Goal: Task Accomplishment & Management: Complete application form

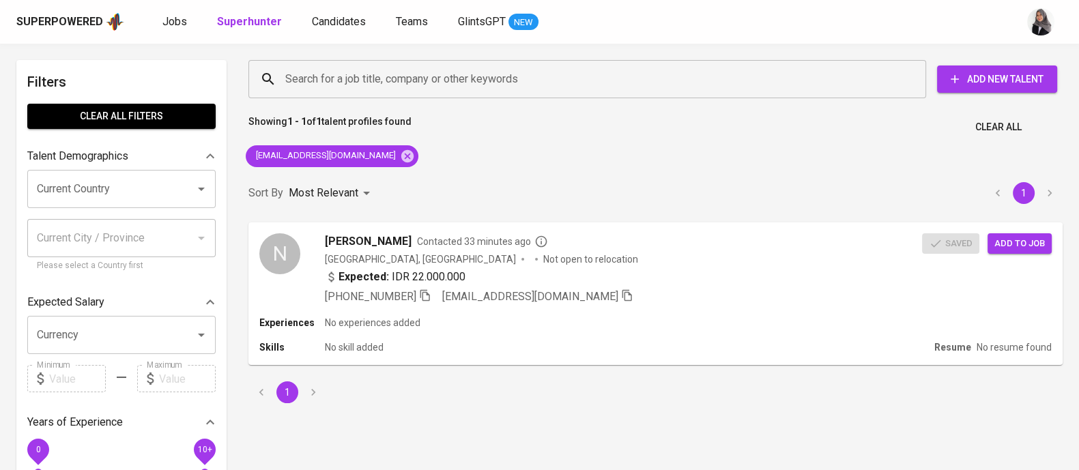
click at [1021, 49] on div "Search for a job title, company or other keywords Search for a job title, compa…" at bounding box center [653, 79] width 831 height 60
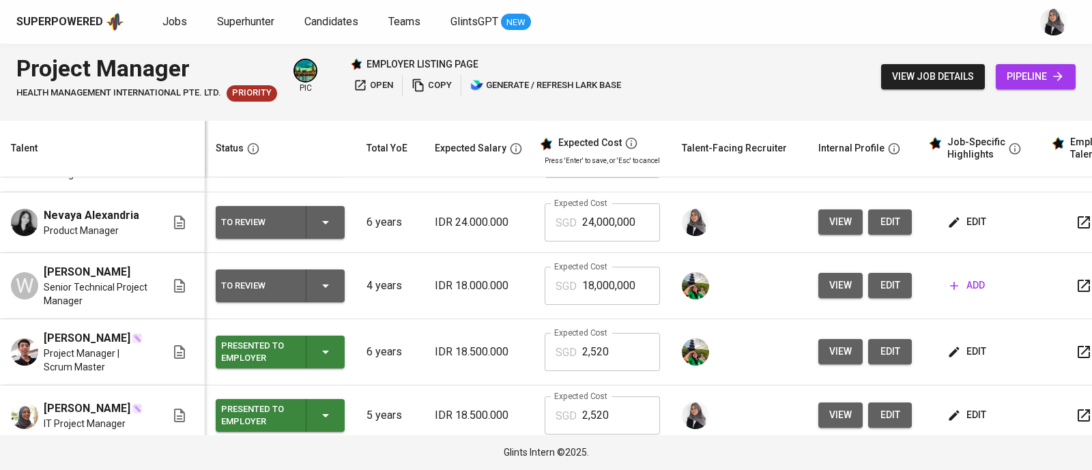
scroll to position [110, 0]
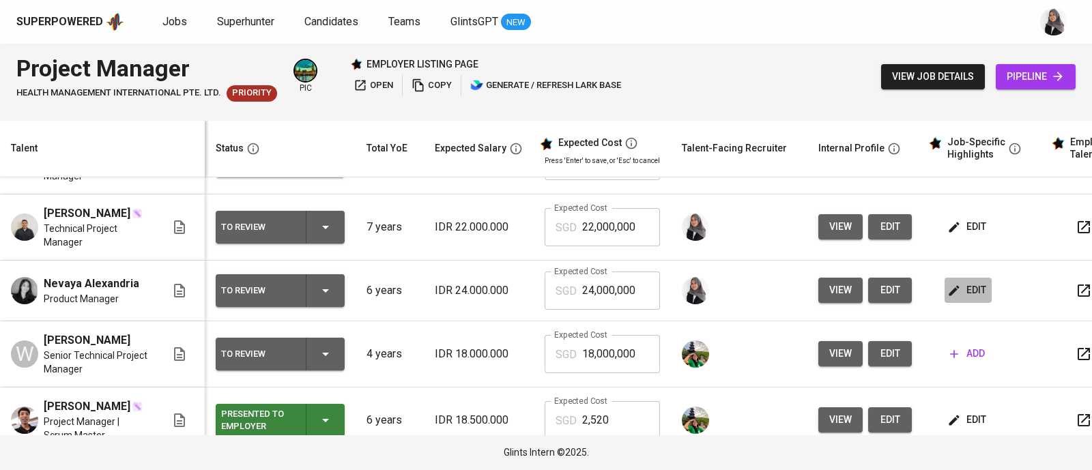
click at [956, 298] on icon "button" at bounding box center [954, 291] width 14 height 14
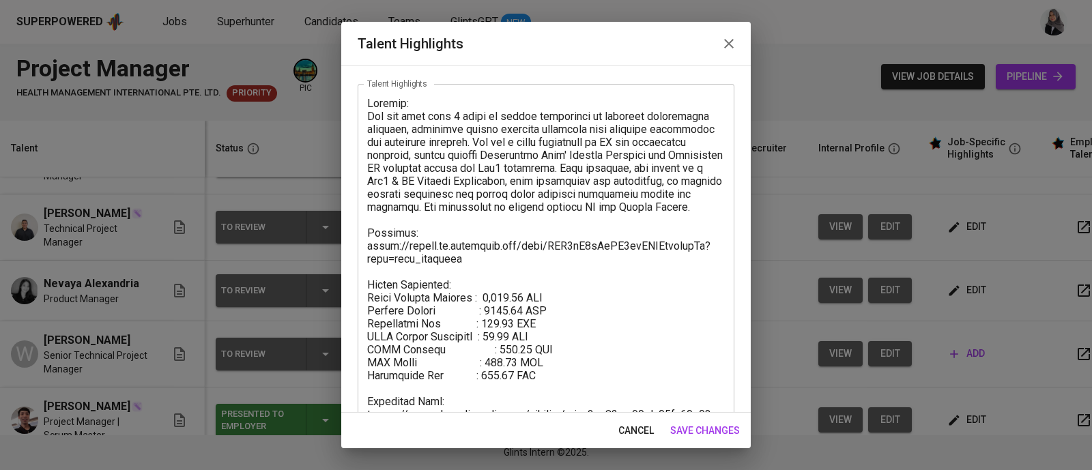
scroll to position [116, 0]
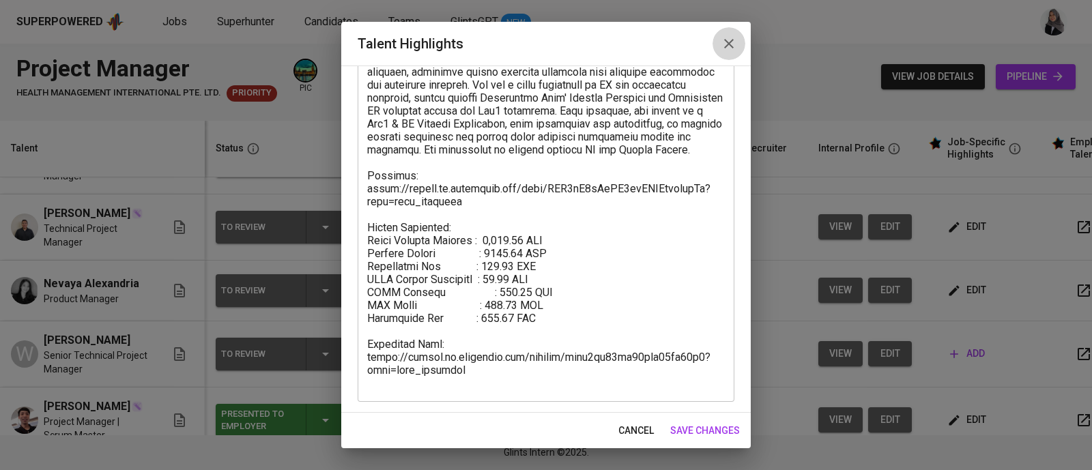
click at [728, 31] on button "button" at bounding box center [729, 43] width 33 height 33
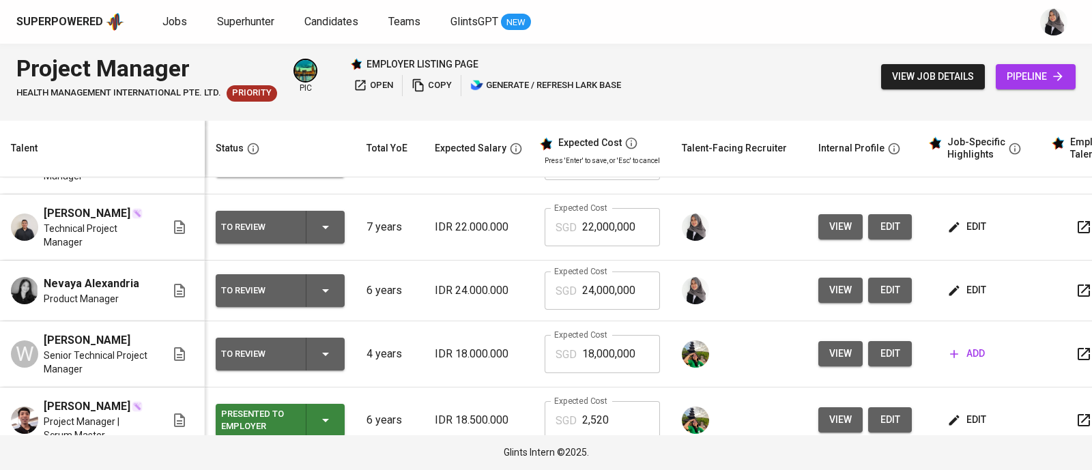
scroll to position [35, 0]
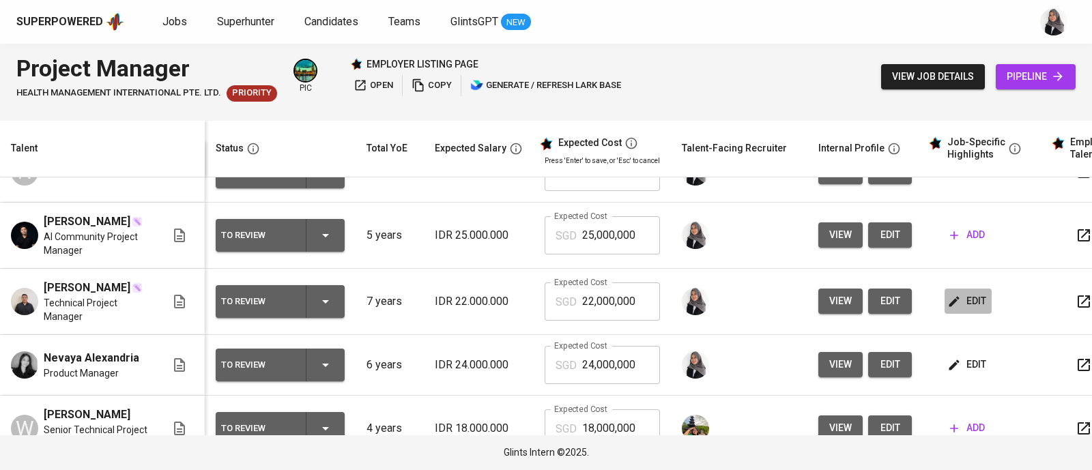
click at [971, 310] on span "edit" at bounding box center [968, 301] width 36 height 17
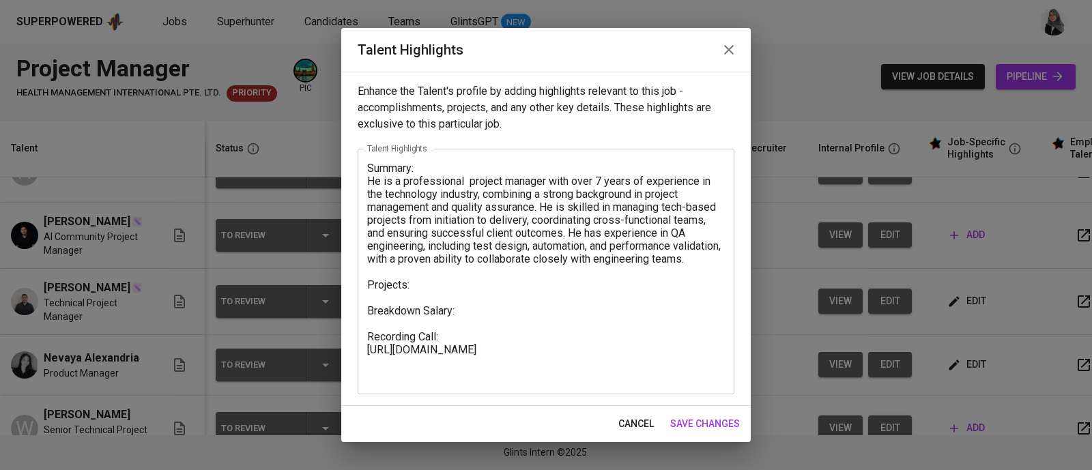
click at [415, 296] on textarea "Summary: He is a professional project manager with over 7 years of experience i…" at bounding box center [546, 272] width 358 height 220
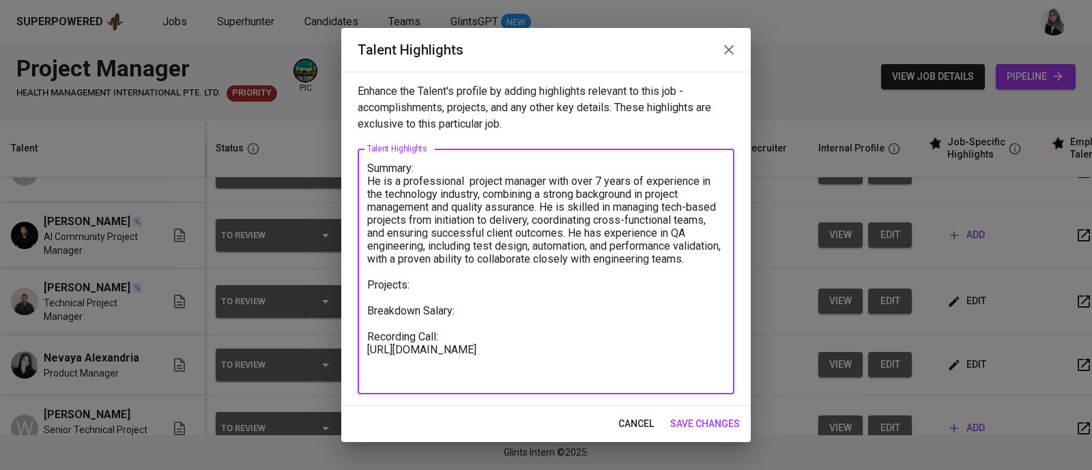
drag, startPoint x: 429, startPoint y: 295, endPoint x: 365, endPoint y: 296, distance: 63.5
click at [365, 296] on div "Summary: He is a professional project manager with over 7 years of experience i…" at bounding box center [546, 272] width 377 height 246
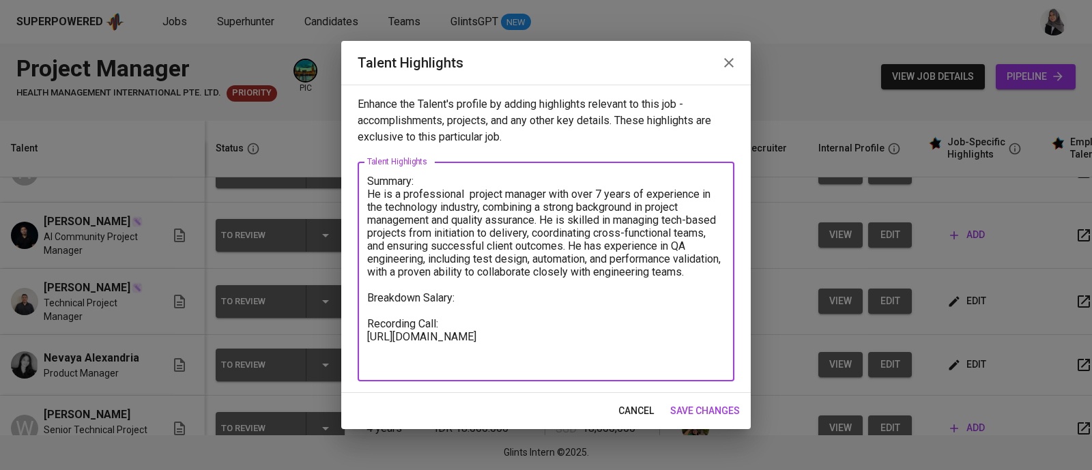
click at [423, 291] on textarea "Summary: He is a professional project manager with over 7 years of experience i…" at bounding box center [546, 272] width 358 height 195
click at [417, 287] on textarea "Summary: He is a professional project manager with over 7 years of experience i…" at bounding box center [546, 272] width 358 height 195
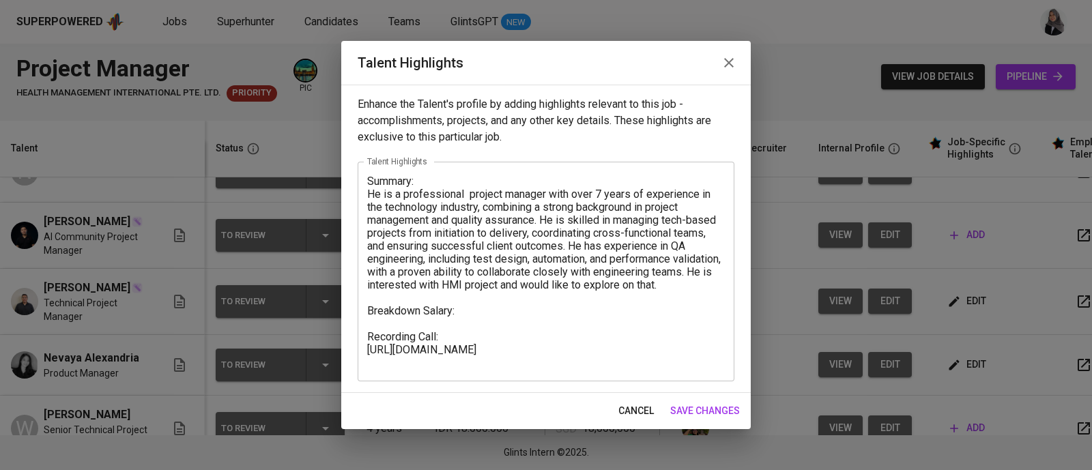
drag, startPoint x: 726, startPoint y: 287, endPoint x: 371, endPoint y: 203, distance: 364.6
click at [371, 203] on div "Summary: He is a professional project manager with over 7 years of experience i…" at bounding box center [546, 272] width 377 height 220
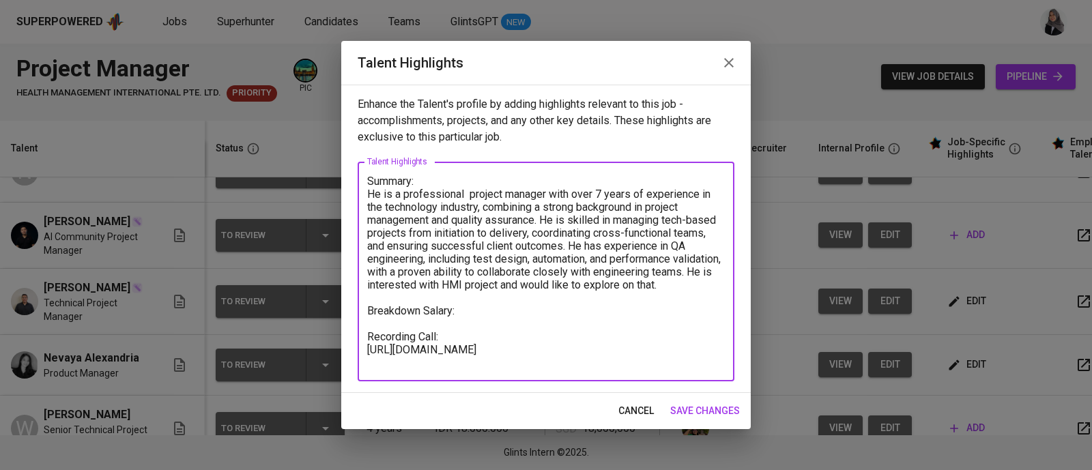
drag, startPoint x: 370, startPoint y: 196, endPoint x: 723, endPoint y: 287, distance: 364.4
click at [723, 287] on textarea "Summary: He is a professional project manager with over 7 years of experience i…" at bounding box center [546, 272] width 358 height 195
paste textarea "Project Manager with over 7 years of experience in the technology industry, com…"
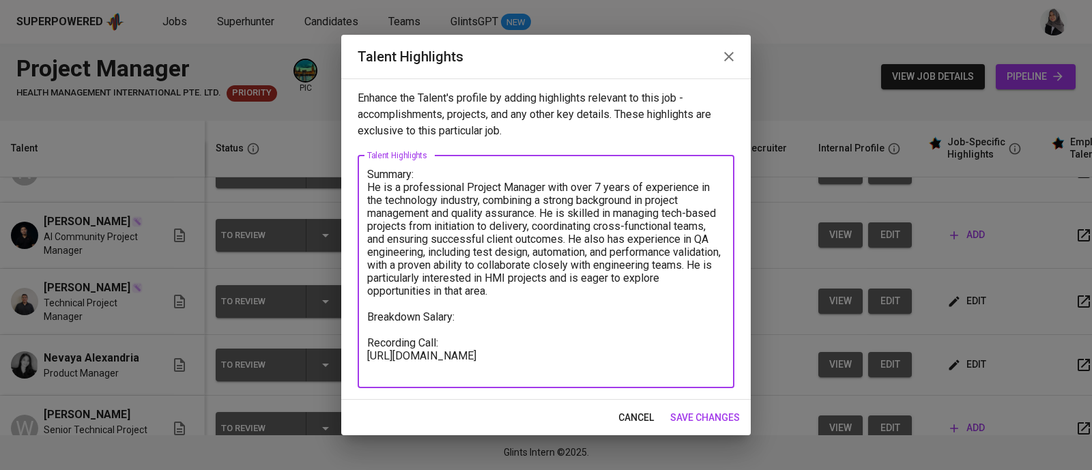
drag, startPoint x: 427, startPoint y: 276, endPoint x: 485, endPoint y: 277, distance: 58.7
click at [485, 277] on textarea "Summary: He is a professional Project Manager with over 7 years of experience i…" at bounding box center [546, 271] width 358 height 207
click at [493, 320] on textarea "Summary: He is a professional Project Manager with over 7 years of experience i…" at bounding box center [546, 271] width 358 height 207
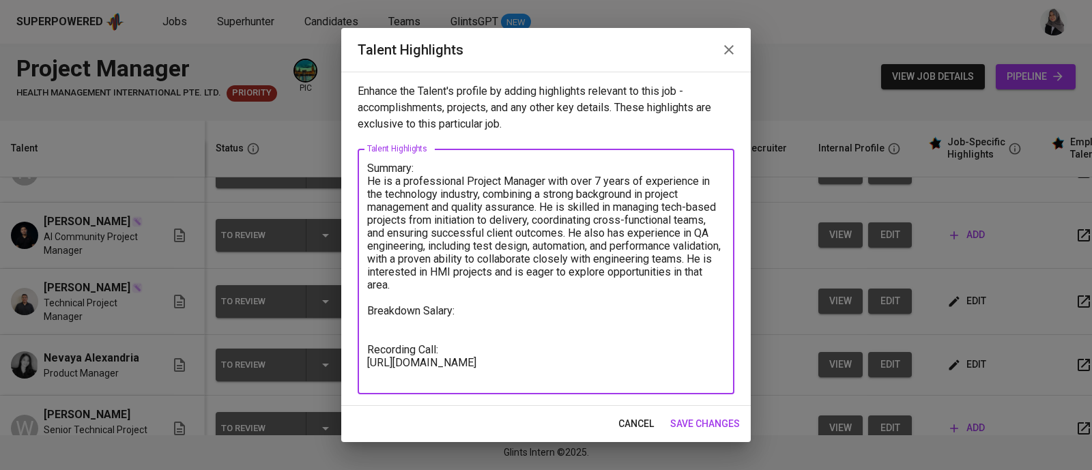
type textarea "Summary: He is a professional Project Manager with over 7 years of experience i…"
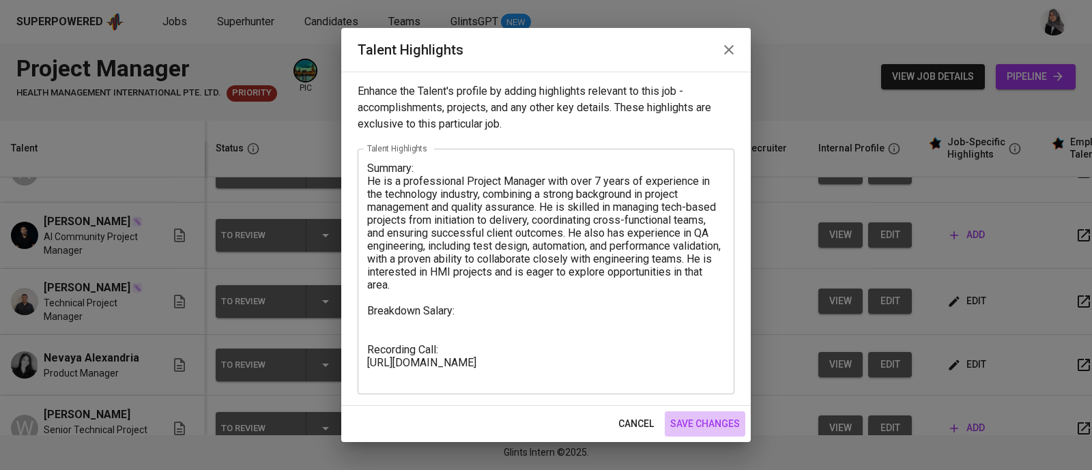
click at [730, 425] on span "save changes" at bounding box center [705, 424] width 70 height 17
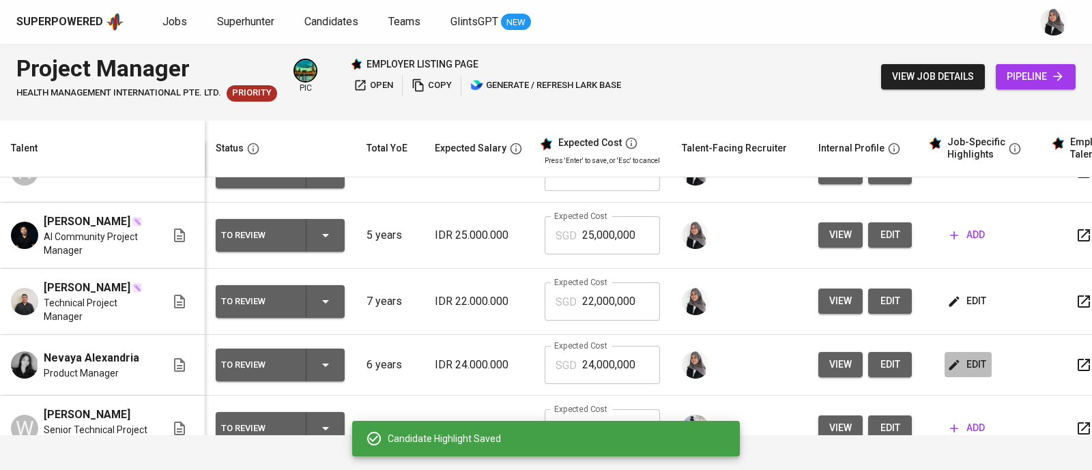
click at [962, 373] on span "edit" at bounding box center [968, 364] width 36 height 17
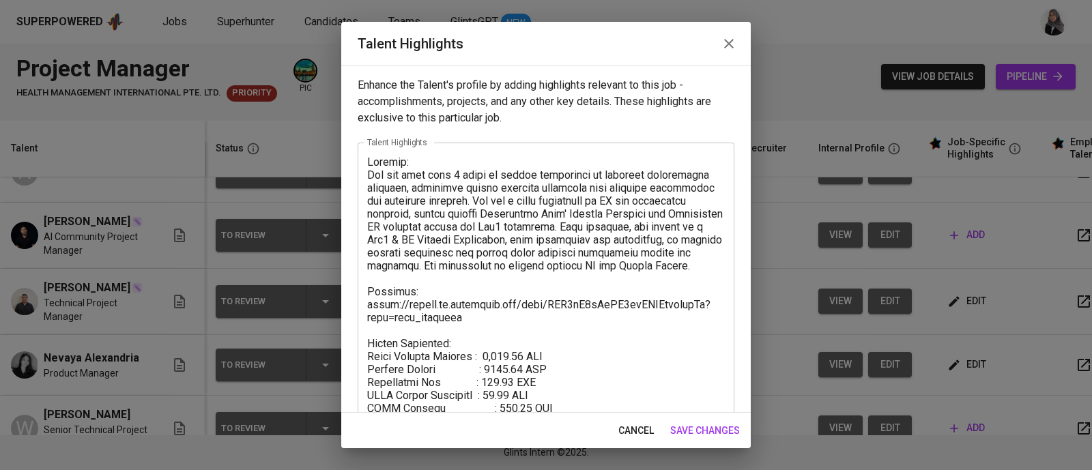
scroll to position [116, 0]
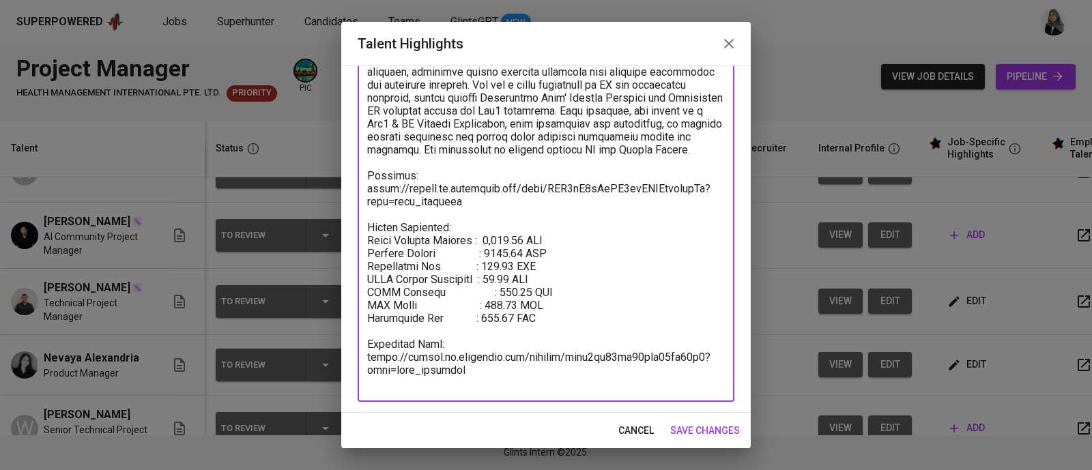
drag, startPoint x: 554, startPoint y: 334, endPoint x: 361, endPoint y: 256, distance: 208.5
click at [361, 256] on div "x Talent Highlights" at bounding box center [546, 214] width 377 height 375
click at [684, 428] on span "save changes" at bounding box center [705, 430] width 70 height 17
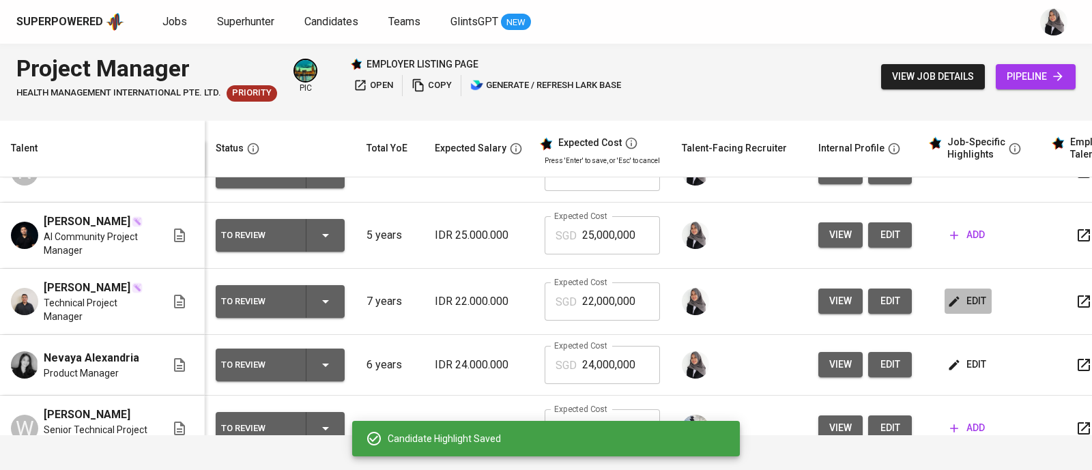
click at [966, 310] on span "edit" at bounding box center [968, 301] width 36 height 17
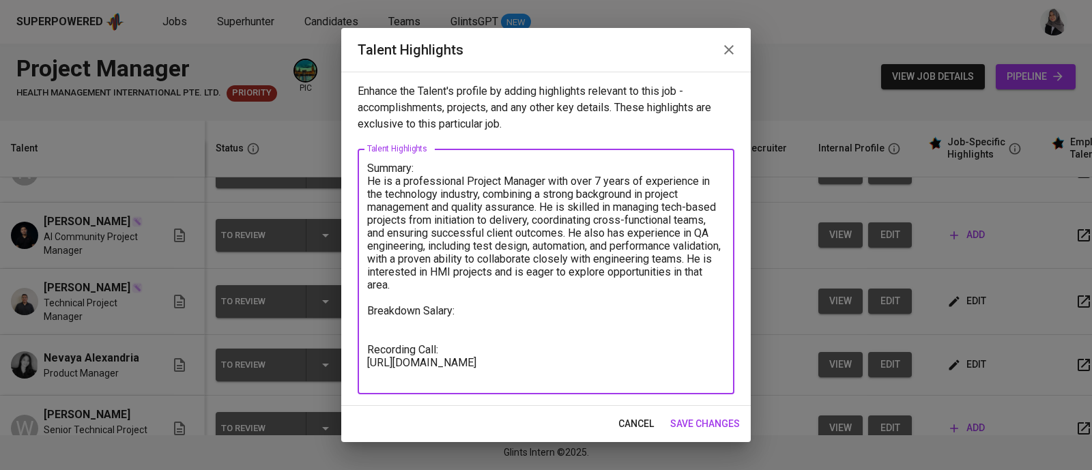
click at [417, 326] on textarea "Summary: He is a professional Project Manager with over 7 years of experience i…" at bounding box center [546, 272] width 358 height 220
paste textarea "Total Monthly Package : 3,300.61 SGD Monthly Salary : 2400.00 SGD Employment Ta…"
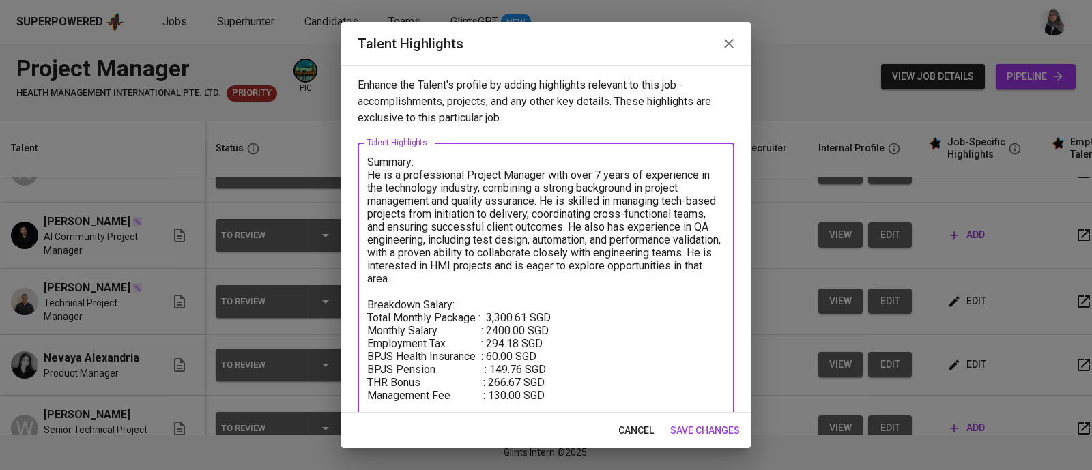
scroll to position [15, 0]
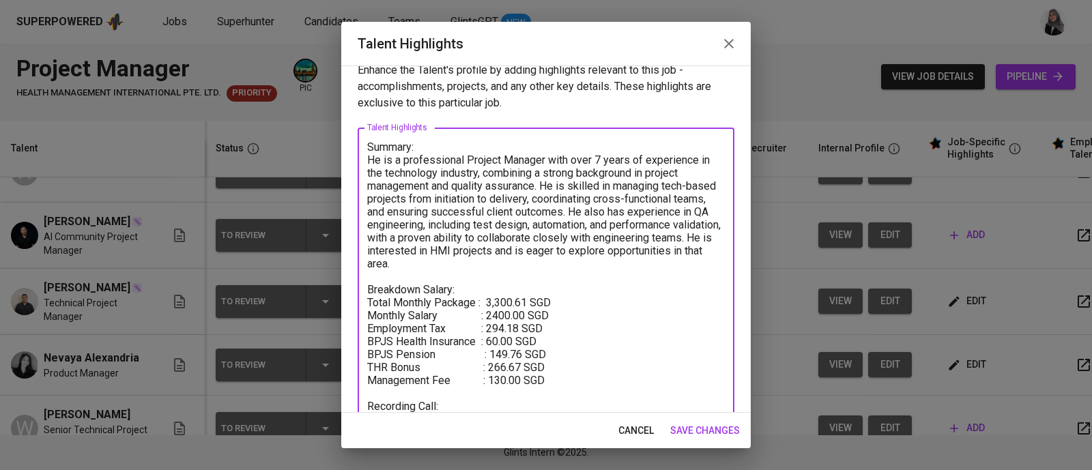
type textarea "Summary: He is a professional Project Manager with over 7 years of experience i…"
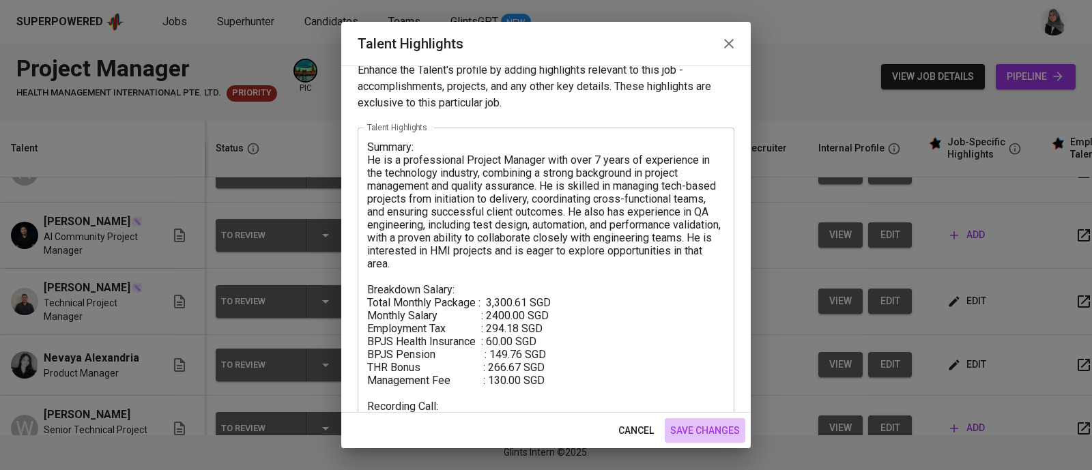
click at [689, 420] on button "save changes" at bounding box center [705, 430] width 81 height 25
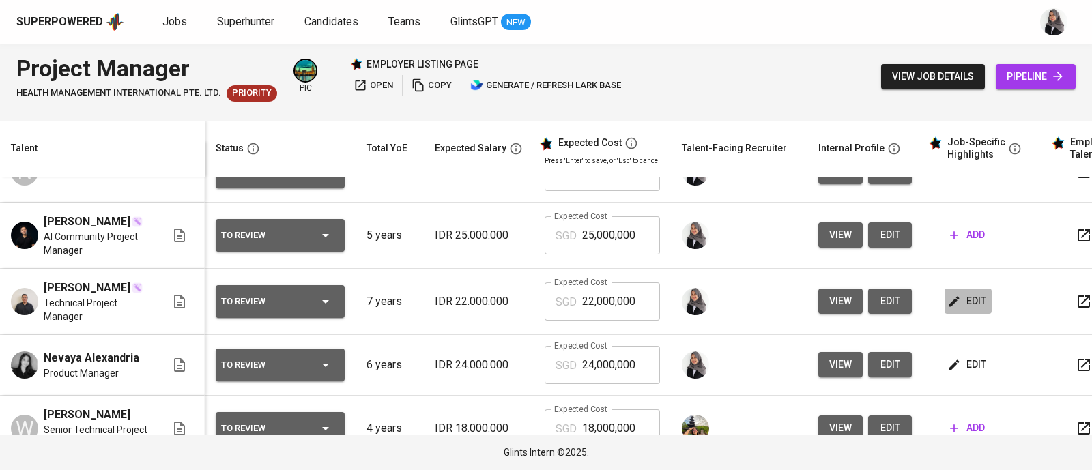
click at [967, 310] on span "edit" at bounding box center [968, 301] width 36 height 17
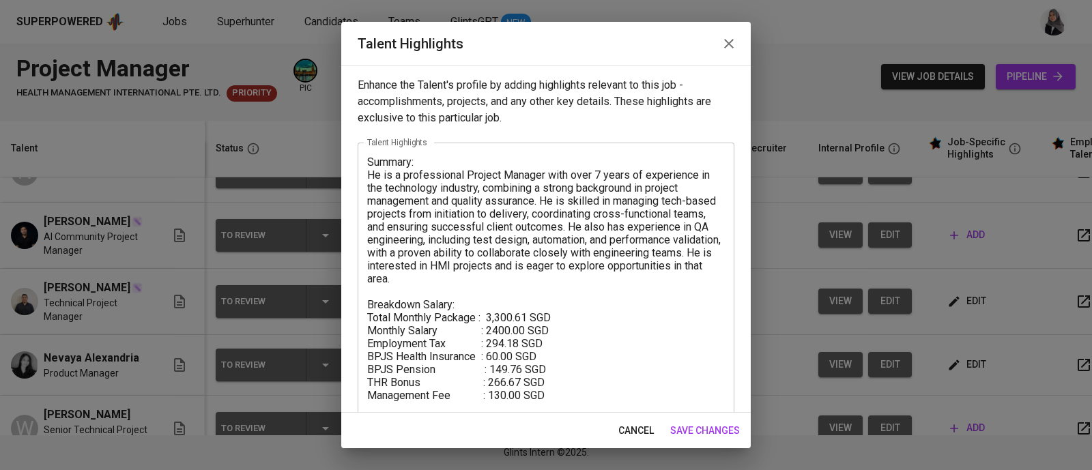
scroll to position [65, 0]
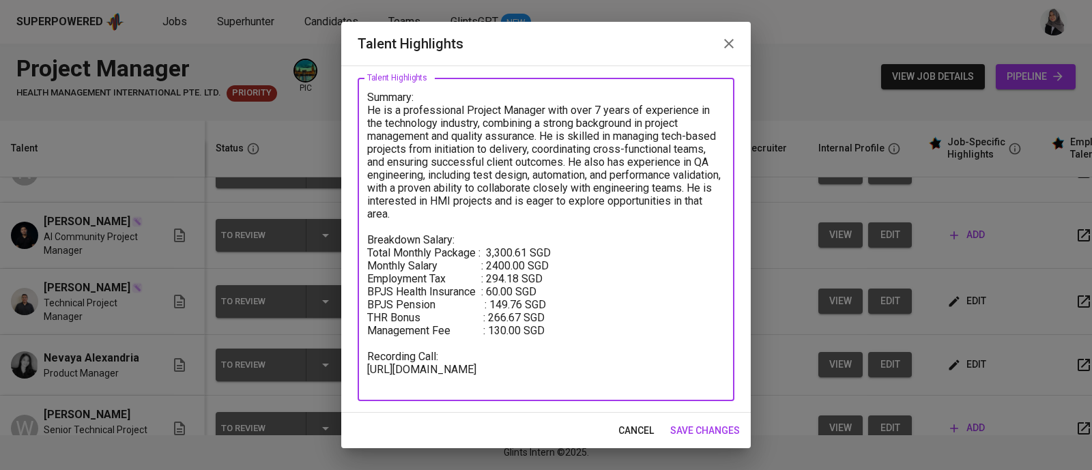
click at [511, 264] on textarea "Summary: He is a professional Project Manager with over 7 years of experience i…" at bounding box center [546, 240] width 358 height 298
click at [532, 250] on textarea "Summary: He is a professional Project Manager with over 7 years of experience i…" at bounding box center [546, 240] width 358 height 298
type textarea "Summary: He is a professional Project Manager with over 7 years of experience i…"
click at [710, 427] on span "save changes" at bounding box center [705, 430] width 70 height 17
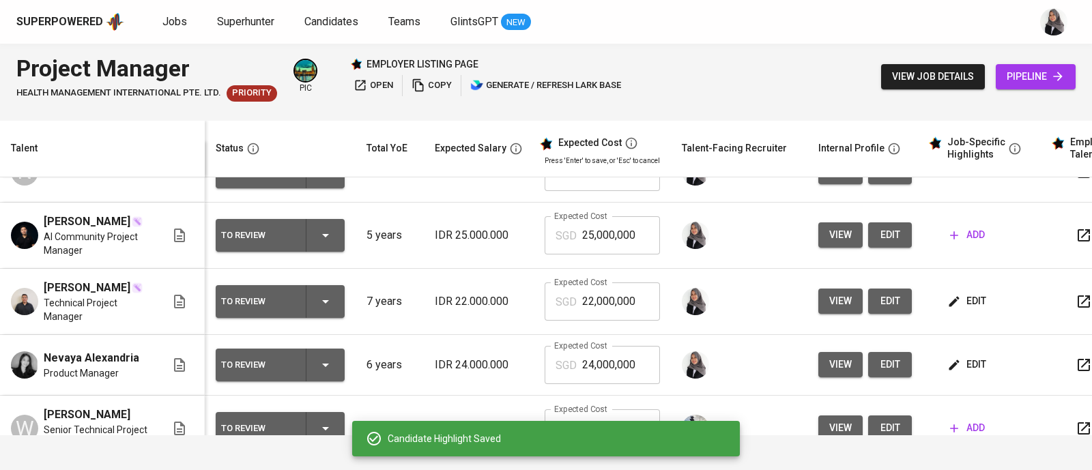
scroll to position [0, 0]
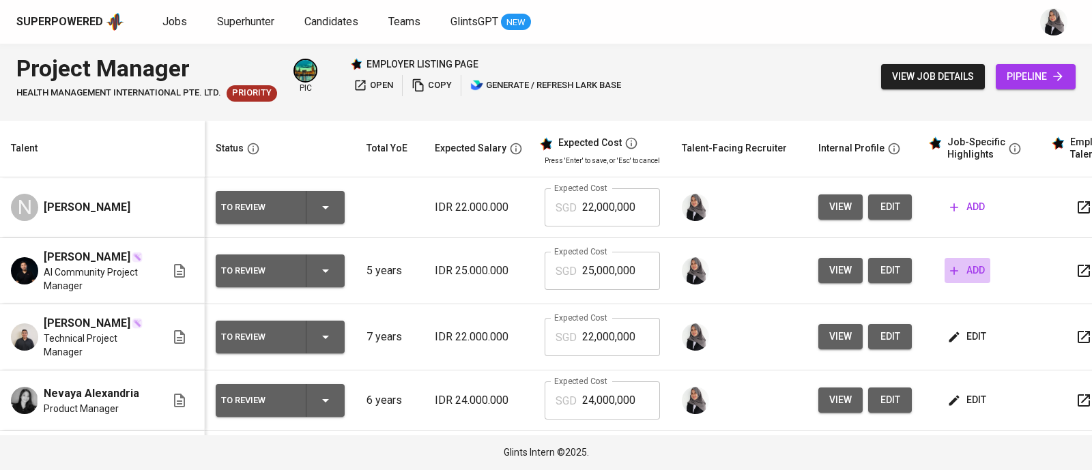
click at [959, 274] on span "add" at bounding box center [967, 270] width 35 height 17
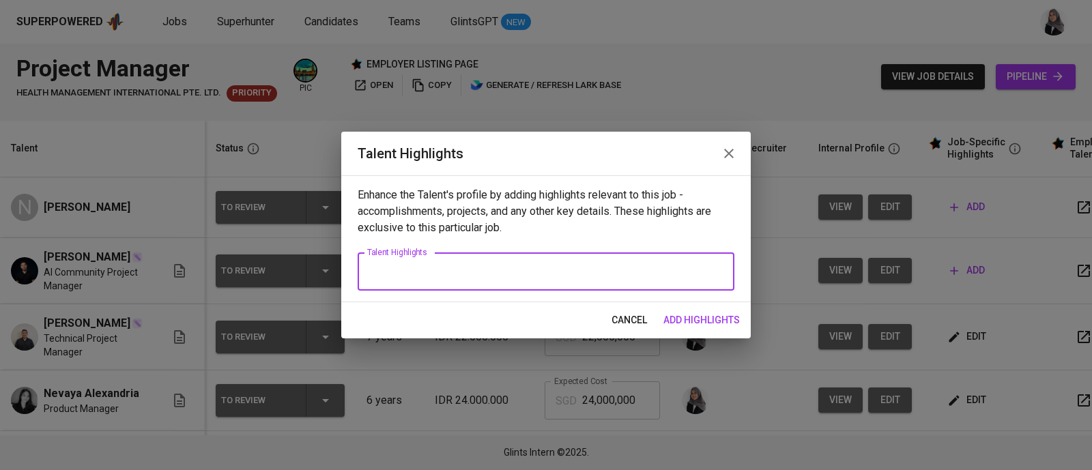
click at [532, 266] on textarea at bounding box center [546, 272] width 358 height 13
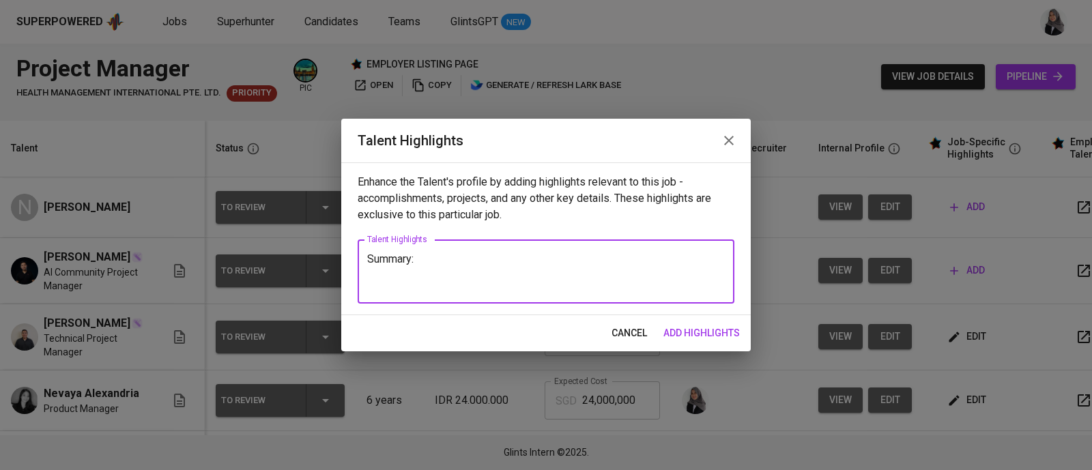
paste textarea "Total Monthly Package : 3,300.61 SGD Monthly Salary : 2400.00 SGD Employment Ta…"
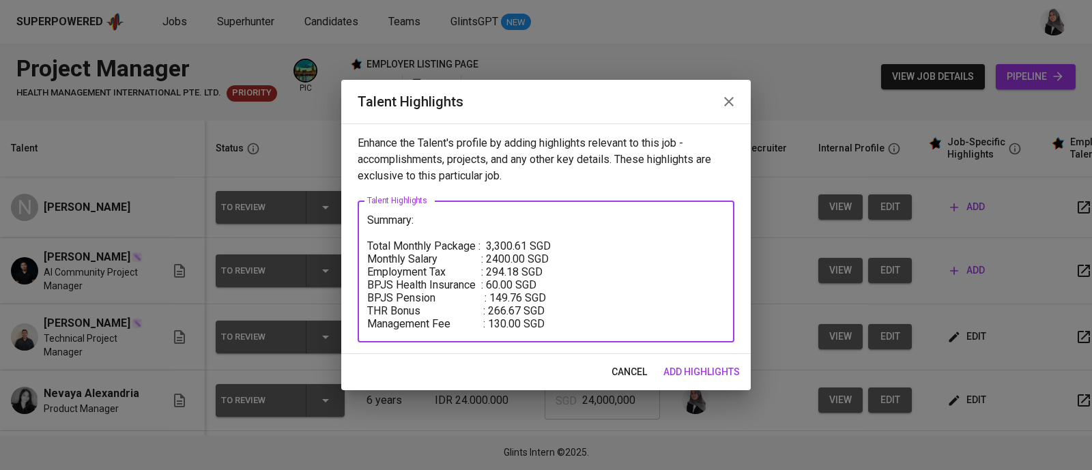
click at [427, 218] on textarea "Summary: Total Monthly Package : 3,300.61 SGD Monthly Salary : 2400.00 SGD Empl…" at bounding box center [546, 272] width 358 height 117
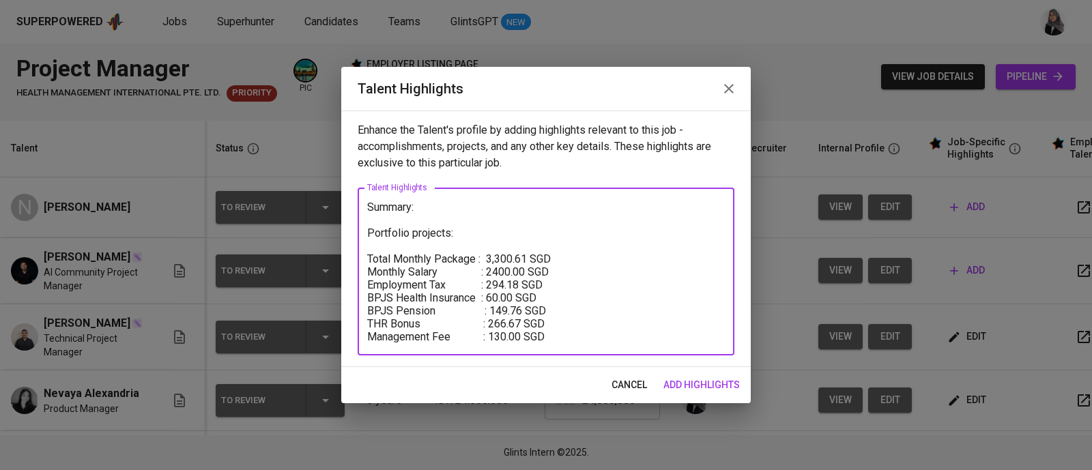
click at [561, 339] on textarea "Summary: Portfolio projects: Total Monthly Package : 3,300.61 SGD Monthly Salar…" at bounding box center [546, 272] width 358 height 143
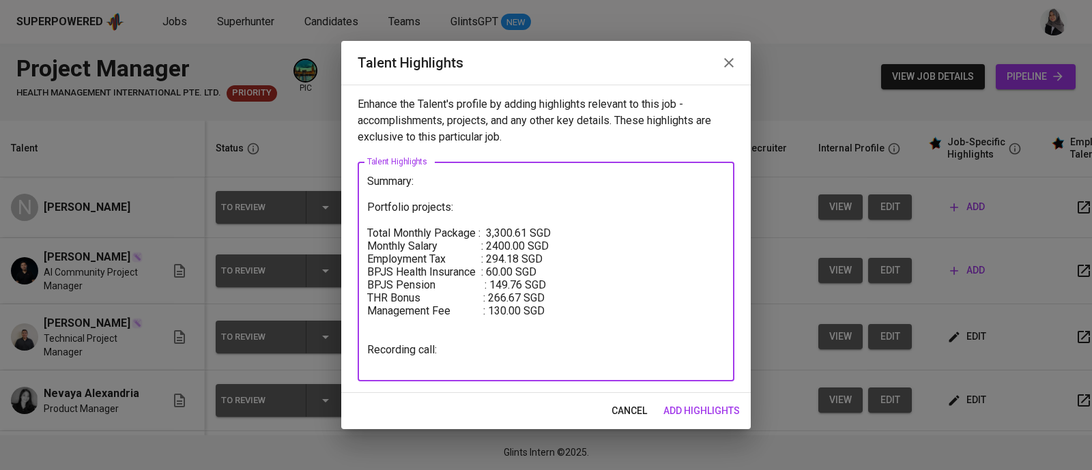
paste textarea "https://glints.sg.larksuite.com/minutes/obsg73943nds9h736f8h2iku?from=from_copy…"
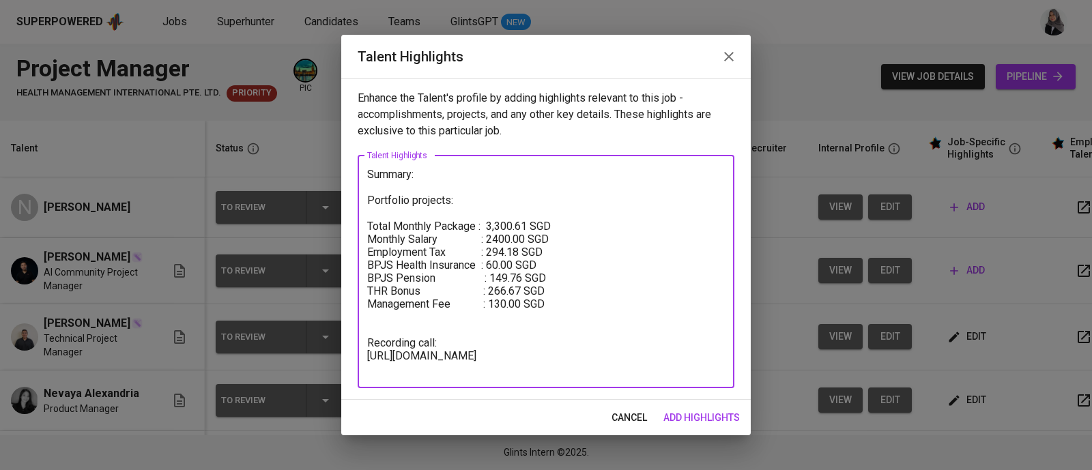
click at [384, 336] on textarea "Summary: Portfolio projects: Total Monthly Package : 3,300.61 SGD Monthly Salar…" at bounding box center [546, 271] width 358 height 207
click at [382, 333] on textarea "Summary: Portfolio projects: Total Monthly Package : 3,300.61 SGD Monthly Salar…" at bounding box center [546, 271] width 358 height 207
click at [467, 204] on textarea "Summary: Portfolio projects: Total Monthly Package : 3,300.61 SGD Monthly Salar…" at bounding box center [546, 271] width 358 height 207
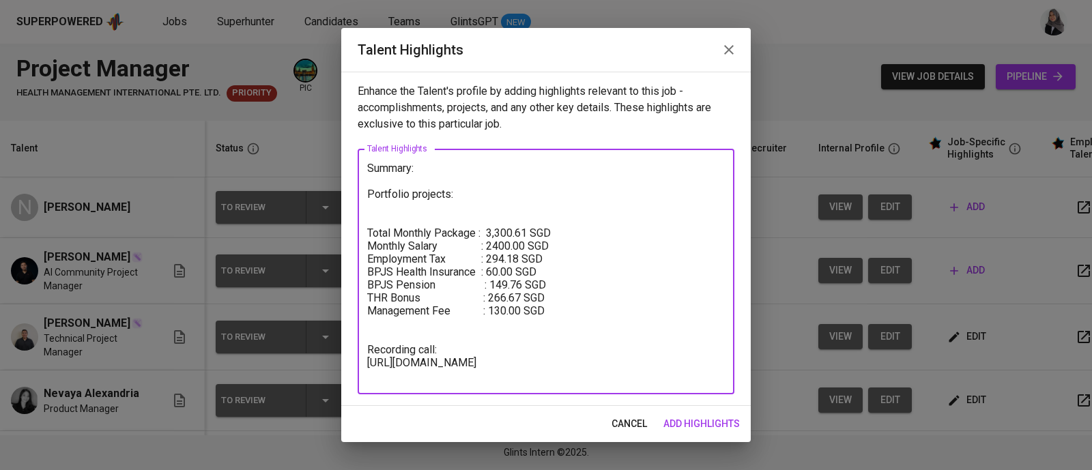
type textarea "Summary: Portfolio projects: Total Monthly Package : 3,300.61 SGD Monthly Salar…"
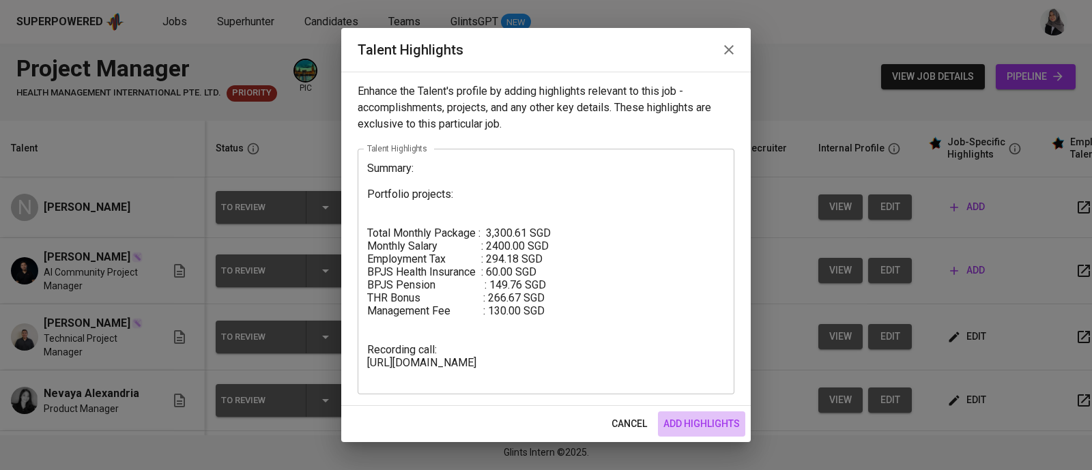
click at [704, 428] on span "add highlights" at bounding box center [701, 424] width 76 height 17
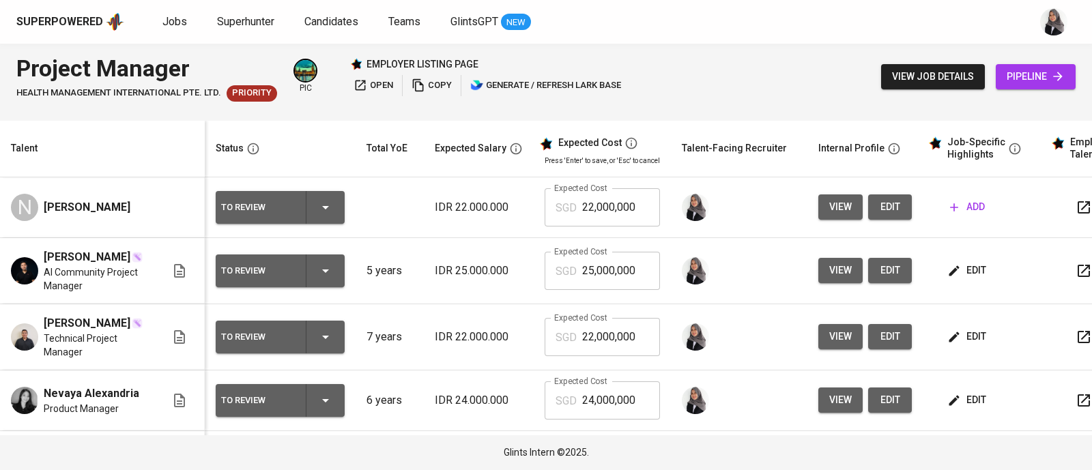
click at [961, 266] on td "edit" at bounding box center [984, 271] width 123 height 66
click at [950, 278] on icon "button" at bounding box center [954, 271] width 14 height 14
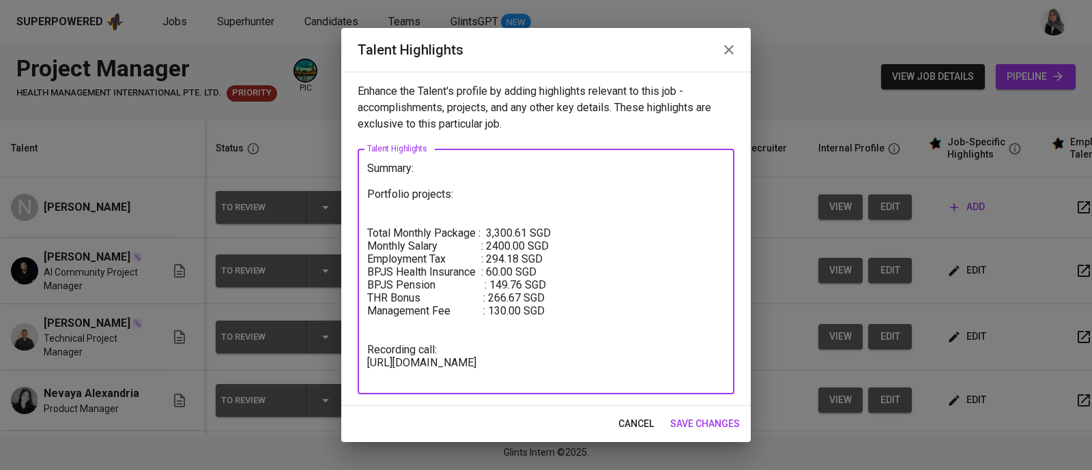
click at [384, 209] on textarea "Summary: Portfolio projects: Total Monthly Package : 3,300.61 SGD Monthly Salar…" at bounding box center [546, 272] width 358 height 220
paste textarea "https://glints.sg.larksuite.com/file/MFXtb001IoDDzixExWllGUOTgVf"
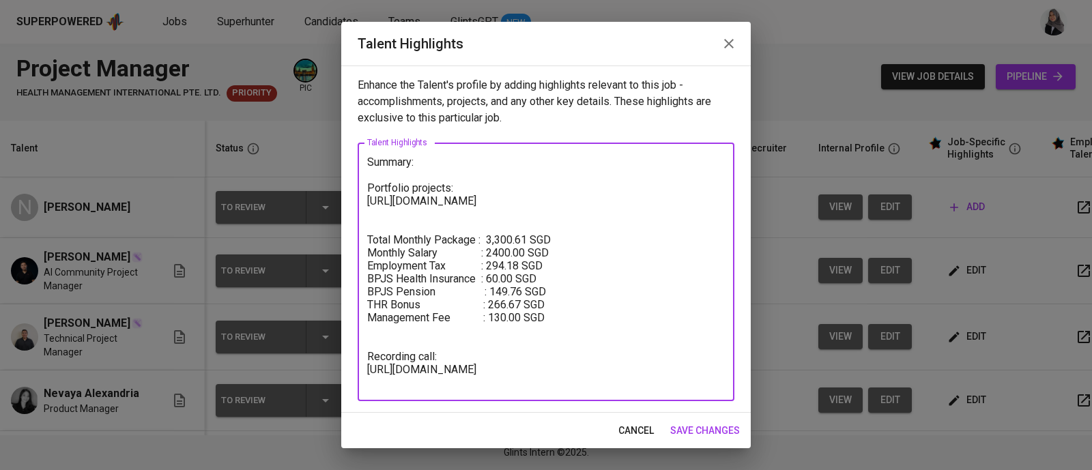
click at [468, 160] on textarea "Summary: Portfolio projects: https://glints.sg.larksuite.com/file/MFXtb001IoDDz…" at bounding box center [546, 272] width 358 height 233
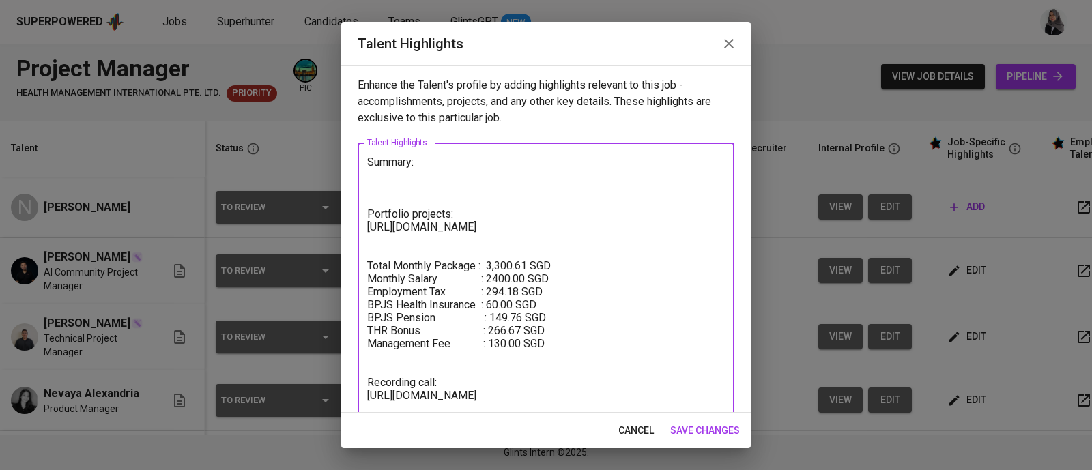
type textarea "Summary: Portfolio projects: https://glints.sg.larksuite.com/file/MFXtb001IoDDz…"
click at [698, 240] on textarea "Summary: Portfolio projects: https://glints.sg.larksuite.com/file/MFXtb001IoDDz…" at bounding box center [546, 285] width 358 height 259
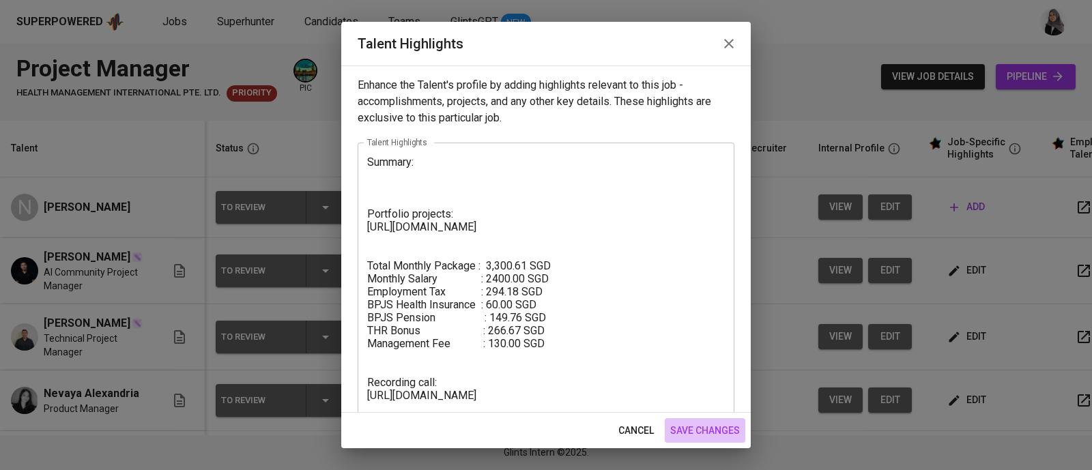
click at [722, 431] on span "save changes" at bounding box center [705, 430] width 70 height 17
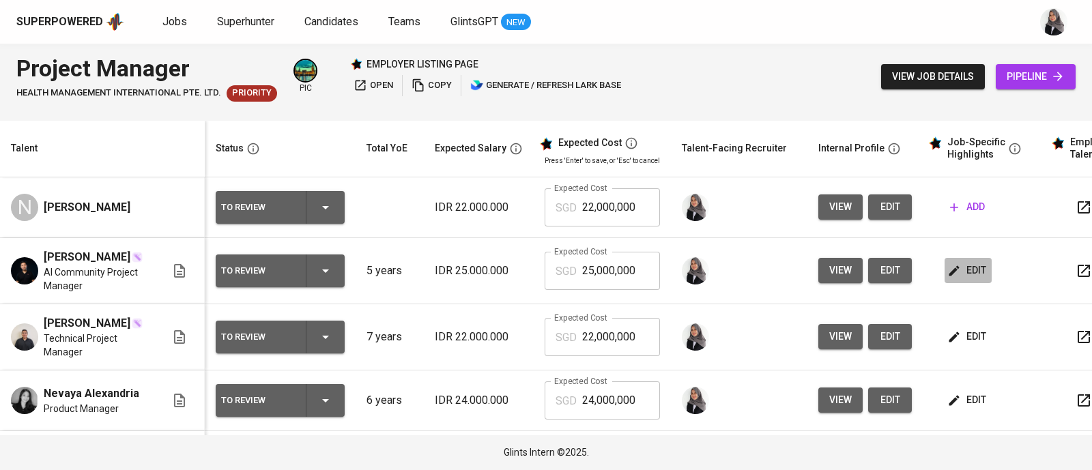
click at [956, 271] on span "edit" at bounding box center [968, 270] width 36 height 17
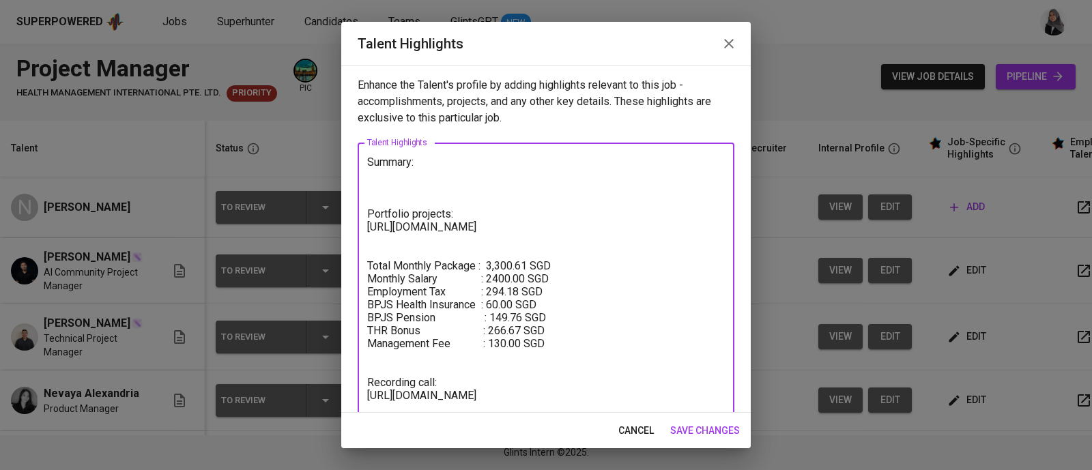
click at [438, 162] on textarea "Summary: Portfolio projects: https://glints.sg.larksuite.com/file/MFXtb001IoDDz…" at bounding box center [546, 285] width 358 height 259
paste textarea "Dio is a passionate Project Manager with a strong interest in AI and Healthcare…"
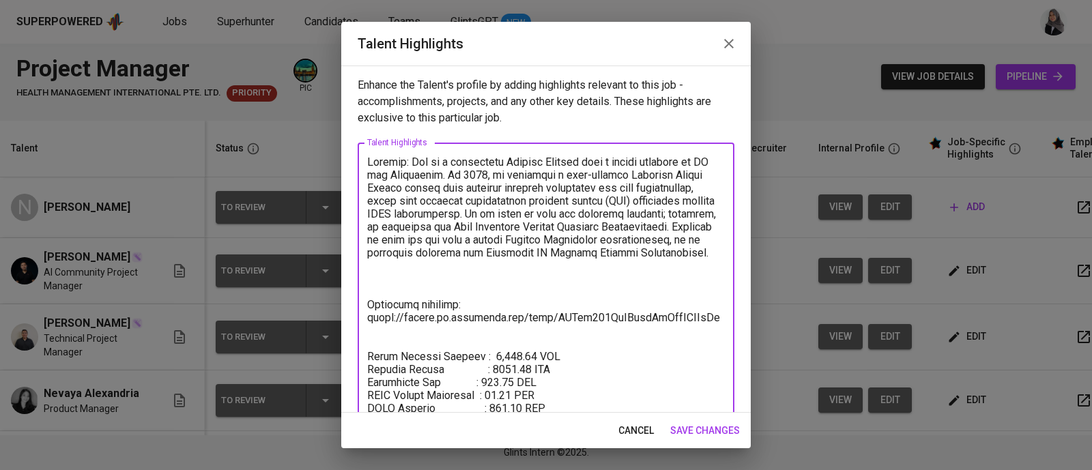
click at [422, 160] on textarea at bounding box center [546, 337] width 358 height 363
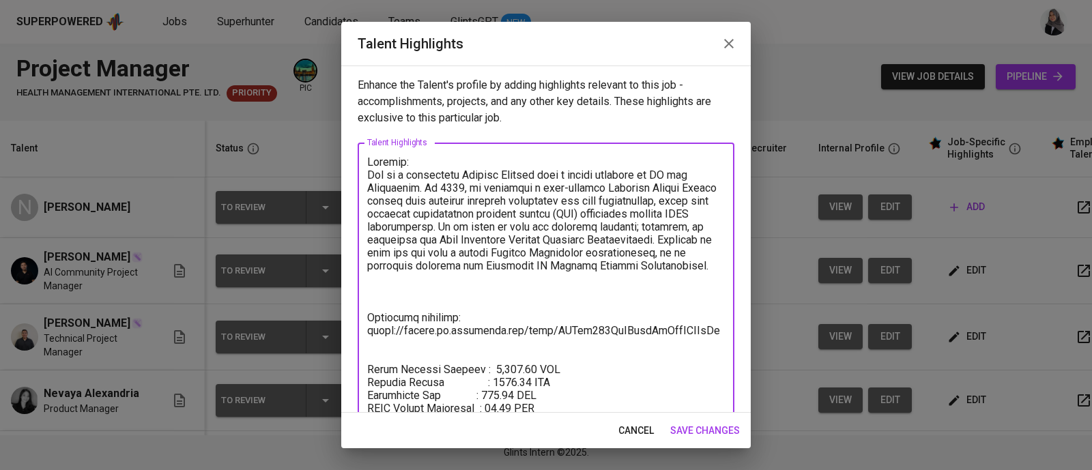
drag, startPoint x: 665, startPoint y: 227, endPoint x: 706, endPoint y: 227, distance: 41.0
click at [706, 227] on textarea at bounding box center [546, 344] width 358 height 376
drag, startPoint x: 657, startPoint y: 238, endPoint x: 703, endPoint y: 249, distance: 47.7
click at [703, 249] on textarea at bounding box center [546, 337] width 358 height 363
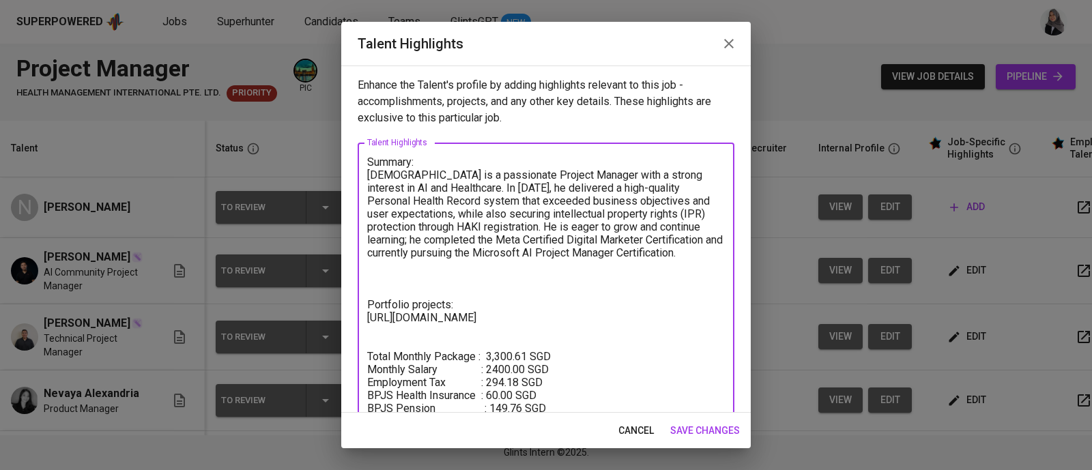
click at [686, 251] on textarea "Summary: Dio is a passionate Project Manager with a strong interest in AI and H…" at bounding box center [546, 331] width 358 height 350
click at [414, 265] on textarea "Summary: Dio is a passionate Project Manager with a strong interest in AI and H…" at bounding box center [546, 331] width 358 height 350
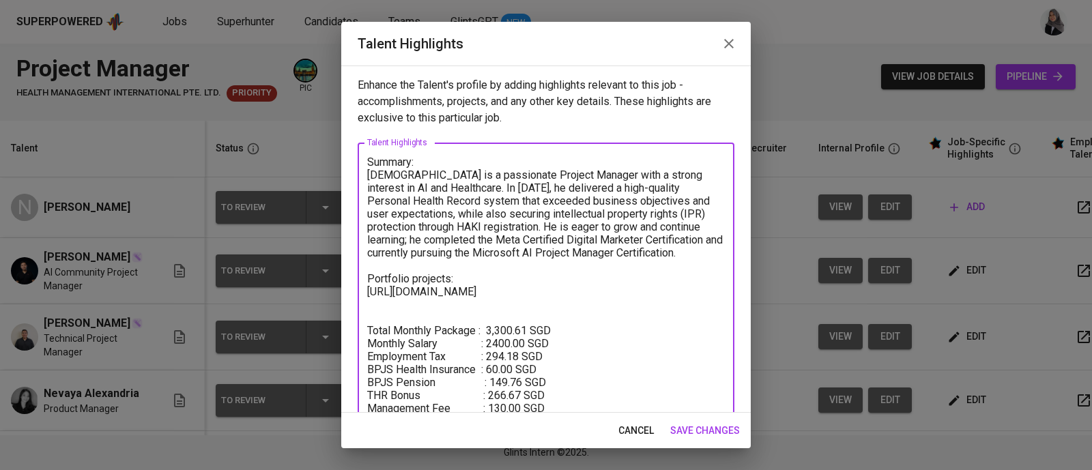
scroll to position [90, 0]
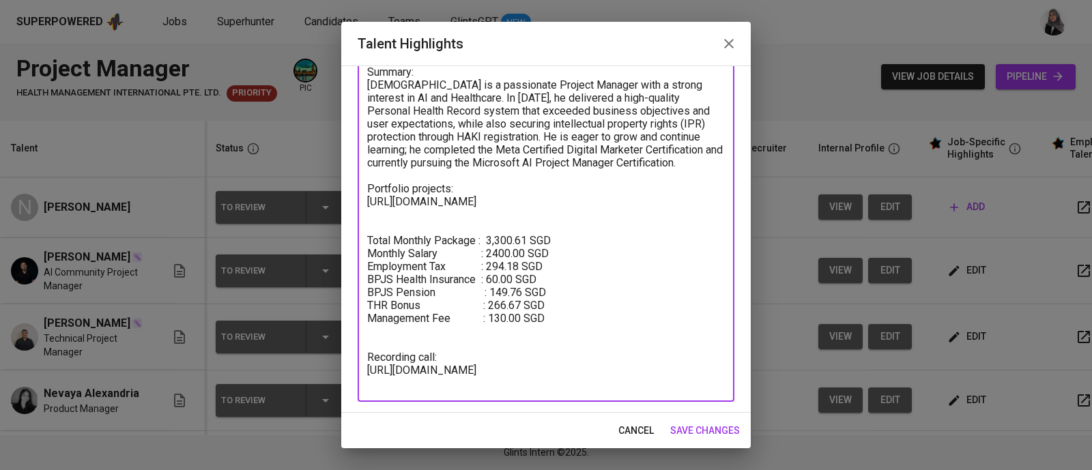
type textarea "Summary: Dio is a passionate Project Manager with a strong interest in AI and H…"
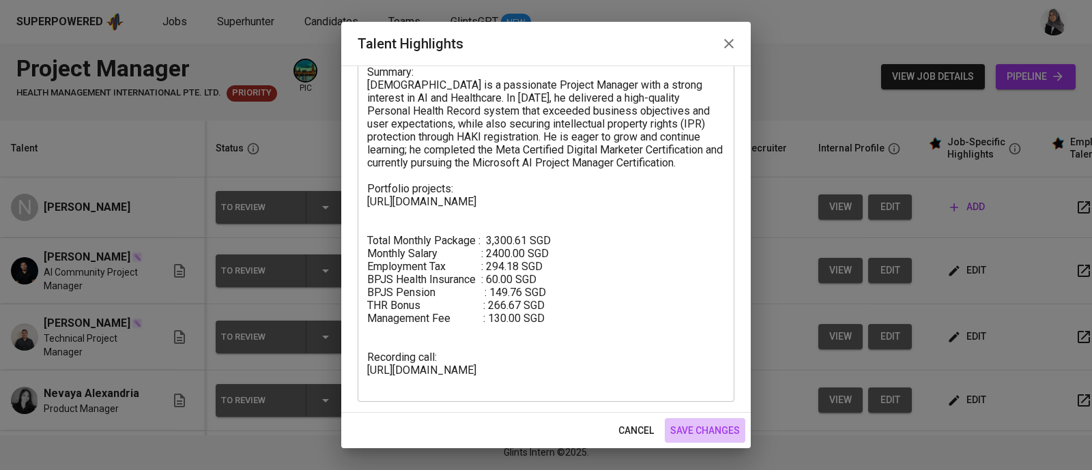
click at [715, 436] on span "save changes" at bounding box center [705, 430] width 70 height 17
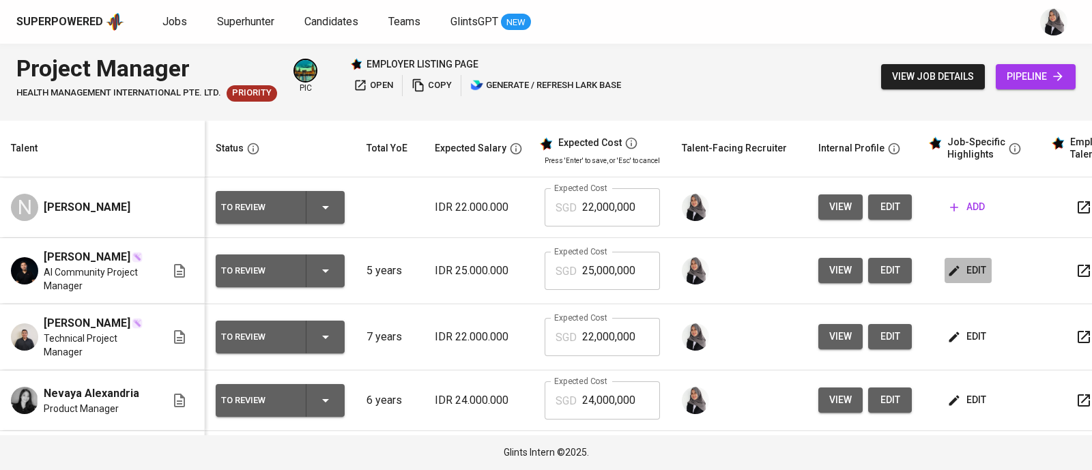
click at [962, 277] on span "edit" at bounding box center [968, 270] width 36 height 17
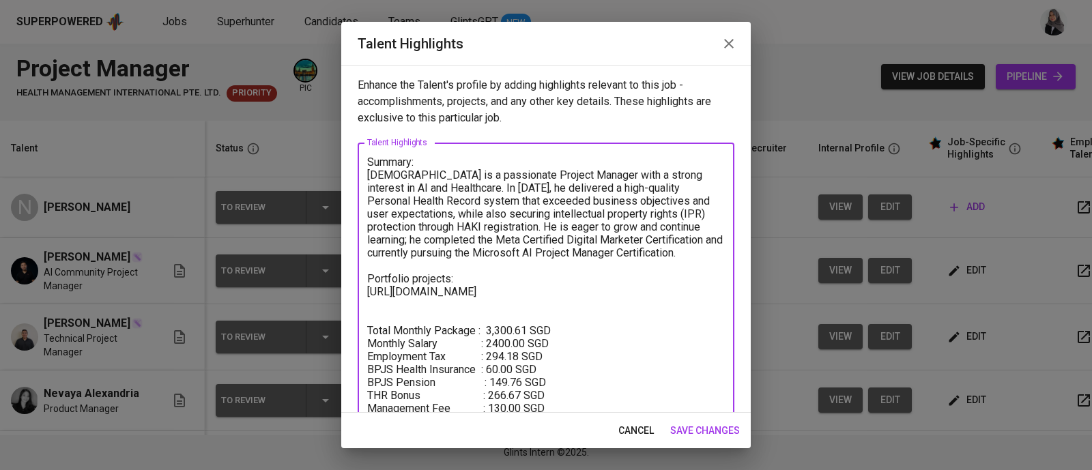
click at [496, 341] on textarea "Summary: Dio is a passionate Project Manager with a strong interest in AI and H…" at bounding box center [546, 318] width 358 height 324
click at [557, 342] on textarea "Summary: Dio is a passionate Project Manager with a strong interest in AI and H…" at bounding box center [546, 318] width 358 height 324
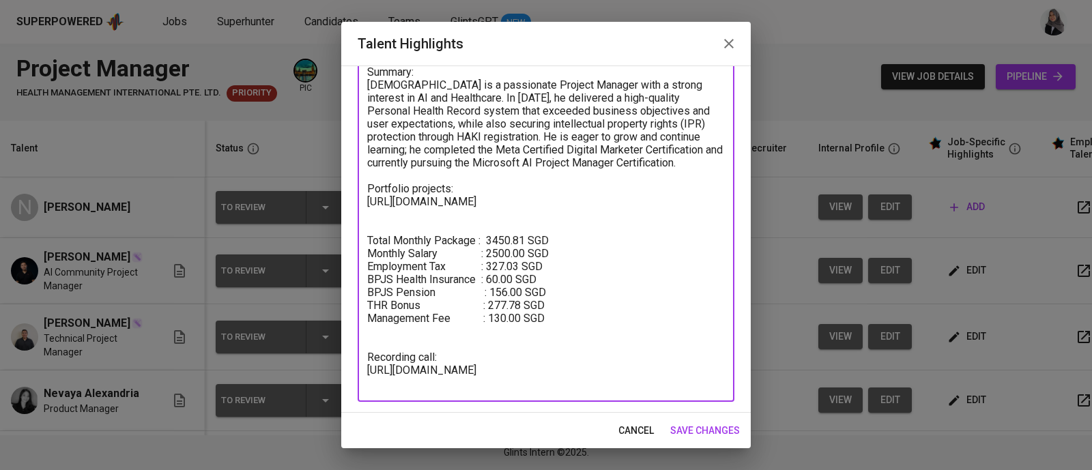
type textarea "Summary: Dio is a passionate Project Manager with a strong interest in AI and H…"
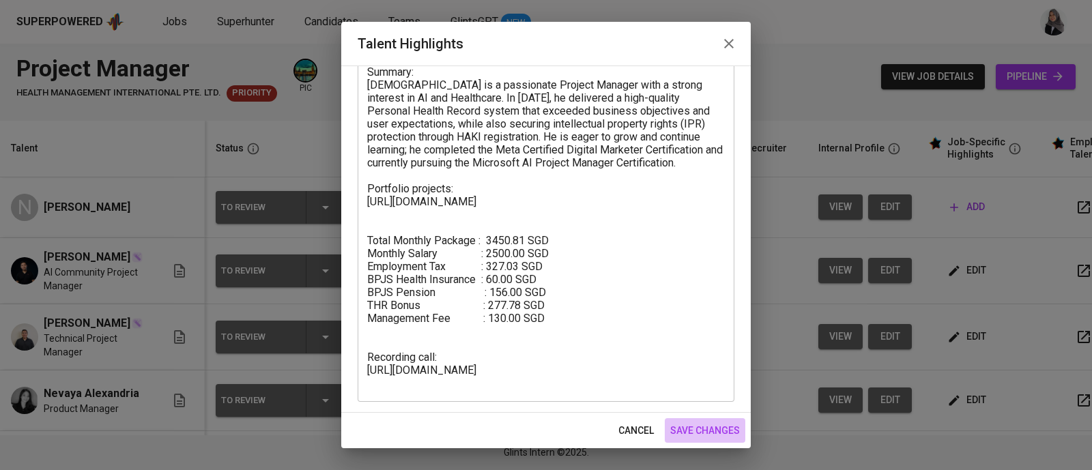
click at [719, 426] on span "save changes" at bounding box center [705, 430] width 70 height 17
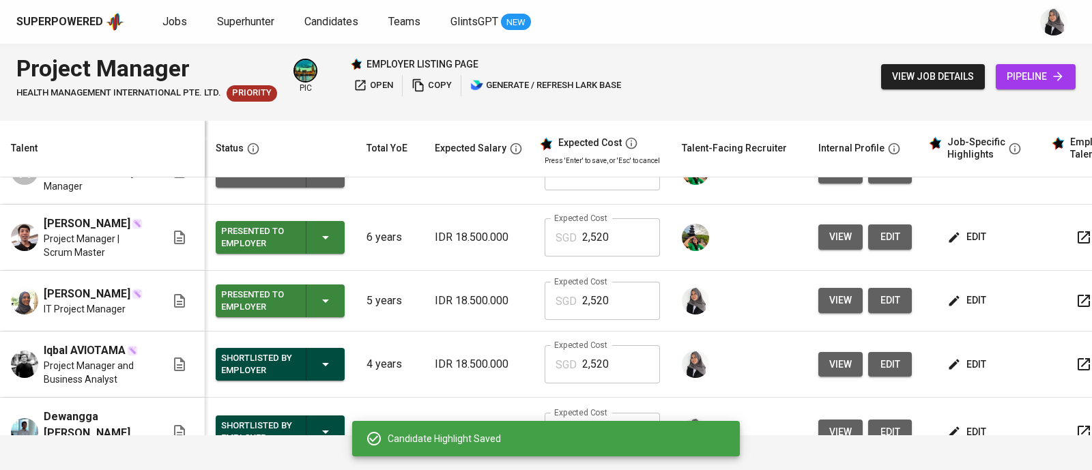
scroll to position [364, 0]
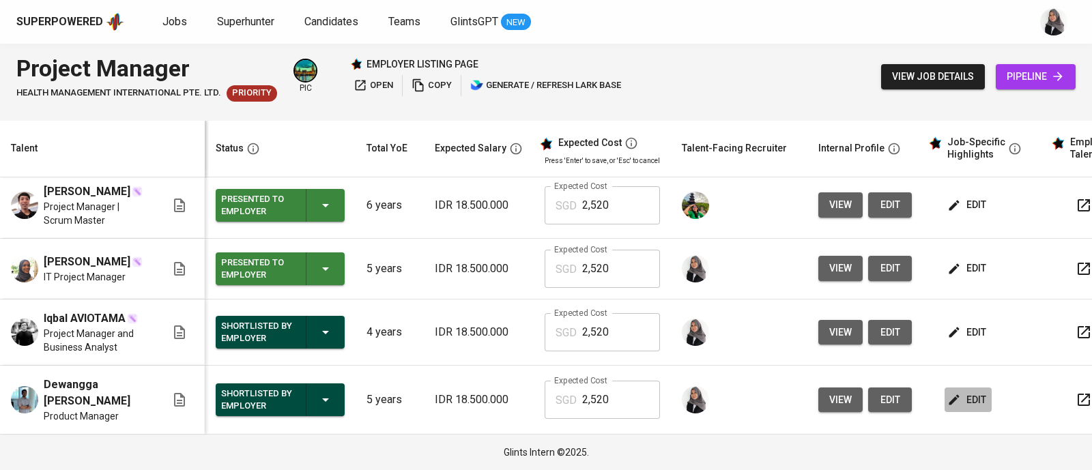
click at [975, 397] on span "edit" at bounding box center [968, 400] width 36 height 17
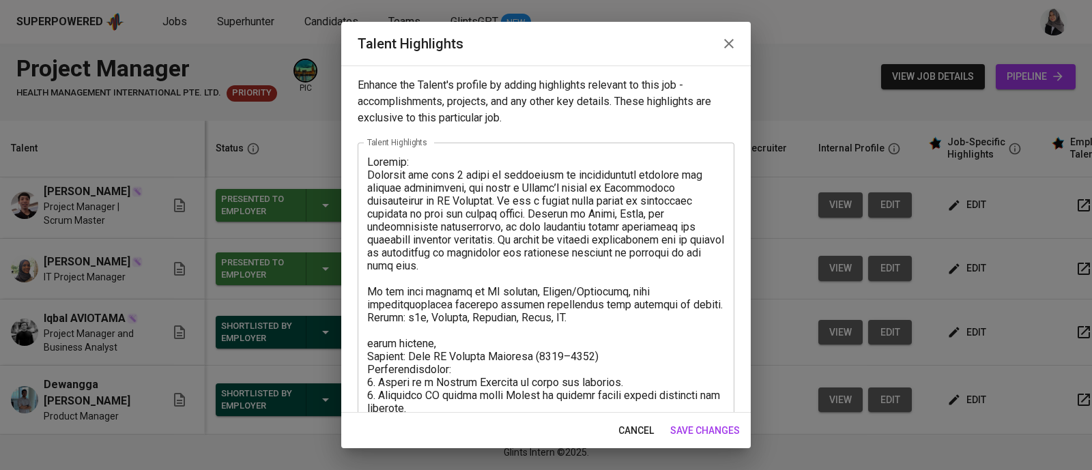
scroll to position [181, 0]
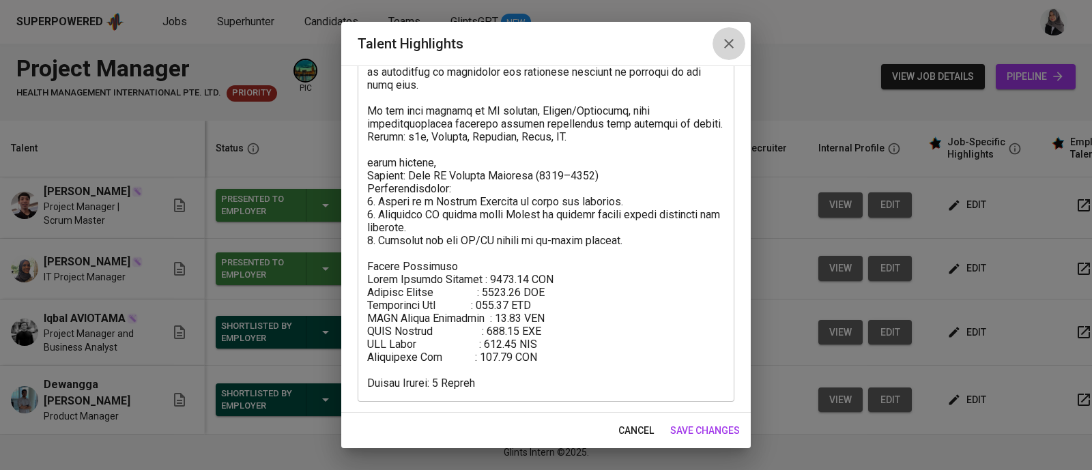
click at [724, 42] on icon "button" at bounding box center [729, 43] width 16 height 16
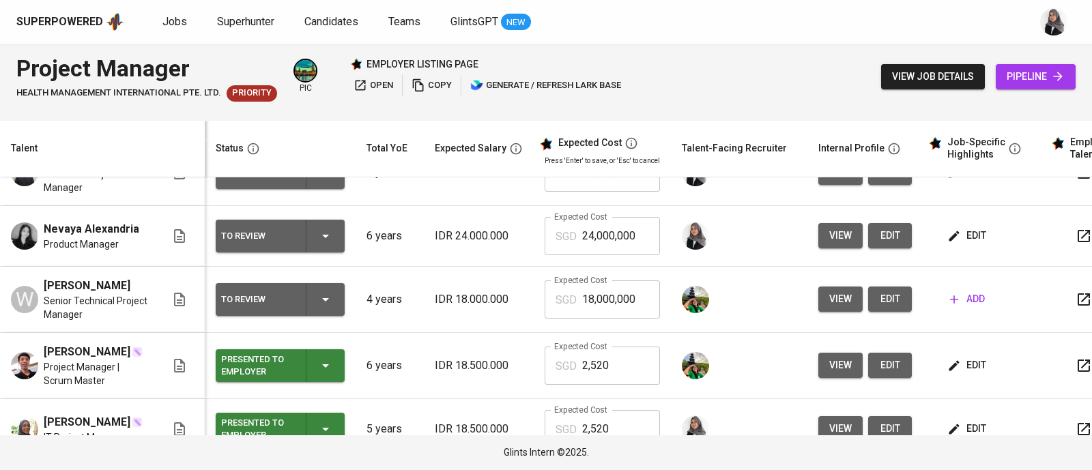
scroll to position [142, 0]
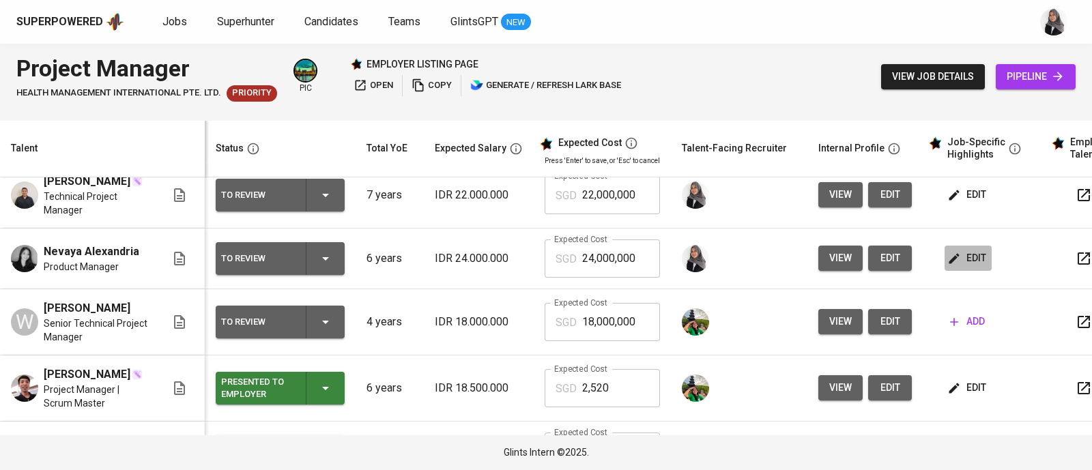
click at [969, 267] on span "edit" at bounding box center [968, 258] width 36 height 17
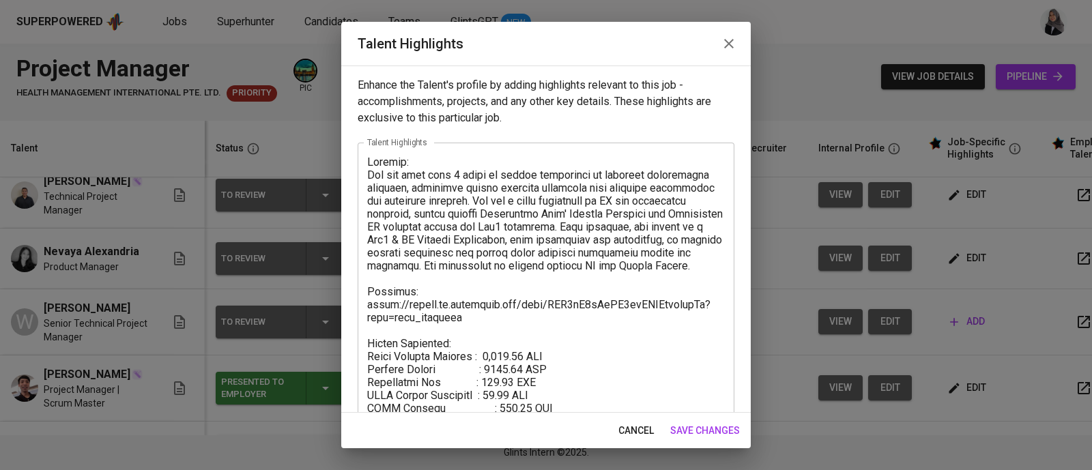
scroll to position [25, 0]
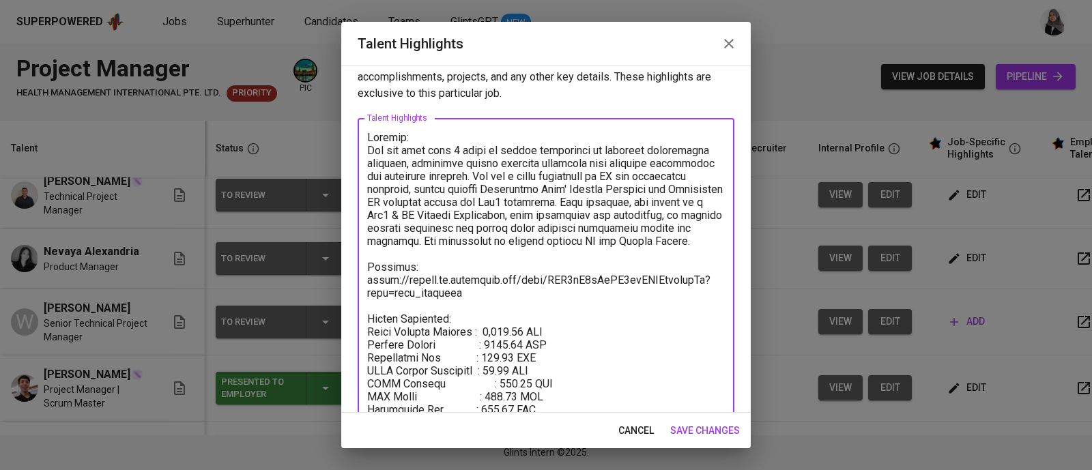
drag, startPoint x: 489, startPoint y: 341, endPoint x: 515, endPoint y: 341, distance: 25.9
click at [515, 341] on textarea at bounding box center [546, 306] width 358 height 350
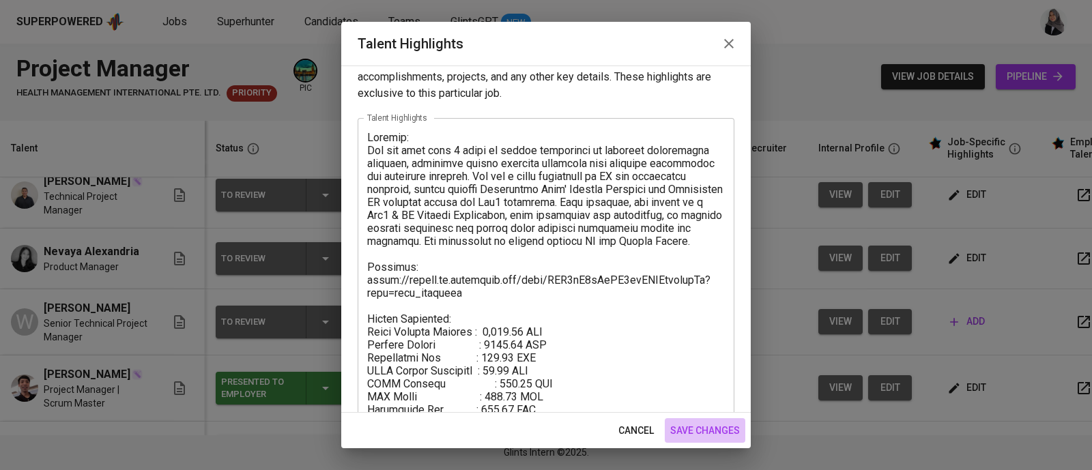
click at [713, 428] on span "save changes" at bounding box center [705, 430] width 70 height 17
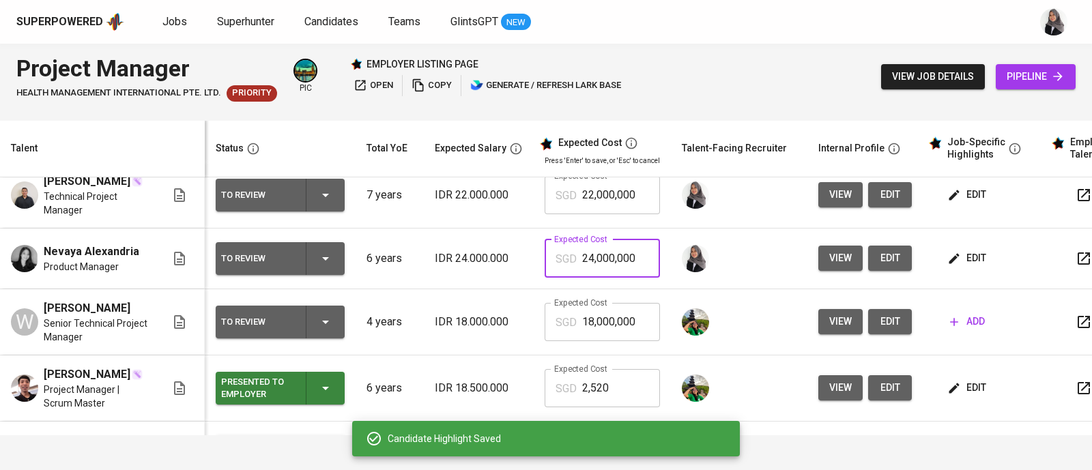
click at [605, 278] on input "24,000,000" at bounding box center [621, 259] width 78 height 38
paste input "3,3"
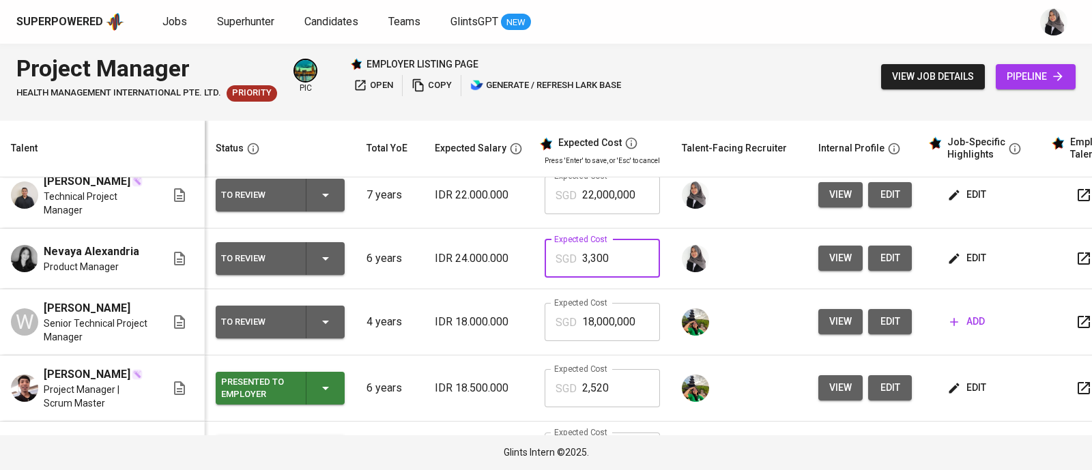
type input "3,300"
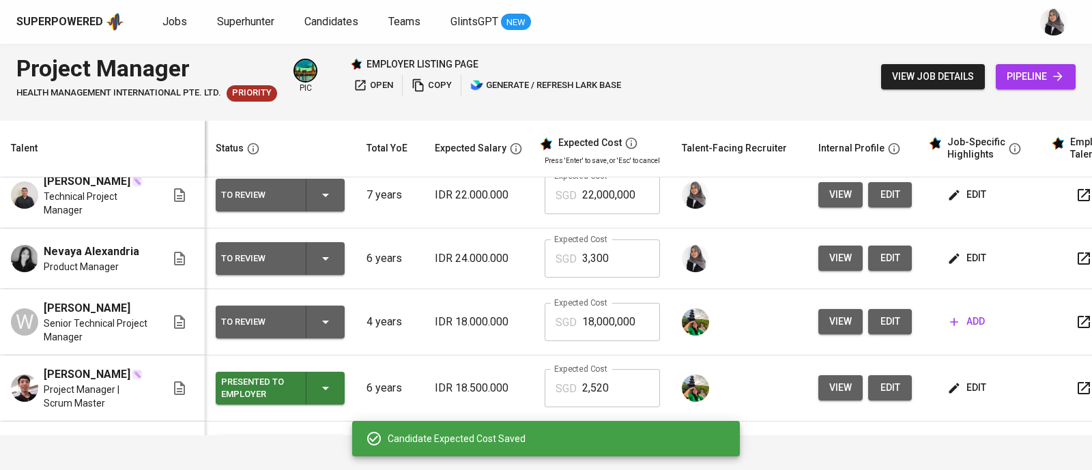
scroll to position [67, 0]
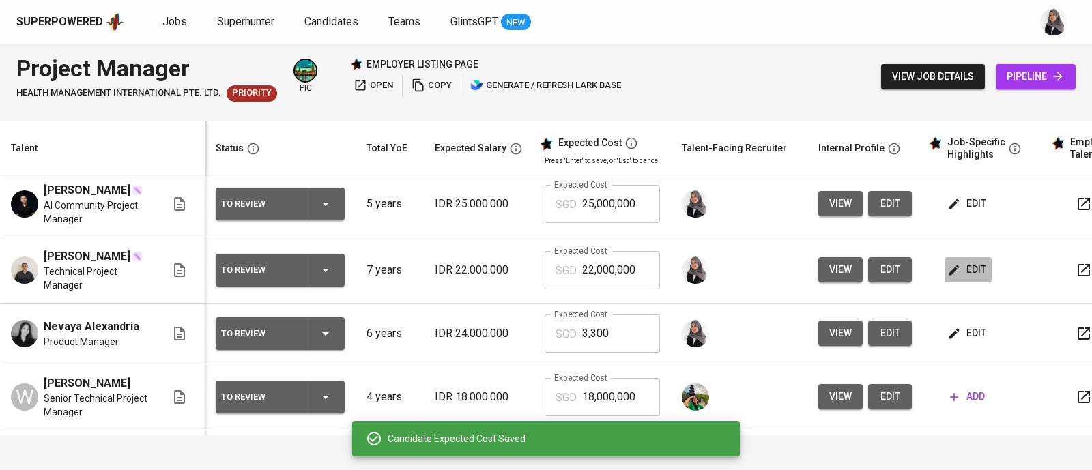
click at [973, 278] on span "edit" at bounding box center [968, 269] width 36 height 17
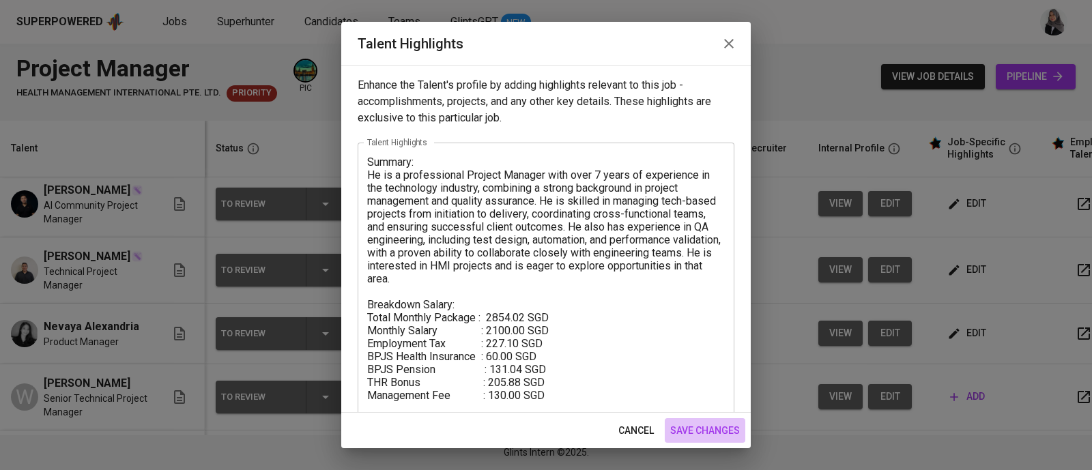
click at [700, 433] on span "save changes" at bounding box center [705, 430] width 70 height 17
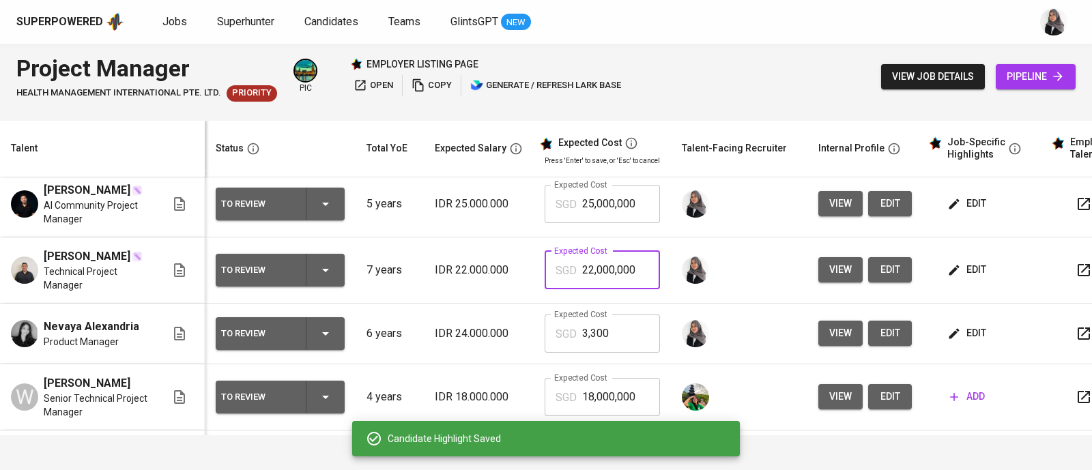
click at [612, 288] on input "22,000,000" at bounding box center [621, 270] width 78 height 38
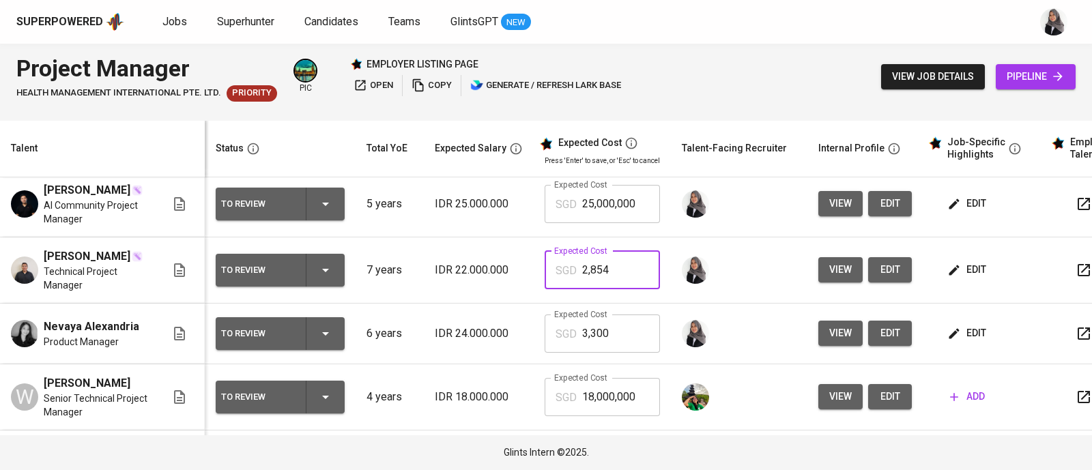
type input "2,854"
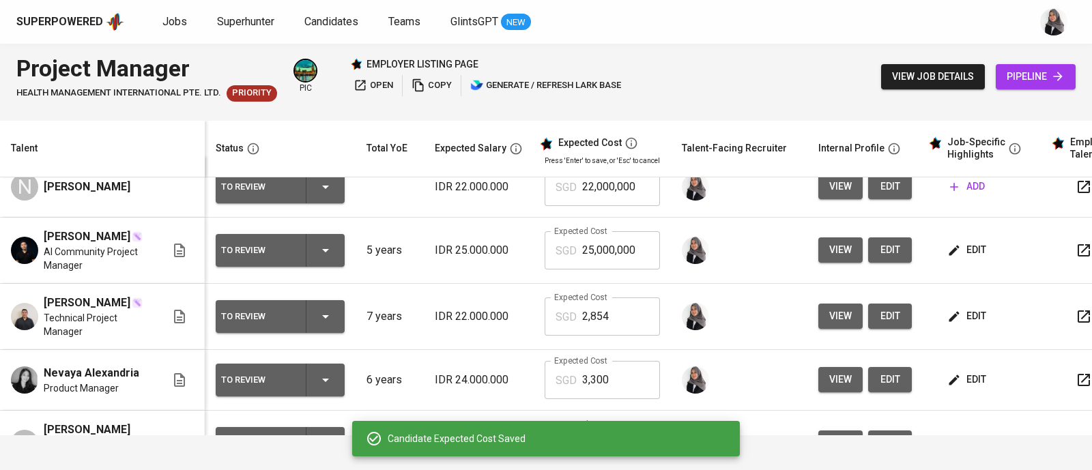
scroll to position [19, 0]
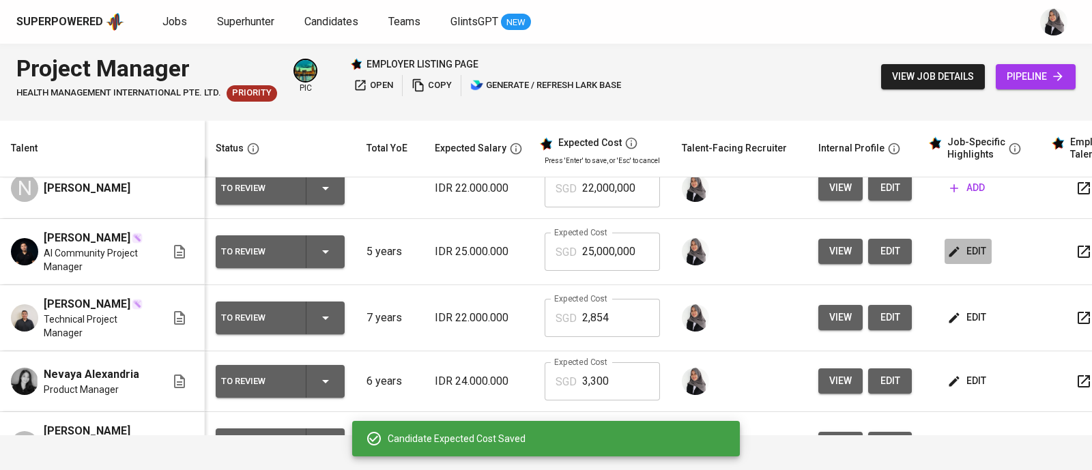
click at [968, 254] on span "edit" at bounding box center [968, 251] width 36 height 17
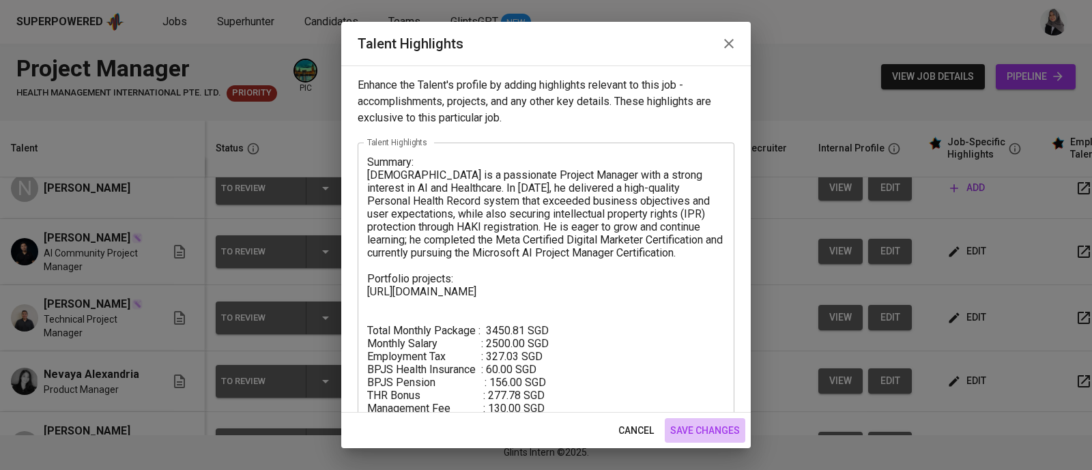
click at [696, 425] on span "save changes" at bounding box center [705, 430] width 70 height 17
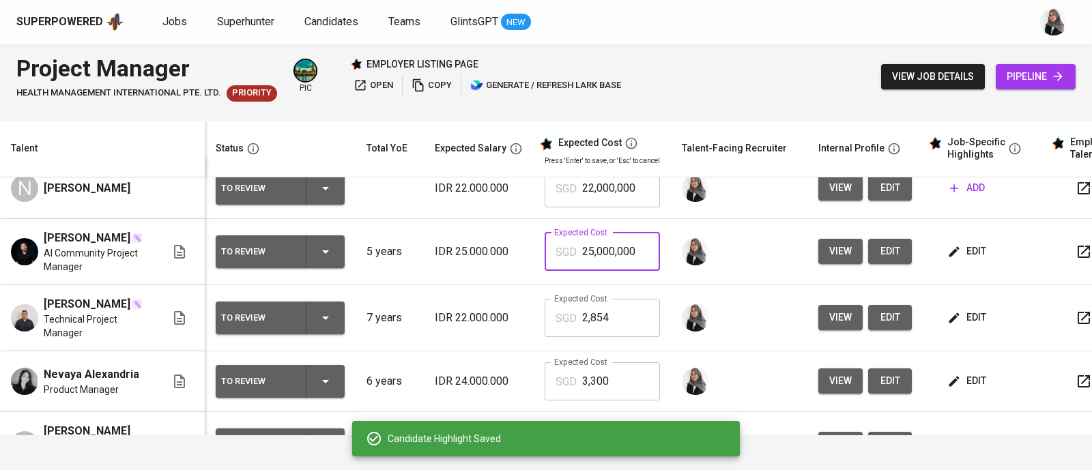
click at [635, 255] on input "25,000,000" at bounding box center [621, 252] width 78 height 38
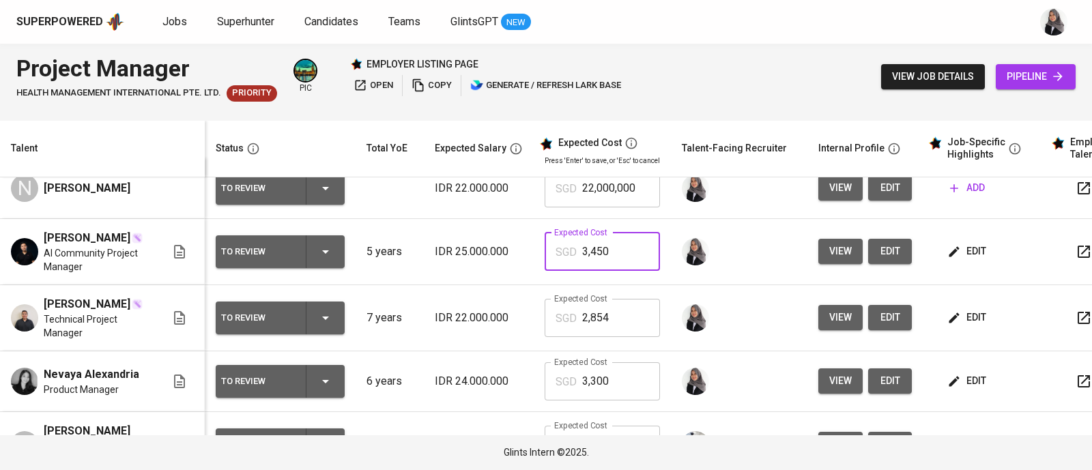
type input "3,450"
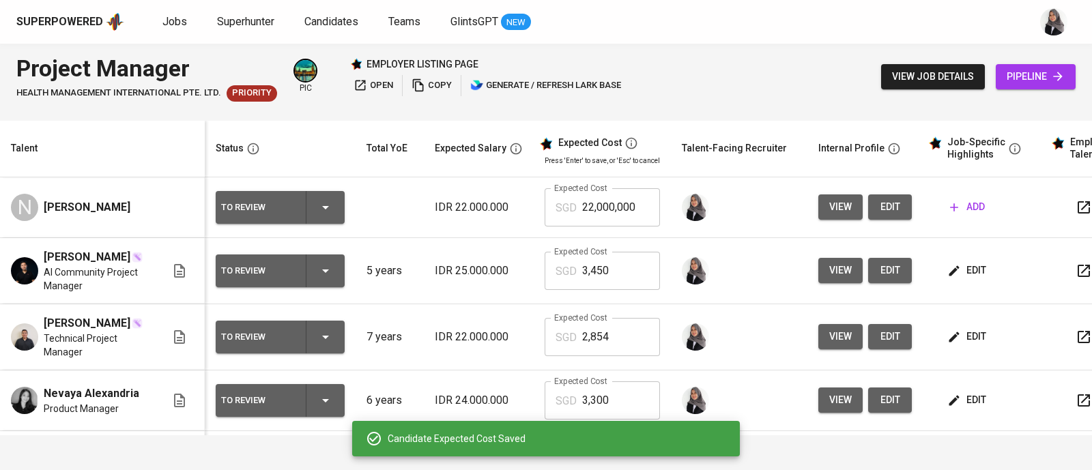
scroll to position [1, 0]
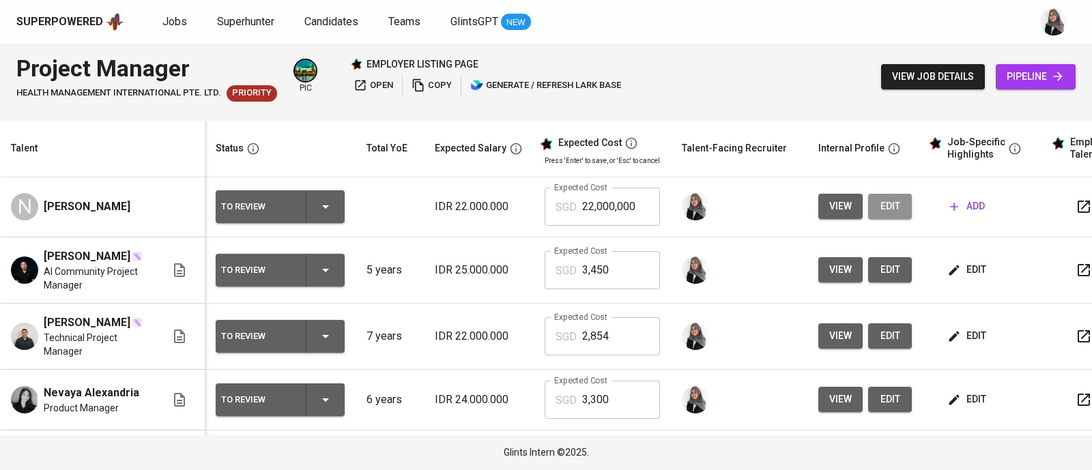
click at [888, 199] on span "edit" at bounding box center [890, 206] width 22 height 17
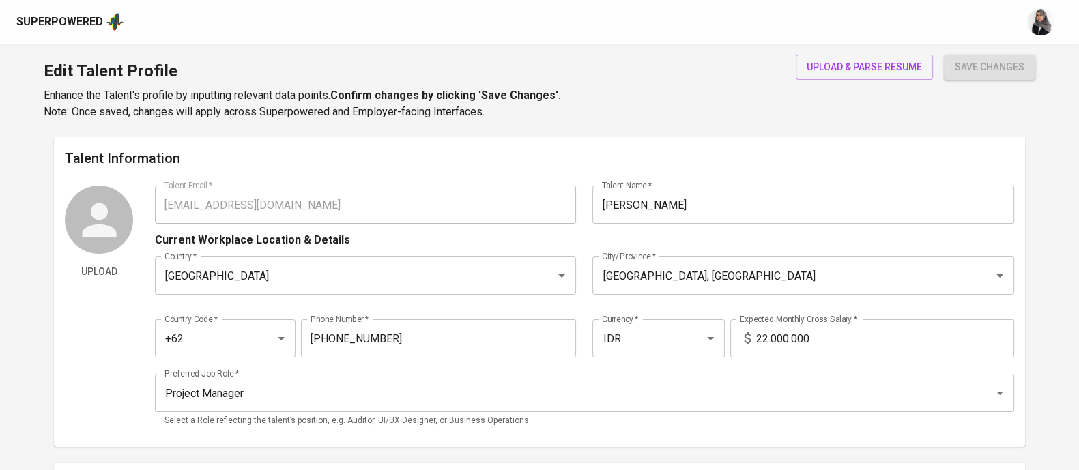
click at [750, 145] on div "Talent Information Upload Talent Email   * nabilanastiti@gmail.com Talent Email…" at bounding box center [539, 292] width 971 height 311
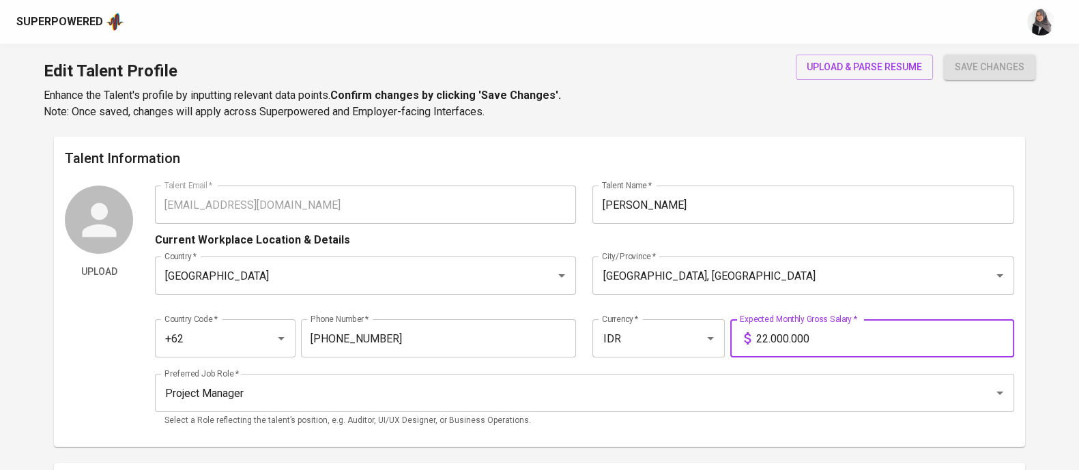
click at [766, 334] on input "22.000.000" at bounding box center [885, 338] width 258 height 38
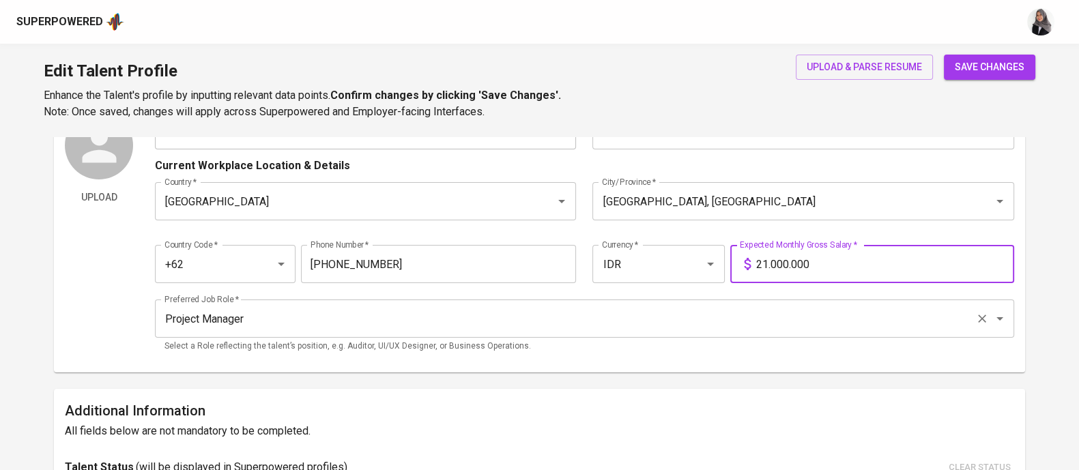
scroll to position [58, 0]
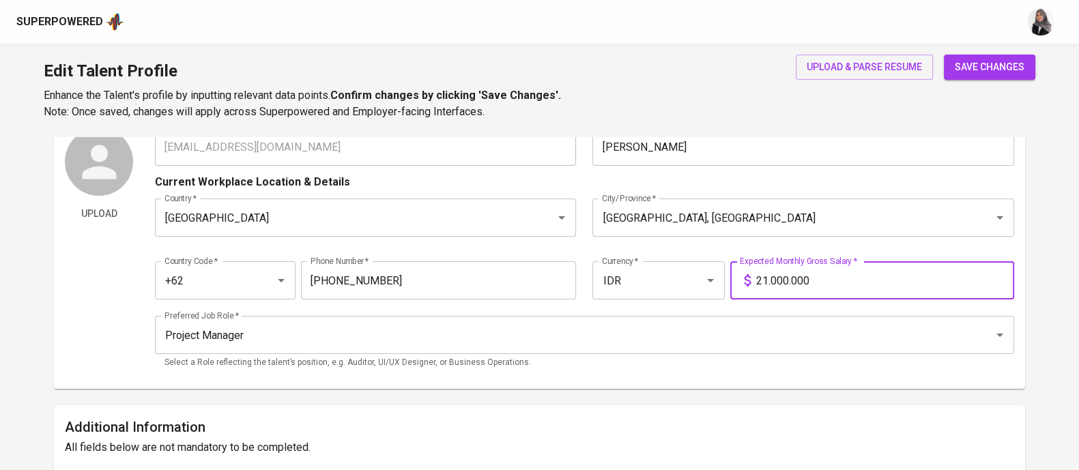
type input "21.000.000"
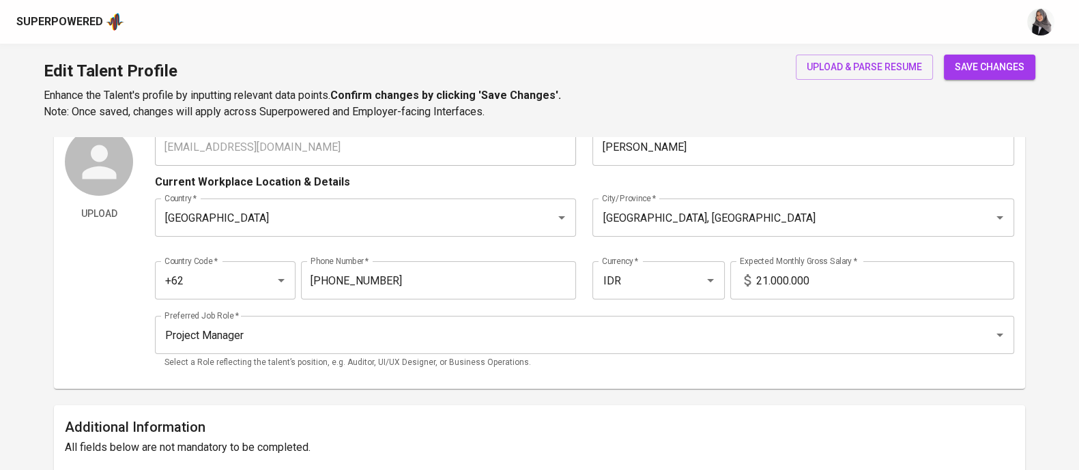
click at [637, 100] on div "Edit Talent Profile Enhance the Talent's profile by inputting relevant data poi…" at bounding box center [539, 90] width 1079 height 93
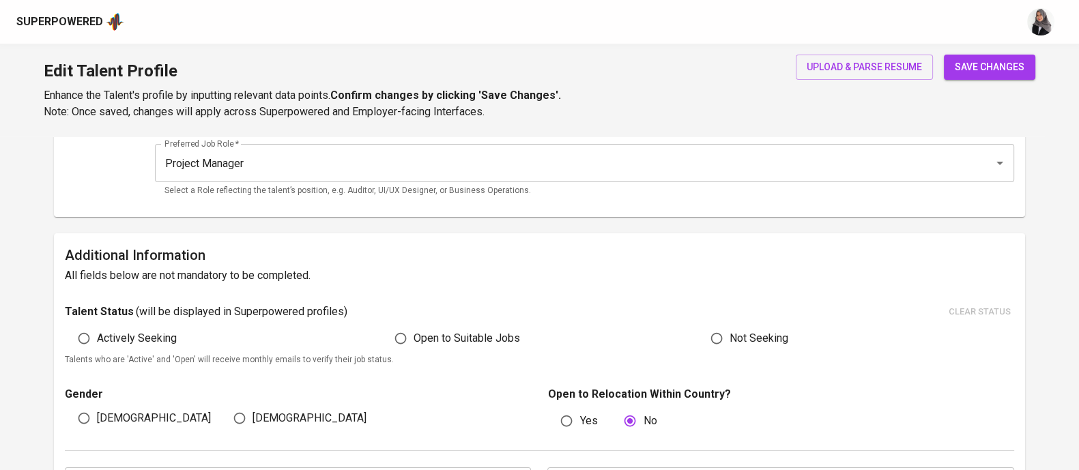
scroll to position [231, 0]
click at [400, 340] on input "Open to Suitable Jobs" at bounding box center [401, 337] width 26 height 26
radio input "true"
click at [234, 410] on input "[DEMOGRAPHIC_DATA]" at bounding box center [240, 417] width 26 height 26
radio input "true"
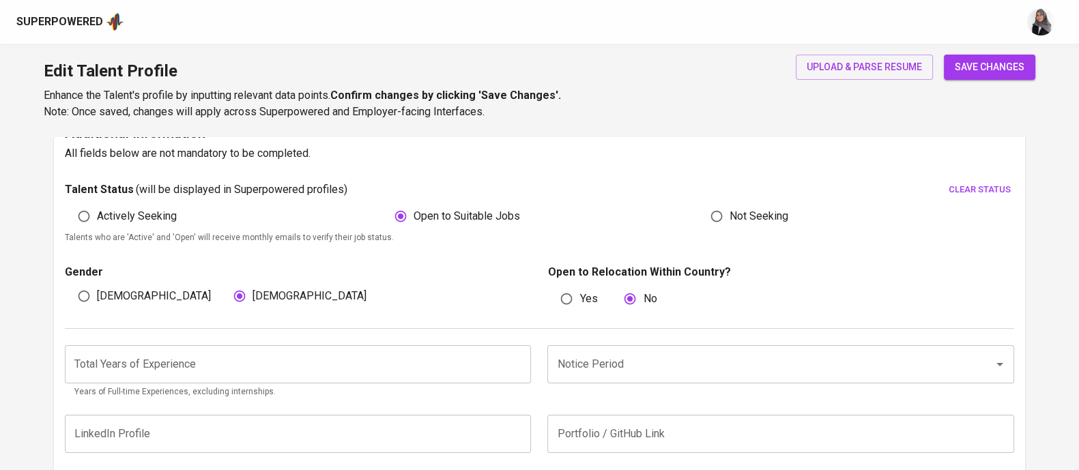
scroll to position [399, 0]
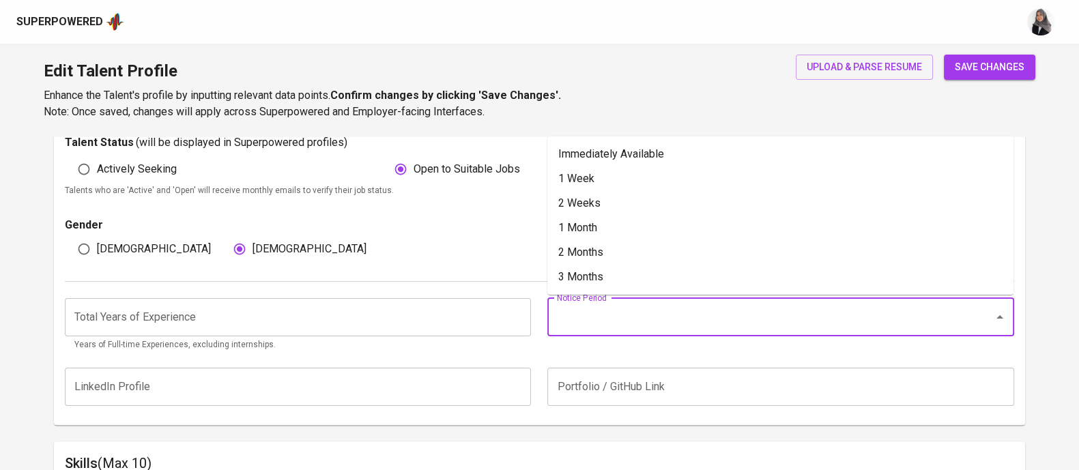
click at [606, 322] on input "Notice Period" at bounding box center [762, 317] width 416 height 26
click at [610, 227] on li "1 Month" at bounding box center [780, 228] width 466 height 25
type input "1 Month"
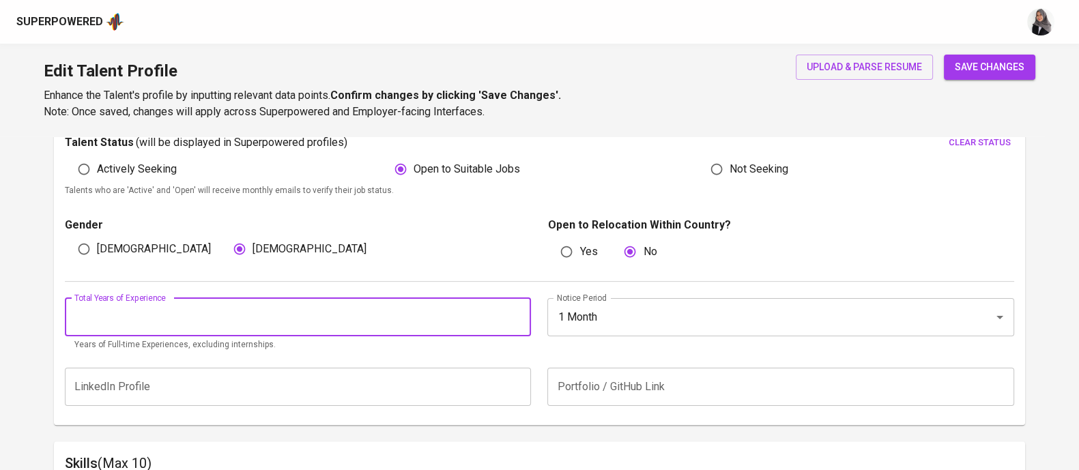
click at [397, 320] on input "number" at bounding box center [298, 317] width 466 height 38
type input "6"
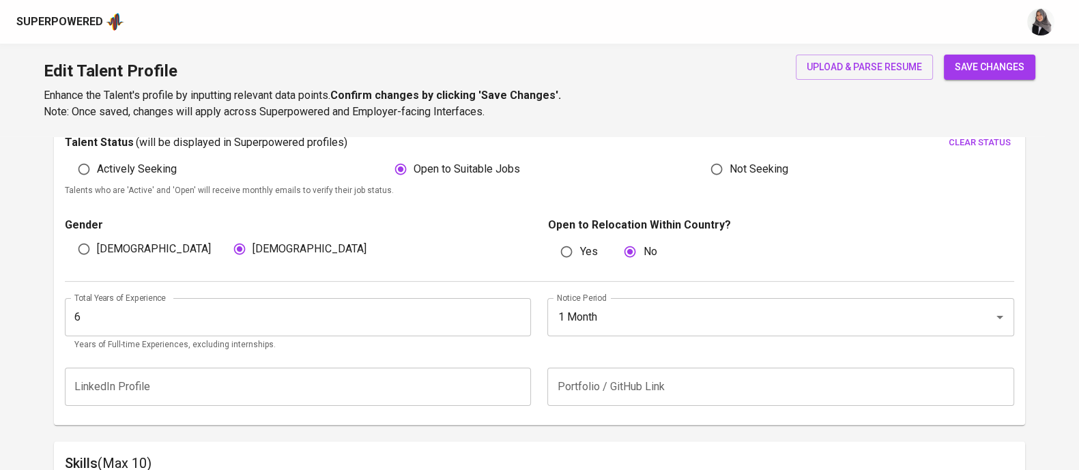
click at [825, 228] on p "Open to Relocation Within Country?" at bounding box center [780, 225] width 466 height 16
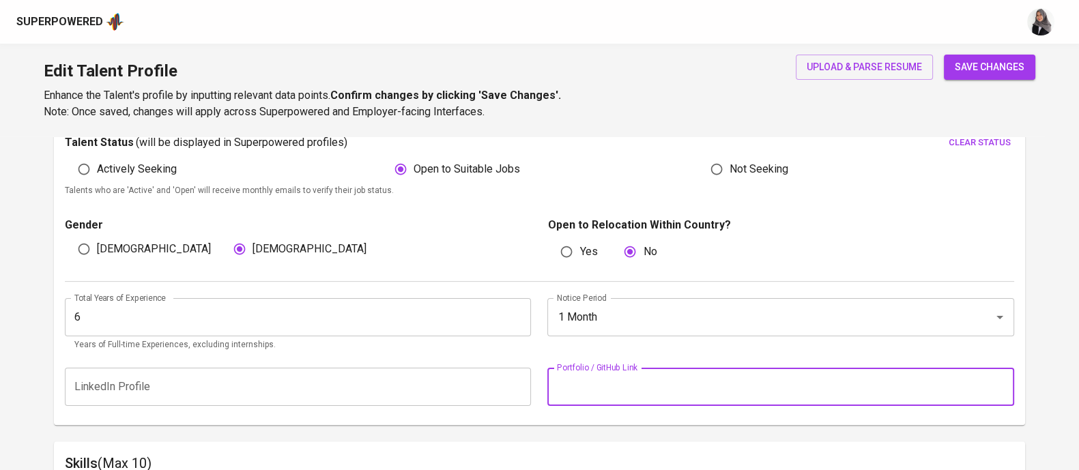
click at [661, 379] on input "text" at bounding box center [780, 387] width 466 height 38
paste input "⁠https://nabilan-portfolio.notion.site/Nabila-Na-s-Portfolio-0b07126164324c2ca0…"
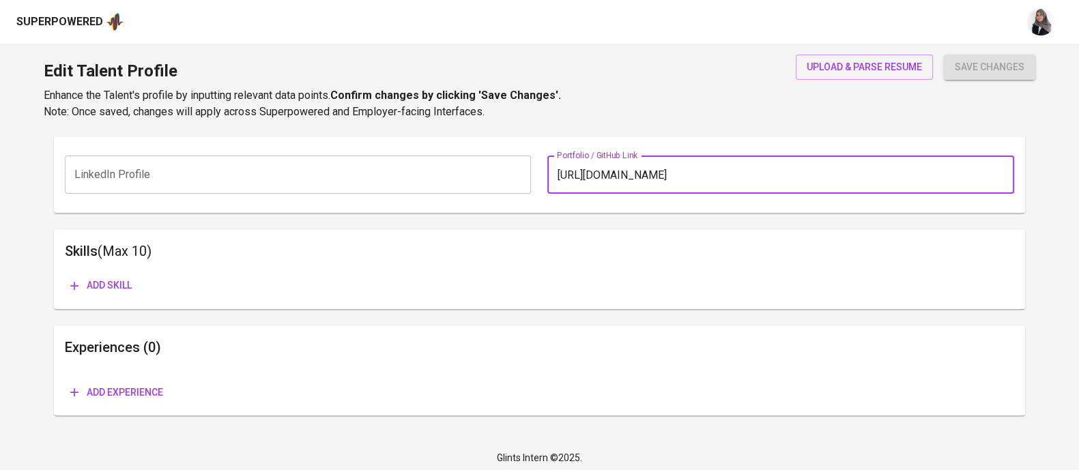
scroll to position [612, 0]
type input "⁠https://nabilan-portfolio.notion.site/Nabila-Na-s-Portfolio-0b07126164324c2ca0…"
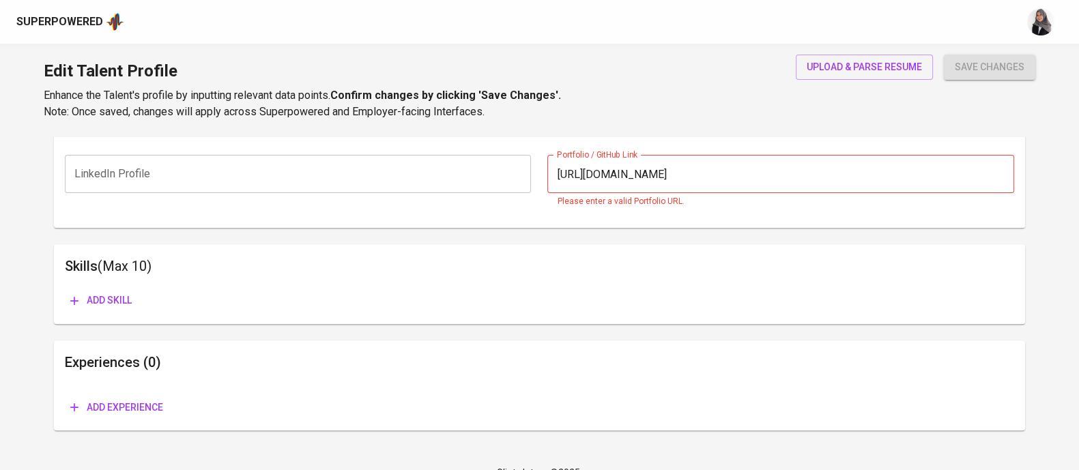
scroll to position [0, 0]
click at [109, 281] on div "Add skill" at bounding box center [539, 295] width 949 height 36
click at [642, 162] on input "⁠[URL][DOMAIN_NAME]" at bounding box center [780, 174] width 466 height 38
click at [746, 164] on input "⁠[URL][DOMAIN_NAME]" at bounding box center [780, 174] width 466 height 38
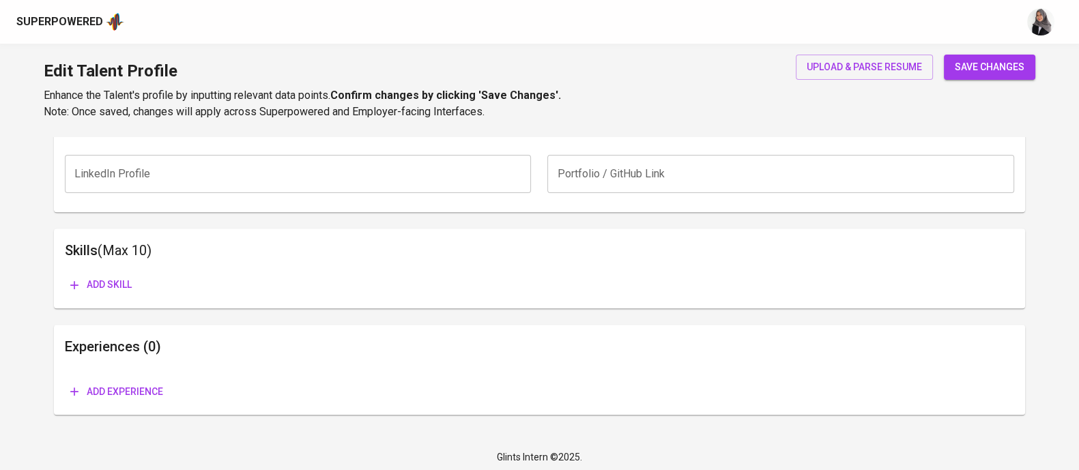
click at [116, 300] on div "Skills (Max 10) Add skill" at bounding box center [539, 269] width 971 height 80
click at [113, 288] on span "Add skill" at bounding box center [100, 284] width 61 height 17
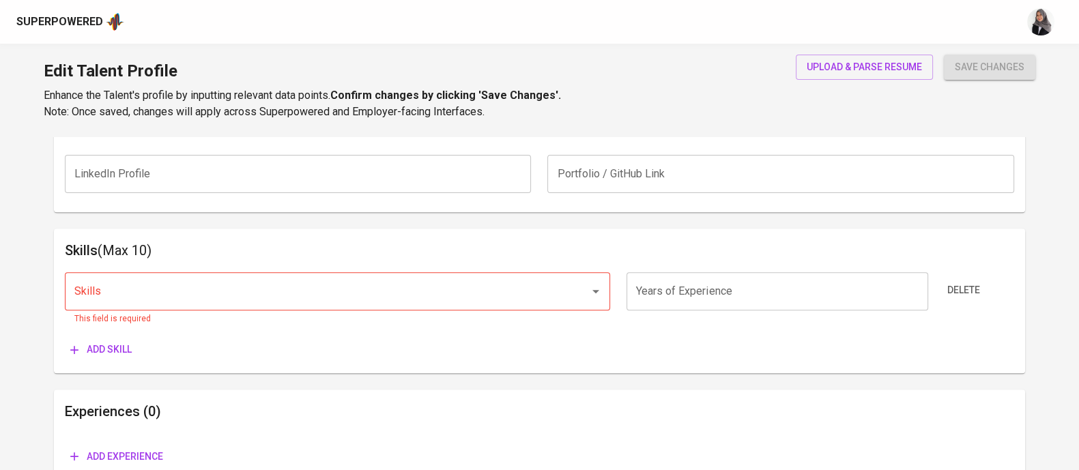
click at [723, 250] on h6 "Skills (Max 10)" at bounding box center [539, 251] width 949 height 22
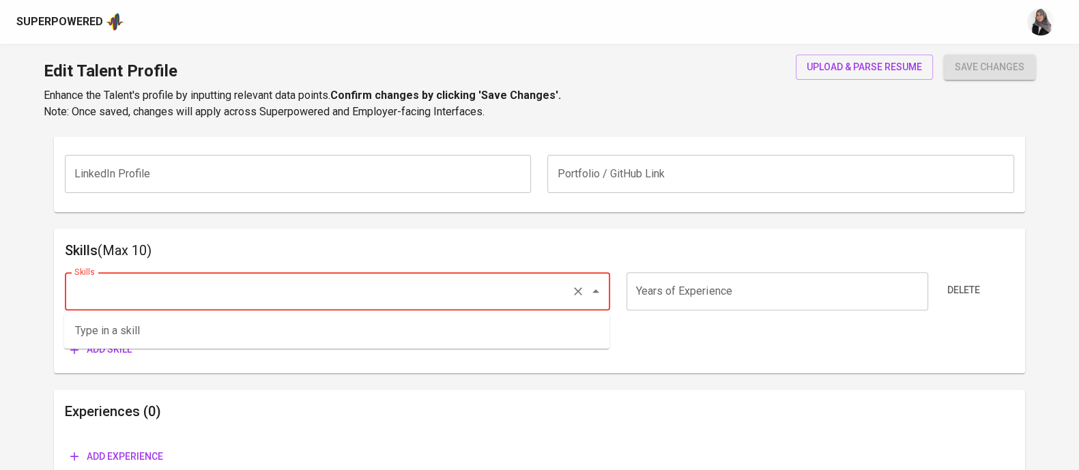
click at [241, 296] on input "Skills" at bounding box center [318, 291] width 495 height 26
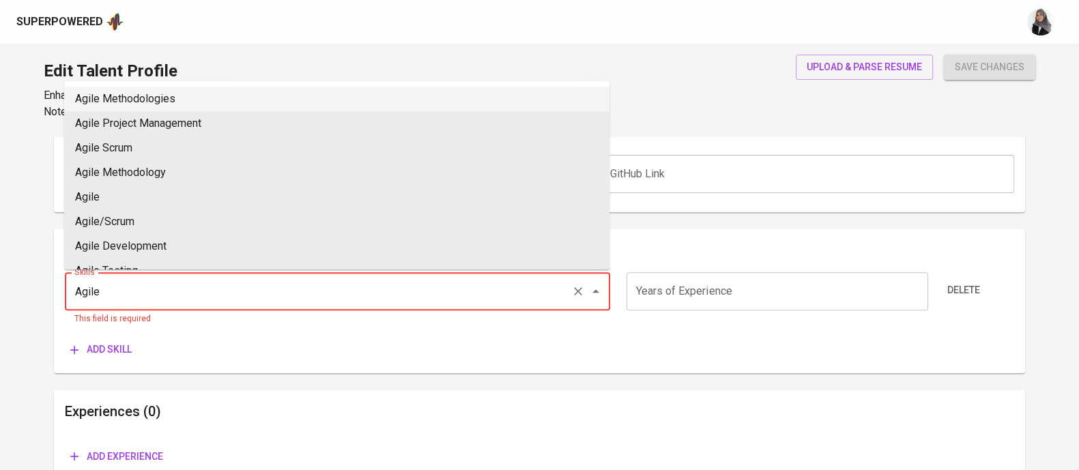
click at [239, 87] on li "Agile Methodologies" at bounding box center [336, 99] width 545 height 25
type input "Agile Methodologies"
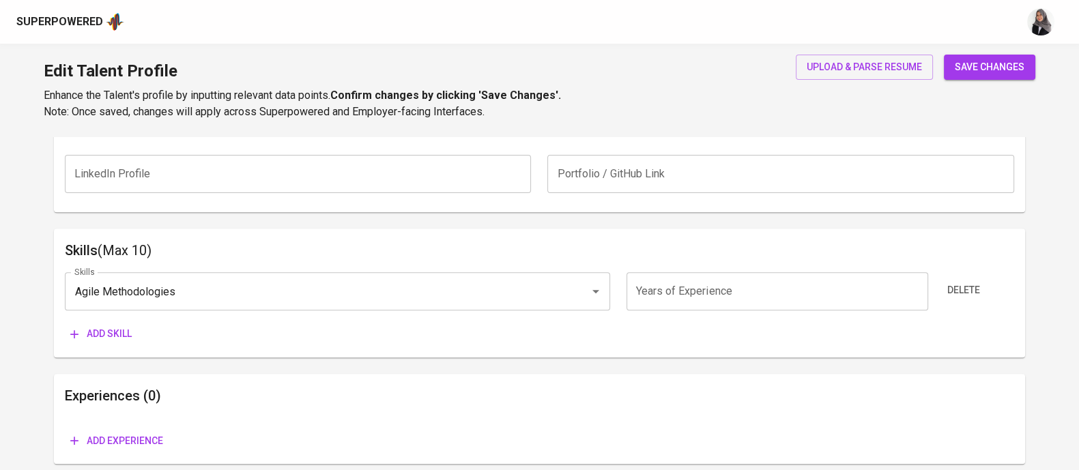
click at [689, 281] on input "number" at bounding box center [778, 291] width 302 height 38
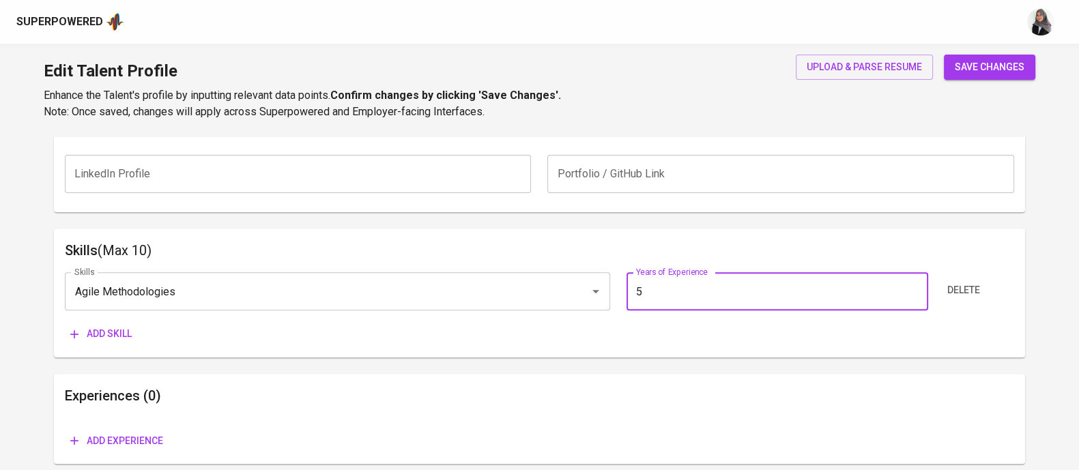
type input "5"
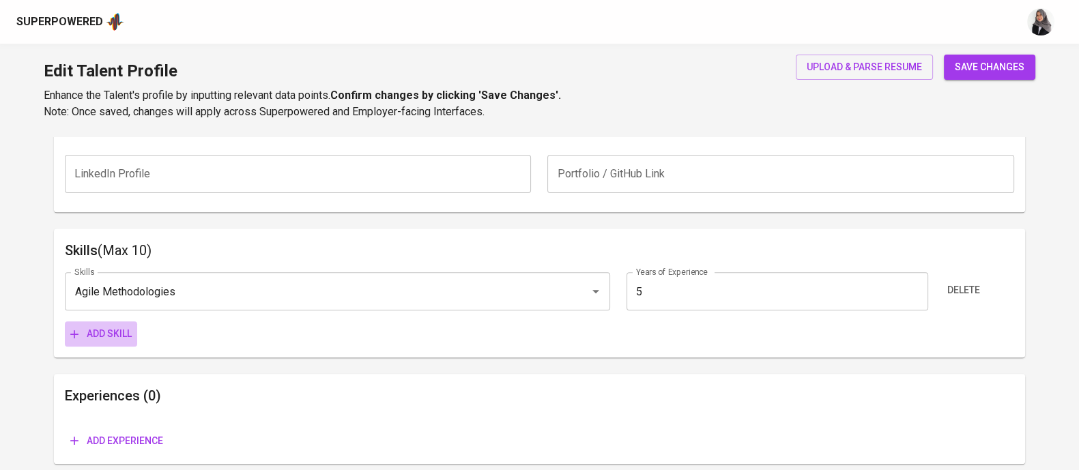
click at [124, 334] on span "Add skill" at bounding box center [100, 334] width 61 height 17
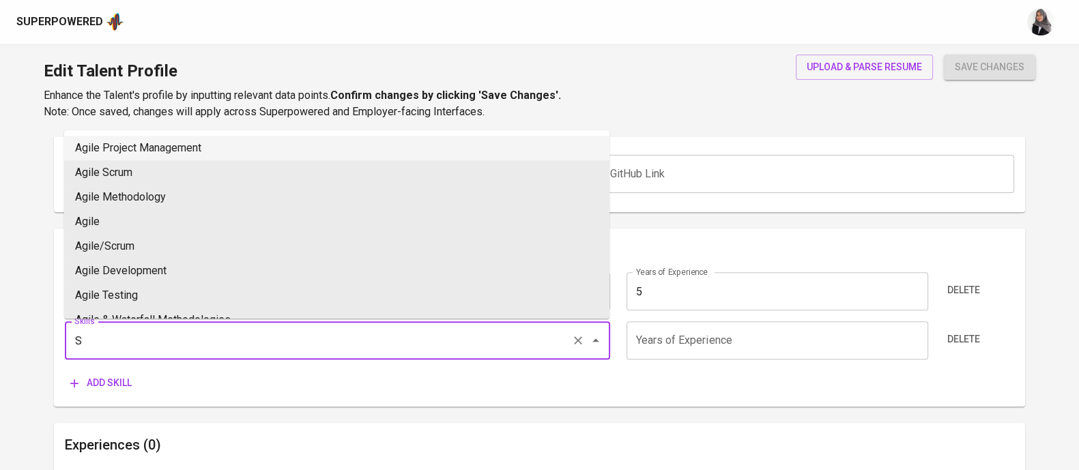
click at [142, 336] on input "S" at bounding box center [318, 341] width 495 height 26
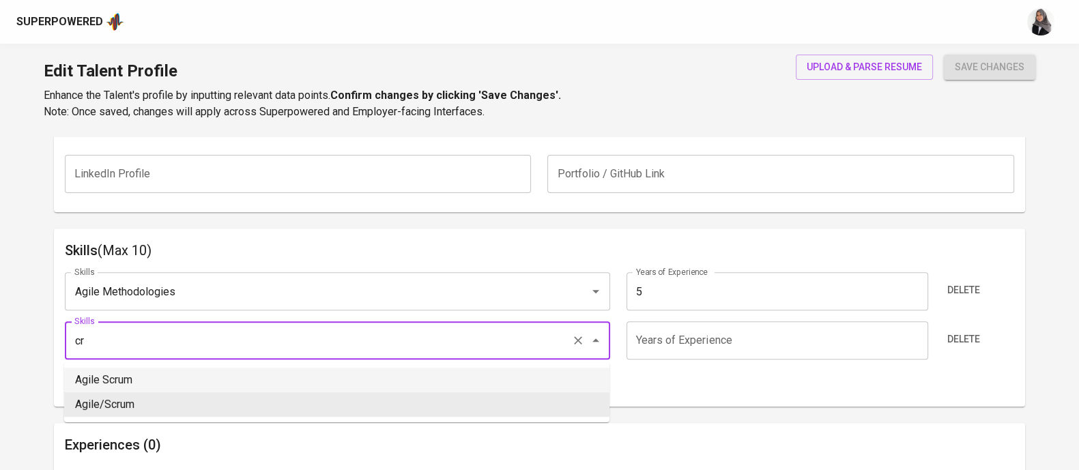
type input "c"
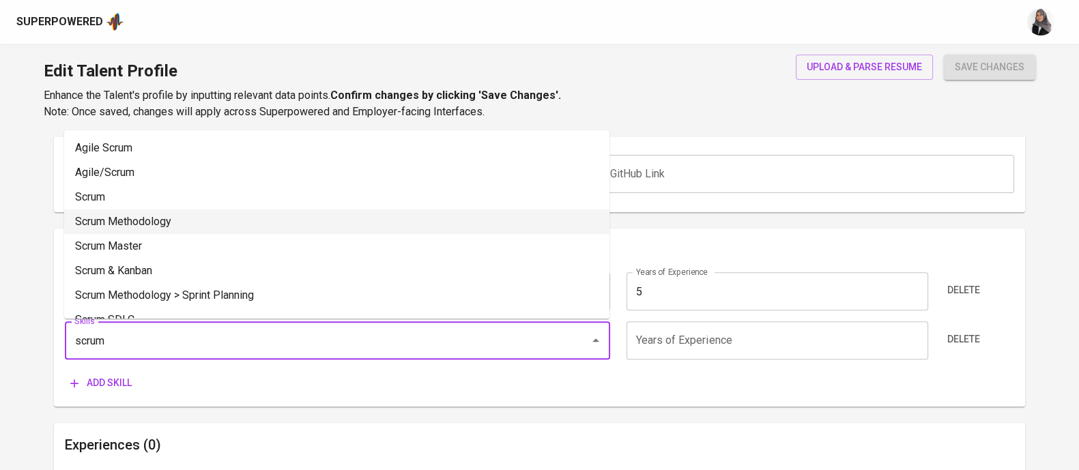
click at [195, 223] on li "Scrum Methodology" at bounding box center [336, 222] width 545 height 25
type input "Scrum Methodology"
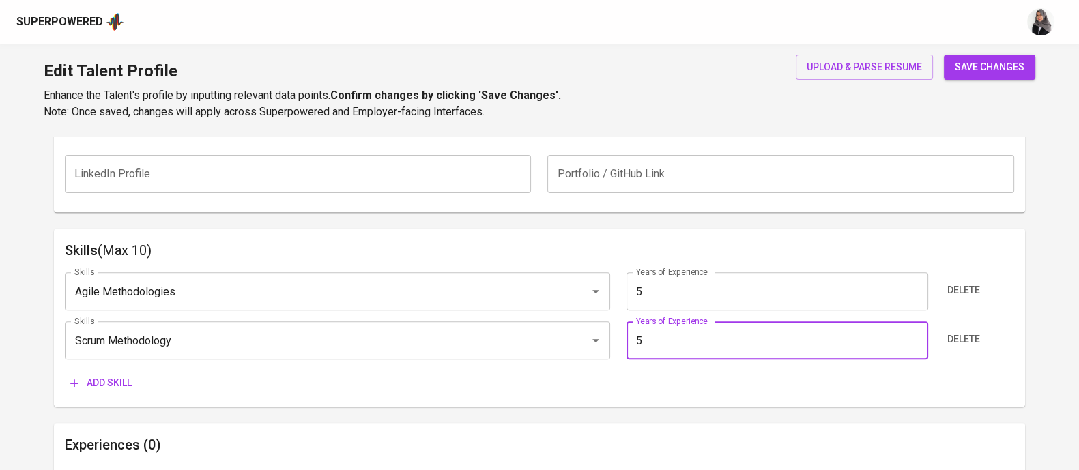
click at [663, 336] on input "5" at bounding box center [778, 340] width 302 height 38
type input "5"
click at [102, 384] on span "Add skill" at bounding box center [100, 383] width 61 height 17
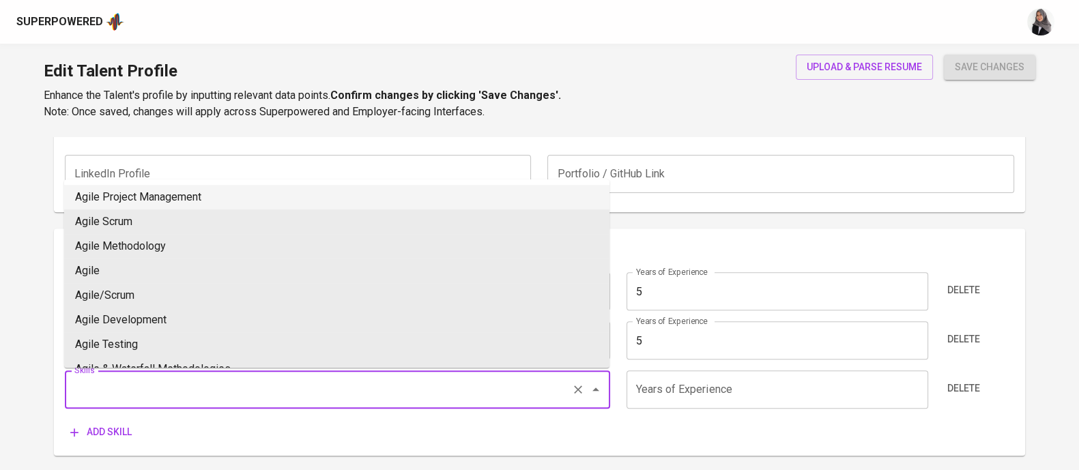
click at [149, 382] on input "Skills" at bounding box center [318, 390] width 495 height 26
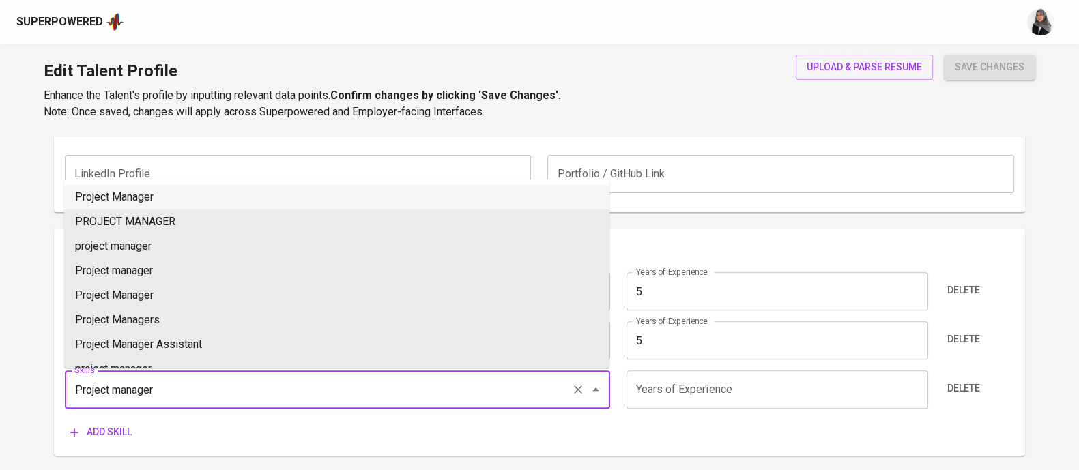
click at [218, 190] on li "Project Manager" at bounding box center [336, 197] width 545 height 25
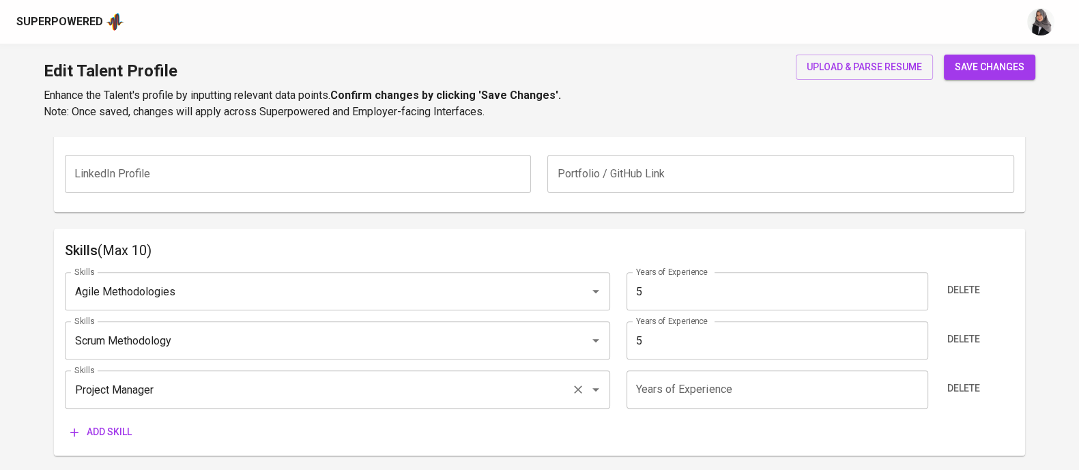
click at [244, 403] on div "Project Manager Skills" at bounding box center [337, 390] width 545 height 38
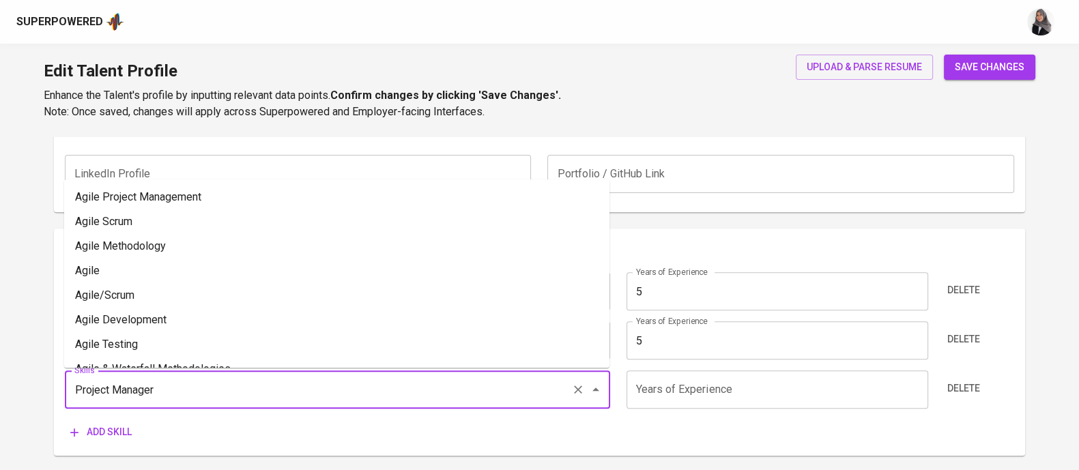
click at [235, 397] on input "Project Manager" at bounding box center [318, 390] width 495 height 26
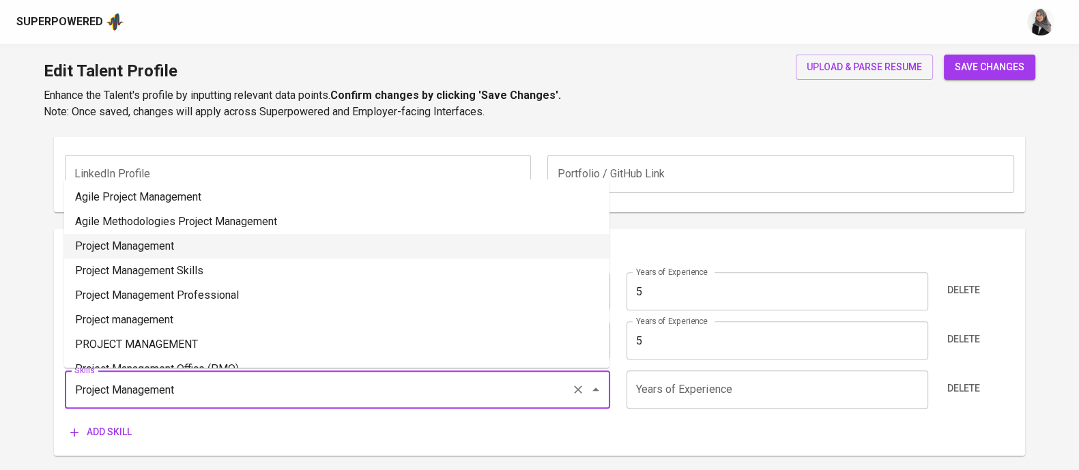
click at [233, 247] on li "Project Management" at bounding box center [336, 246] width 545 height 25
type input "Project Management"
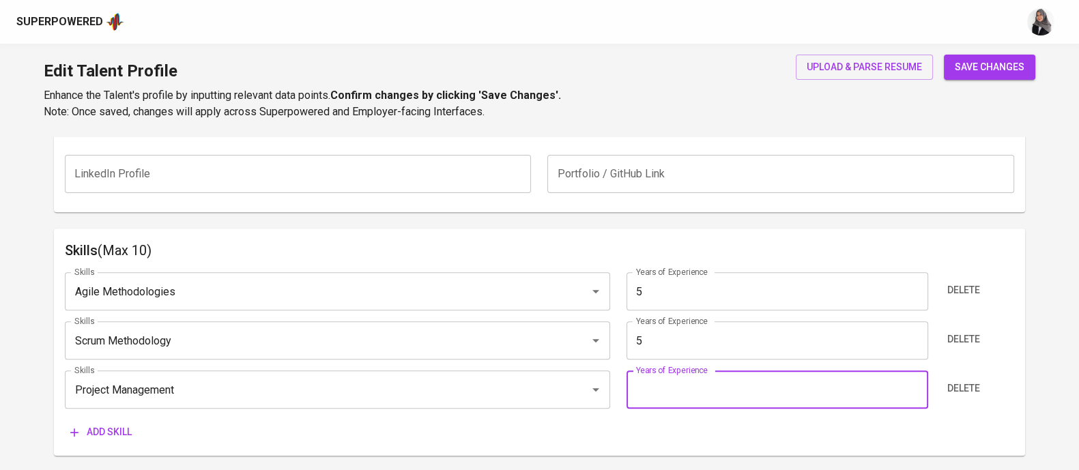
click at [676, 393] on input "number" at bounding box center [778, 390] width 302 height 38
type input "5"
type input "6"
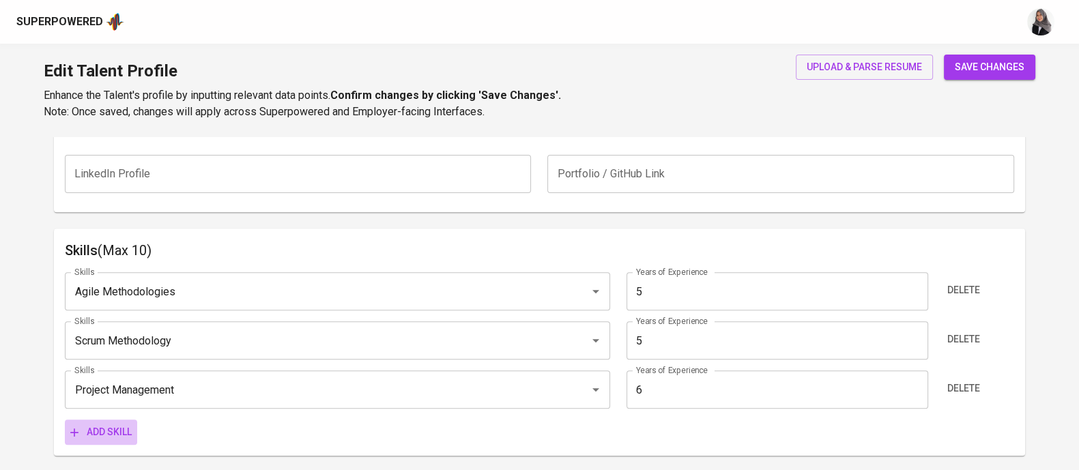
click at [102, 435] on span "Add skill" at bounding box center [100, 432] width 61 height 17
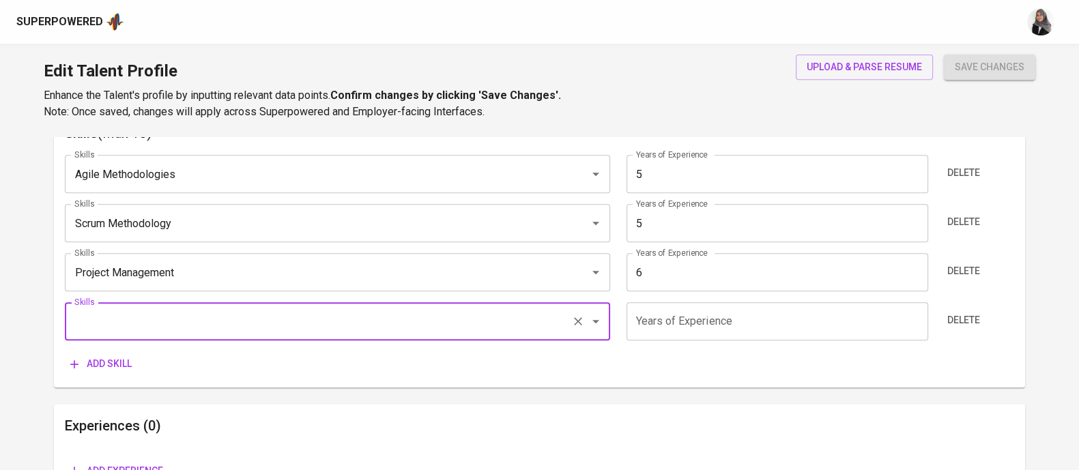
scroll to position [751, 0]
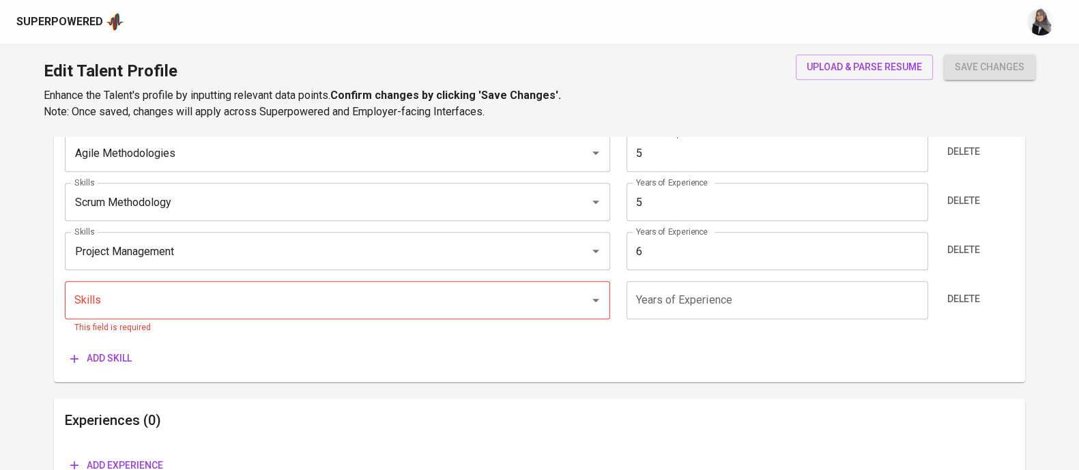
click at [161, 294] on input "Skills" at bounding box center [318, 300] width 495 height 26
click at [263, 377] on div "Skills (Max 10) Skills Agile Methodologies Skills Years of Experience 5 Years o…" at bounding box center [539, 235] width 971 height 291
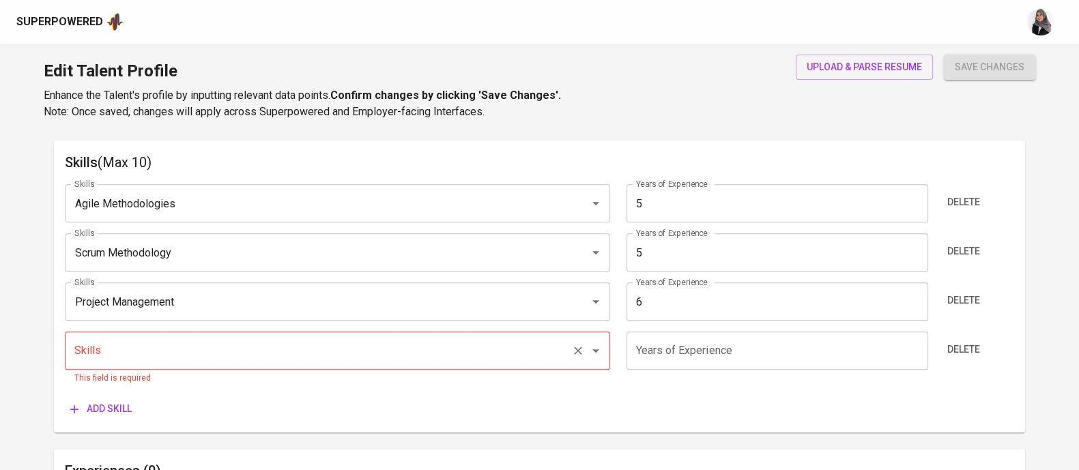
scroll to position [701, 0]
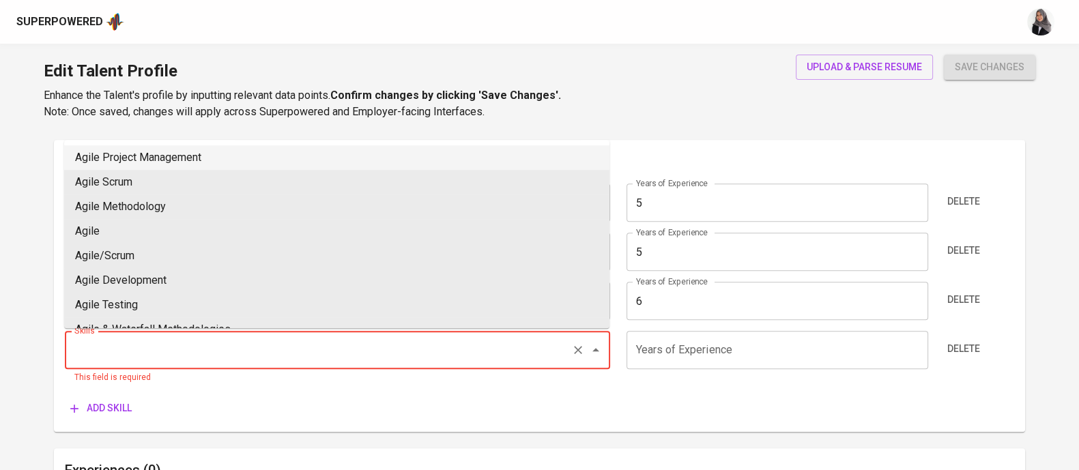
click at [203, 351] on input "Skills" at bounding box center [318, 350] width 495 height 26
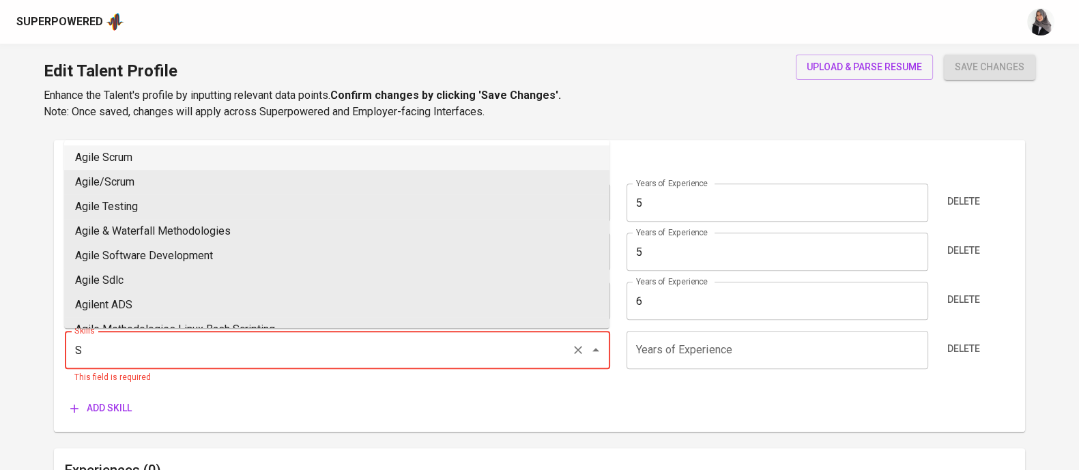
type input "S"
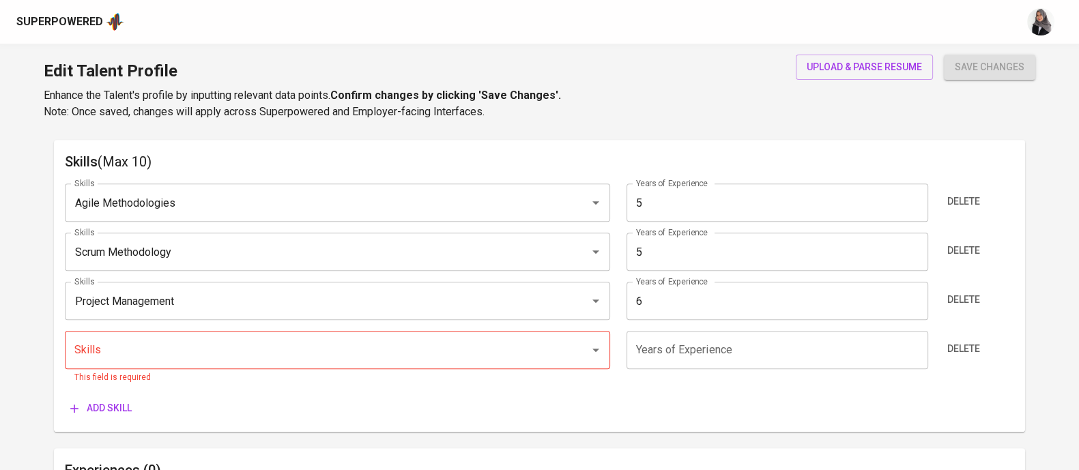
click at [697, 144] on div "Skills (Max 10) Skills Agile Methodologies Skills Years of Experience 5 Years o…" at bounding box center [539, 285] width 971 height 291
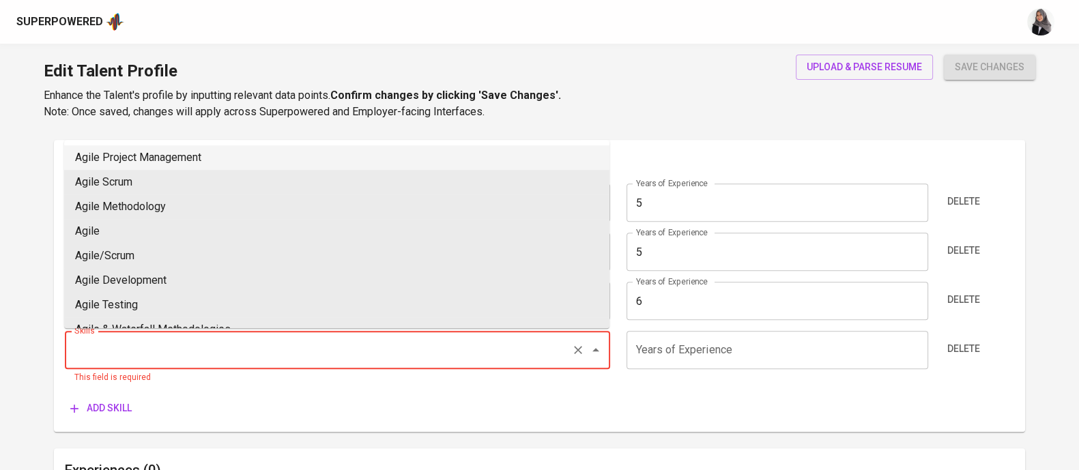
click at [242, 354] on input "Skills" at bounding box center [318, 350] width 495 height 26
click at [226, 154] on li "Python" at bounding box center [336, 157] width 545 height 25
type input "Python"
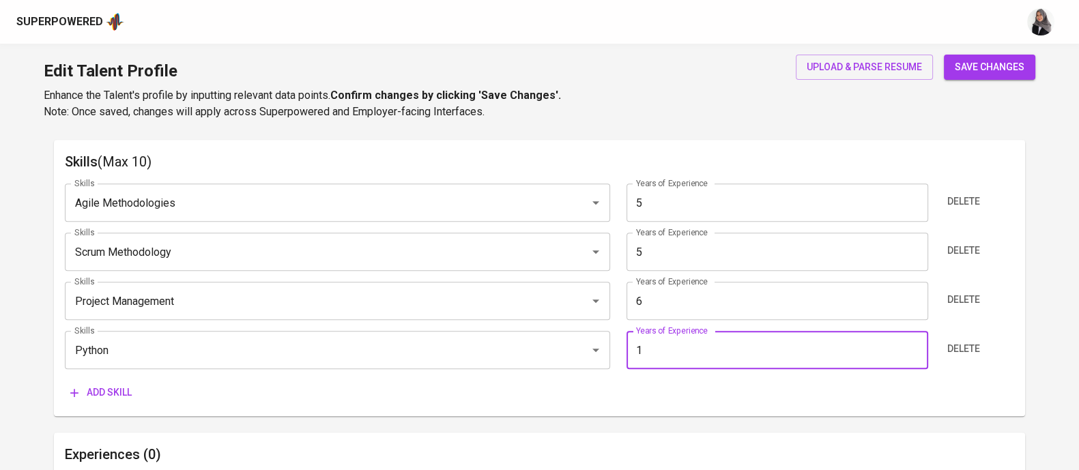
click at [650, 353] on input "1" at bounding box center [778, 350] width 302 height 38
type input "1"
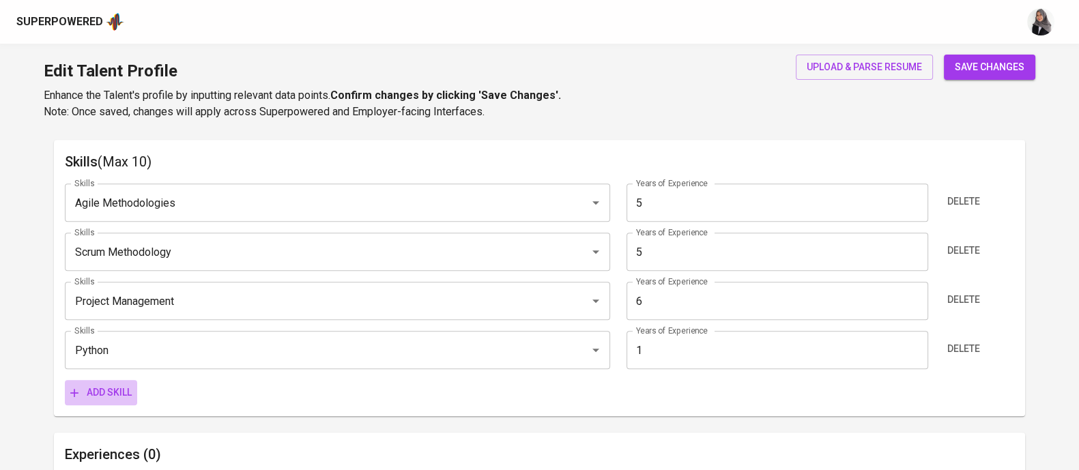
click at [87, 384] on span "Add skill" at bounding box center [100, 392] width 61 height 17
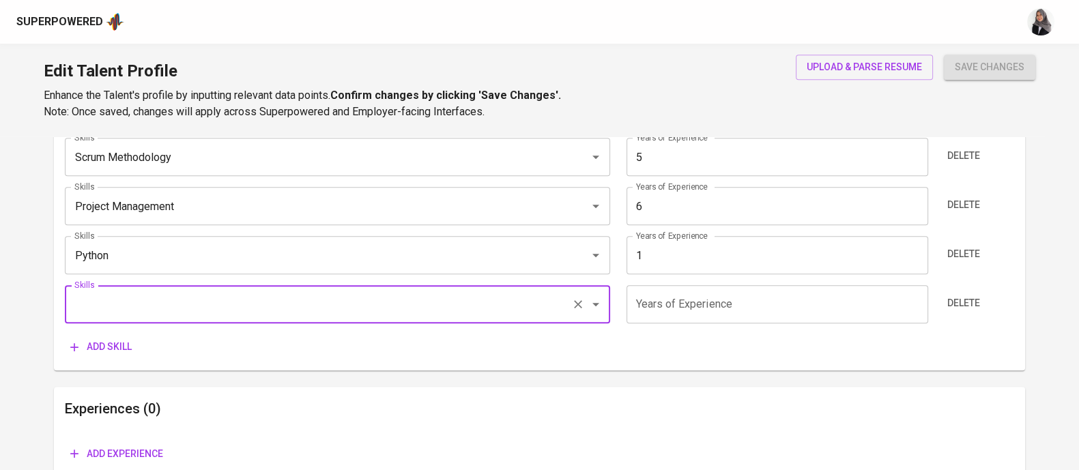
scroll to position [797, 0]
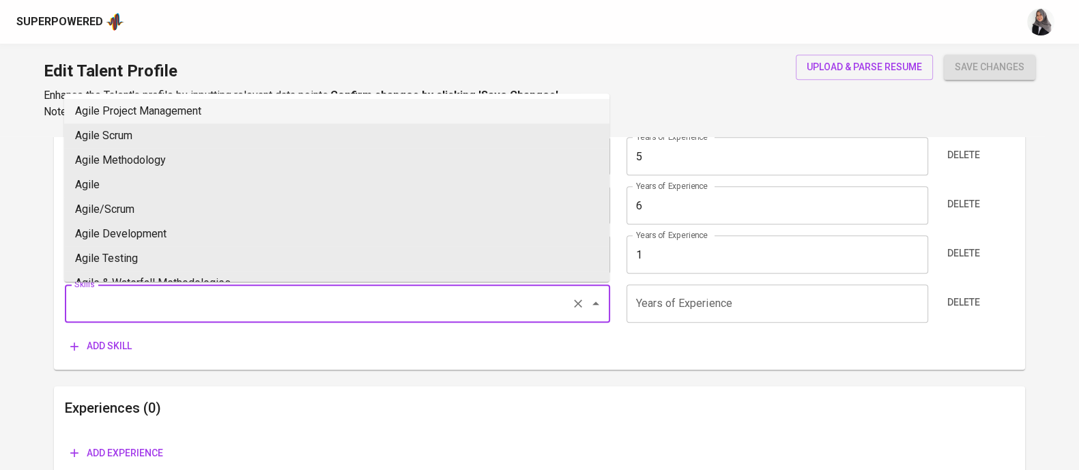
click at [170, 298] on input "Skills" at bounding box center [318, 304] width 495 height 26
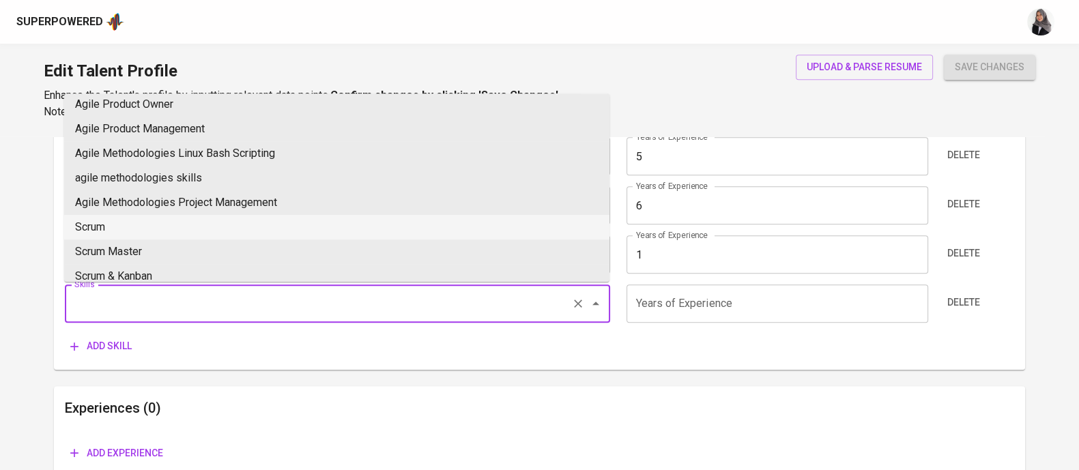
scroll to position [447, 0]
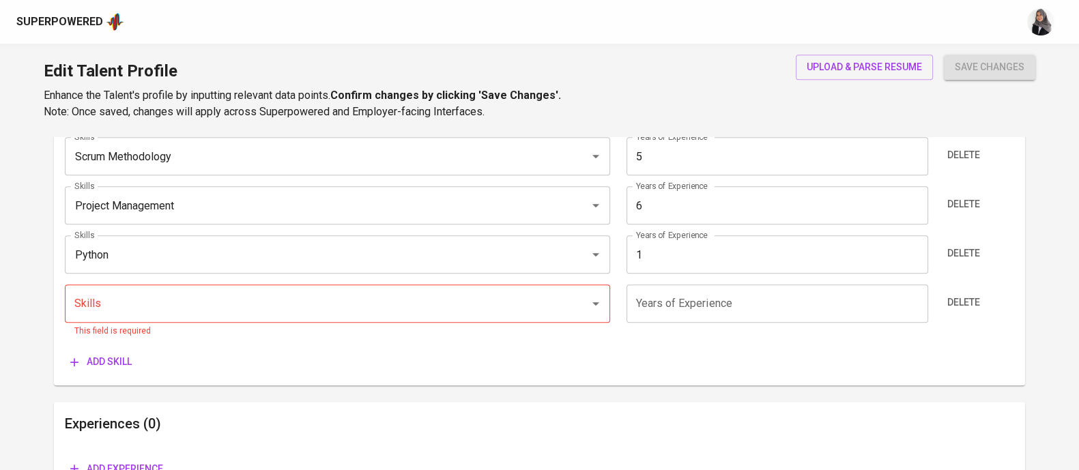
click at [252, 348] on div "Skills Agile Methodologies Skills Years of Experience 5 Years of Experience Del…" at bounding box center [539, 225] width 949 height 297
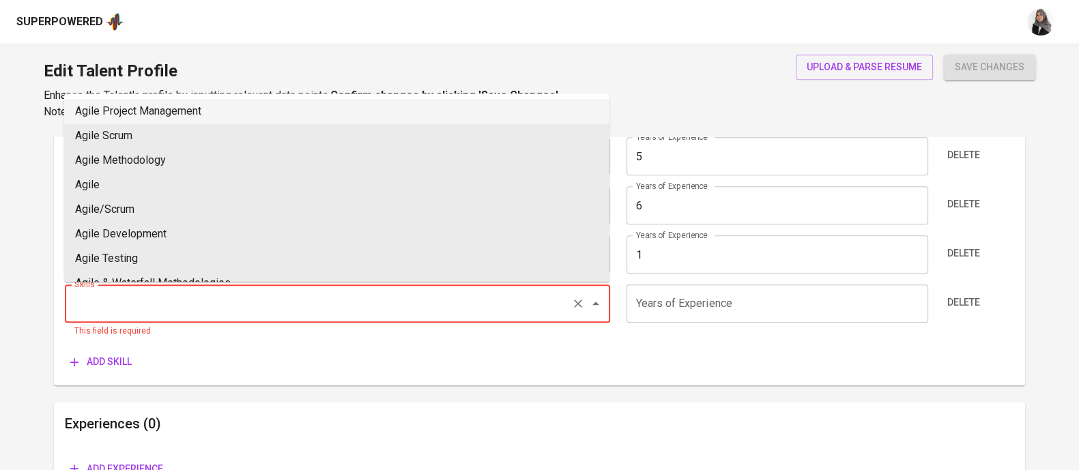
click at [228, 315] on input "Skills" at bounding box center [318, 304] width 495 height 26
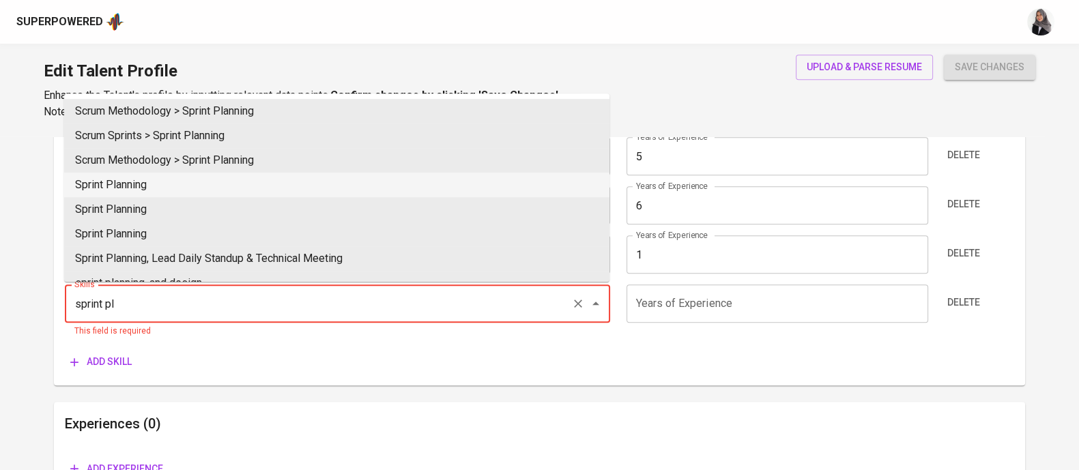
click at [223, 195] on li "Sprint Planning" at bounding box center [336, 185] width 545 height 25
type input "Sprint Planning"
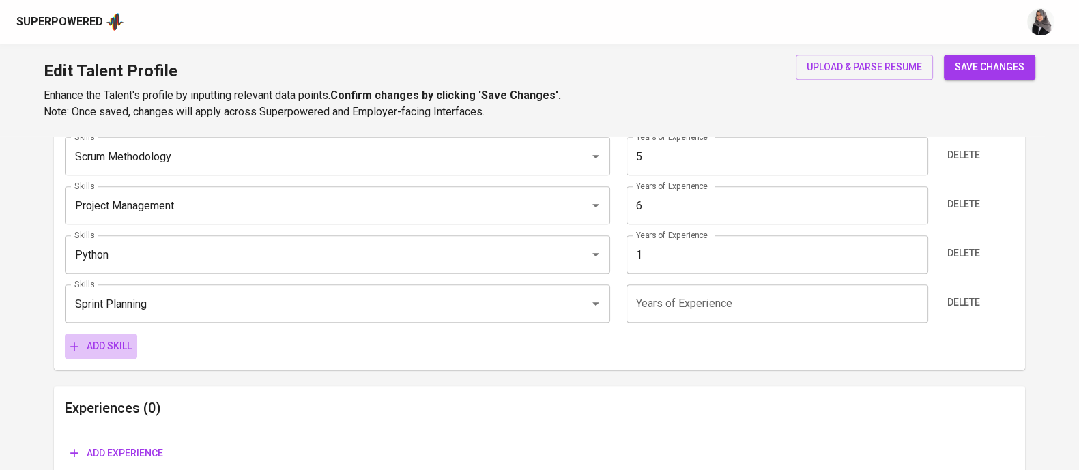
click at [104, 340] on span "Add skill" at bounding box center [100, 346] width 61 height 17
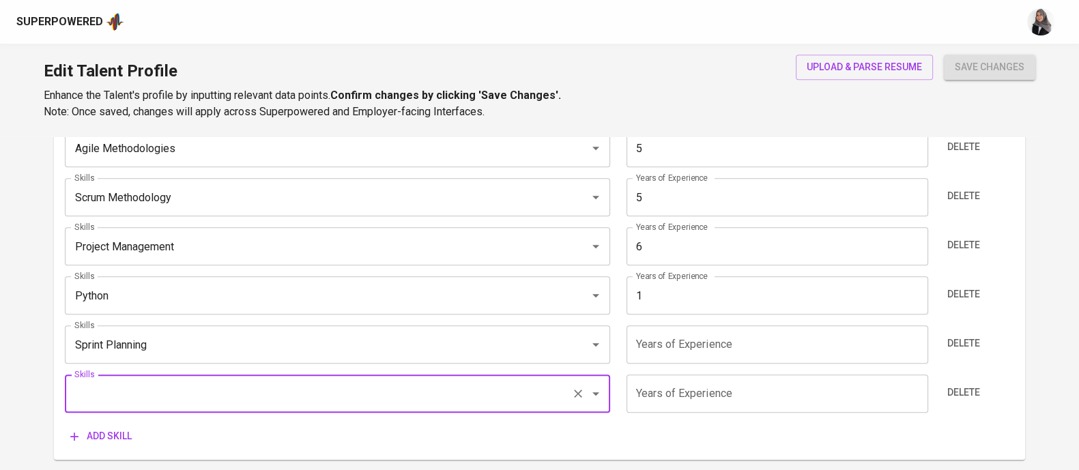
scroll to position [762, 0]
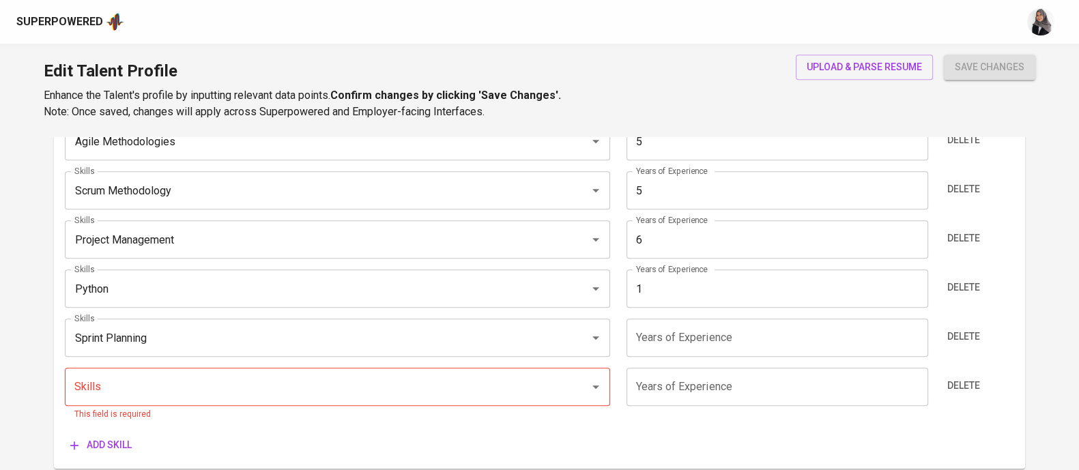
click at [754, 115] on div "Edit Talent Profile Enhance the Talent's profile by inputting relevant data poi…" at bounding box center [539, 90] width 1079 height 93
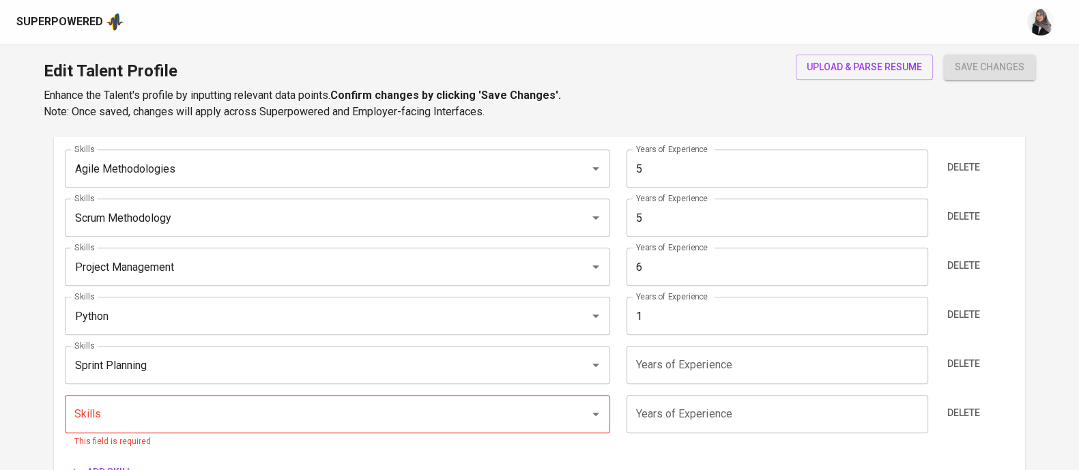
scroll to position [769, 0]
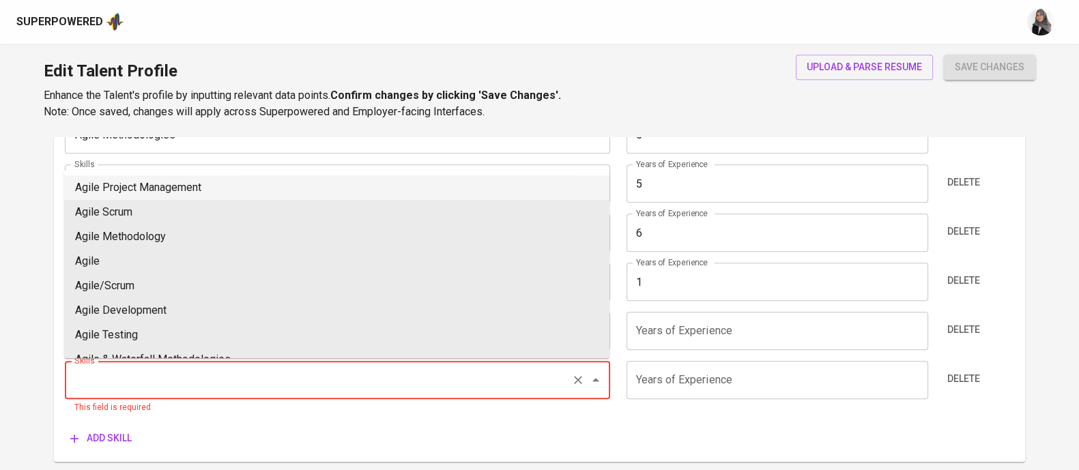
click at [283, 375] on input "Skills" at bounding box center [318, 380] width 495 height 26
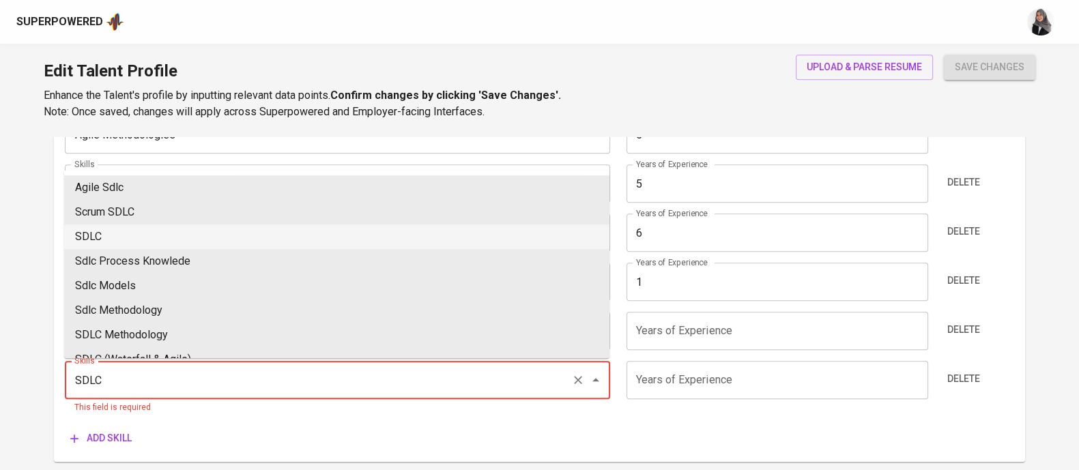
click at [244, 227] on li "SDLC" at bounding box center [336, 237] width 545 height 25
type input "SDLC"
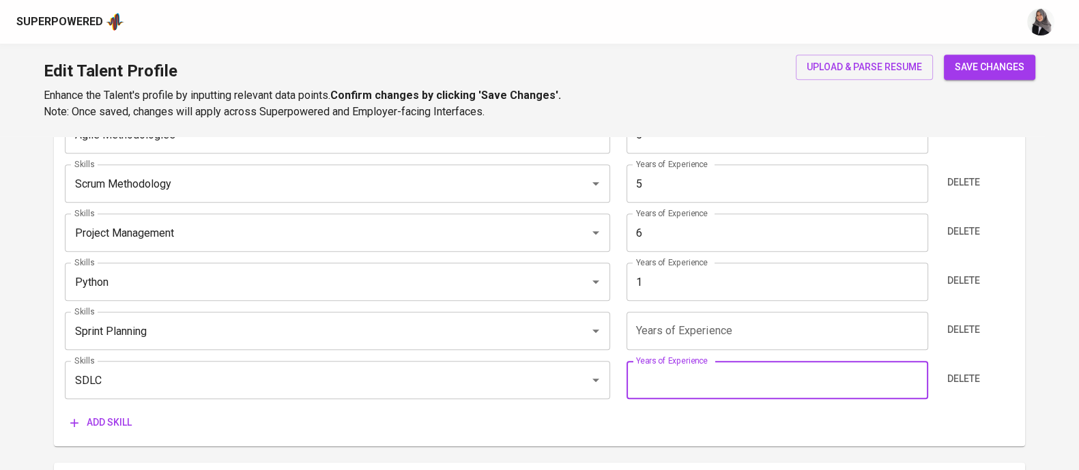
click at [737, 384] on input "number" at bounding box center [778, 380] width 302 height 38
type input "5"
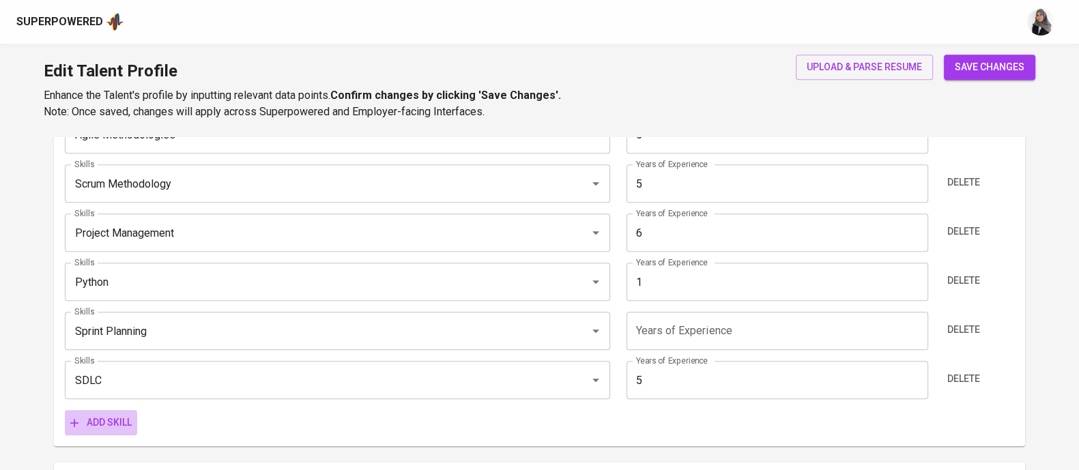
click at [126, 425] on span "Add skill" at bounding box center [100, 422] width 61 height 17
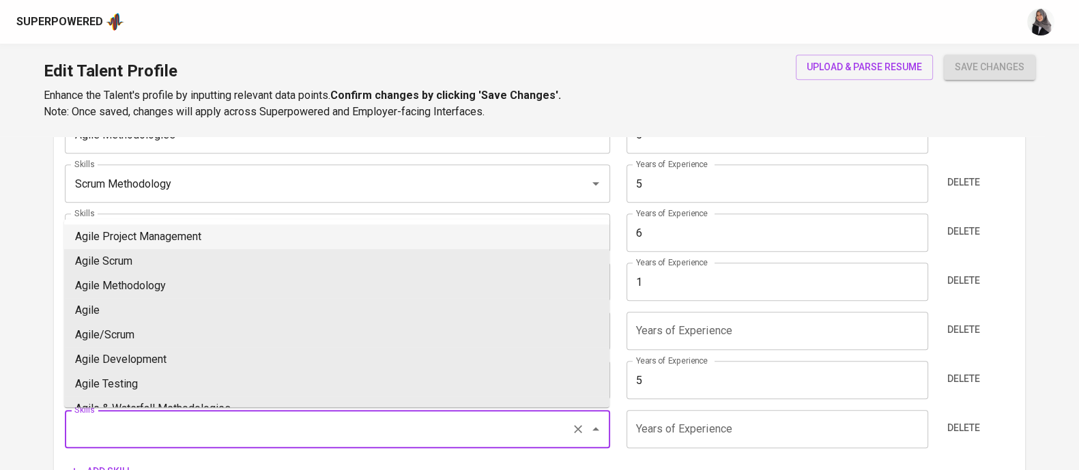
click at [152, 419] on input "Skills" at bounding box center [318, 429] width 495 height 26
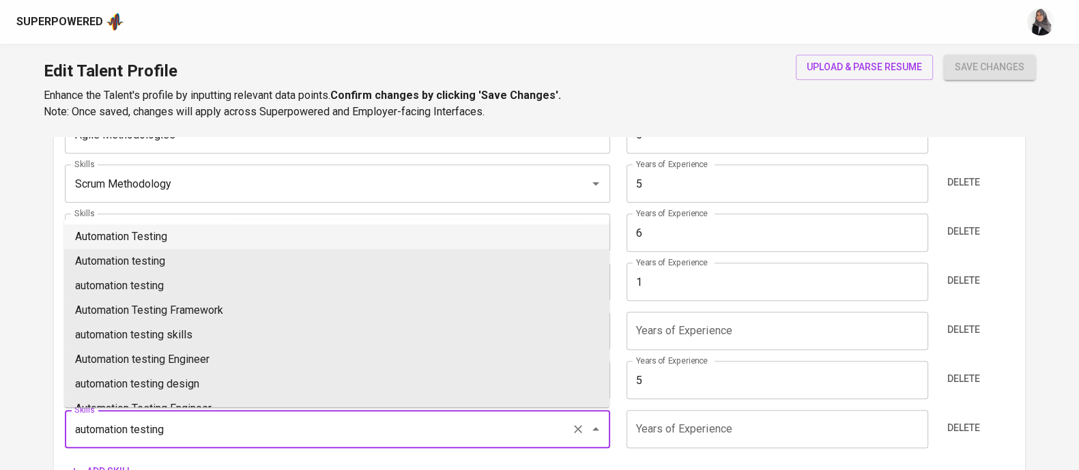
click at [219, 232] on li "Automation Testing" at bounding box center [336, 237] width 545 height 25
type input "Automation Testing"
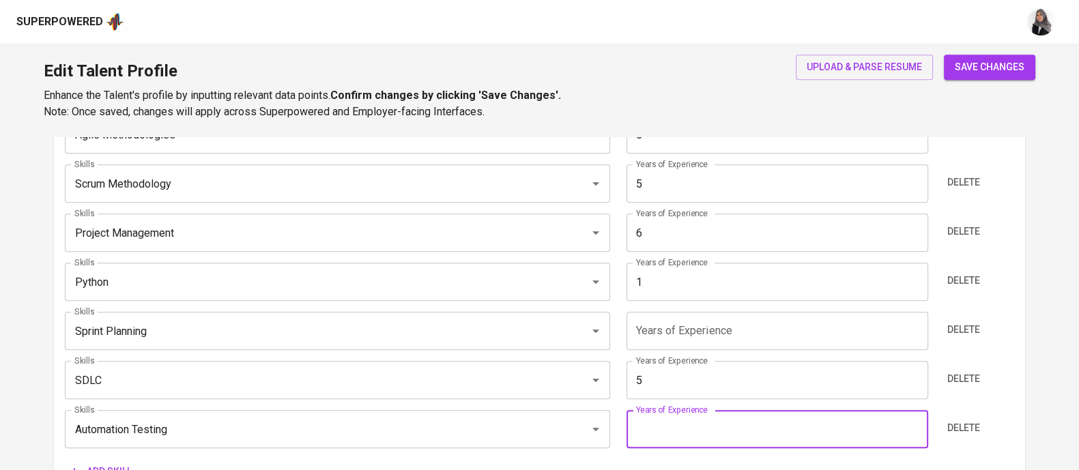
click at [726, 431] on input "number" at bounding box center [778, 429] width 302 height 38
type input "3"
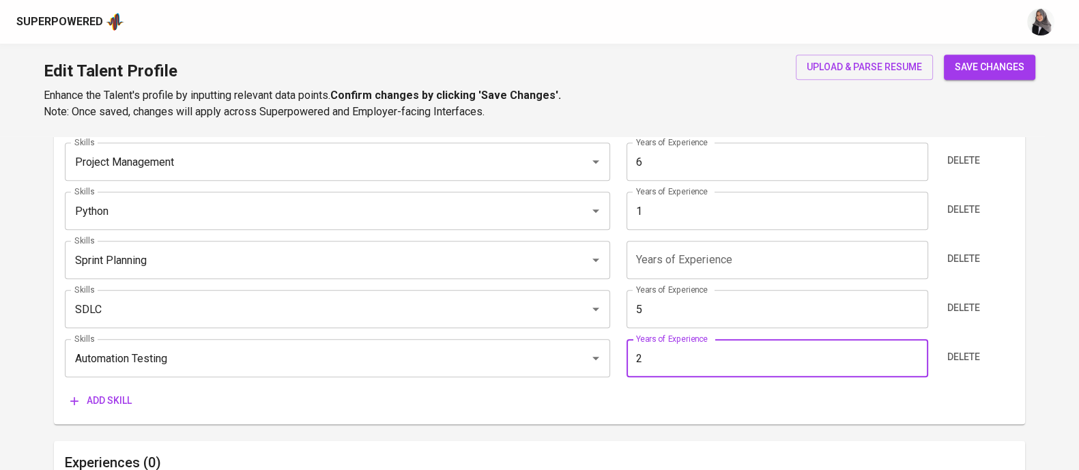
scroll to position [841, 0]
type input "2"
click at [107, 395] on span "Add skill" at bounding box center [100, 400] width 61 height 17
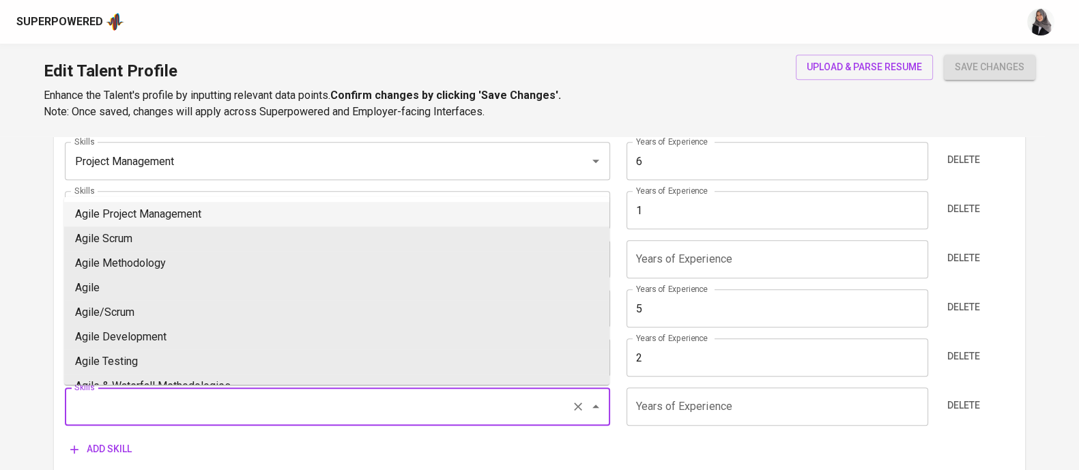
click at [121, 397] on input "Skills" at bounding box center [318, 407] width 495 height 26
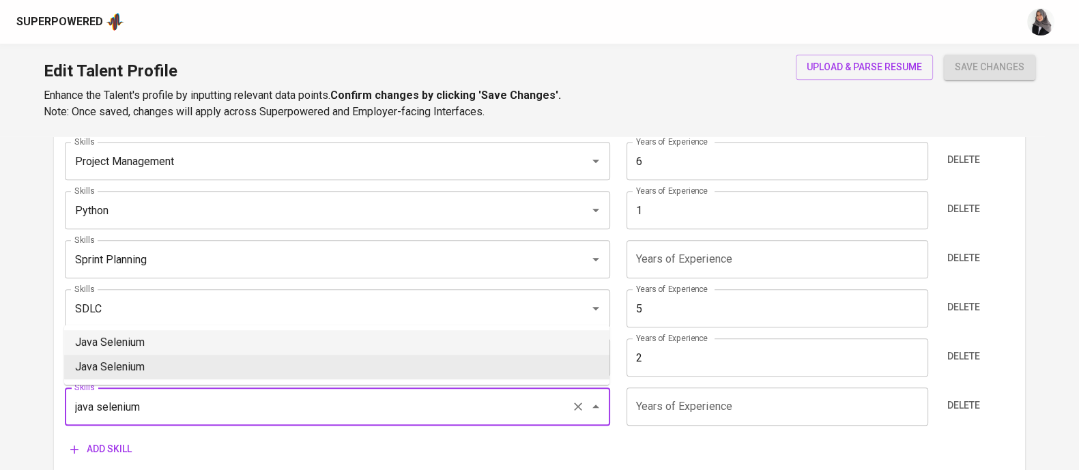
click at [207, 335] on li "Java Selenium" at bounding box center [336, 342] width 545 height 25
type input "Java Selenium"
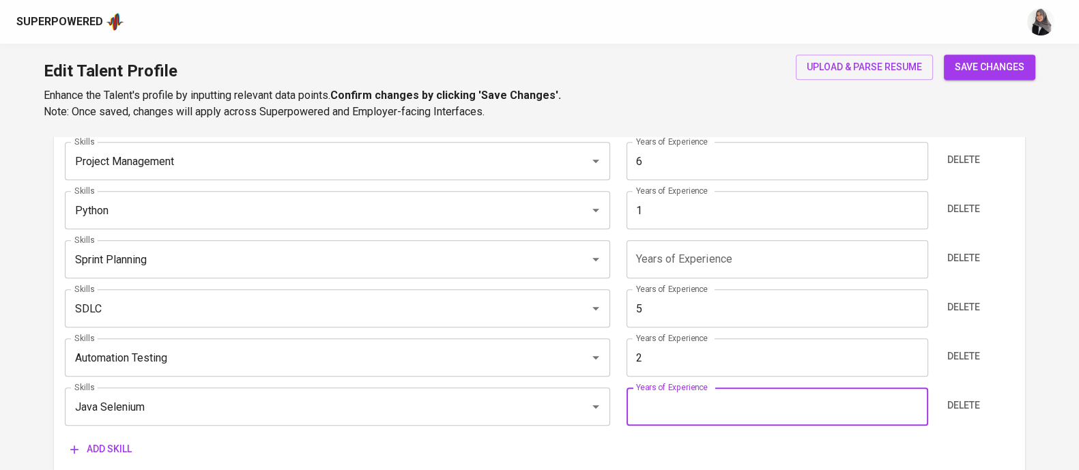
click at [655, 408] on input "number" at bounding box center [778, 407] width 302 height 38
type input "1"
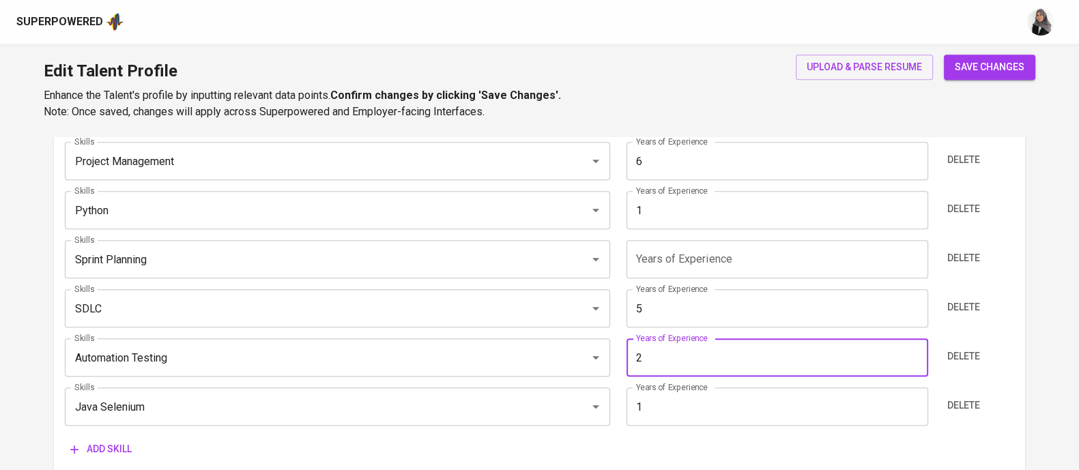
click at [649, 361] on input "2" at bounding box center [778, 358] width 302 height 38
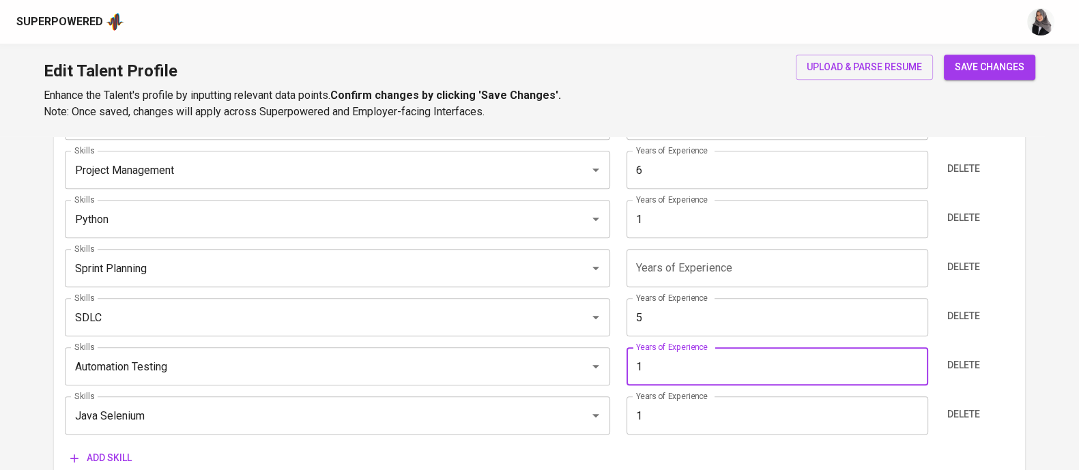
scroll to position [843, 0]
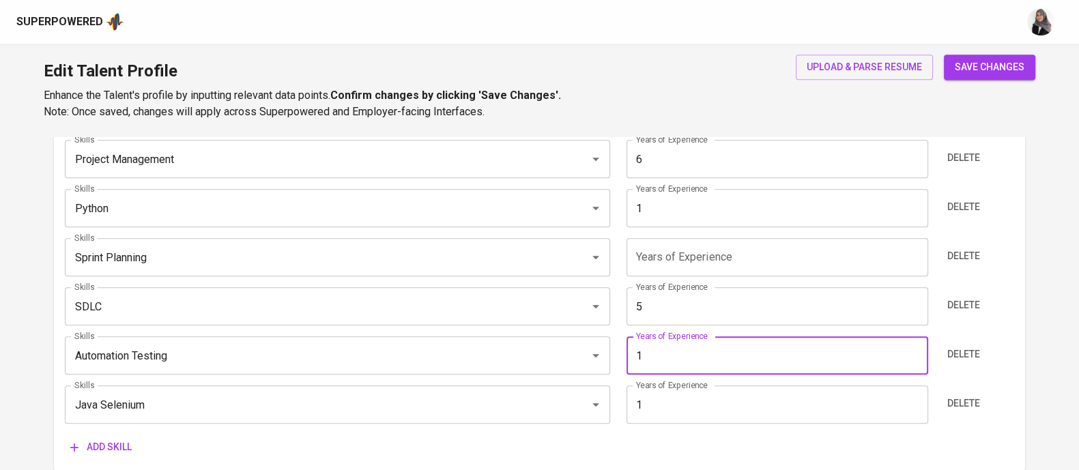
type input "1"
click at [82, 439] on span "Add skill" at bounding box center [100, 447] width 61 height 17
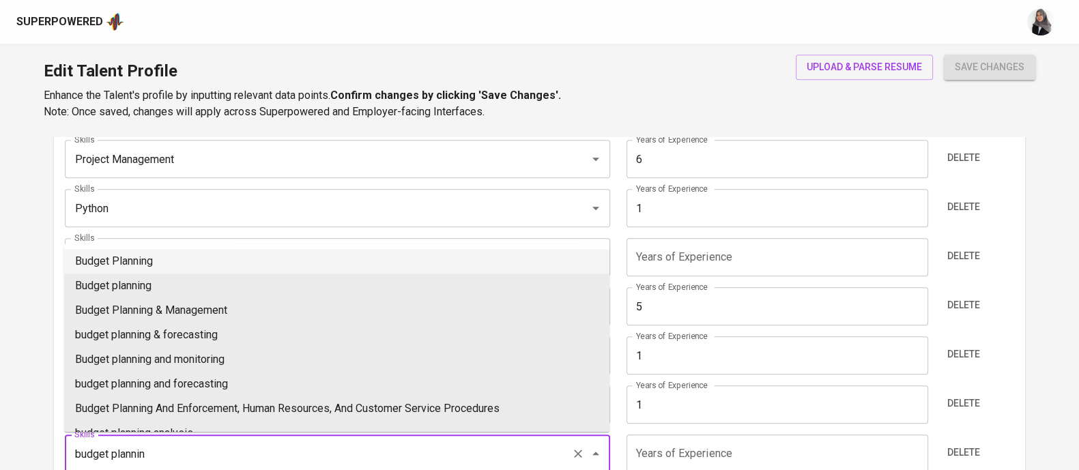
click at [229, 259] on li "Budget Planning" at bounding box center [336, 261] width 545 height 25
type input "Budget Planning"
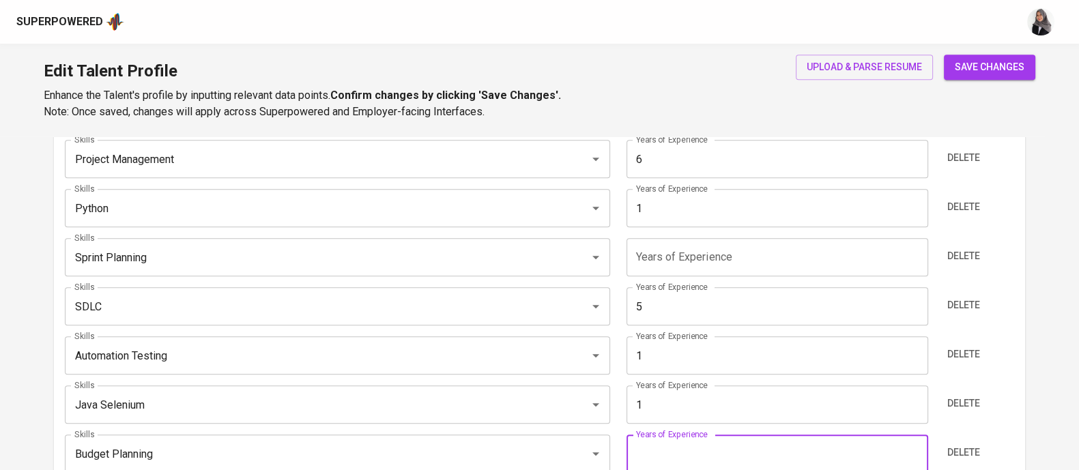
click at [674, 455] on input "number" at bounding box center [778, 454] width 302 height 38
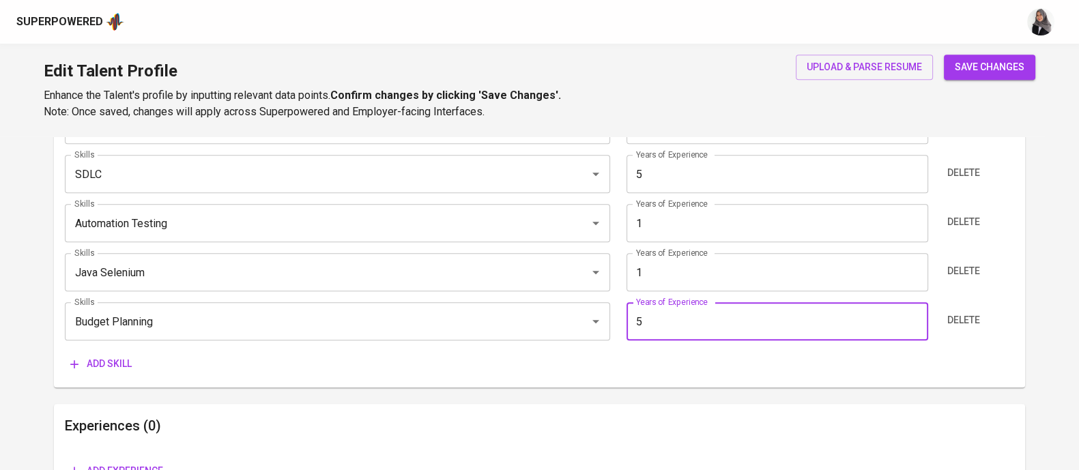
type input "5"
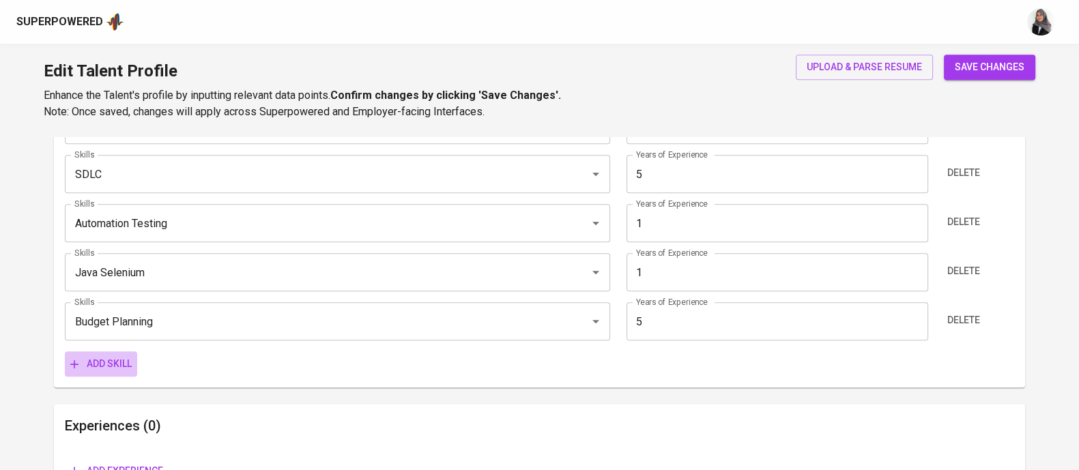
click at [114, 358] on span "Add skill" at bounding box center [100, 364] width 61 height 17
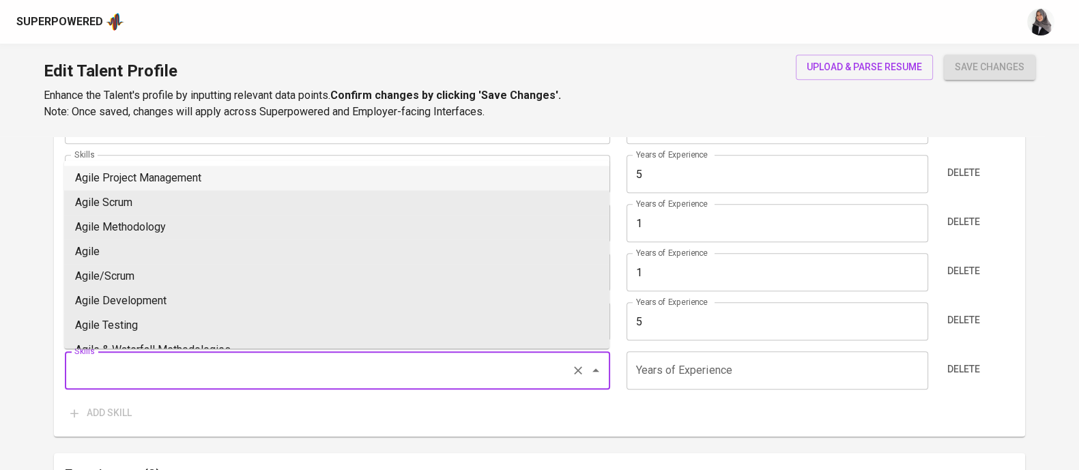
click at [157, 373] on input "Skills" at bounding box center [318, 371] width 495 height 26
click at [78, 370] on input "analysis" at bounding box center [318, 371] width 495 height 26
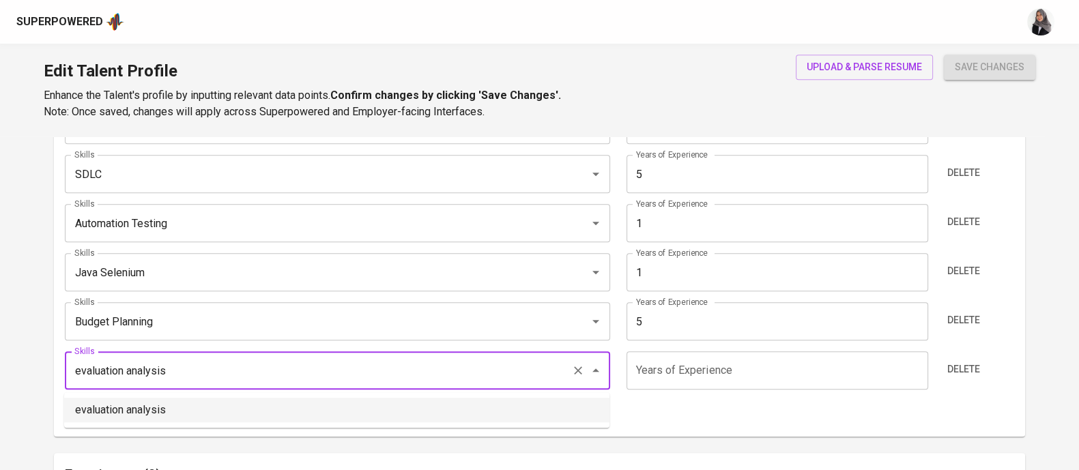
click at [143, 405] on li "evaluation analysis" at bounding box center [336, 410] width 545 height 25
type input "evaluation analysis"
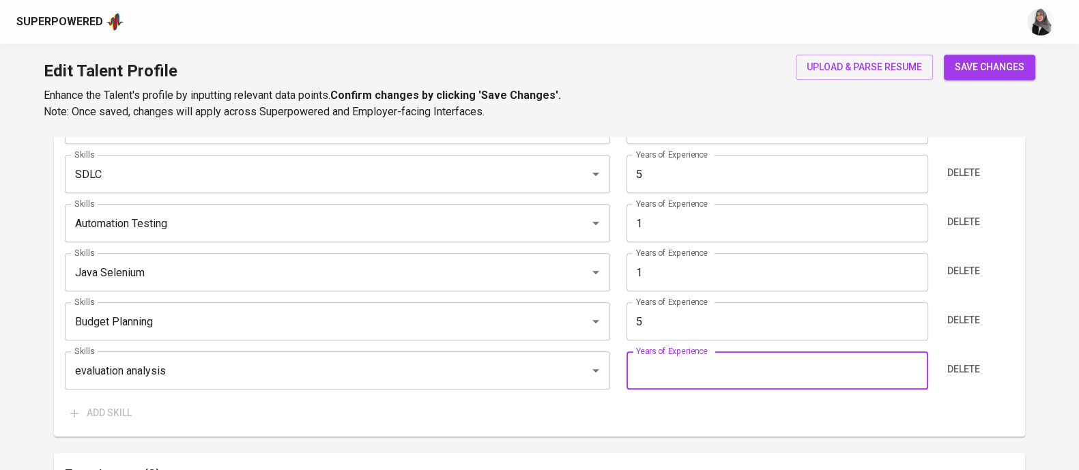
click at [678, 363] on input "number" at bounding box center [778, 371] width 302 height 38
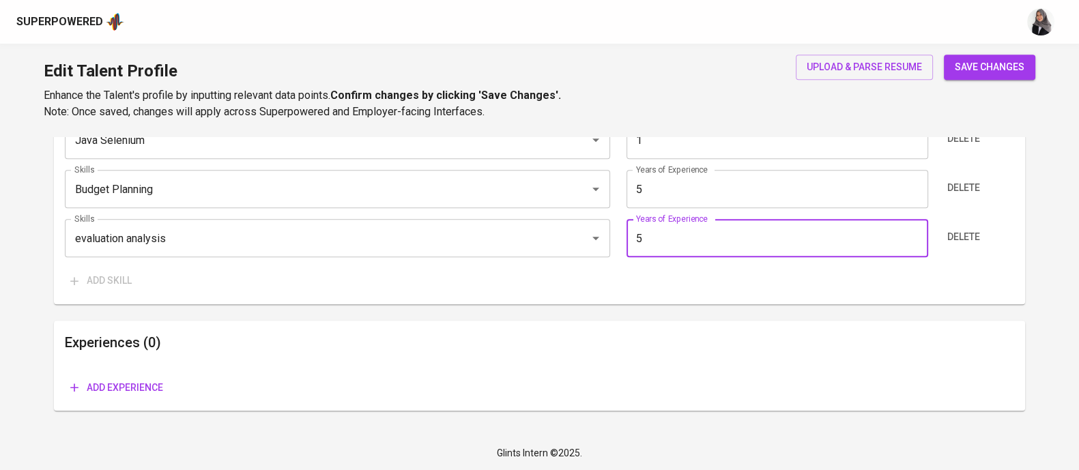
type input "5"
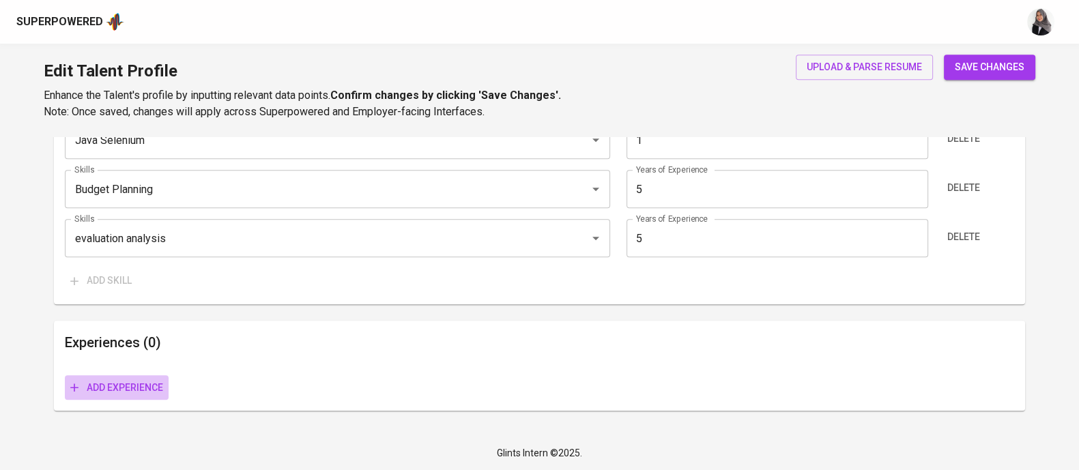
click at [151, 389] on span "Add experience" at bounding box center [116, 387] width 93 height 17
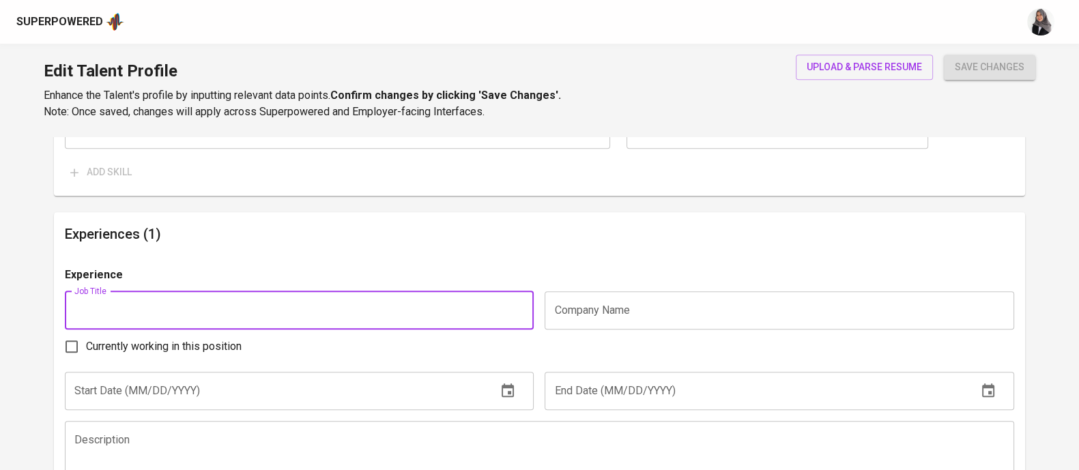
scroll to position [1218, 0]
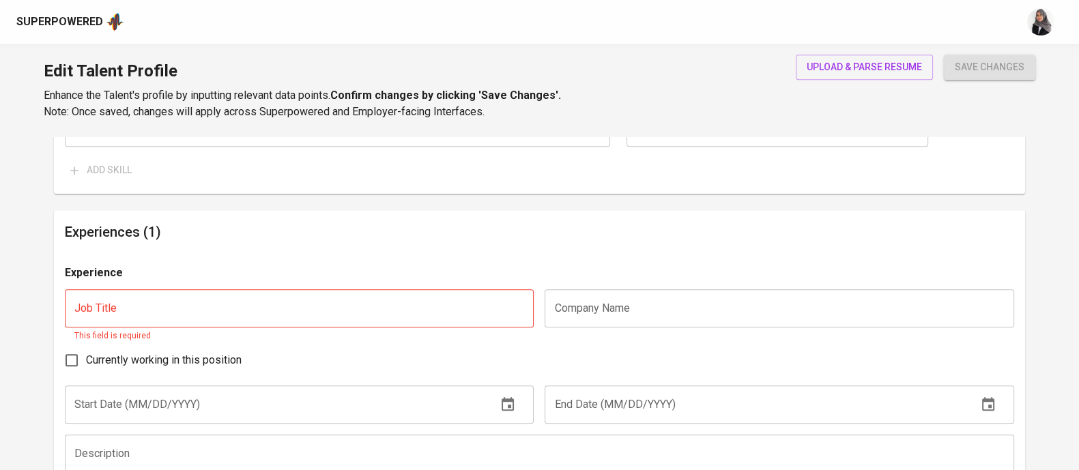
paste input "IT Project Manager / Product Lead"
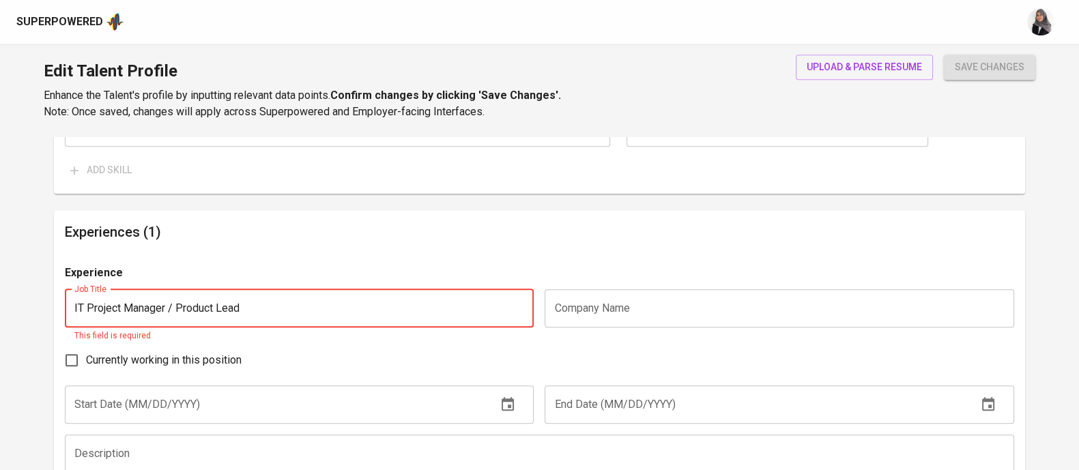
click at [403, 304] on input "IT Project Manager / Product Lead" at bounding box center [299, 308] width 469 height 38
click at [171, 300] on input "IT Project Manager / Product Lead" at bounding box center [299, 308] width 469 height 38
type input "IT Project Manager / Product Lead"
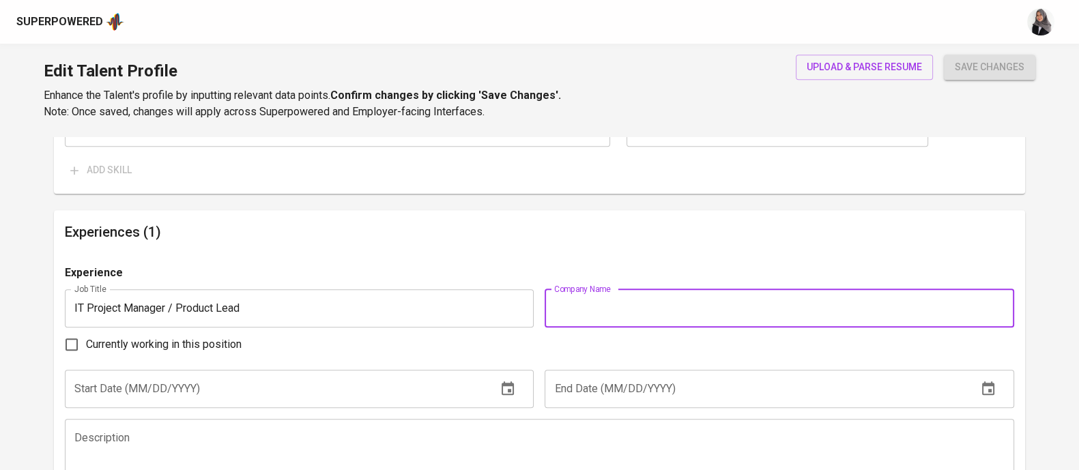
click at [627, 291] on input "text" at bounding box center [779, 308] width 469 height 38
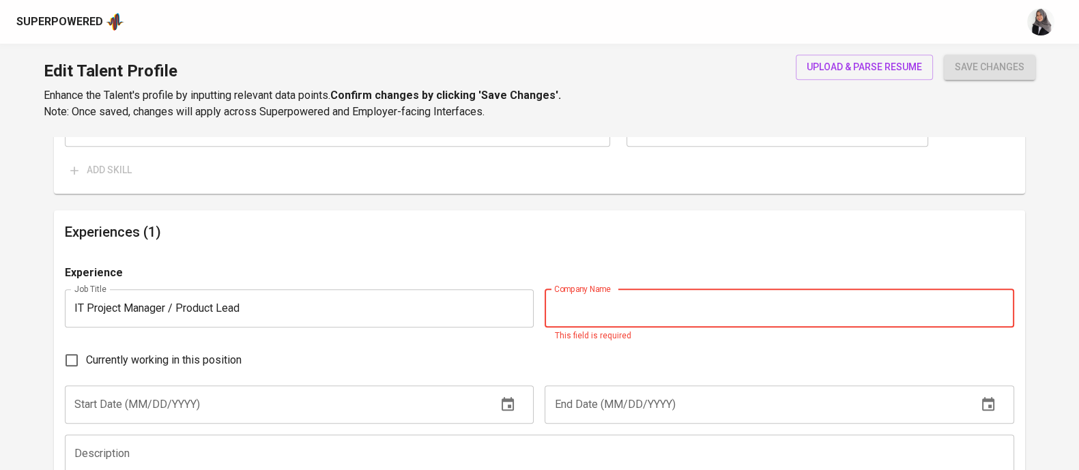
click at [622, 298] on input "text" at bounding box center [779, 308] width 469 height 38
paste input "A Job Thing – Kuala Lumpur, Malaysia"
type input "A Job Thing – Kuala Lumpur, Malaysia"
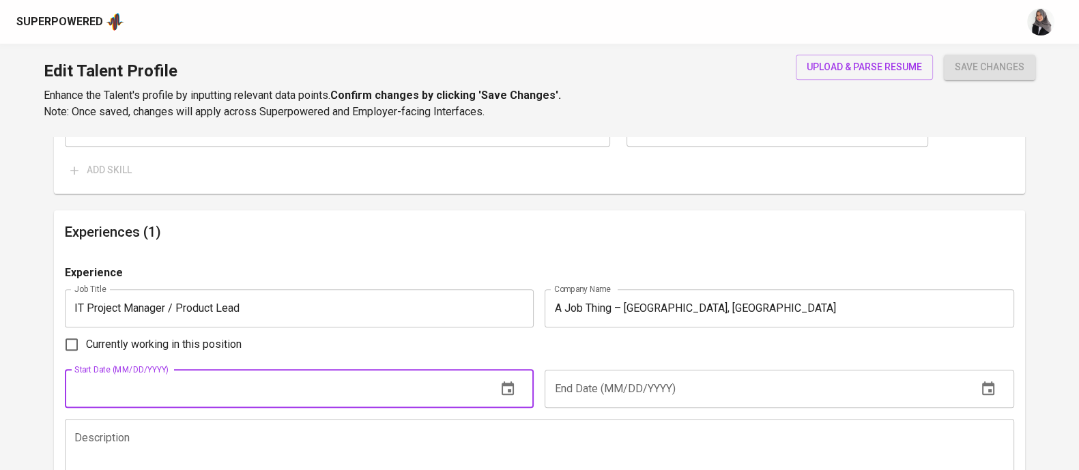
click at [344, 404] on input "text" at bounding box center [275, 389] width 421 height 38
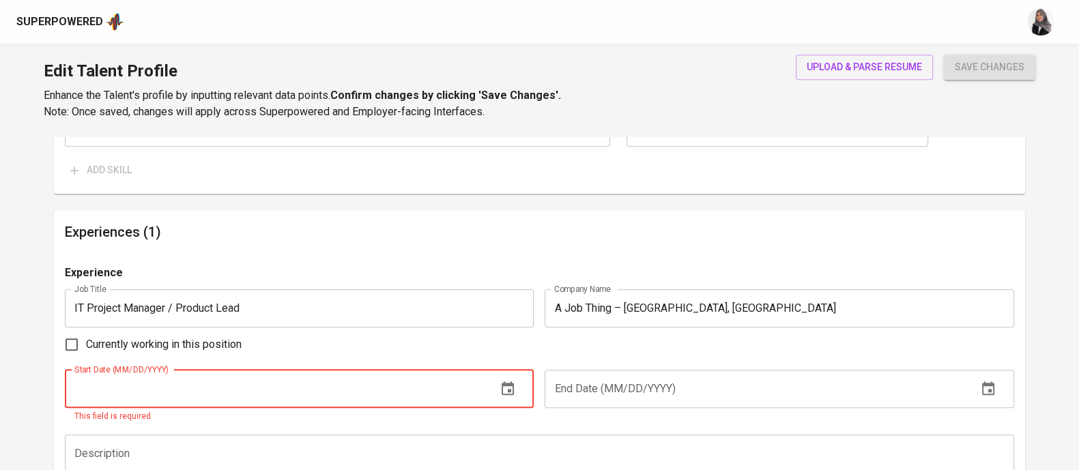
click at [114, 405] on input "text" at bounding box center [275, 389] width 421 height 38
type input "2_/__/____"
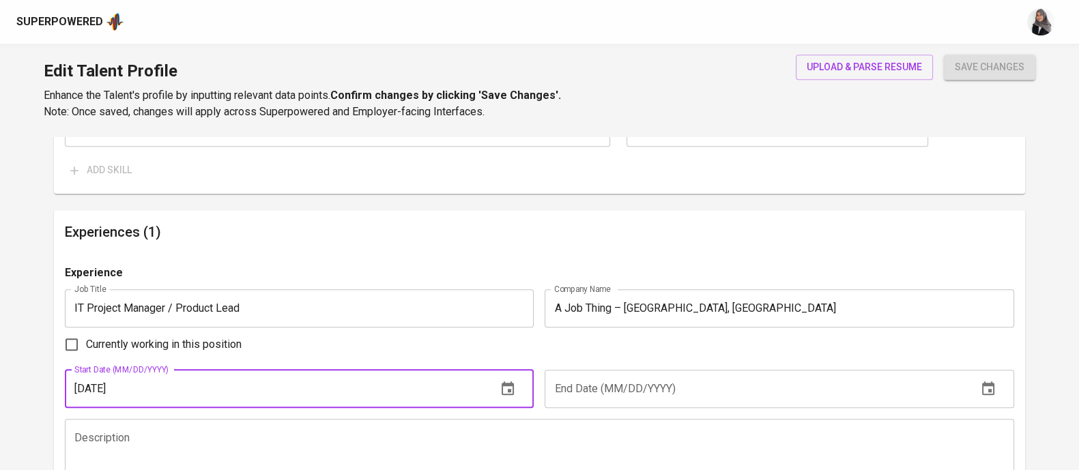
type input "01/01/2024"
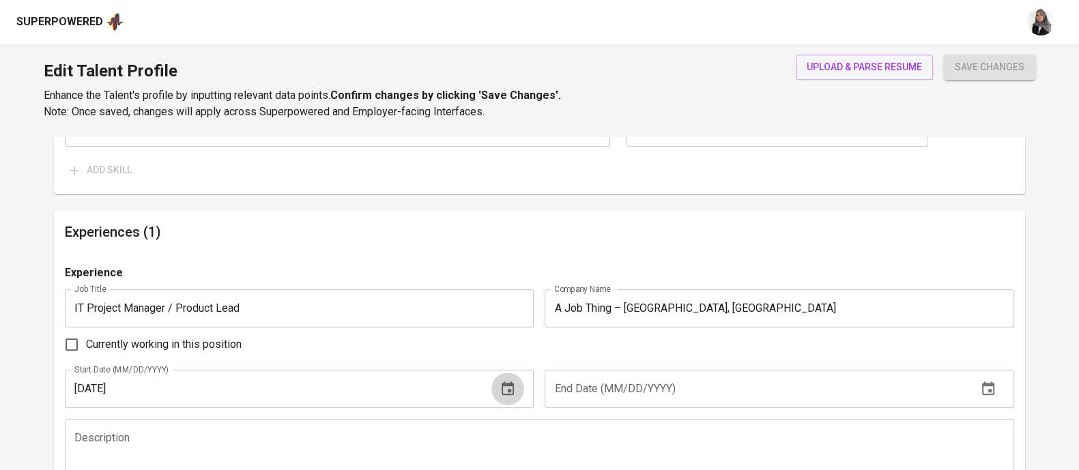
click at [512, 387] on icon "button" at bounding box center [508, 389] width 16 height 16
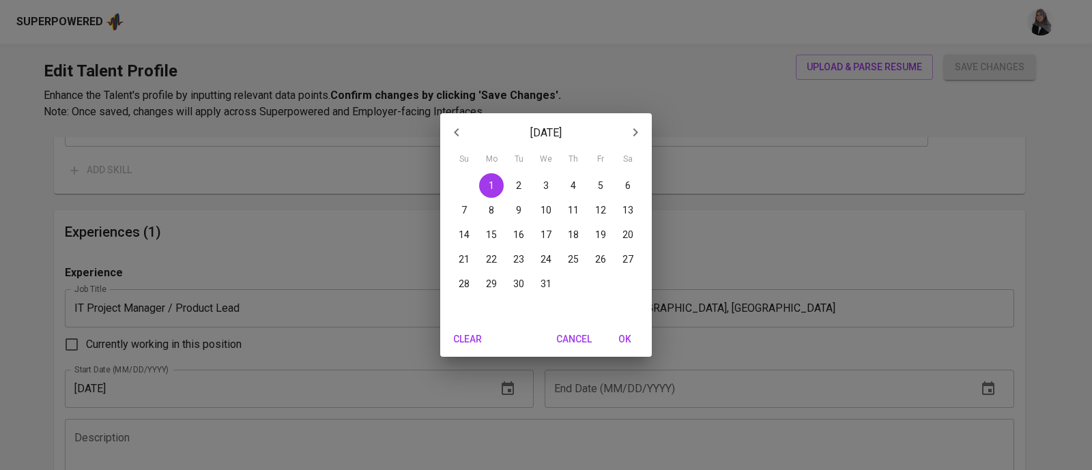
click at [631, 339] on span "OK" at bounding box center [624, 339] width 33 height 17
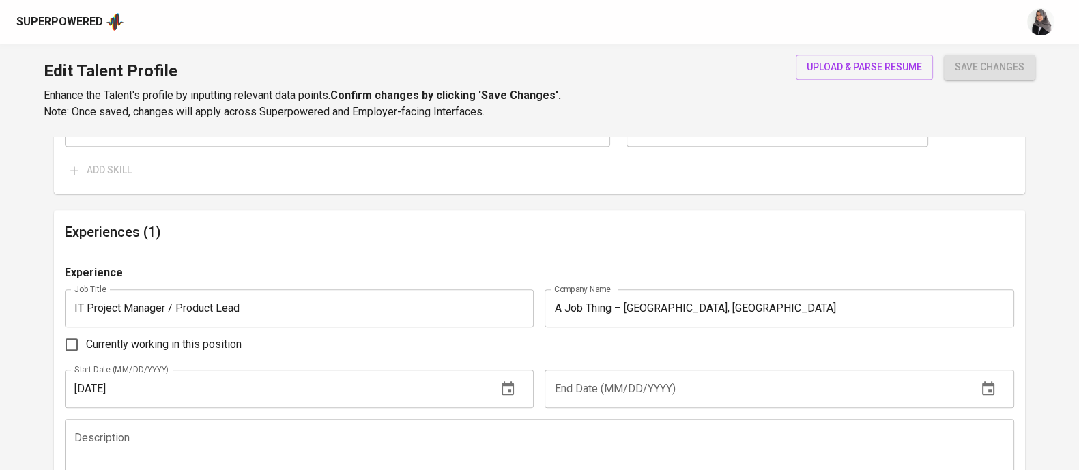
click at [68, 346] on input "Currently working in this position" at bounding box center [71, 344] width 29 height 29
checkbox input "true"
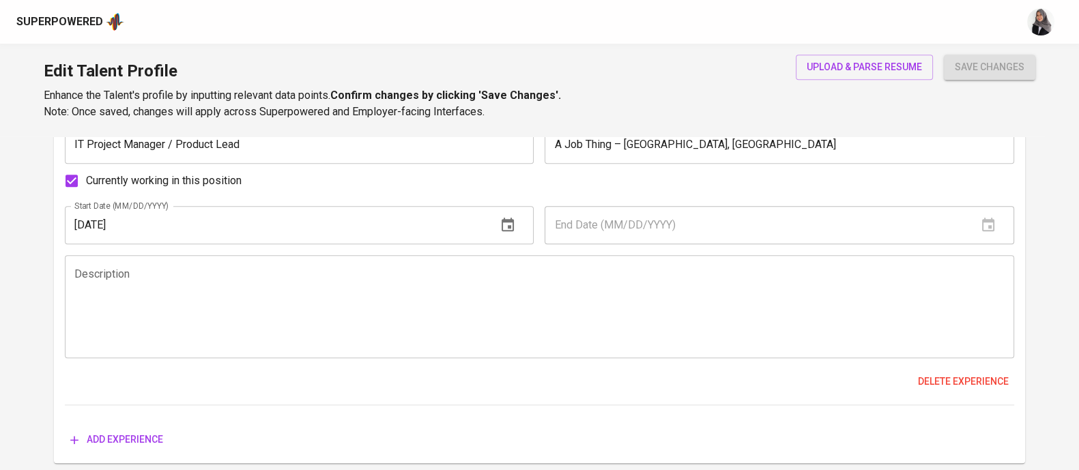
scroll to position [1384, 0]
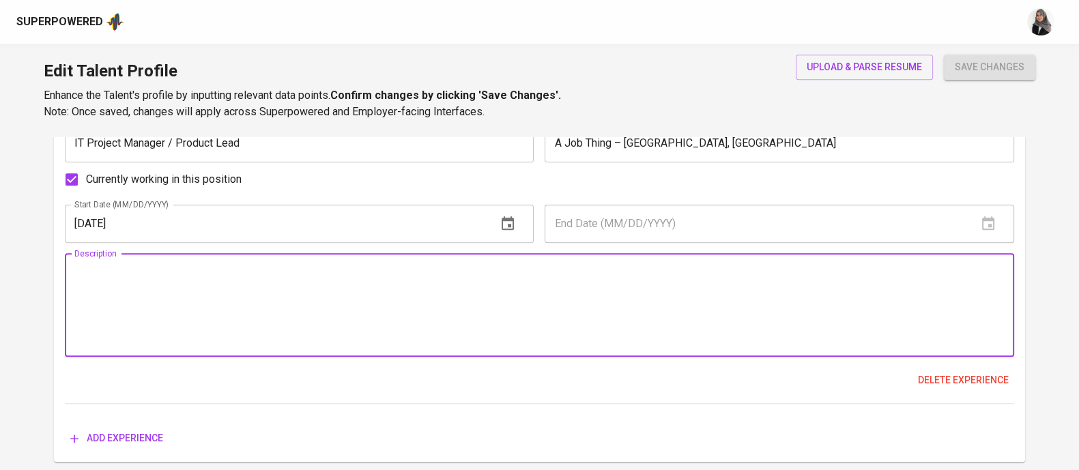
click at [175, 301] on textarea at bounding box center [539, 305] width 930 height 78
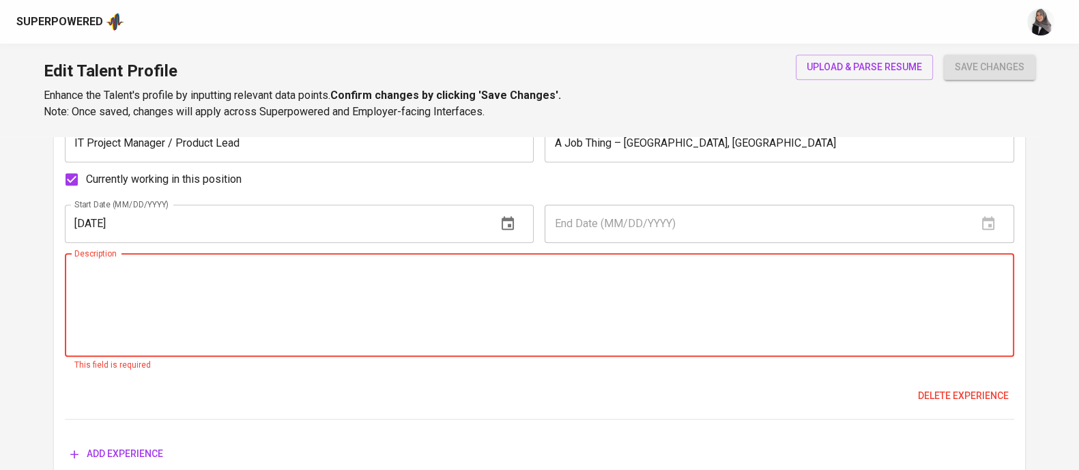
click at [646, 319] on textarea at bounding box center [539, 305] width 930 height 78
paste textarea "Shipped 30+ weekly web and app development features across maukerja.my and rice…"
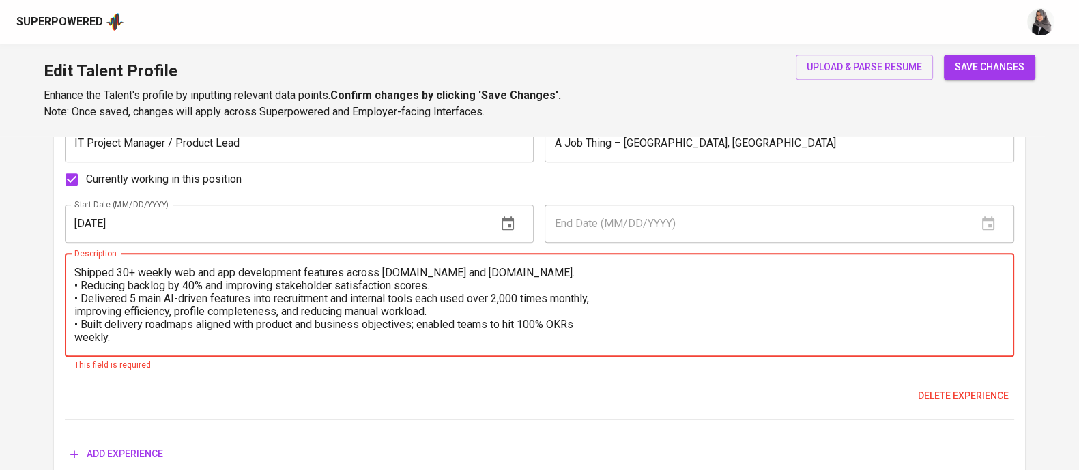
scroll to position [51, 0]
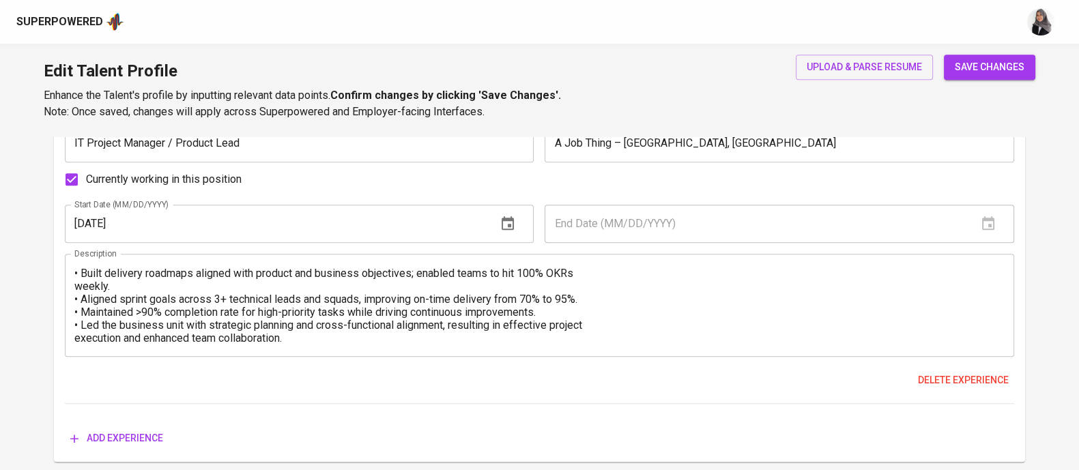
click at [727, 85] on div "Edit Talent Profile Enhance the Talent's profile by inputting relevant data poi…" at bounding box center [539, 90] width 1079 height 93
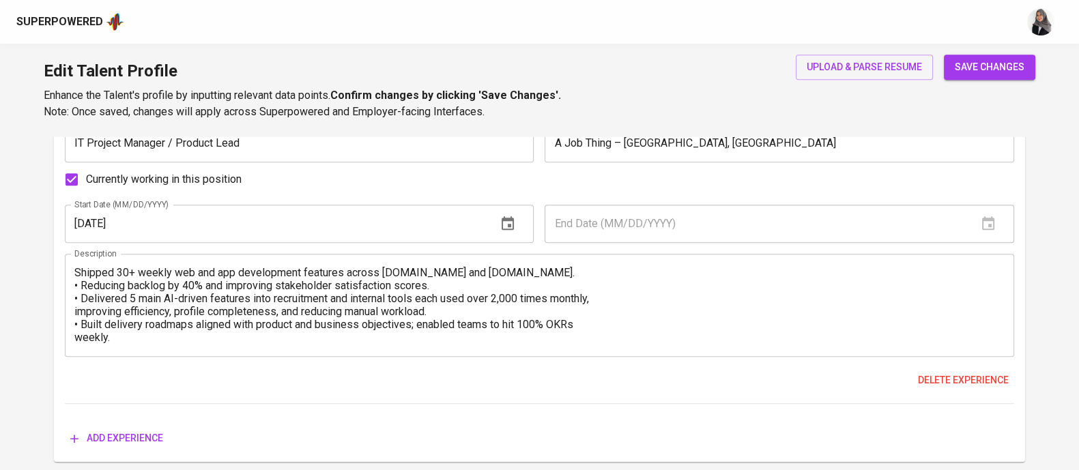
scroll to position [0, 0]
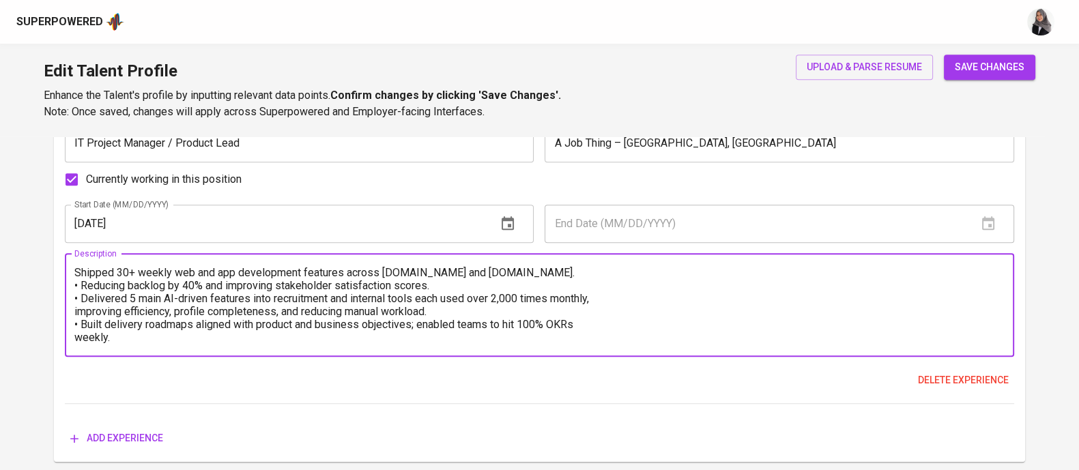
click at [76, 271] on textarea "Shipped 30+ weekly web and app development features across maukerja.my and rice…" at bounding box center [539, 305] width 930 height 78
click at [78, 285] on textarea "1. Shipped 30+ weekly web and app development features across maukerja.my and r…" at bounding box center [539, 305] width 930 height 78
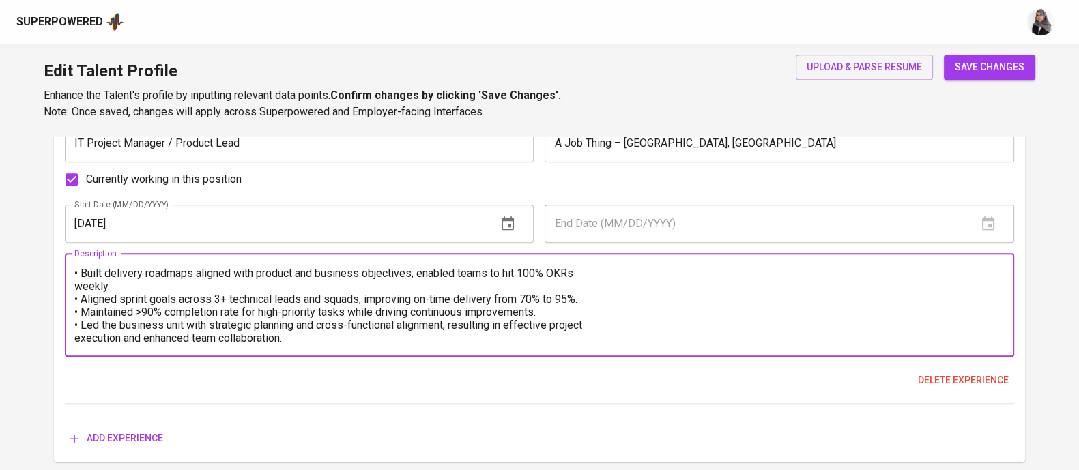
click at [199, 319] on textarea "1. Shipped 30+ weekly web and app development features across maukerja.my and r…" at bounding box center [539, 305] width 930 height 78
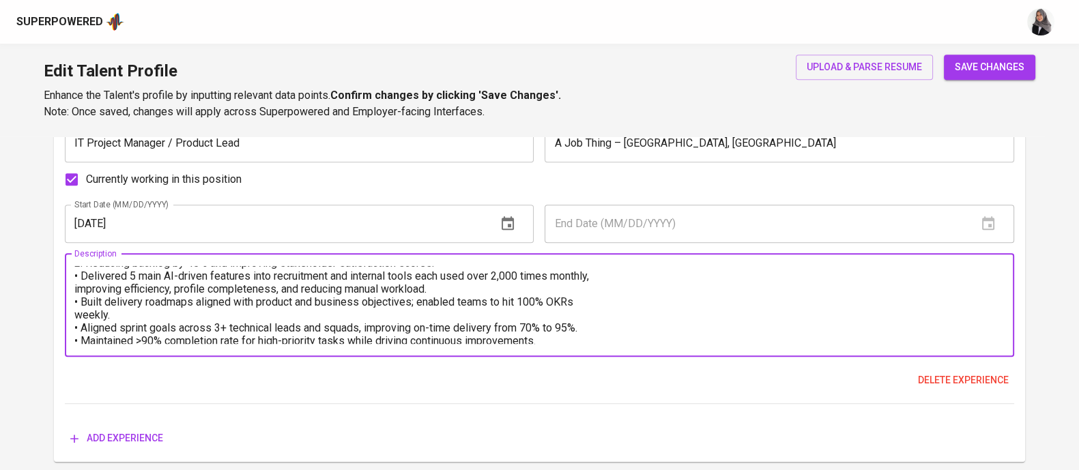
scroll to position [0, 0]
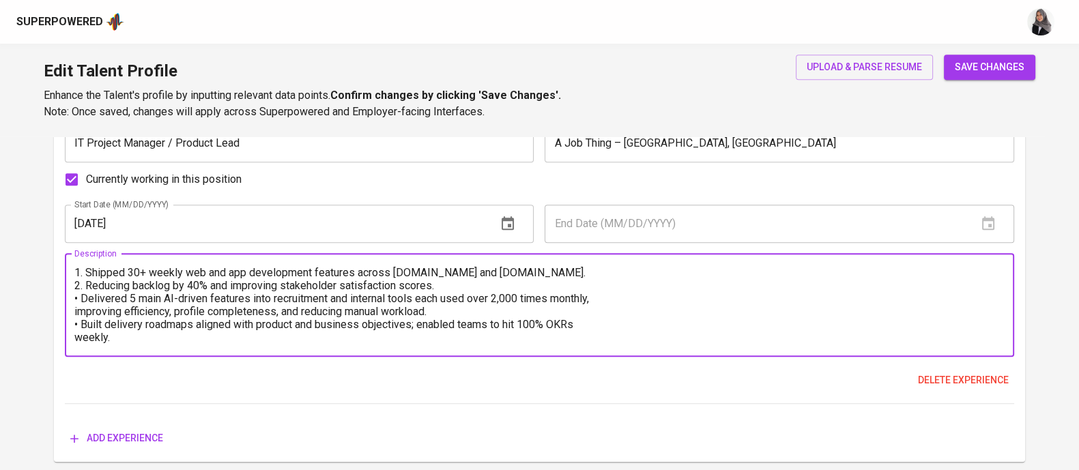
paste textarea "Shipped 30+ weekly web and app development features across Maukerja.my and Rice…"
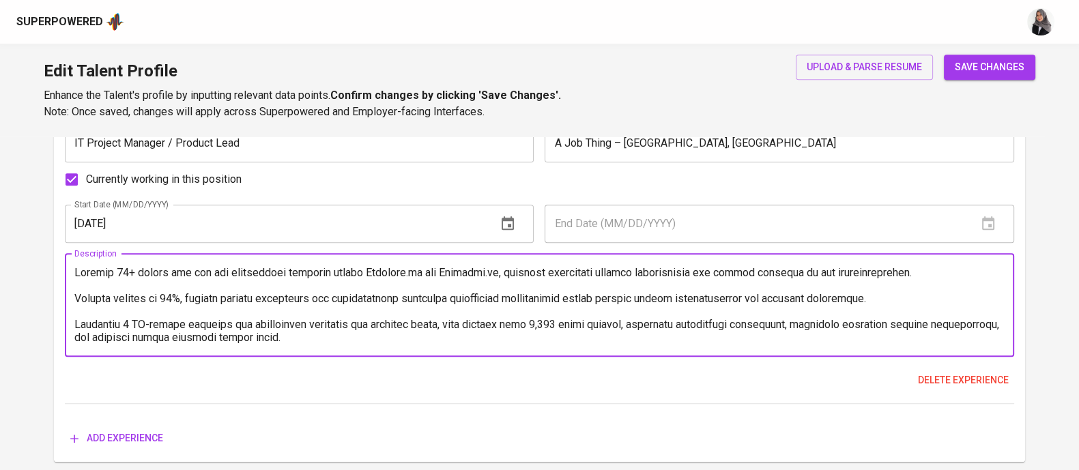
click at [74, 268] on textarea at bounding box center [539, 305] width 930 height 78
click at [89, 285] on textarea at bounding box center [539, 305] width 930 height 78
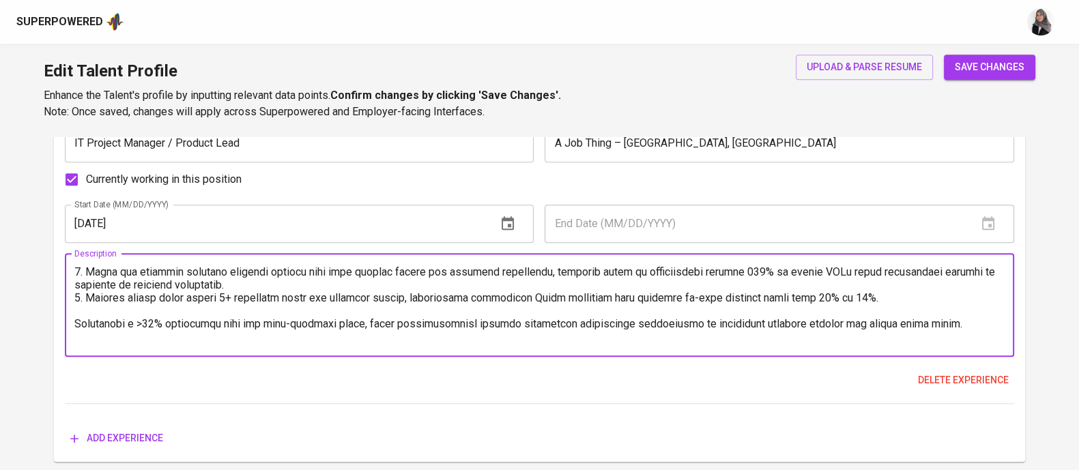
scroll to position [56, 0]
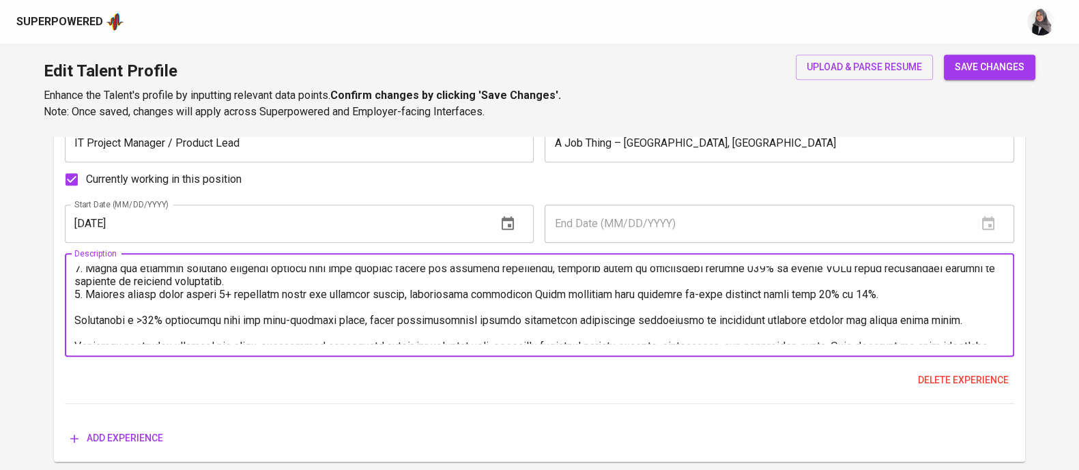
click at [86, 305] on textarea at bounding box center [539, 305] width 930 height 78
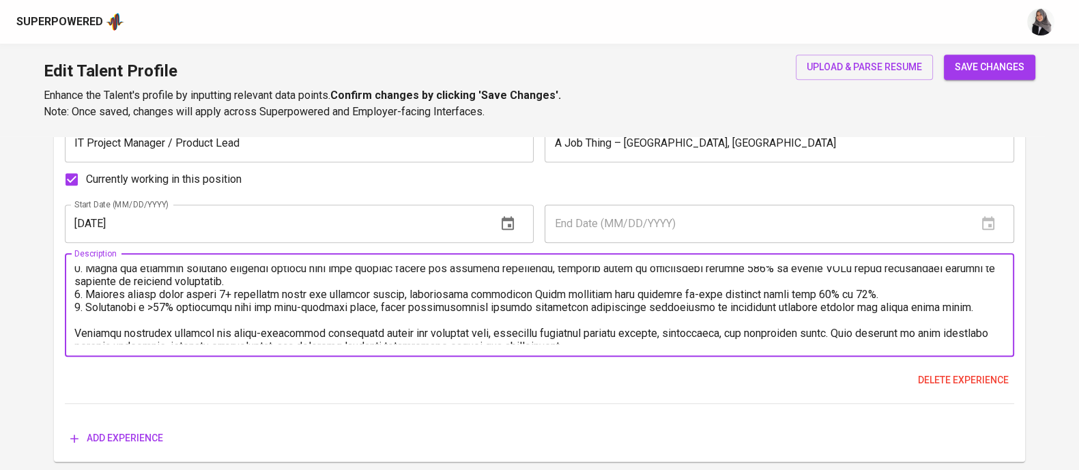
click at [89, 319] on textarea at bounding box center [539, 305] width 930 height 78
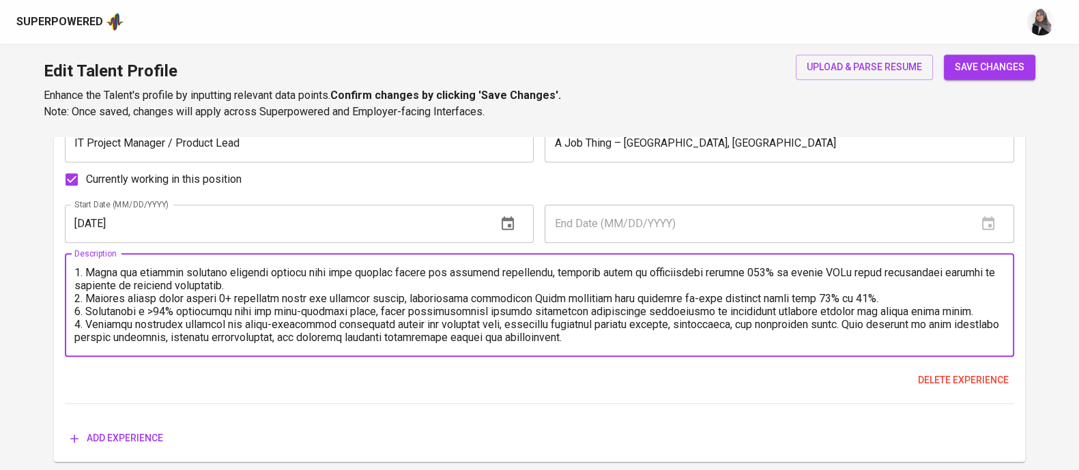
scroll to position [51, 0]
click at [637, 332] on textarea at bounding box center [539, 305] width 930 height 78
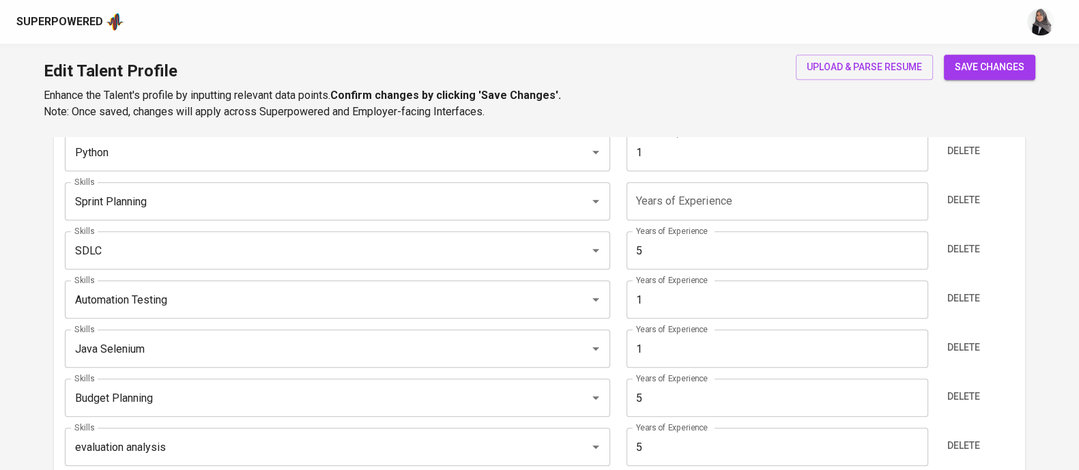
scroll to position [956, 0]
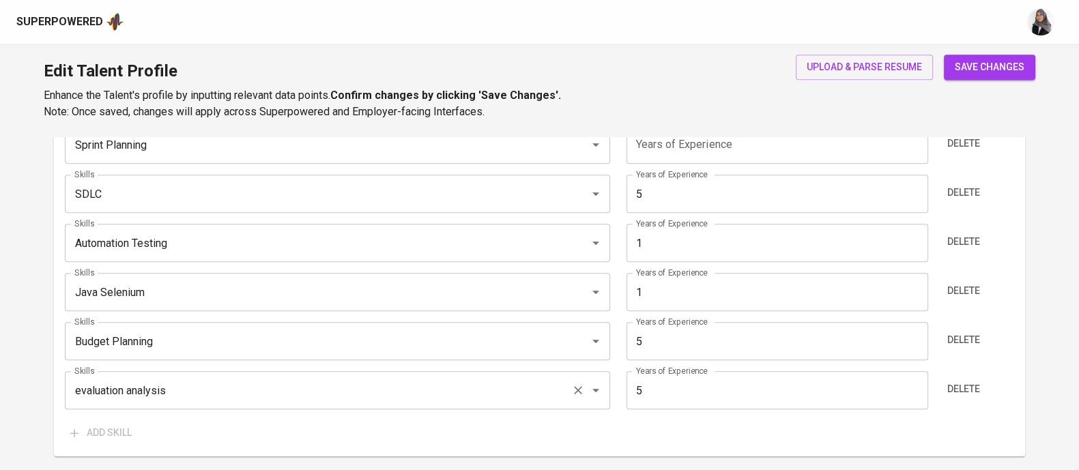
type textarea "1. Shipped 30+ weekly web and app development features across Maukerja.my and R…"
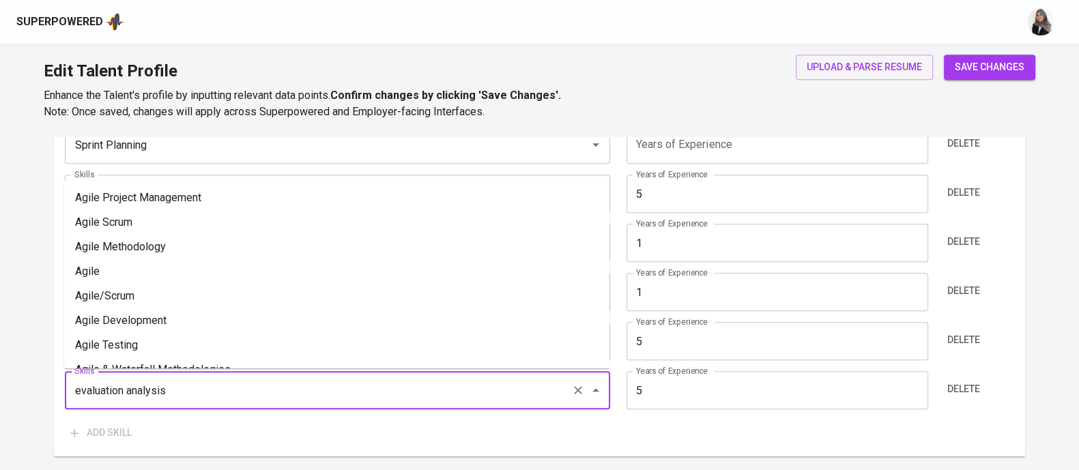
click at [253, 386] on input "evaluation analysis" at bounding box center [318, 390] width 495 height 26
type input "I"
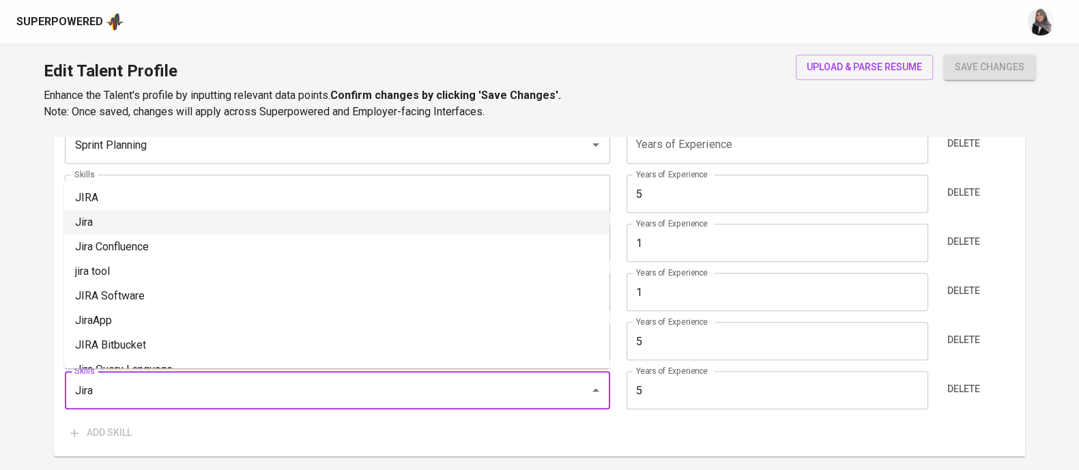
click at [184, 218] on li "Jira" at bounding box center [336, 222] width 545 height 25
type input "Jira"
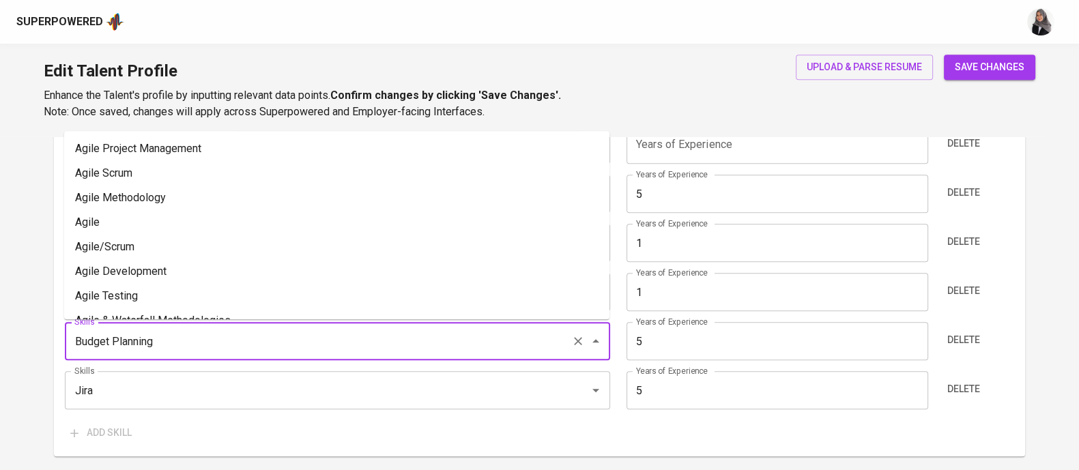
click at [392, 341] on input "Budget Planning" at bounding box center [318, 341] width 495 height 26
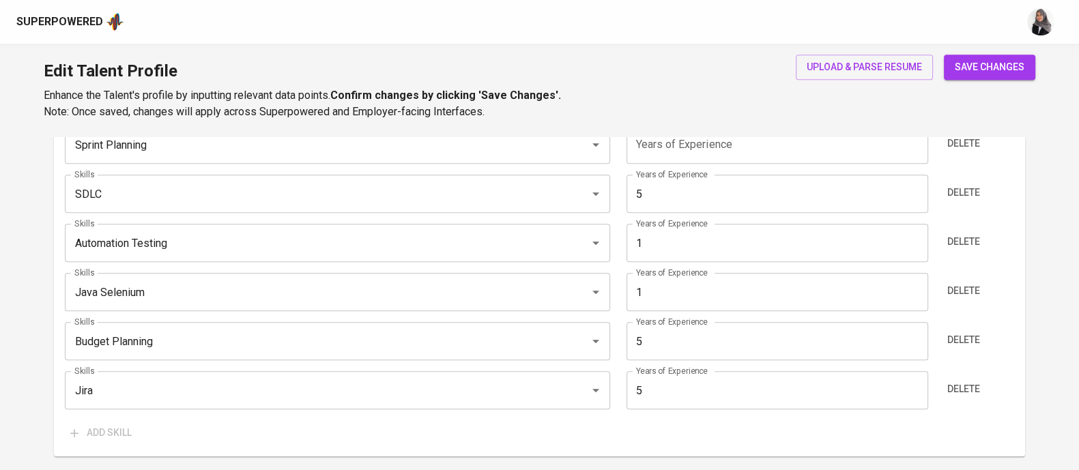
click at [0, 314] on main "Talent Information Upload Talent Email   * nabilanastiti@gmail.com Talent Email…" at bounding box center [539, 48] width 1079 height 1734
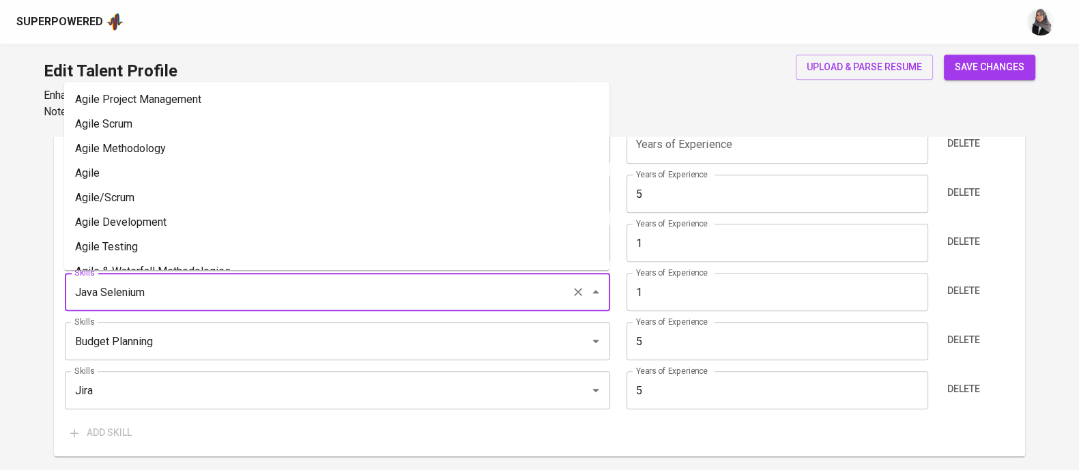
click at [212, 282] on input "Java Selenium" at bounding box center [318, 292] width 495 height 26
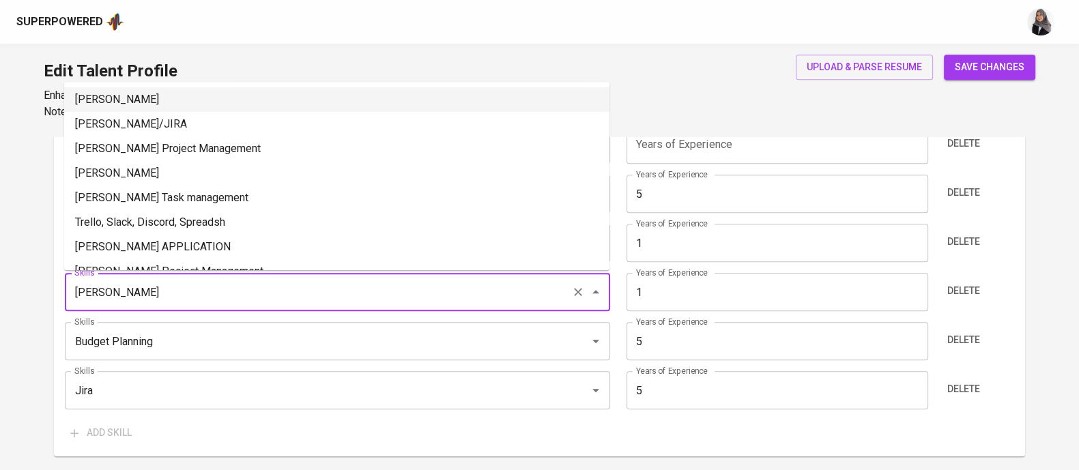
click at [147, 99] on li "Trello" at bounding box center [336, 99] width 545 height 25
type input "Trello"
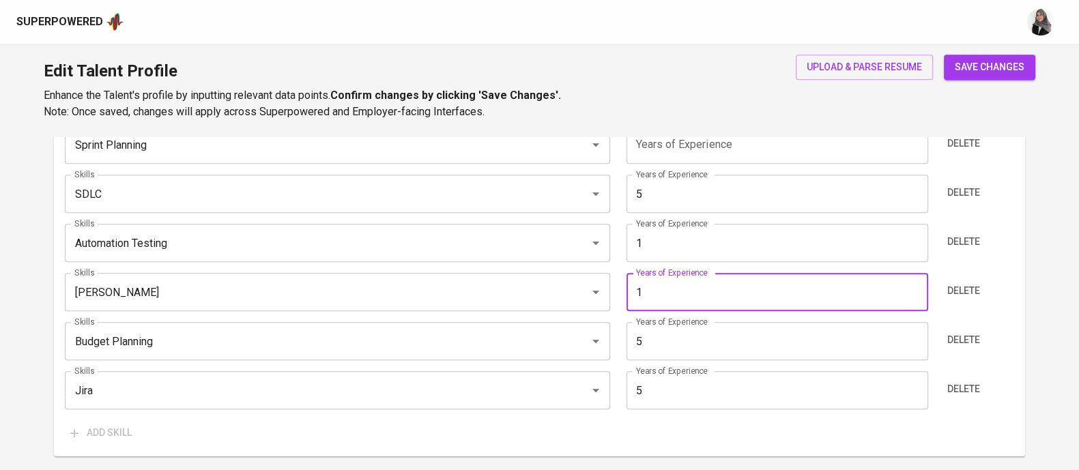
click at [666, 289] on input "1" at bounding box center [778, 292] width 302 height 38
type input "0"
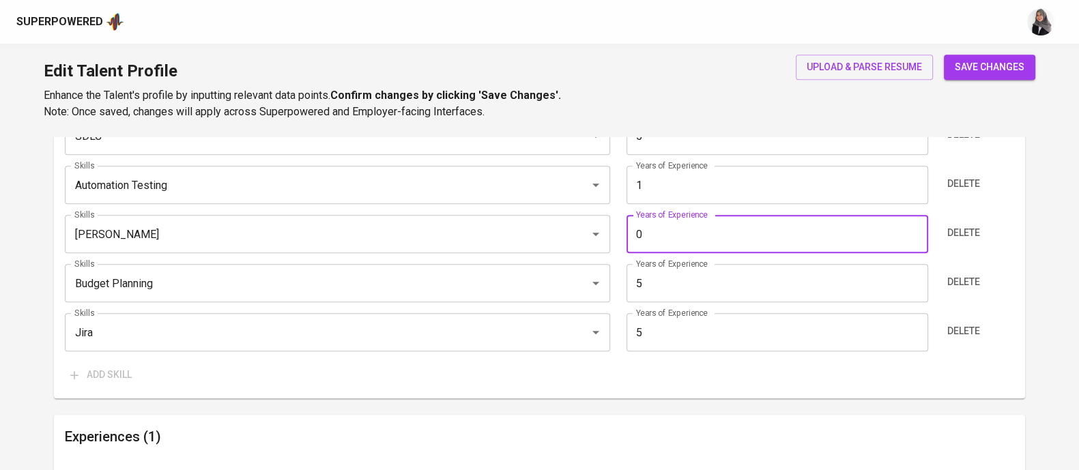
scroll to position [1012, 0]
type input "5"
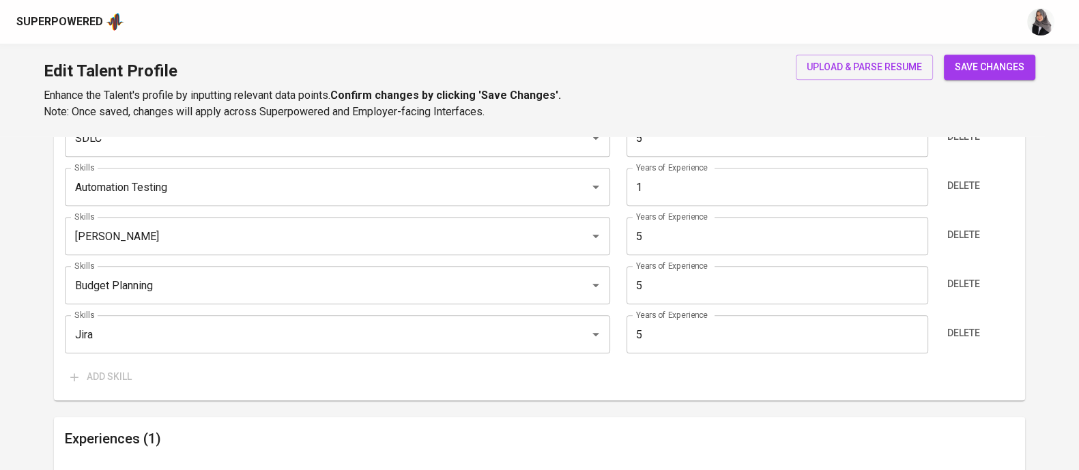
click at [606, 390] on div "Skills (Max 10) Skills Agile Methodologies Skills Years of Experience 5 Years o…" at bounding box center [539, 114] width 971 height 571
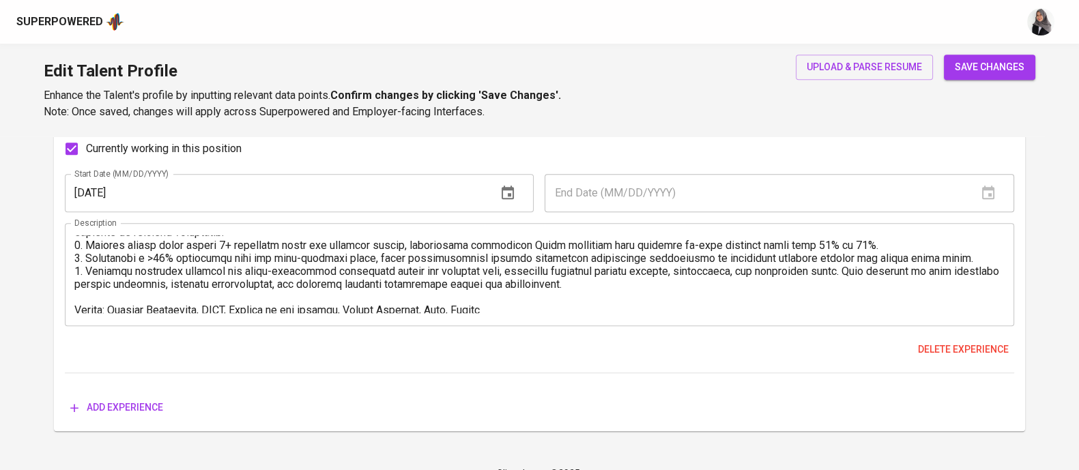
scroll to position [77, 0]
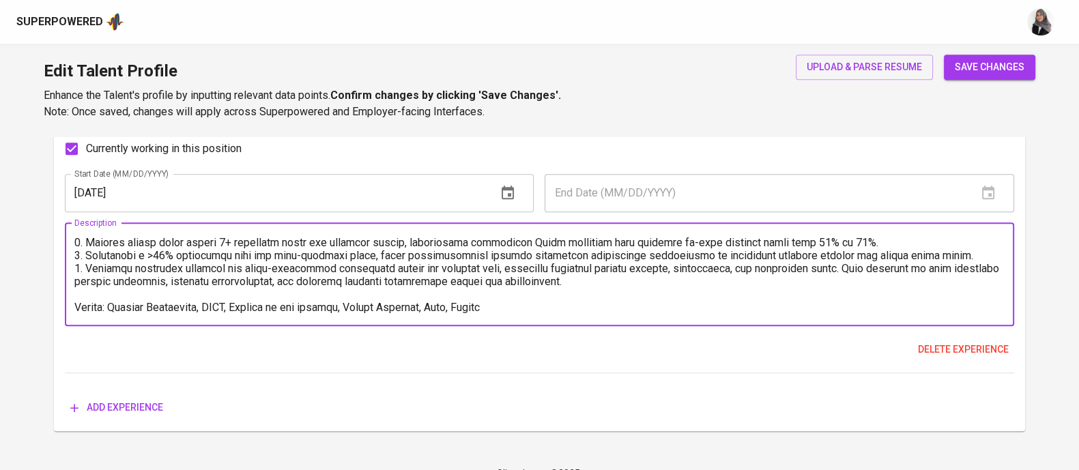
click at [513, 311] on textarea at bounding box center [539, 274] width 930 height 78
type textarea "1. Shipped 30+ weekly web and app development features across Maukerja.my and R…"
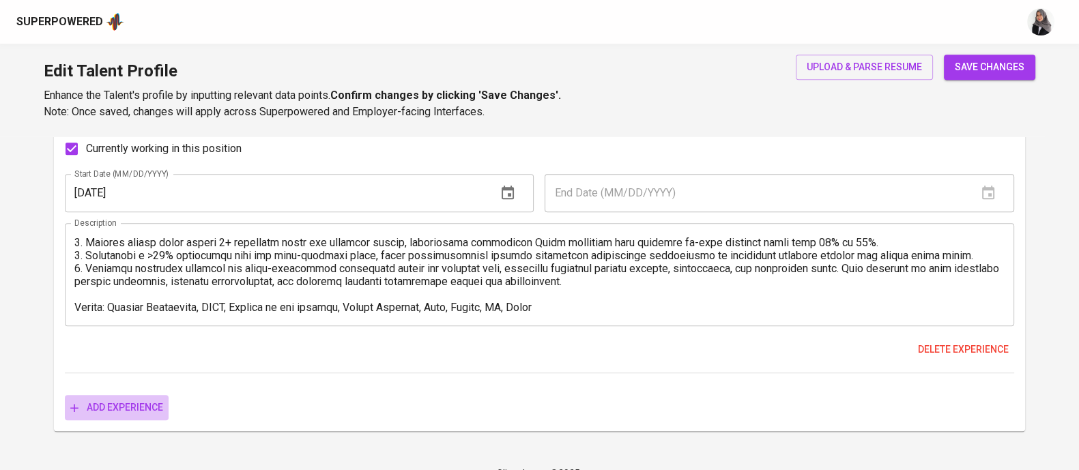
click at [139, 401] on span "Add experience" at bounding box center [116, 407] width 93 height 17
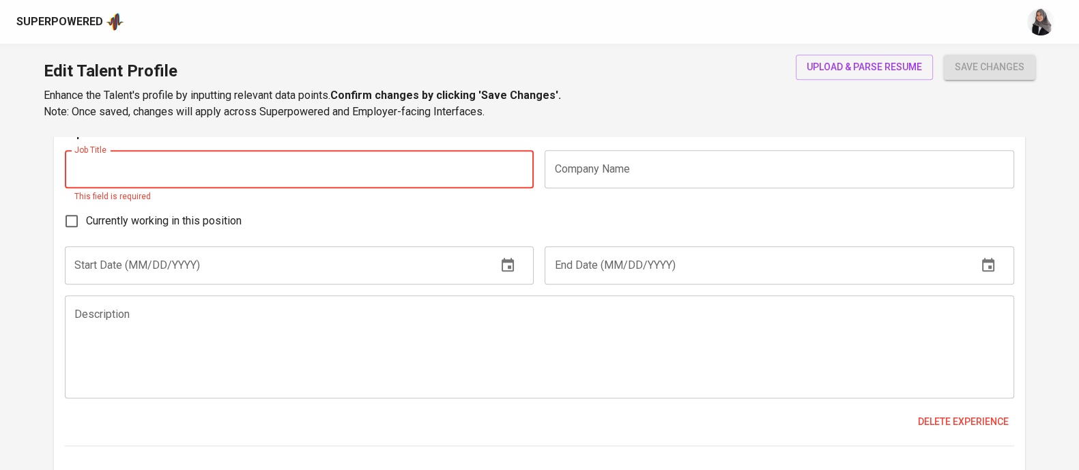
scroll to position [1691, 0]
click at [348, 356] on textarea at bounding box center [539, 346] width 930 height 78
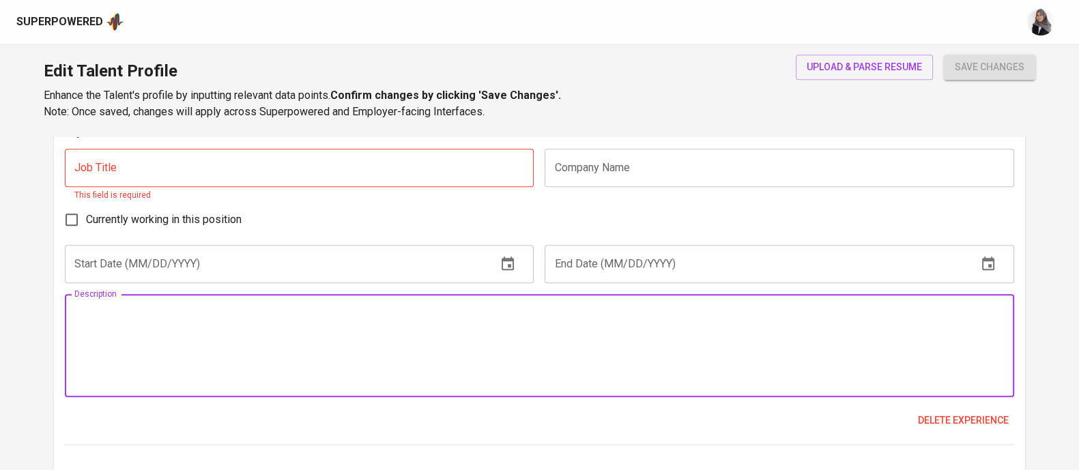
paste textarea "Led the full-scale migration of 100+ digital services to GCC (Government Commun…"
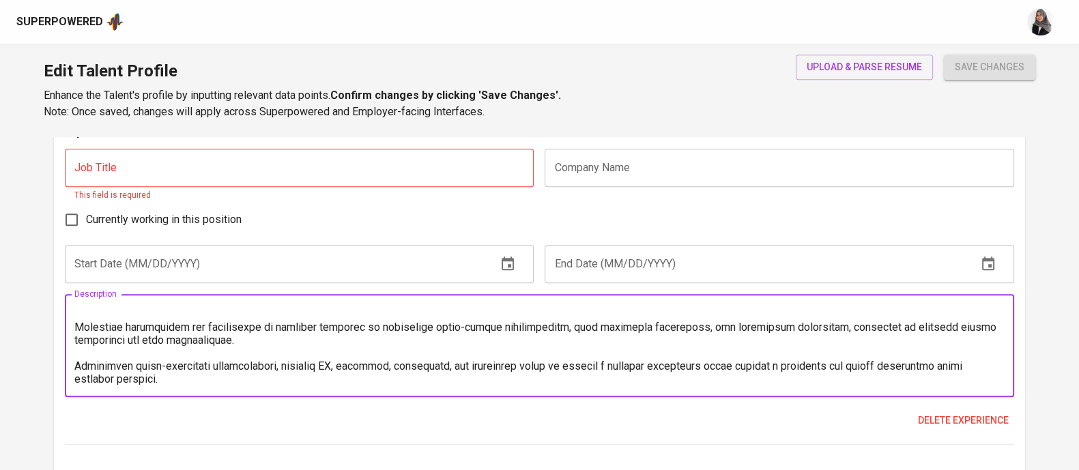
scroll to position [0, 0]
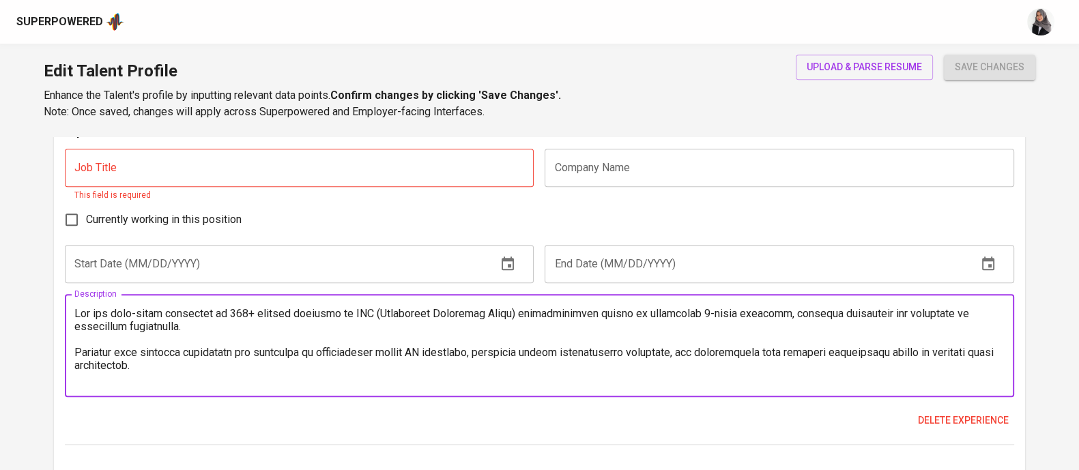
click at [74, 312] on textarea at bounding box center [539, 346] width 930 height 78
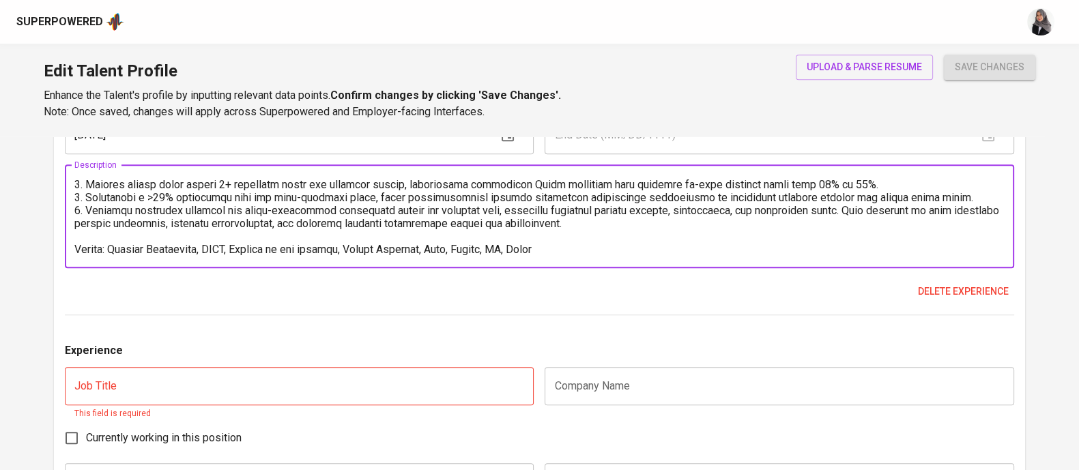
scroll to position [78, 0]
drag, startPoint x: 536, startPoint y: 244, endPoint x: 35, endPoint y: 269, distance: 500.9
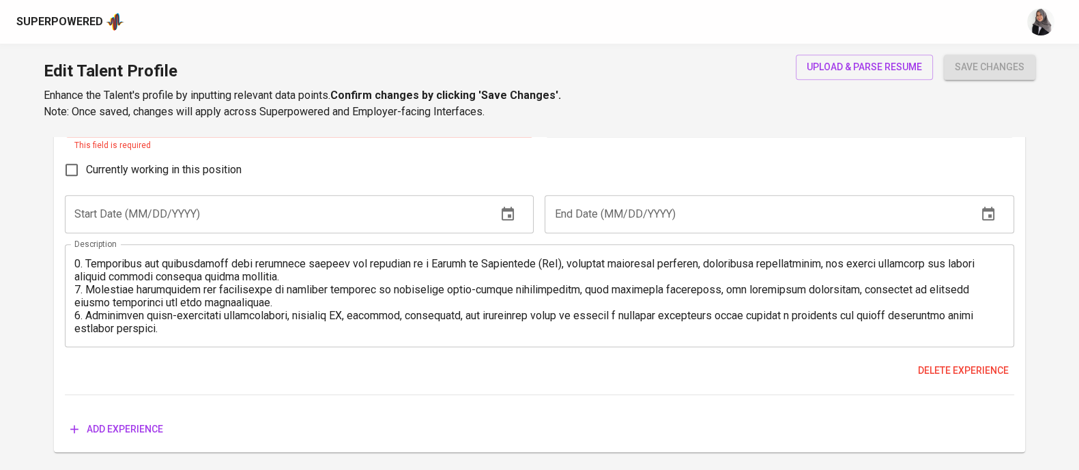
scroll to position [1747, 0]
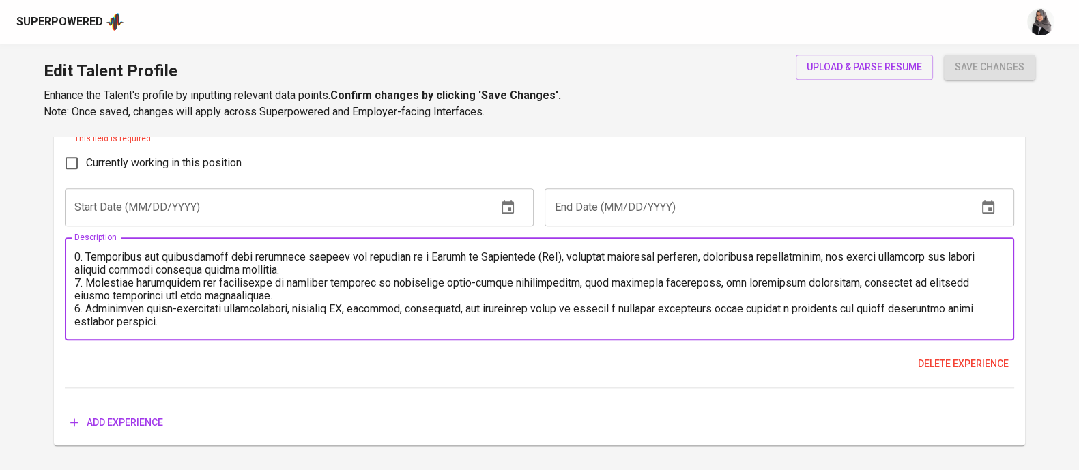
click at [258, 321] on textarea at bounding box center [539, 289] width 930 height 78
paste textarea "Skills: Project Management, SDLC, Quality of the product, Budget Planning, Jira…"
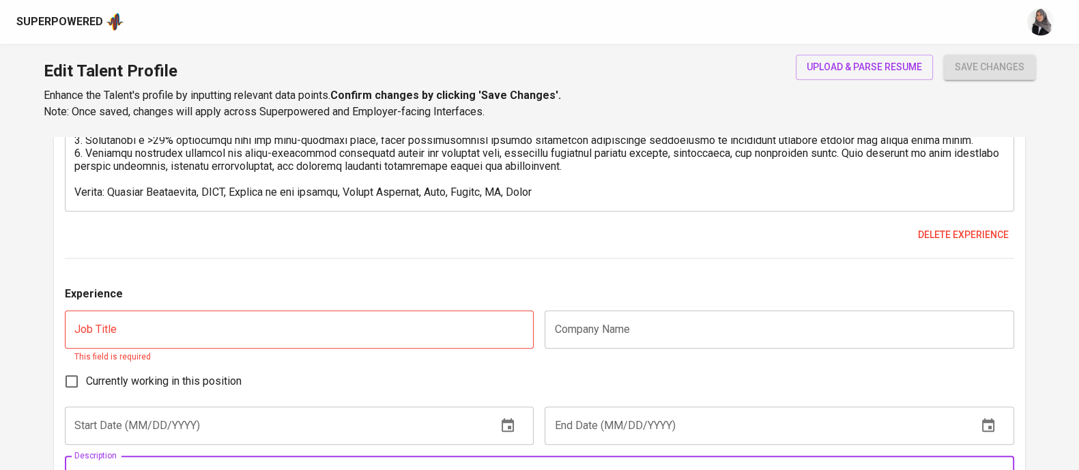
scroll to position [1527, 0]
type textarea "1. Led the full-scale migration of 100+ digital services to GCC (Government Com…"
click at [275, 332] on input "text" at bounding box center [299, 332] width 469 height 38
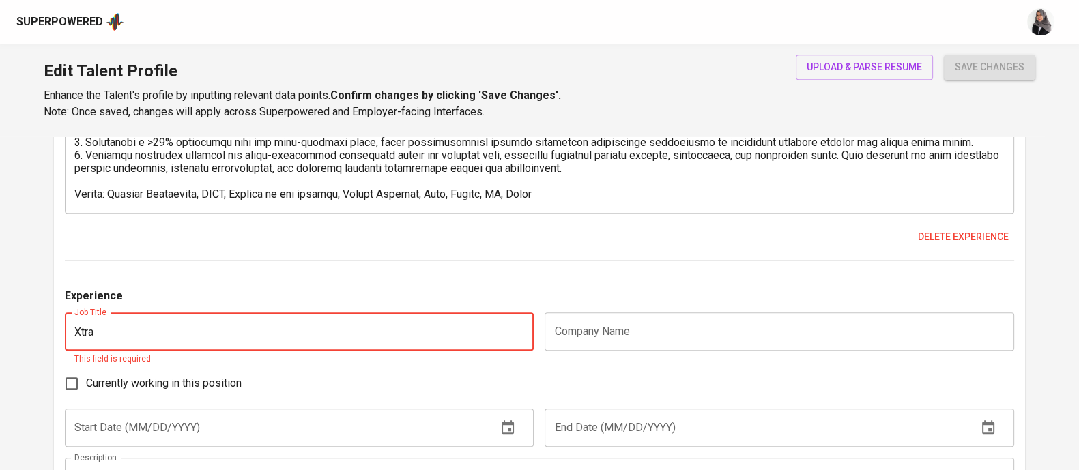
type input "Xtra"
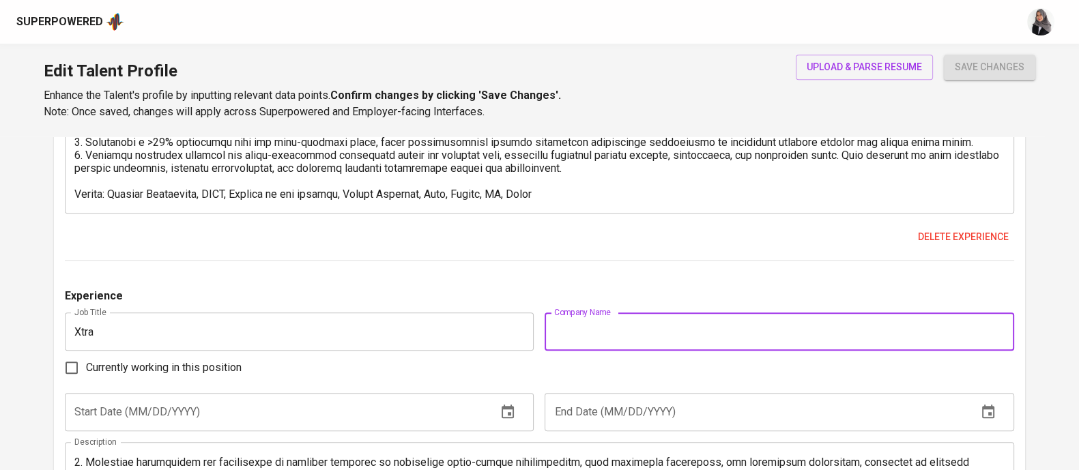
click at [680, 319] on input "text" at bounding box center [779, 332] width 469 height 38
paste input "Xtremax Pte. Ltd. – Singapore"
type input "Xtremax Pte. Ltd. – Singapore"
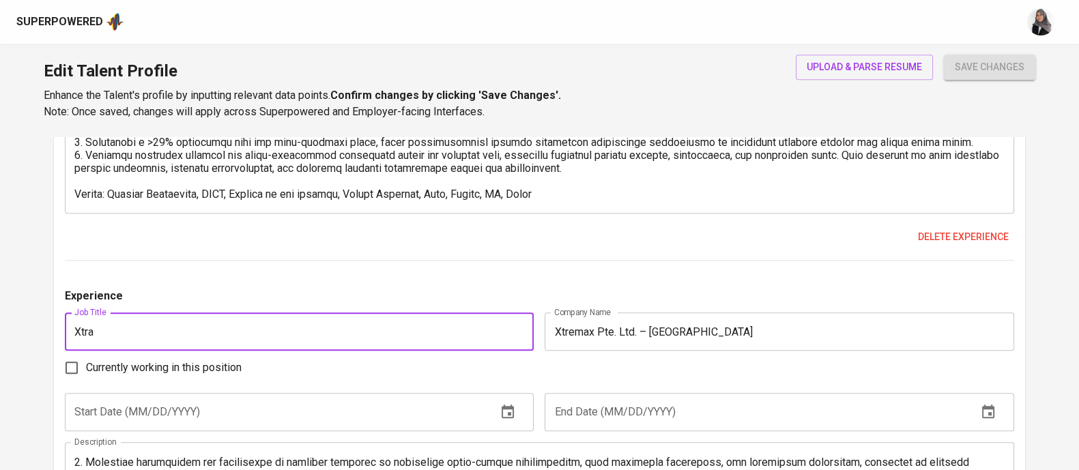
click at [259, 334] on input "Xtra" at bounding box center [299, 332] width 469 height 38
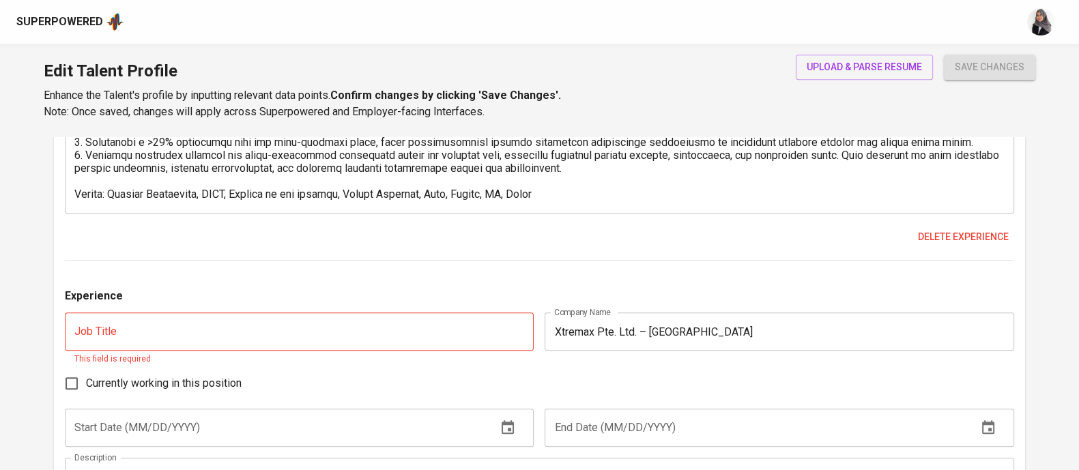
click at [625, 274] on div "Experience Job Title IT Project Manager / Product Lead Job Title Company Name A…" at bounding box center [539, 305] width 949 height 699
click at [281, 316] on input "text" at bounding box center [299, 332] width 469 height 38
paste input "Associate Project Manager"
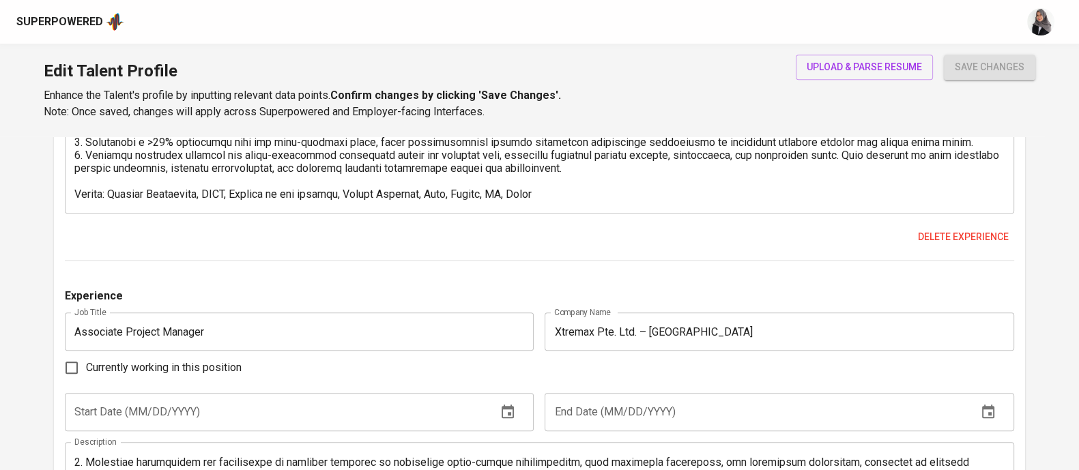
click at [560, 278] on div "Experience Job Title IT Project Manager / Product Lead Job Title Company Name A…" at bounding box center [539, 298] width 949 height 684
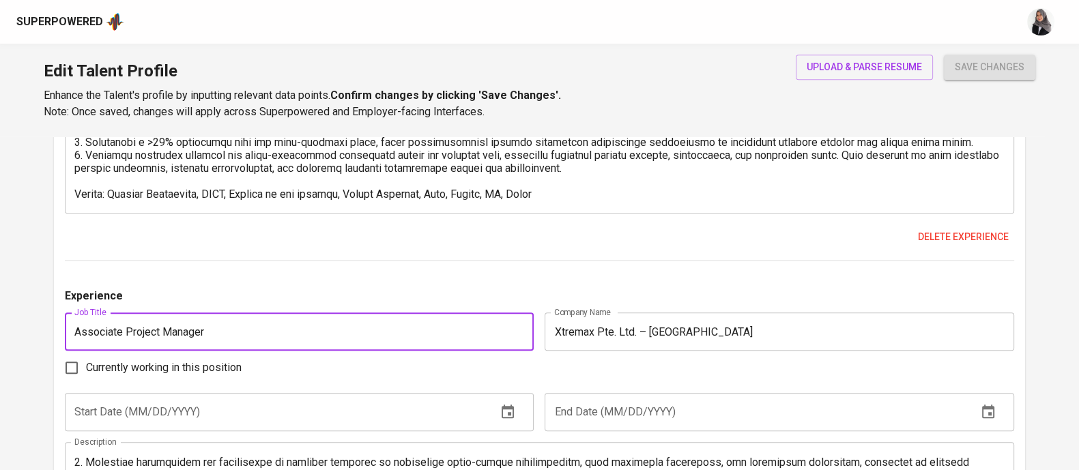
click at [128, 326] on input "Associate Project Manager" at bounding box center [299, 332] width 469 height 38
type input "Project Manager"
click at [276, 410] on input "text" at bounding box center [275, 412] width 421 height 38
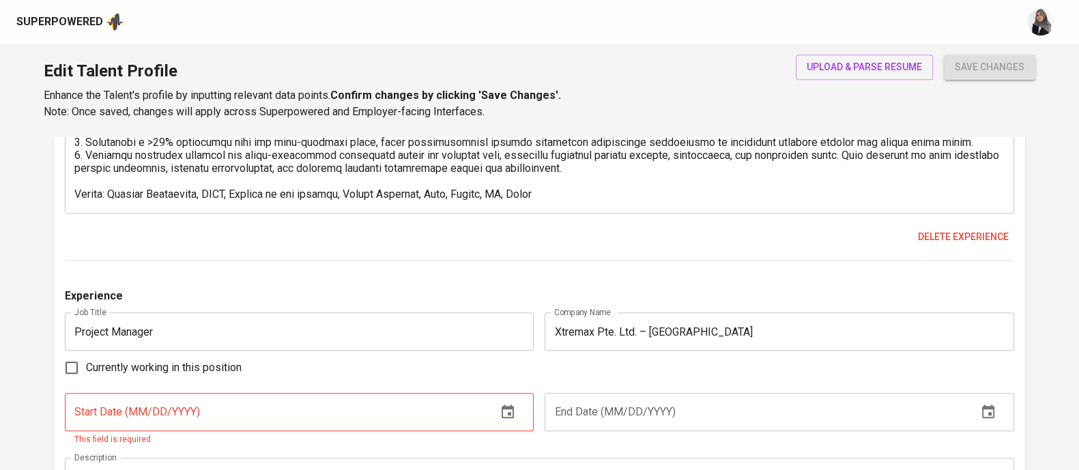
click at [625, 380] on div "Currently working in this position" at bounding box center [539, 368] width 949 height 29
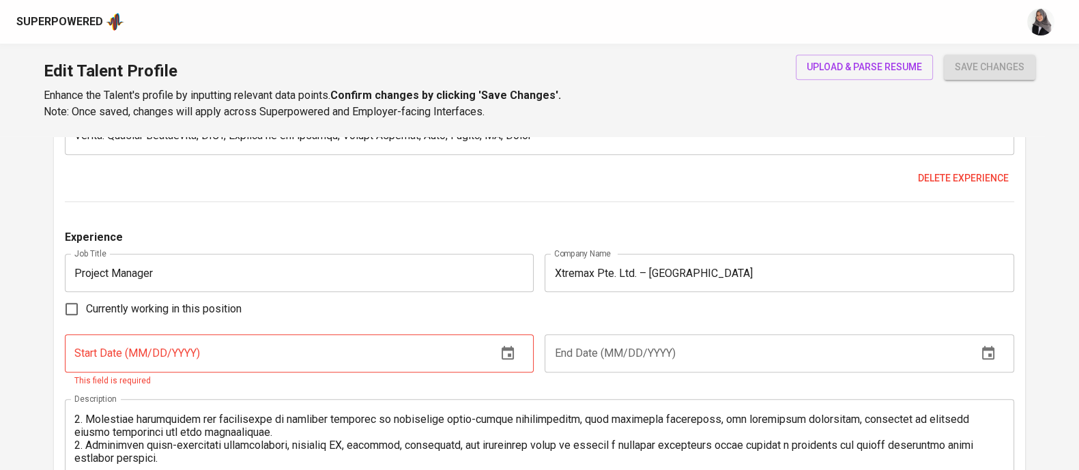
scroll to position [1587, 0]
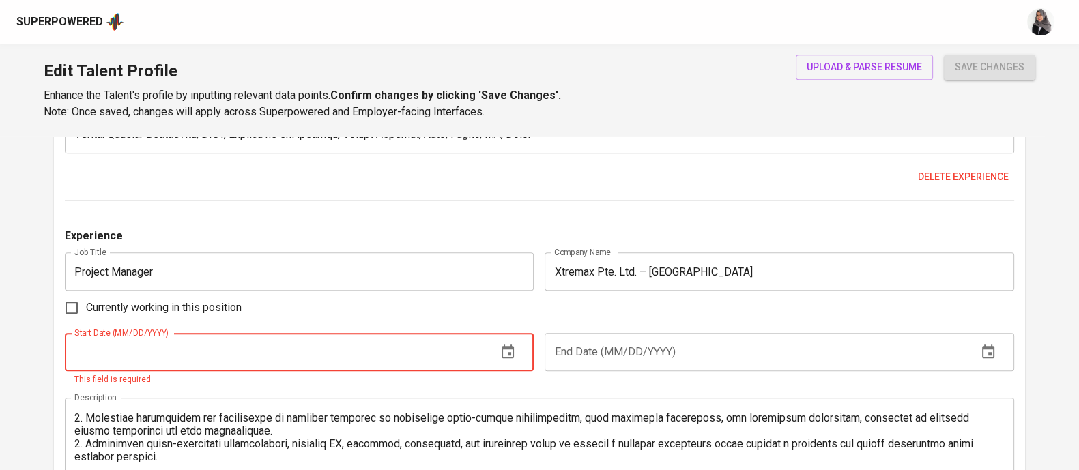
click at [188, 351] on input "text" at bounding box center [275, 352] width 421 height 38
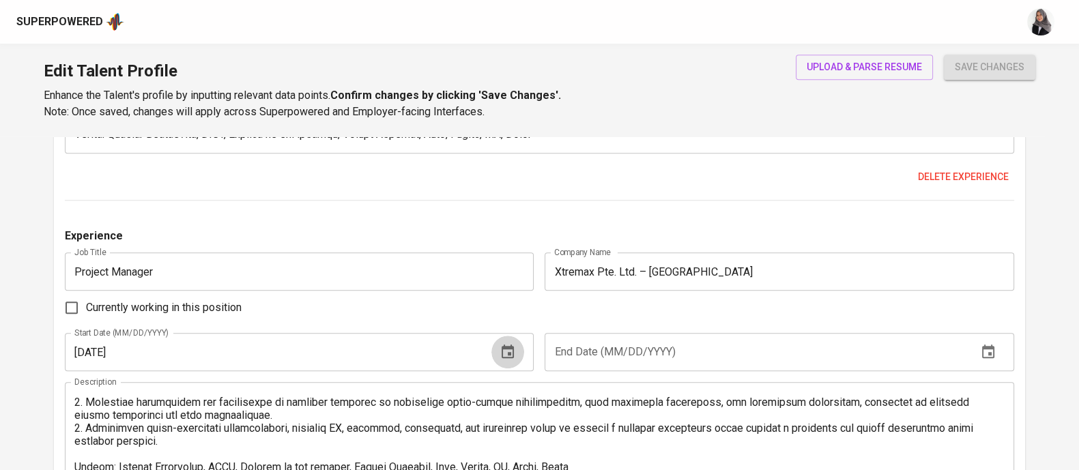
click at [507, 346] on icon "button" at bounding box center [508, 352] width 12 height 14
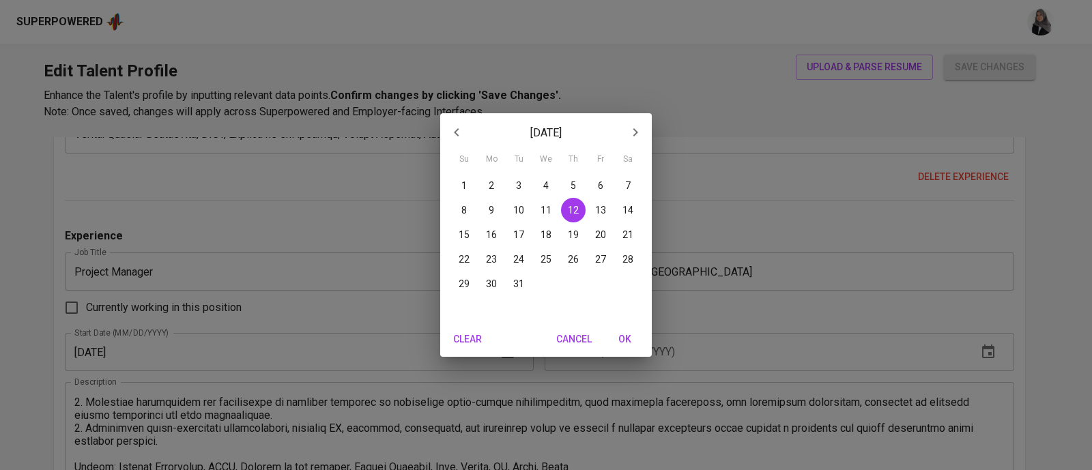
click at [468, 192] on span "1" at bounding box center [464, 186] width 25 height 14
type input "01/01/2023"
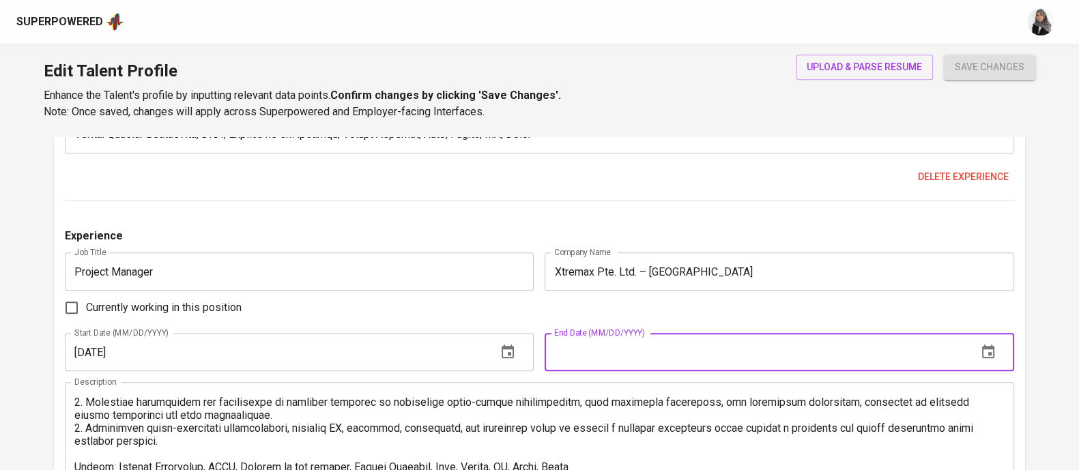
click at [597, 349] on input "text" at bounding box center [755, 352] width 421 height 38
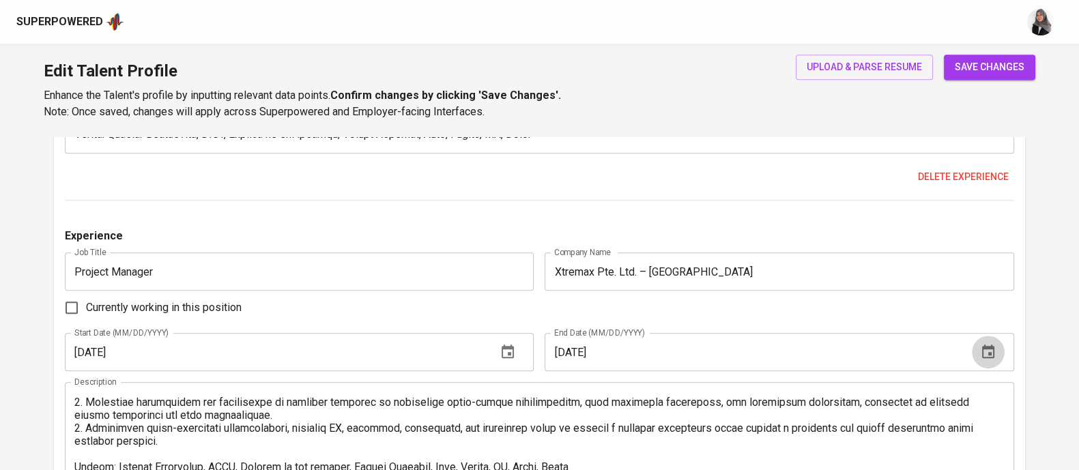
click at [990, 352] on icon "button" at bounding box center [988, 352] width 12 height 14
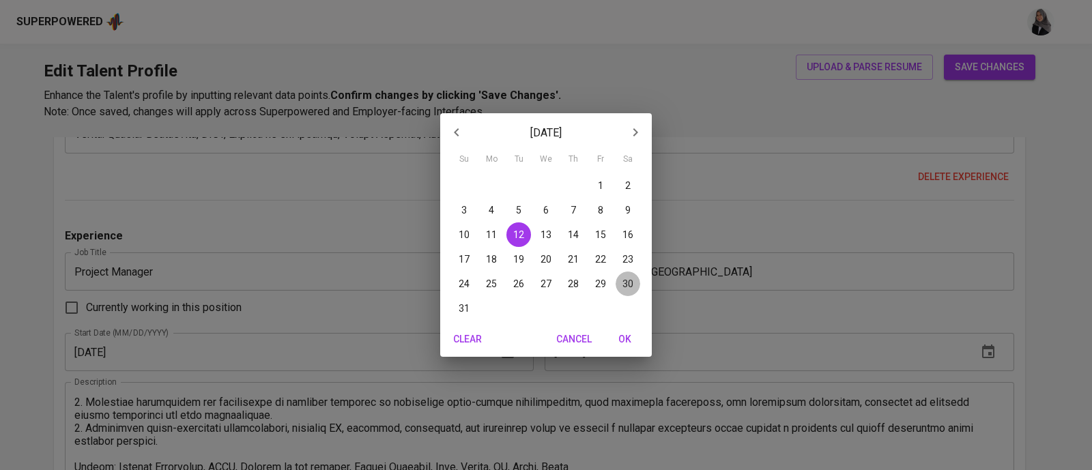
click at [634, 279] on span "30" at bounding box center [628, 284] width 25 height 14
type input "12/30/2023"
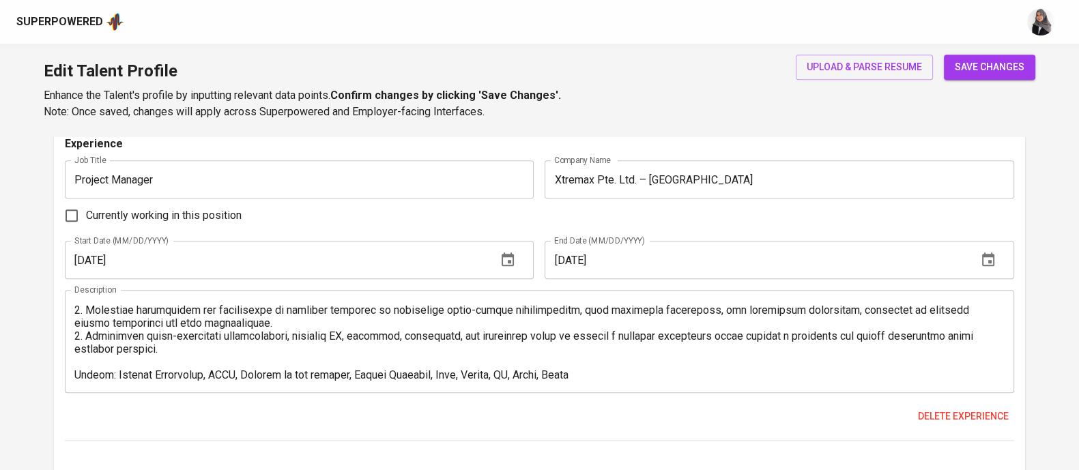
scroll to position [1766, 0]
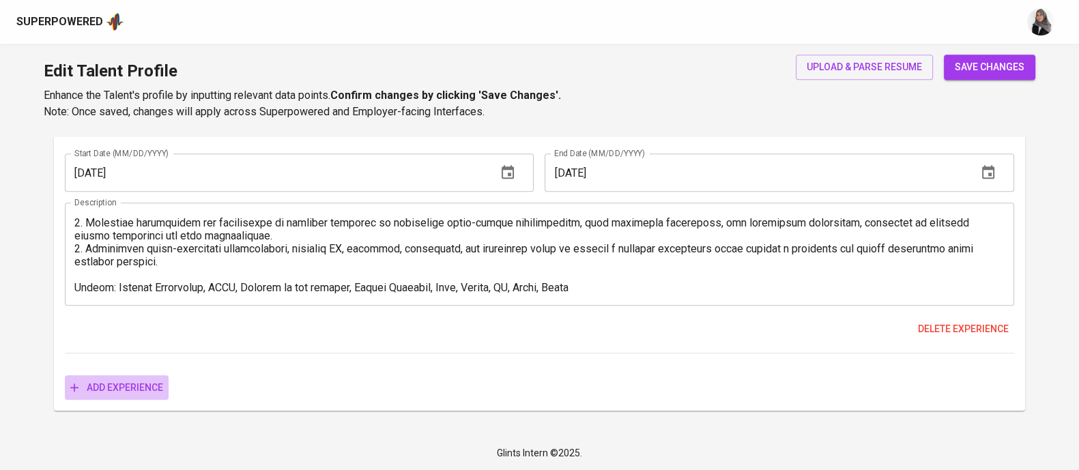
click at [105, 395] on span "Add experience" at bounding box center [116, 387] width 93 height 17
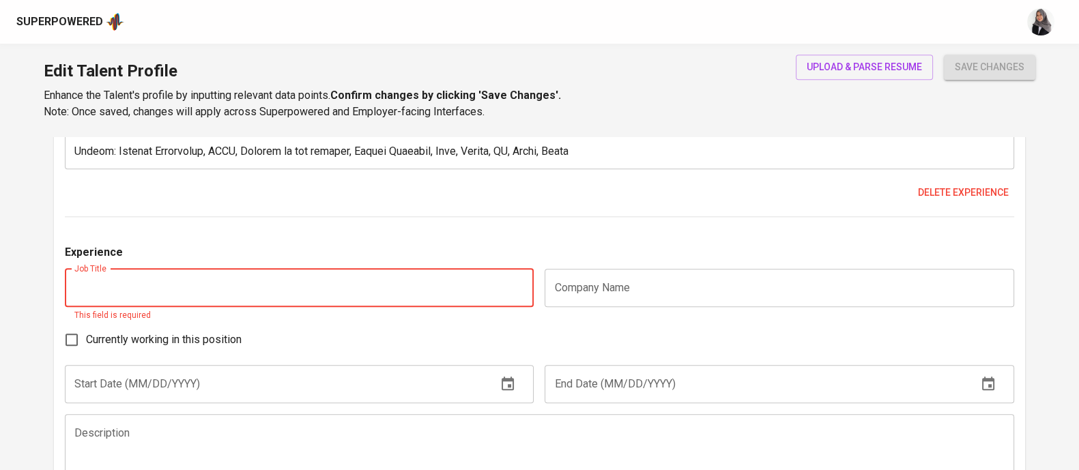
scroll to position [1915, 0]
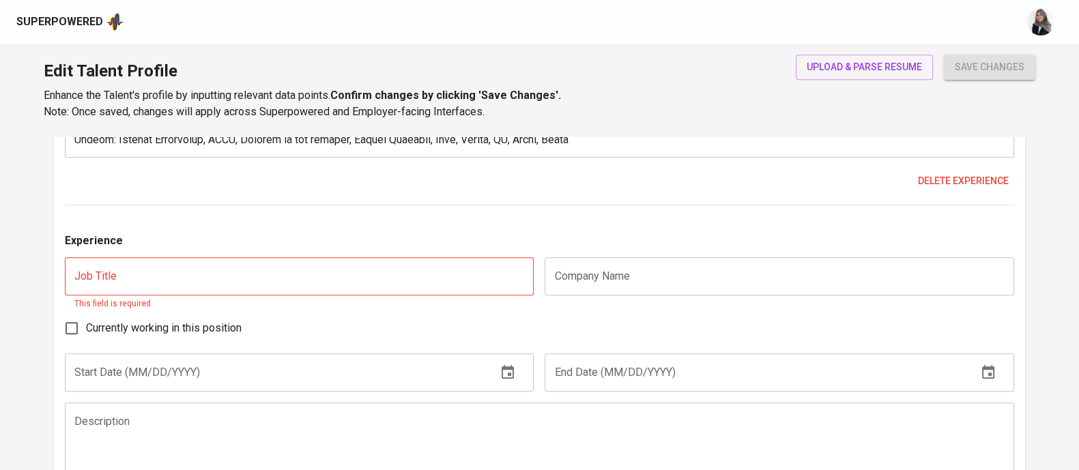
click at [202, 413] on div "Description" at bounding box center [539, 454] width 949 height 103
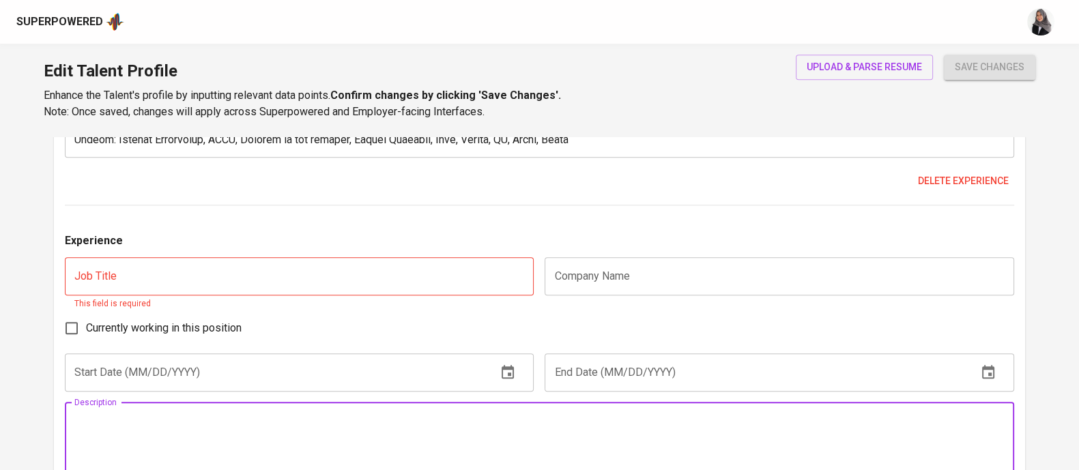
scroll to position [2031, 0]
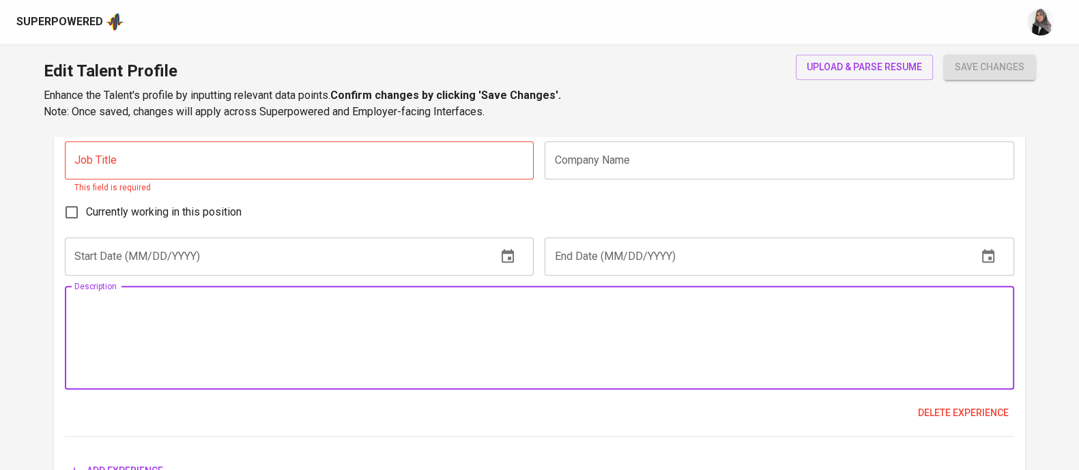
click at [201, 326] on textarea at bounding box center [539, 338] width 930 height 78
paste textarea "Drove over IDR 3B in product sales by advising clients and strategically cross-…"
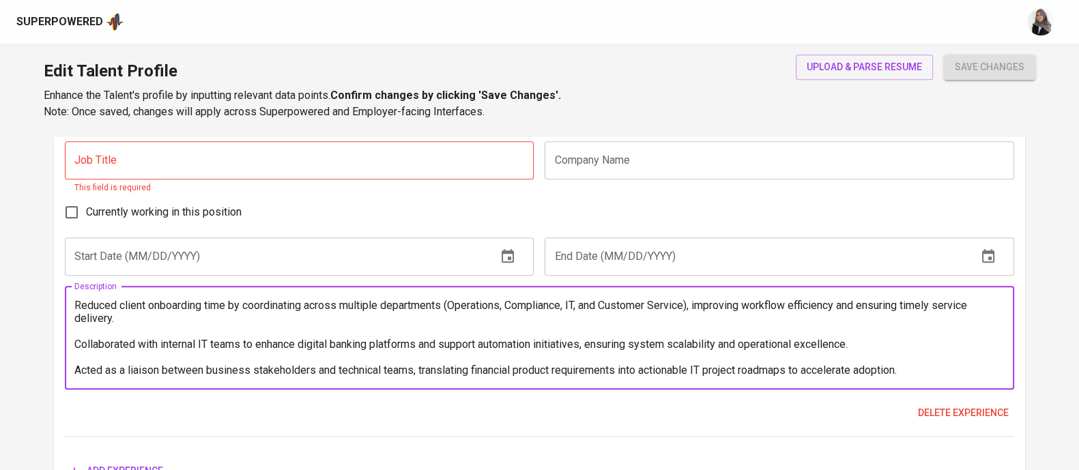
scroll to position [0, 0]
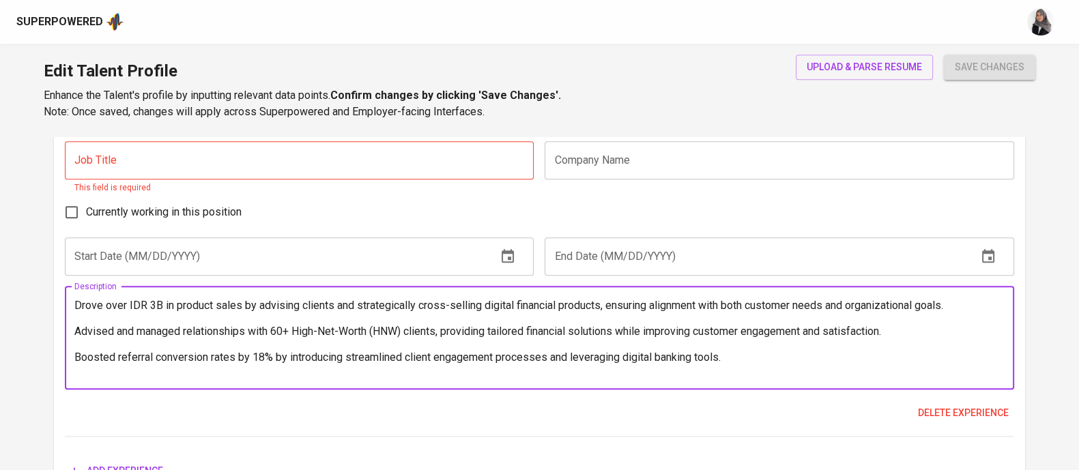
click at [80, 306] on textarea "Drove over IDR 3B in product sales by advising clients and strategically cross-…" at bounding box center [539, 338] width 930 height 78
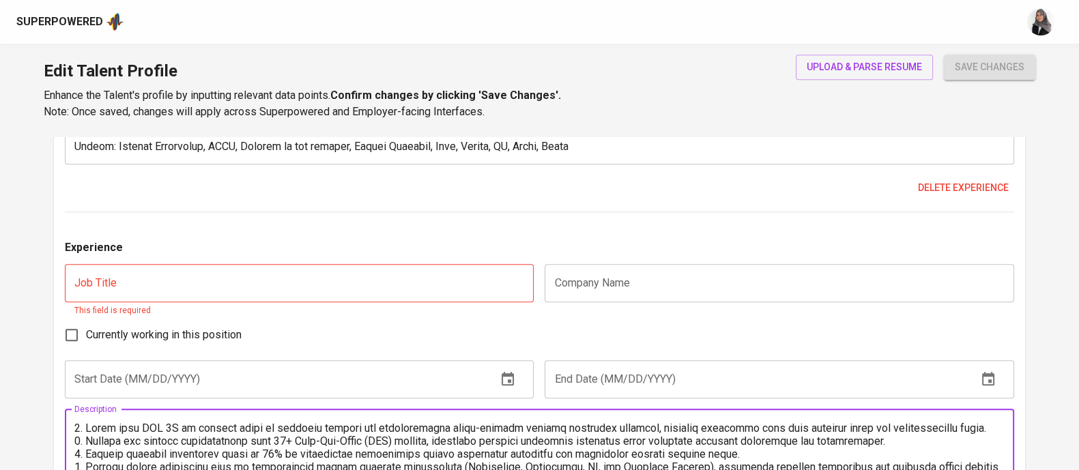
scroll to position [1906, 0]
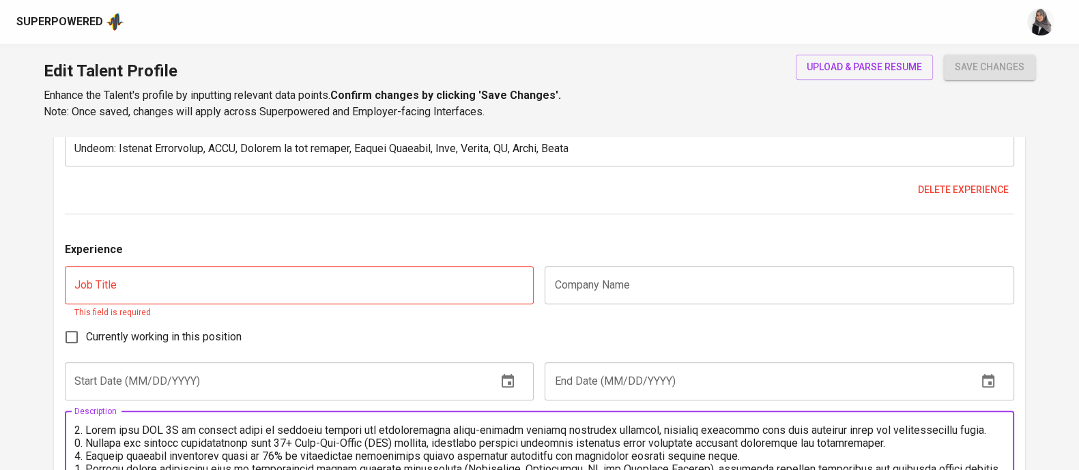
type textarea "1. Drove over IDR 3B in product sales by advising clients and strategically cro…"
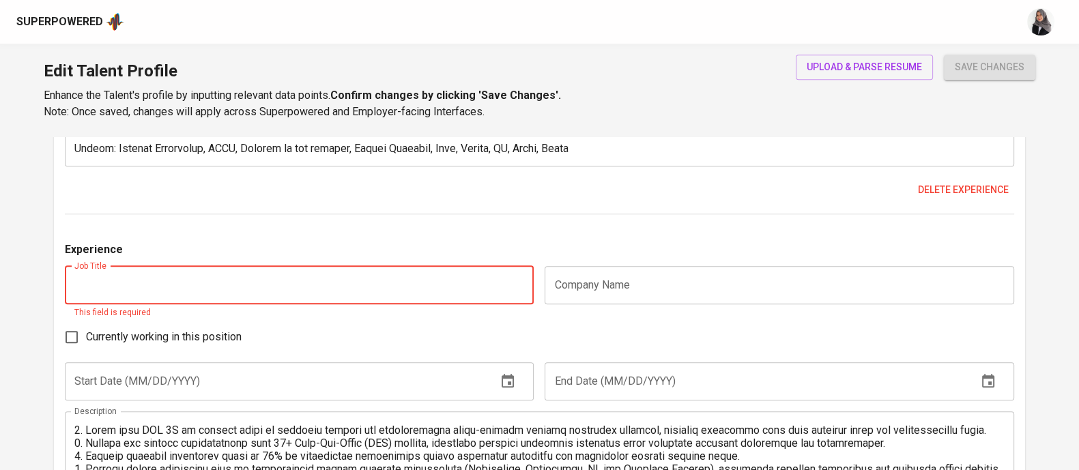
click at [167, 289] on input "text" at bounding box center [299, 285] width 469 height 38
click at [608, 309] on div "Company Name Company Name" at bounding box center [776, 293] width 474 height 54
click at [335, 291] on input "text" at bounding box center [299, 285] width 469 height 38
paste input "Priority Banking Relationship Manager (ODP)"
type input "Priority Banking Relationship Manager (ODP)"
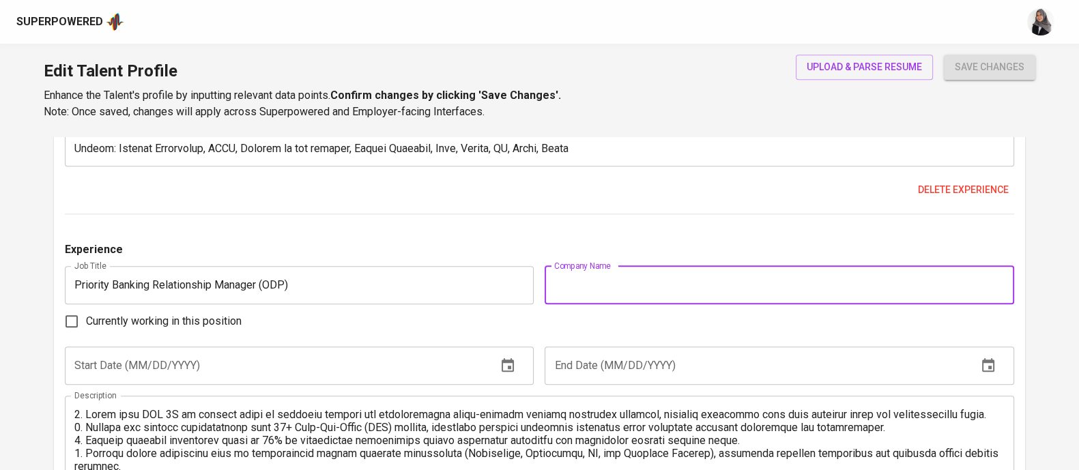
click at [638, 281] on input "text" at bounding box center [779, 285] width 469 height 38
click at [609, 289] on input "text" at bounding box center [779, 285] width 469 height 38
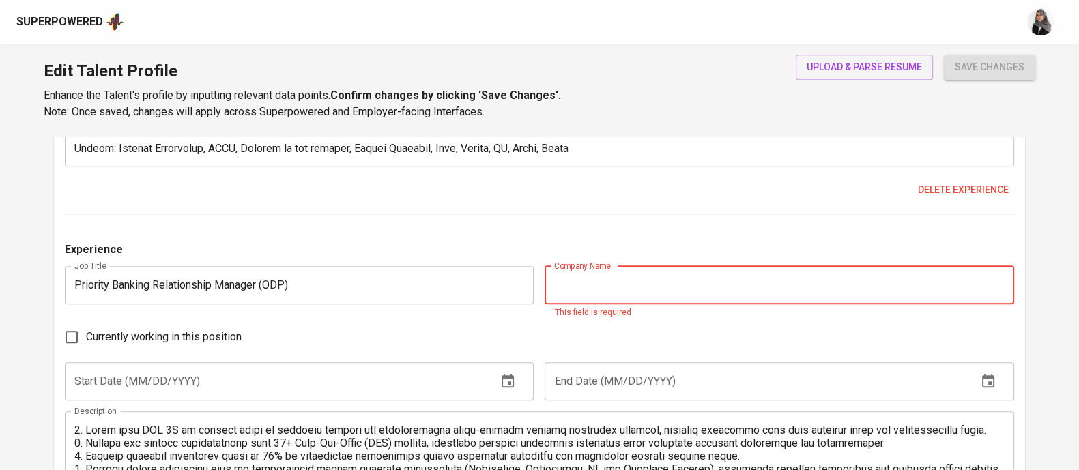
click at [646, 302] on input "text" at bounding box center [779, 285] width 469 height 38
paste input "Bank Syariah Indonesia – Jakarta, Indonesia"
type input "Bank Syariah Indonesia – Jakarta, Indonesia"
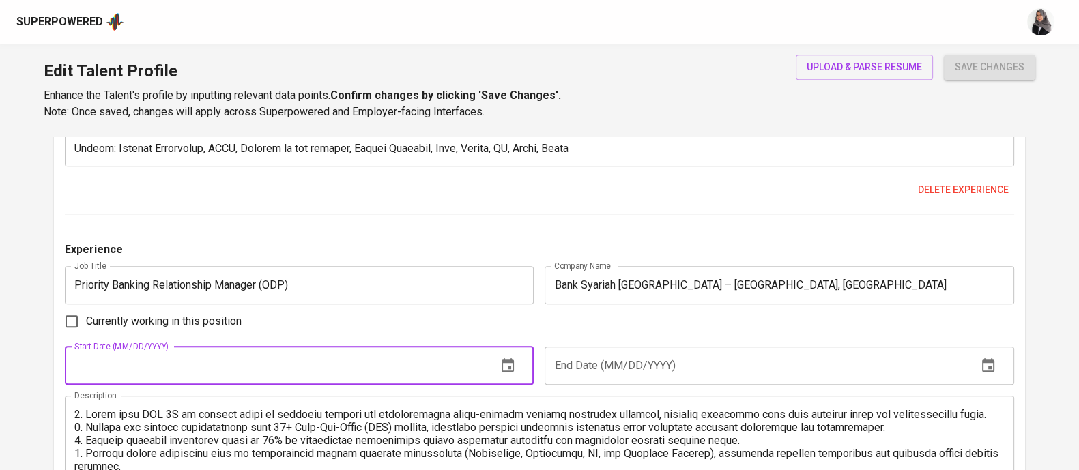
click at [206, 378] on input "text" at bounding box center [275, 366] width 421 height 38
type input "01/01/2021"
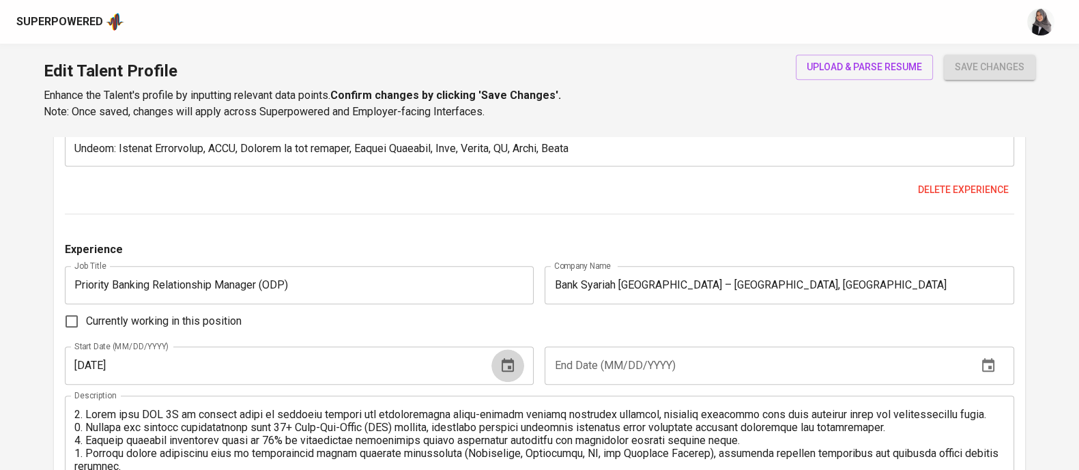
click at [508, 362] on icon "button" at bounding box center [508, 366] width 16 height 16
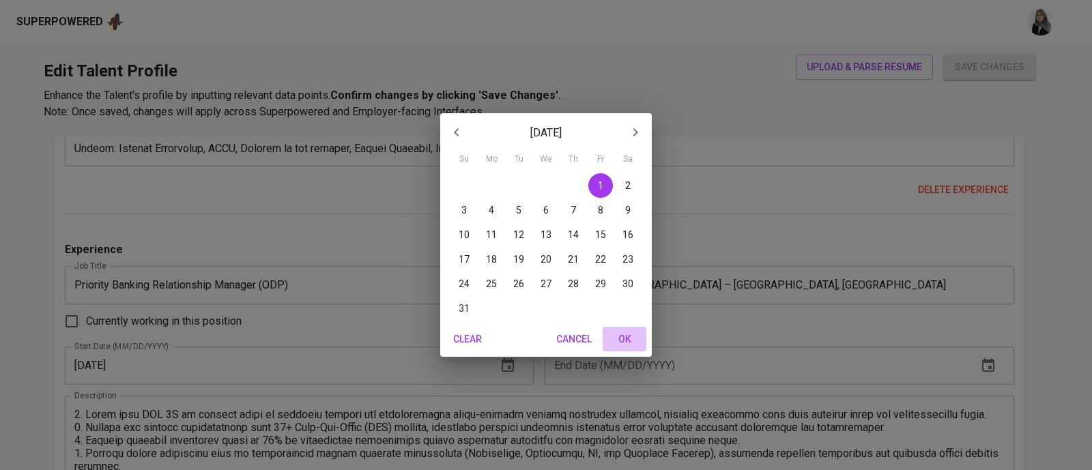
click at [637, 346] on span "OK" at bounding box center [624, 339] width 33 height 17
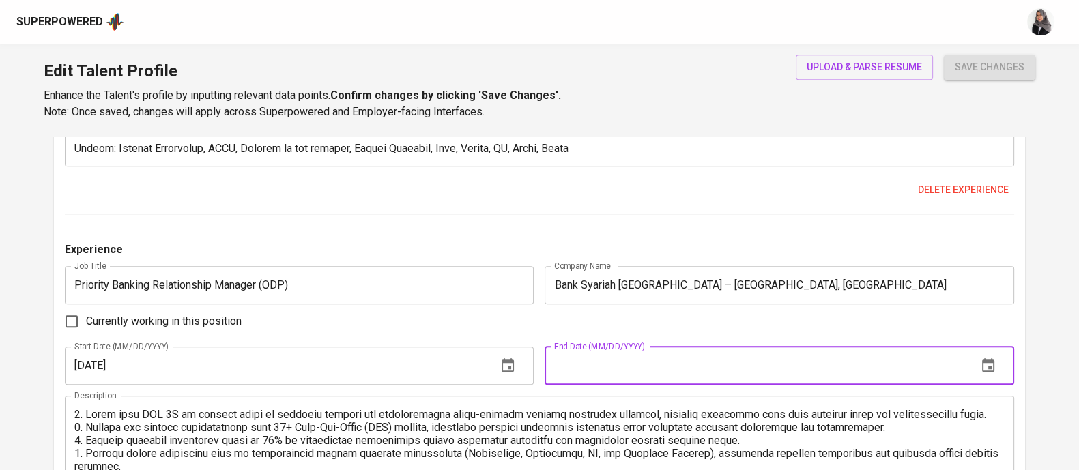
click at [688, 356] on input "text" at bounding box center [755, 366] width 421 height 38
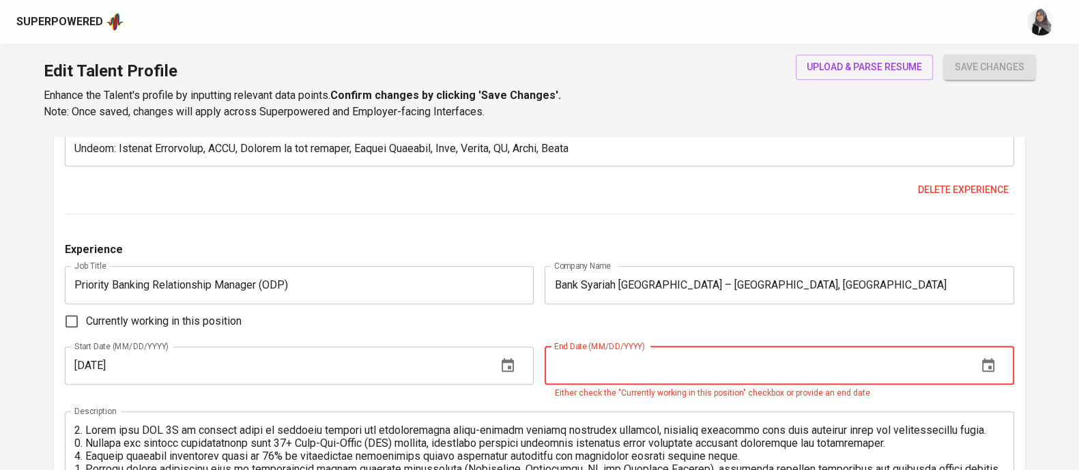
click at [645, 356] on input "text" at bounding box center [755, 366] width 421 height 38
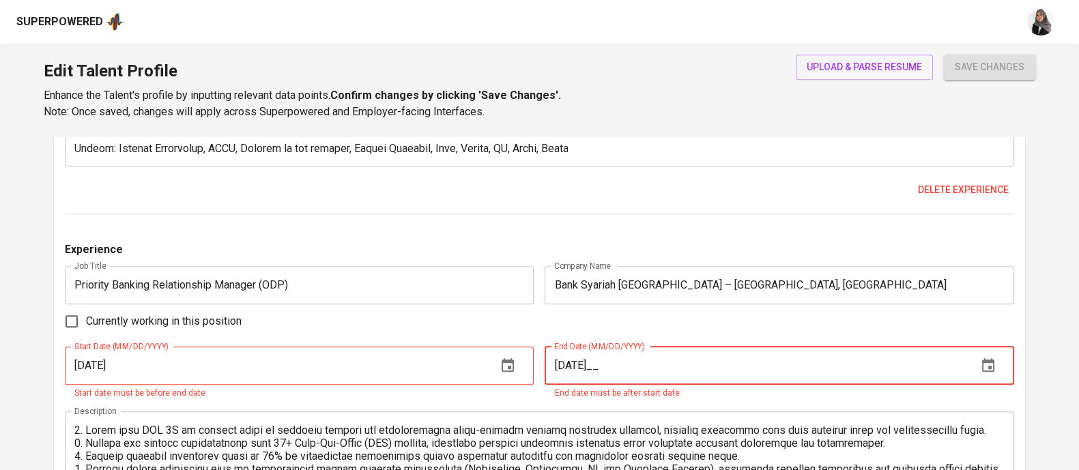
click at [583, 364] on input "01/01/20__" at bounding box center [755, 366] width 421 height 38
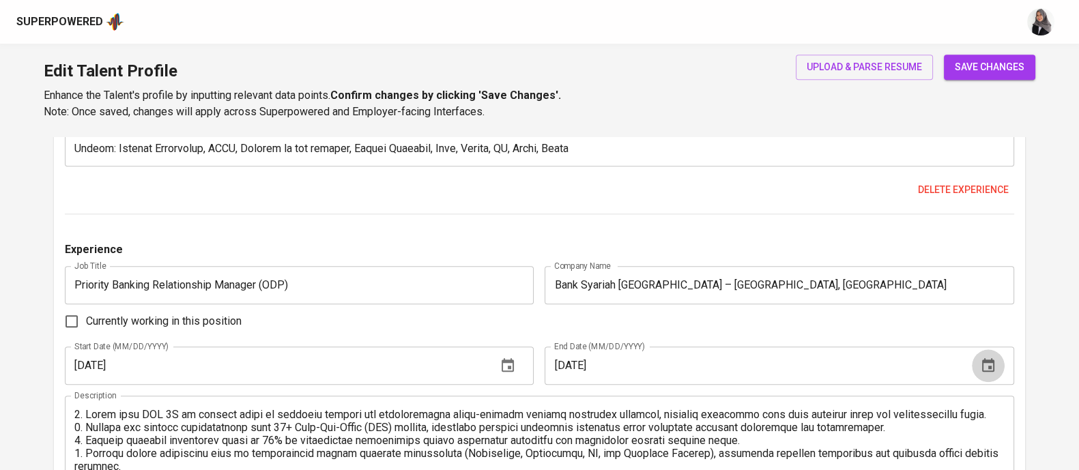
click at [990, 359] on icon "button" at bounding box center [988, 365] width 12 height 14
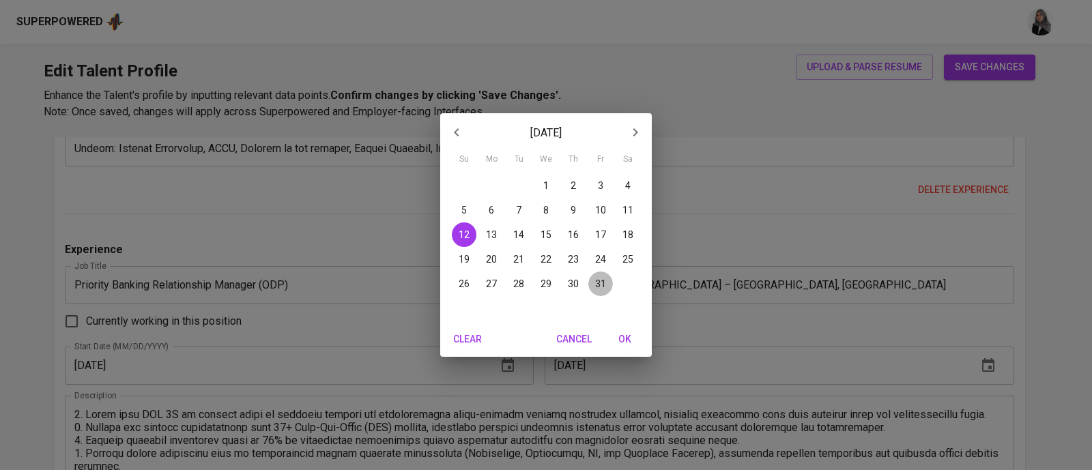
click at [597, 289] on p "31" at bounding box center [600, 284] width 11 height 14
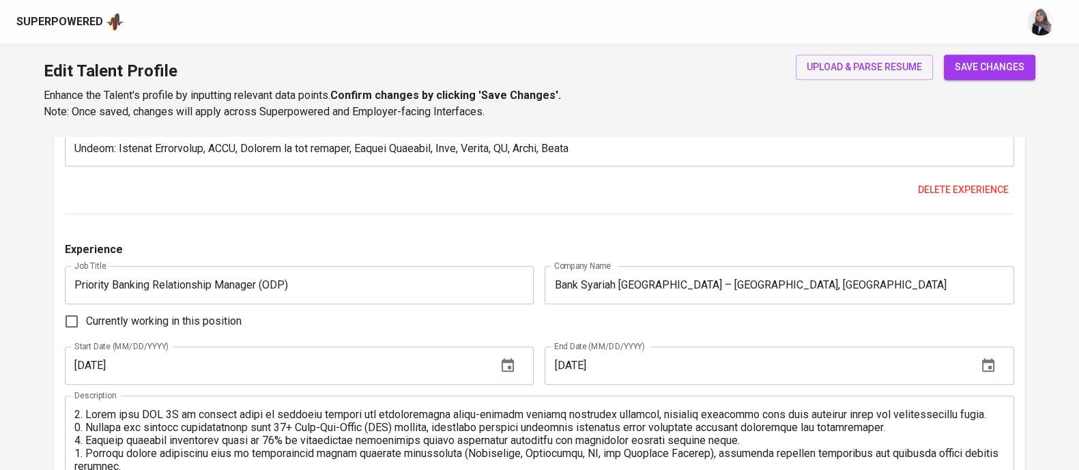
click at [490, 329] on div "Currently working in this position" at bounding box center [539, 321] width 949 height 29
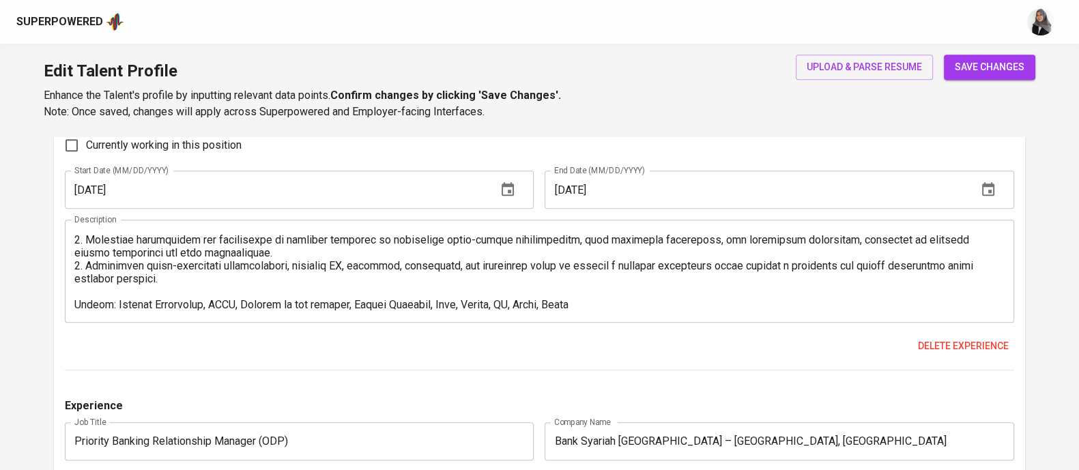
scroll to position [1896, 0]
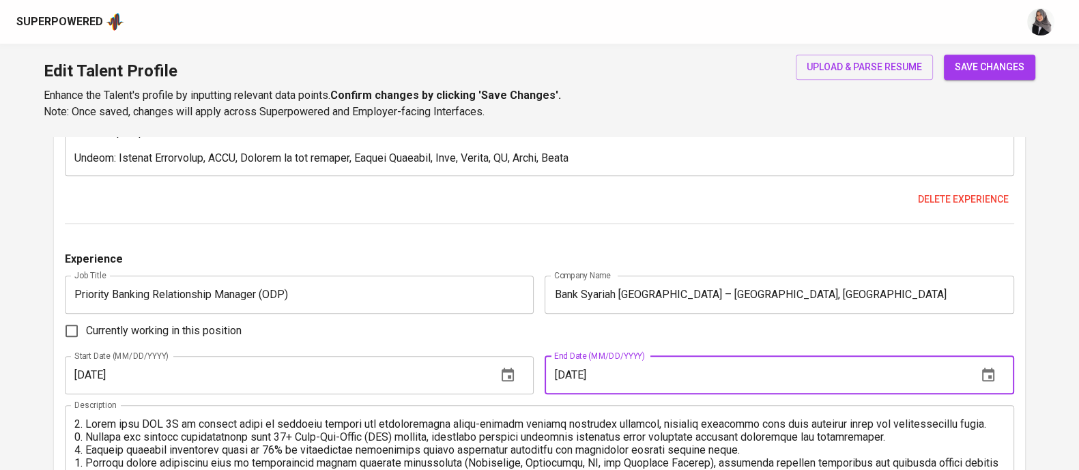
click at [620, 370] on input "12/31/2021" at bounding box center [755, 375] width 421 height 38
type input "12/31/2022"
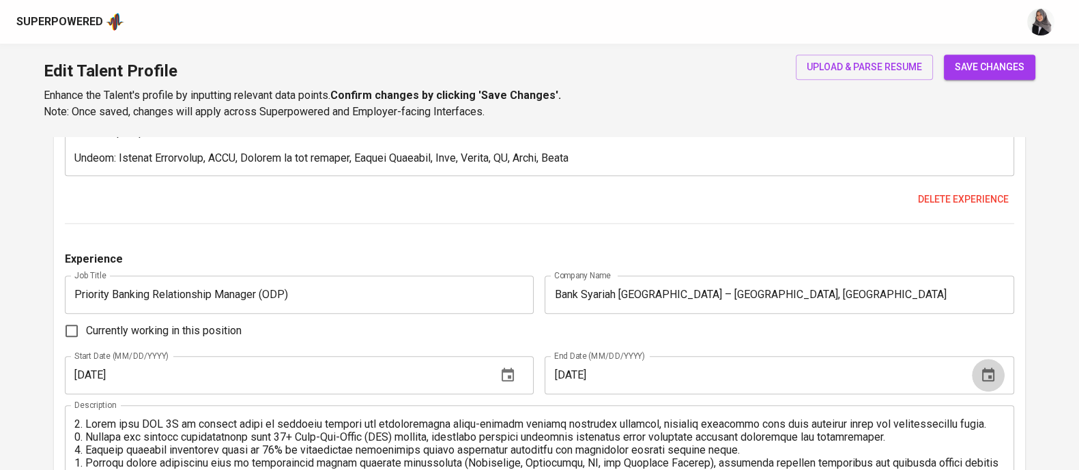
click at [986, 373] on icon "button" at bounding box center [988, 375] width 16 height 16
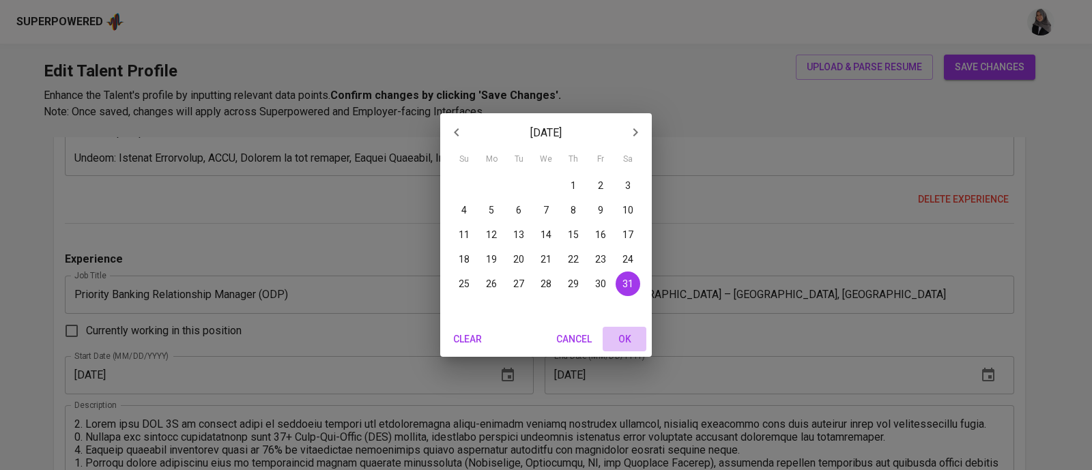
click at [624, 347] on button "OK" at bounding box center [625, 339] width 44 height 25
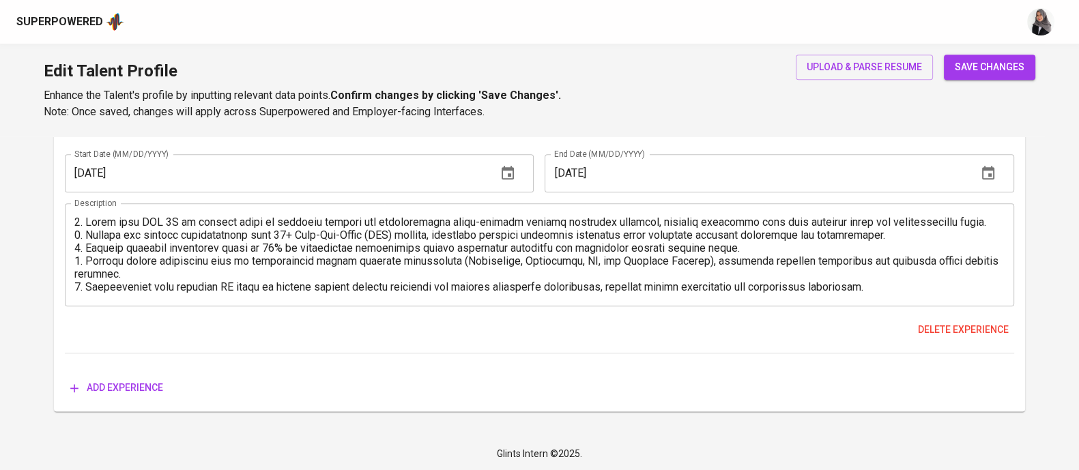
scroll to position [13, 0]
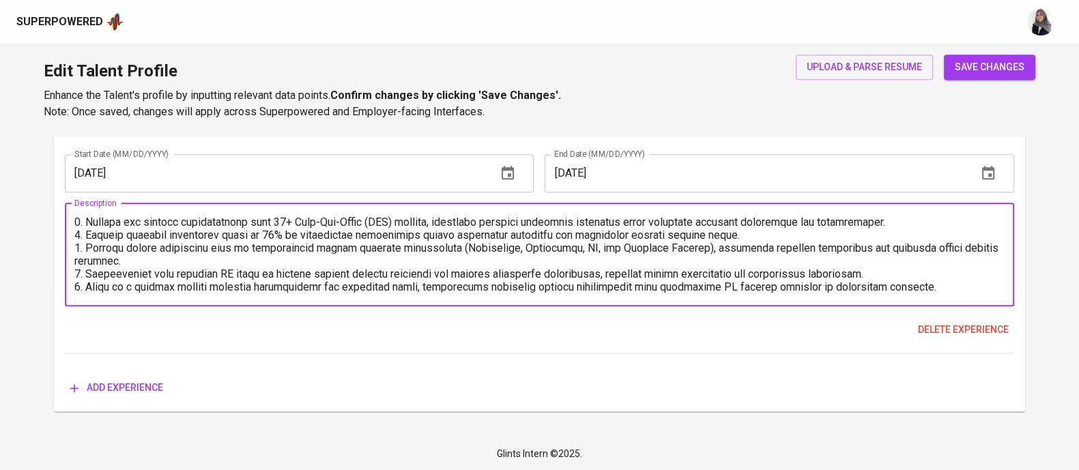
click at [938, 284] on textarea at bounding box center [539, 255] width 930 height 78
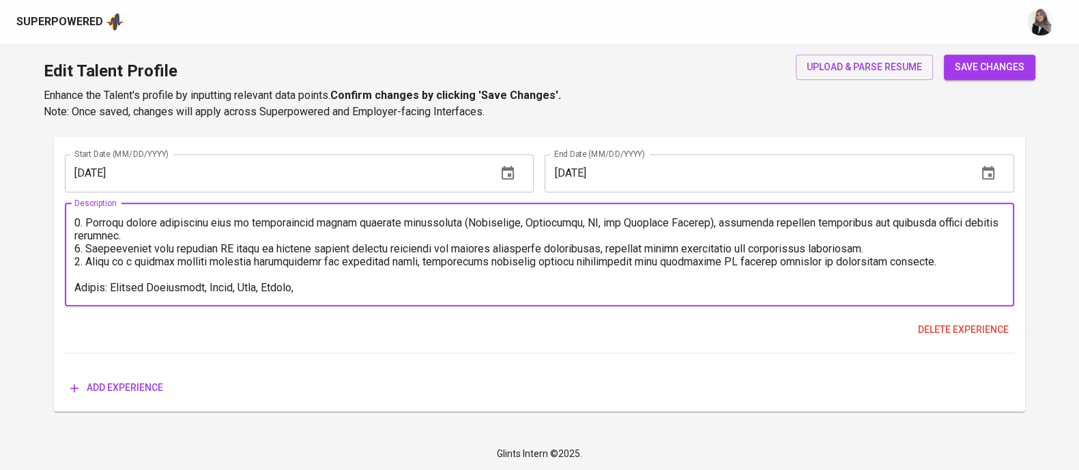
type textarea "1. Drove over IDR 3B in product sales by advising clients and strategically cro…"
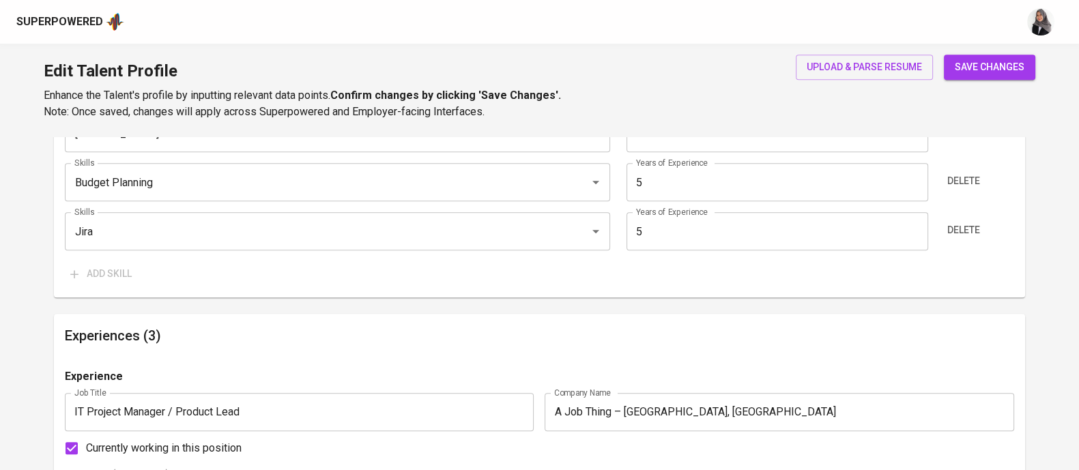
scroll to position [1181, 0]
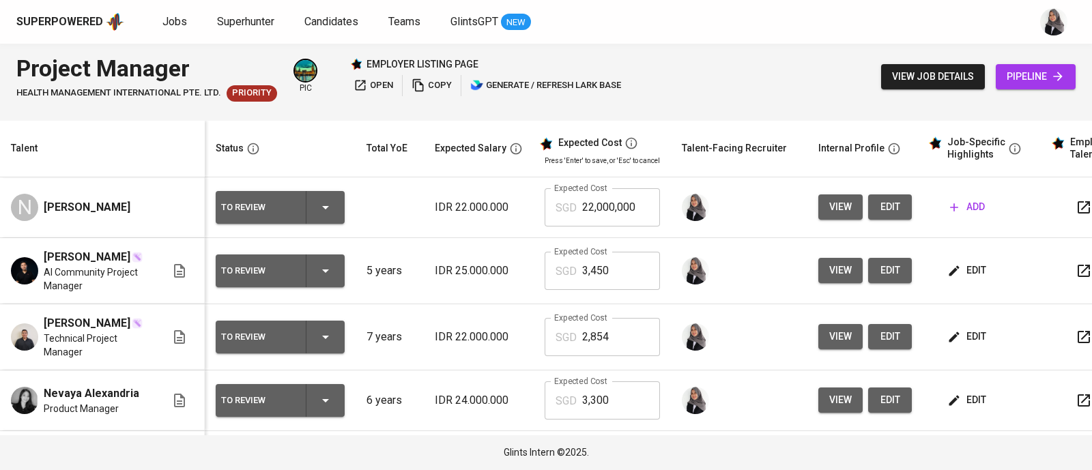
scroll to position [1, 0]
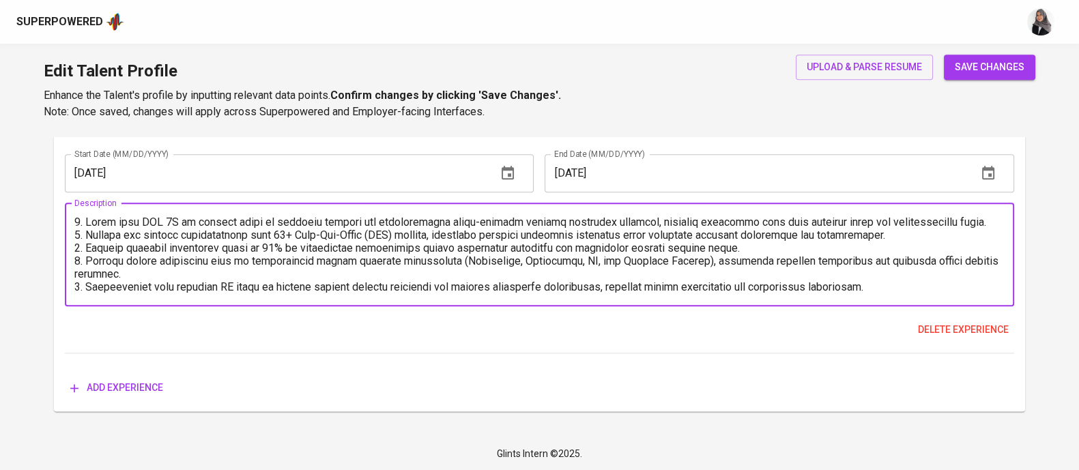
scroll to position [38, 0]
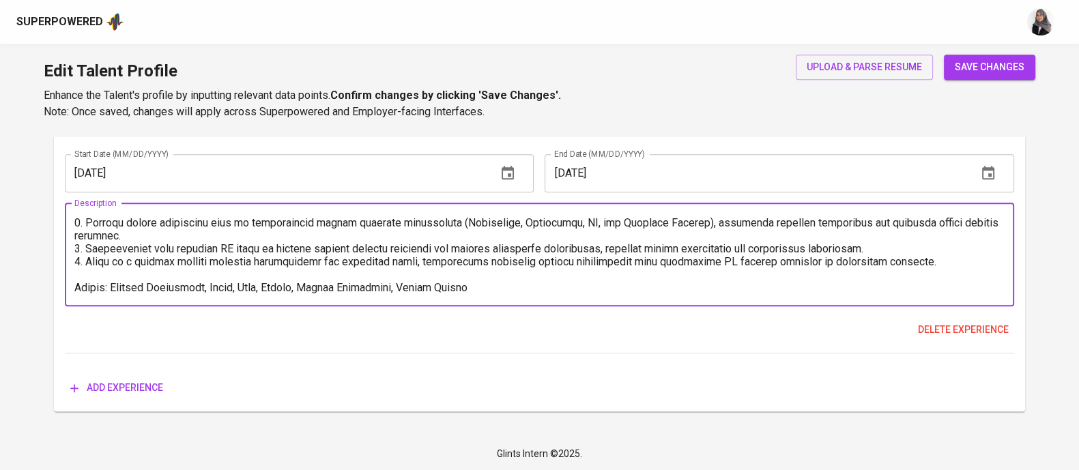
type textarea "1. Drove over IDR 3B in product sales by advising clients and strategically cro…"
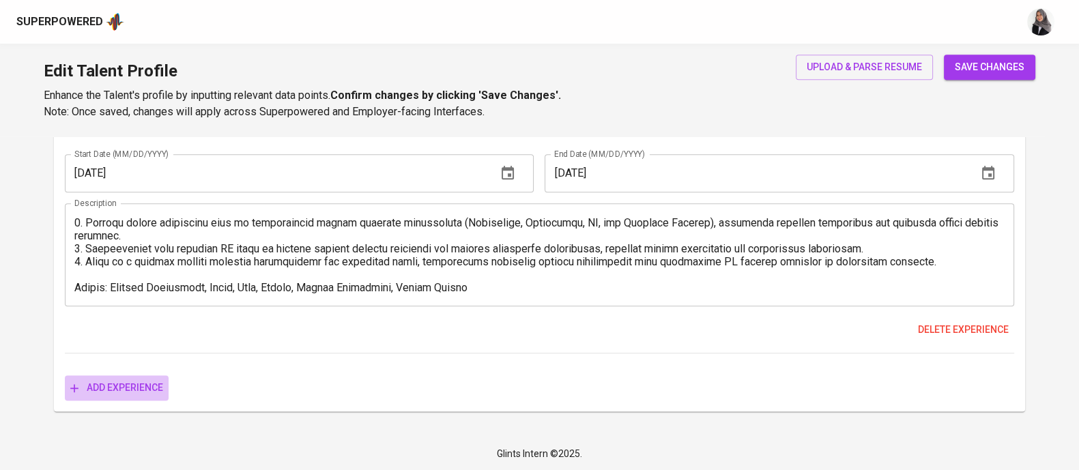
click at [138, 386] on span "Add experience" at bounding box center [116, 387] width 93 height 17
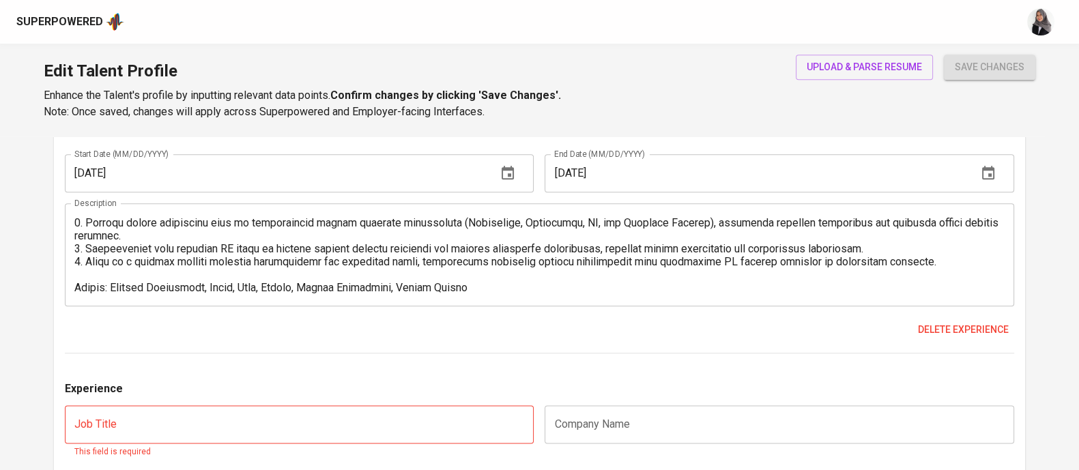
click at [778, 101] on div "Edit Talent Profile Enhance the Talent's profile by inputting relevant data poi…" at bounding box center [539, 90] width 1079 height 93
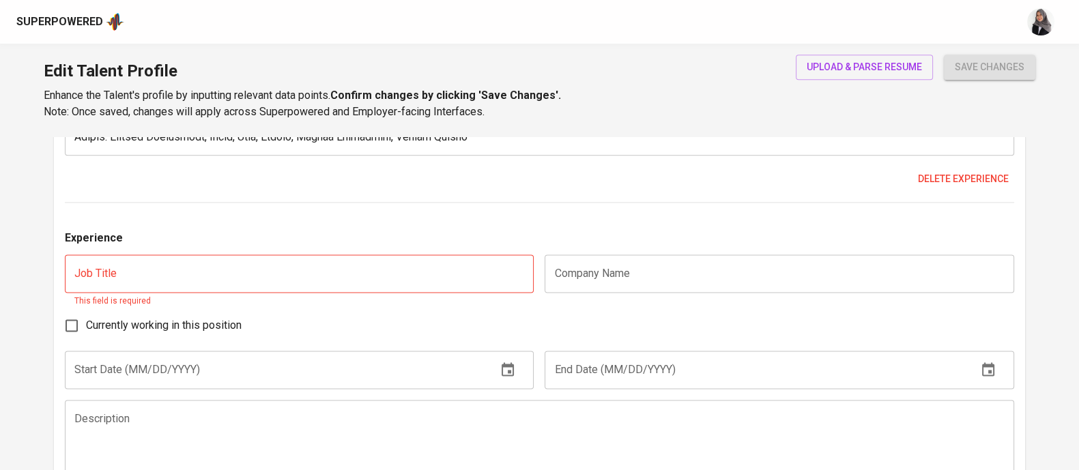
scroll to position [2273, 0]
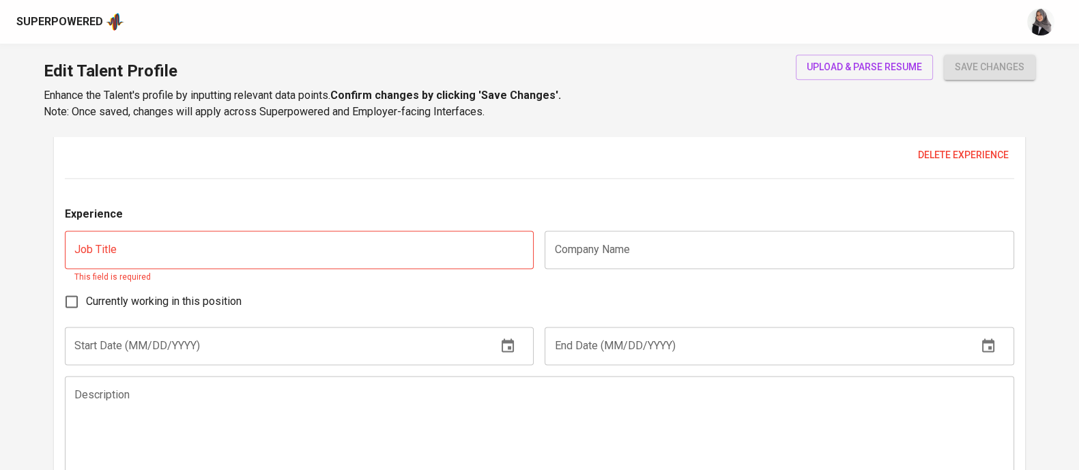
click at [267, 258] on input "text" at bounding box center [299, 250] width 469 height 38
type input "Project Manager"
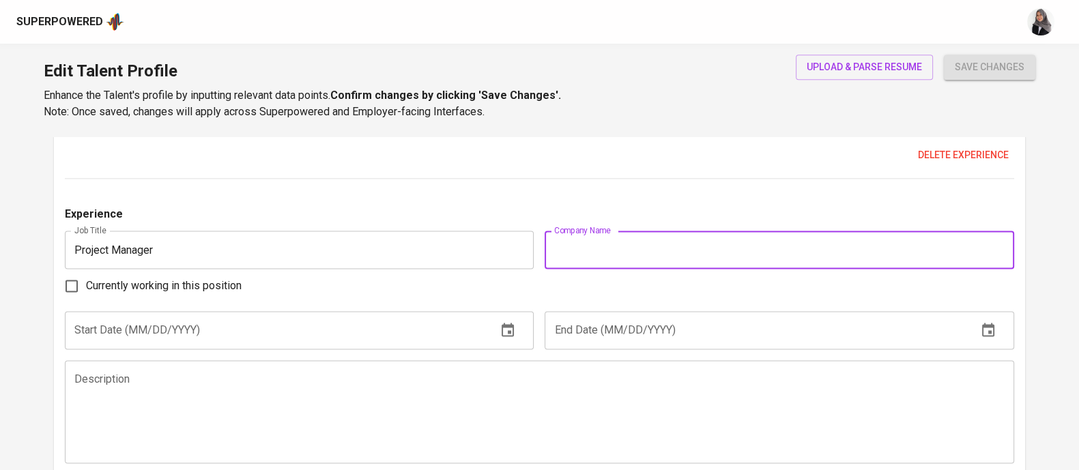
click at [590, 252] on input "text" at bounding box center [779, 250] width 469 height 38
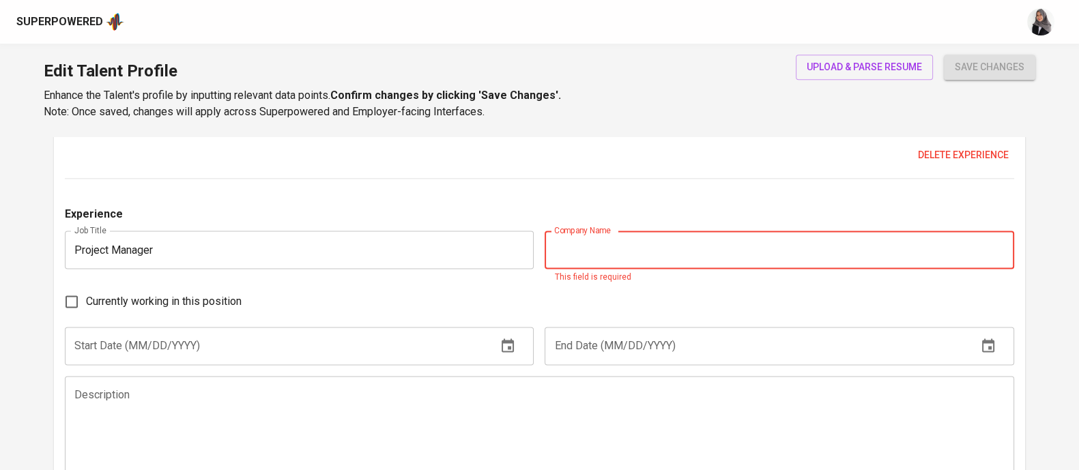
click at [675, 235] on input "text" at bounding box center [779, 250] width 469 height 38
paste input "Mars Indonesia Digital – Jakarta, Indonesia"
type input "Mars Indonesia Digital – Jakarta, Indonesia"
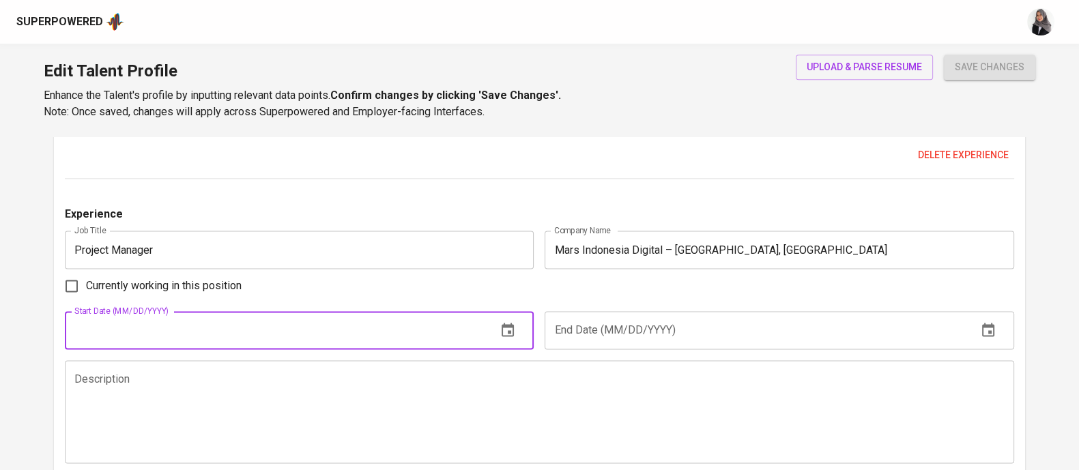
click at [360, 332] on input "text" at bounding box center [275, 330] width 421 height 38
click at [629, 290] on div "Currently working in this position" at bounding box center [539, 286] width 949 height 29
click at [268, 319] on input "text" at bounding box center [275, 330] width 421 height 38
type input "01/01/2019"
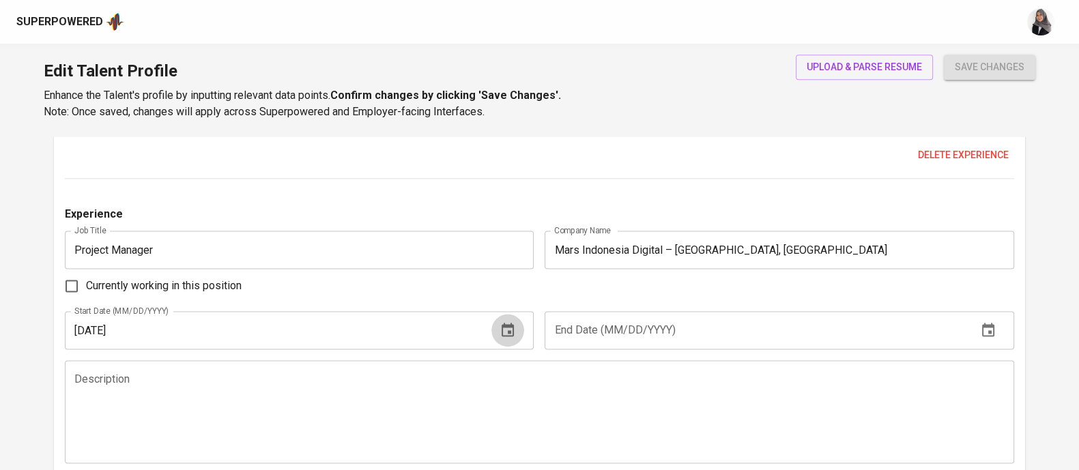
click at [508, 328] on icon "button" at bounding box center [508, 330] width 16 height 16
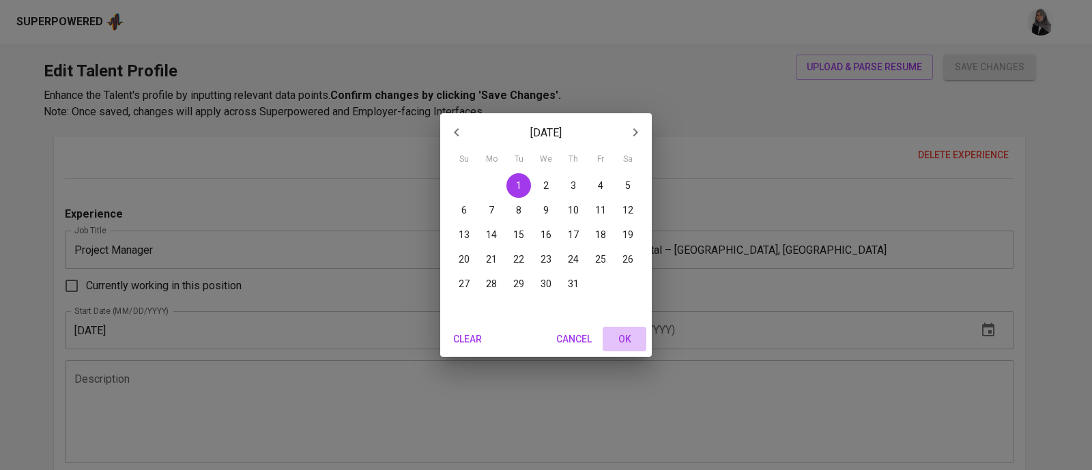
click at [620, 343] on span "OK" at bounding box center [624, 339] width 33 height 17
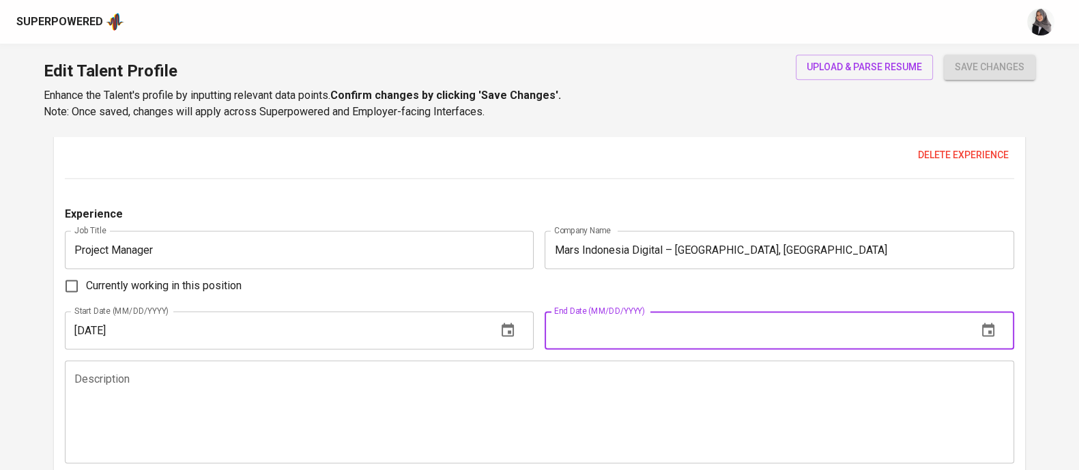
click at [604, 341] on input "text" at bounding box center [755, 330] width 421 height 38
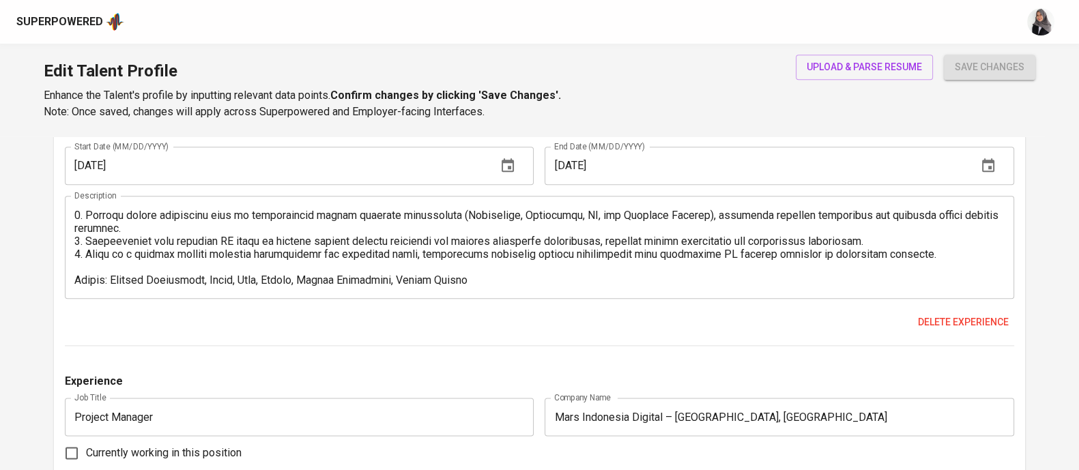
scroll to position [2207, 0]
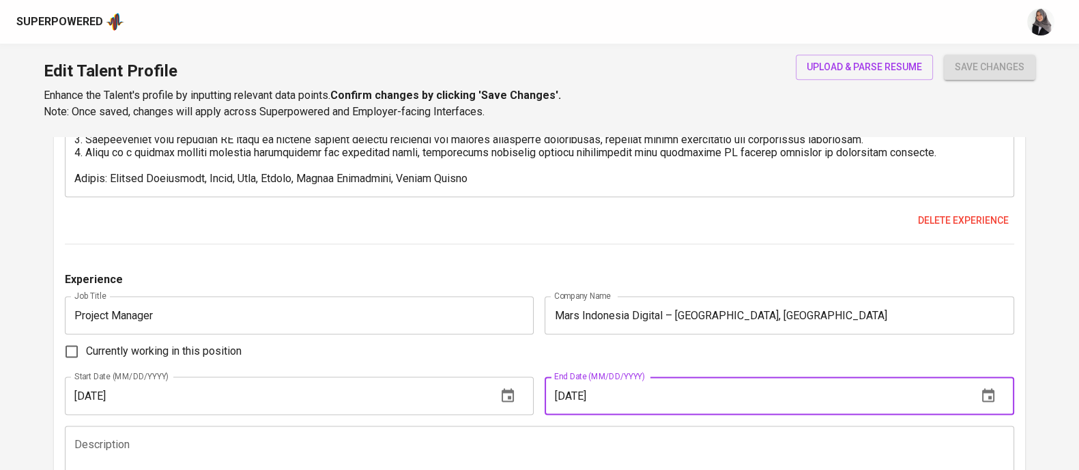
type input "01/01/2021"
click at [975, 397] on button "button" at bounding box center [988, 395] width 33 height 33
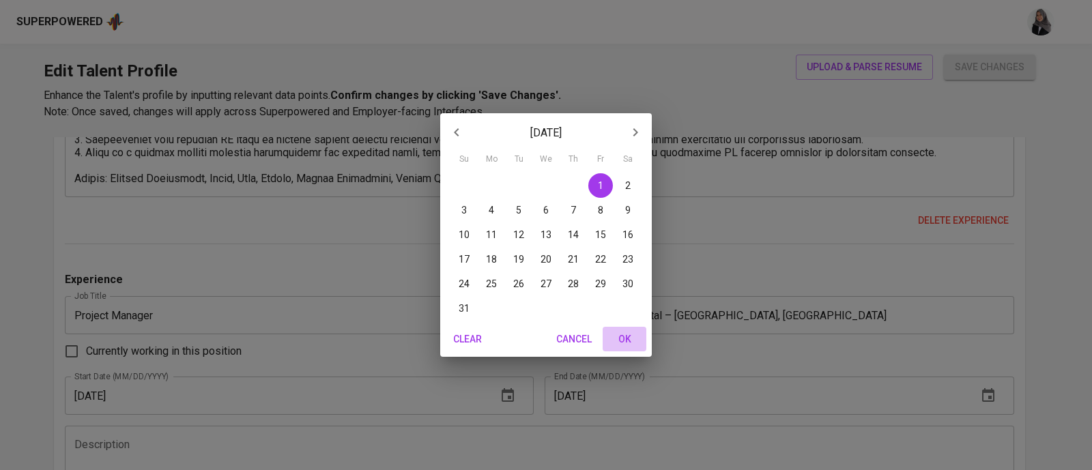
click at [632, 341] on span "OK" at bounding box center [624, 339] width 33 height 17
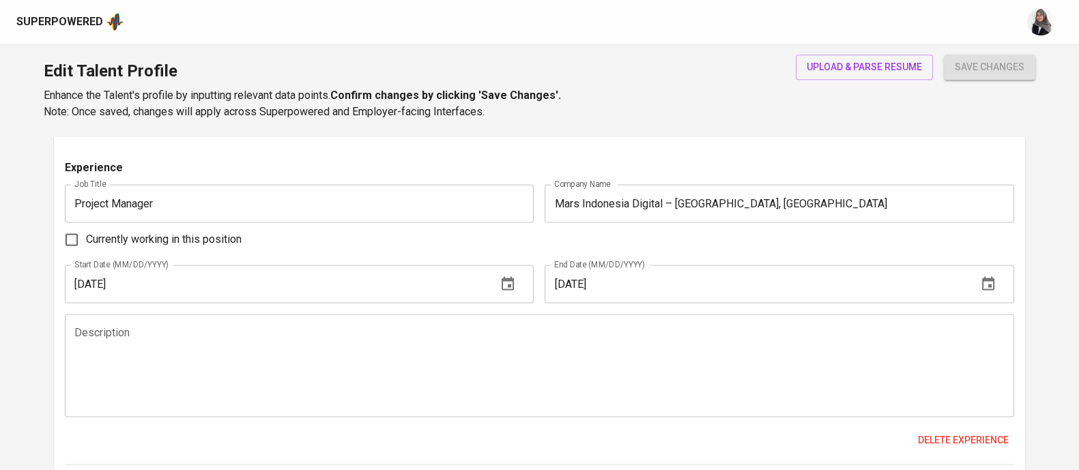
scroll to position [2320, 0]
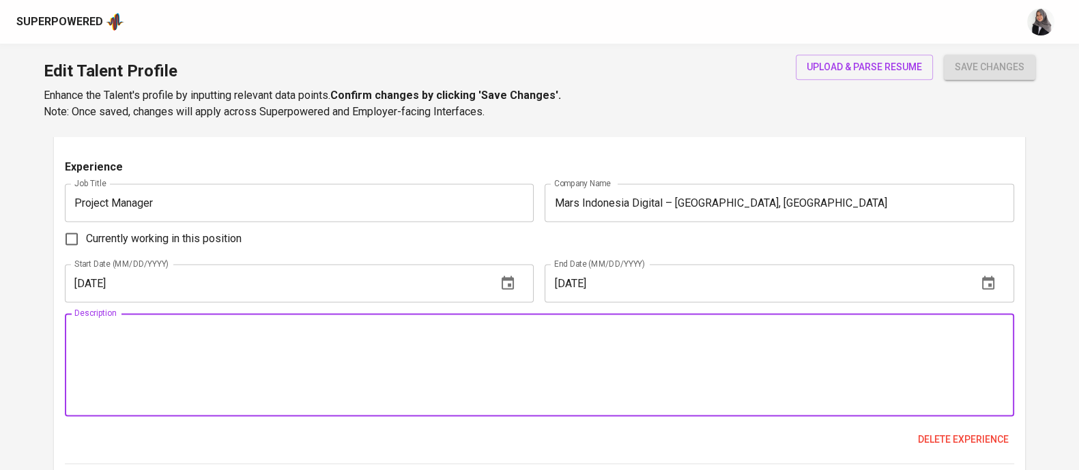
click at [348, 357] on textarea at bounding box center [539, 365] width 930 height 78
paste textarea "Led and successfully delivered 7+ end-to-end IT projects across industries incl…"
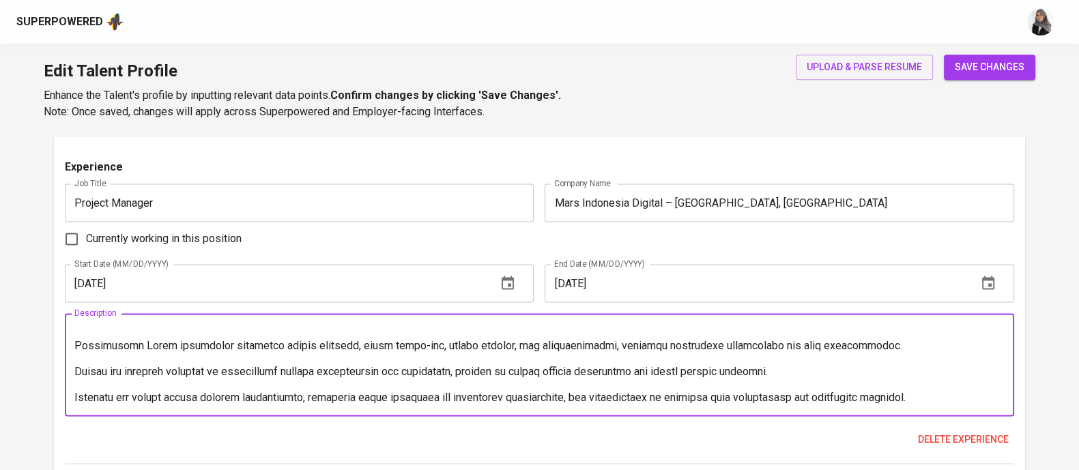
scroll to position [0, 0]
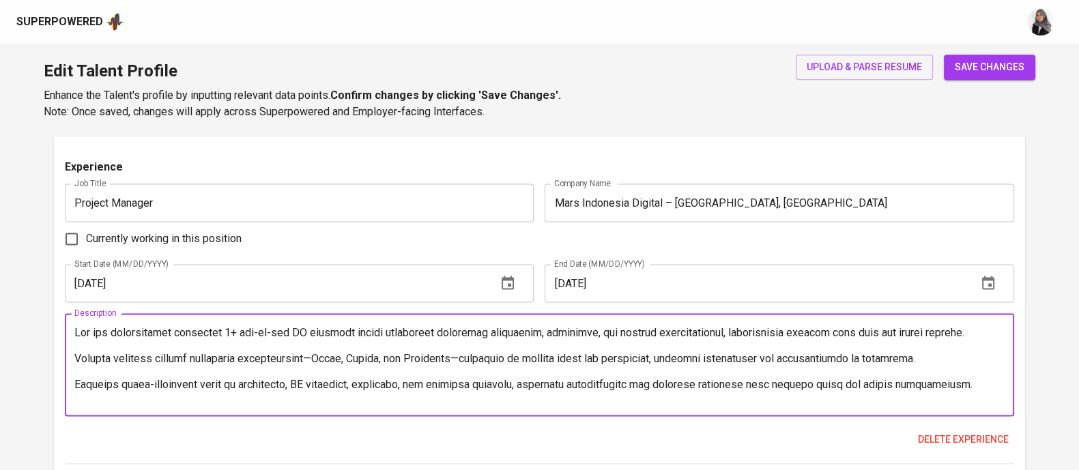
click at [74, 333] on textarea at bounding box center [539, 365] width 930 height 78
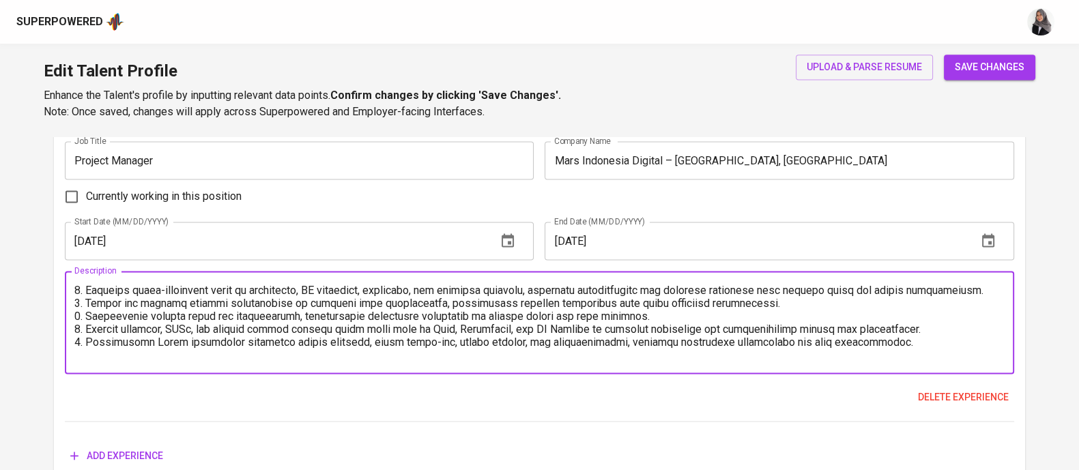
scroll to position [2364, 0]
click at [887, 339] on textarea at bounding box center [539, 321] width 930 height 78
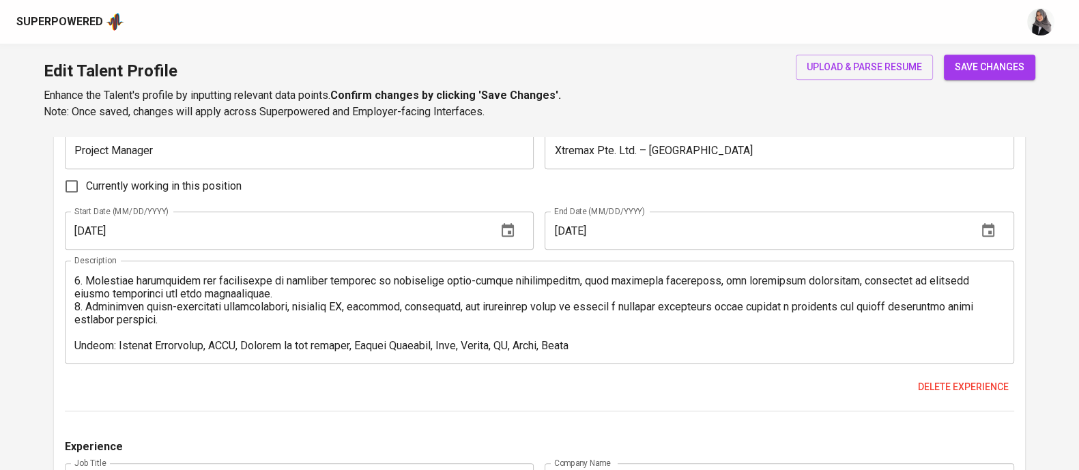
scroll to position [1707, 0]
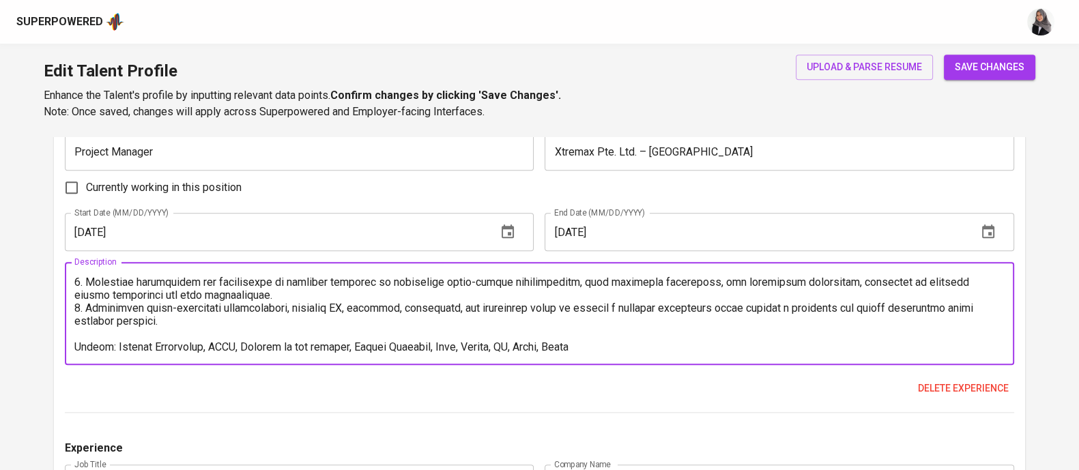
drag, startPoint x: 586, startPoint y: 344, endPoint x: 577, endPoint y: 343, distance: 8.3
click at [577, 343] on textarea at bounding box center [539, 314] width 930 height 78
drag, startPoint x: 577, startPoint y: 343, endPoint x: 63, endPoint y: 359, distance: 514.2
click at [63, 359] on div "Experiences (4) Experience Job Title IT Project Manager / Product Lead Job Titl…" at bounding box center [539, 429] width 971 height 1414
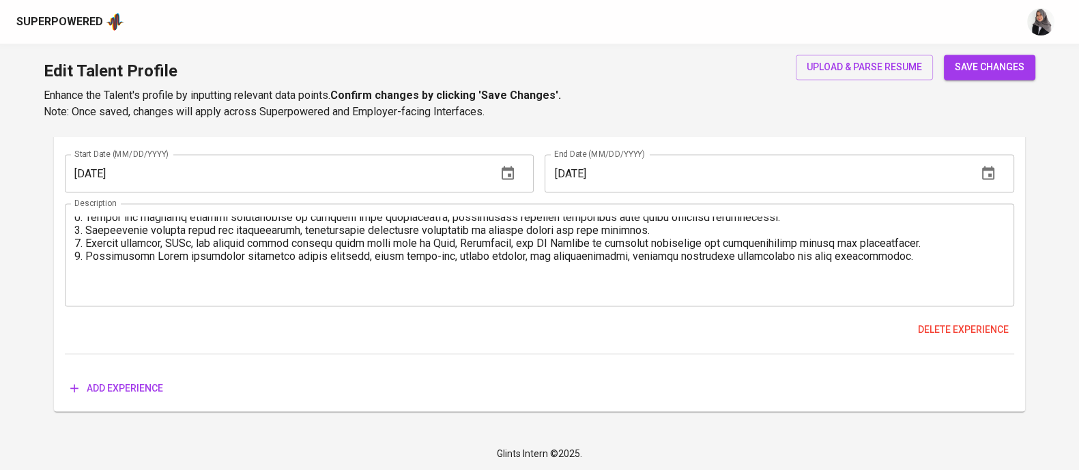
scroll to position [44, 0]
click at [89, 274] on textarea at bounding box center [539, 255] width 930 height 78
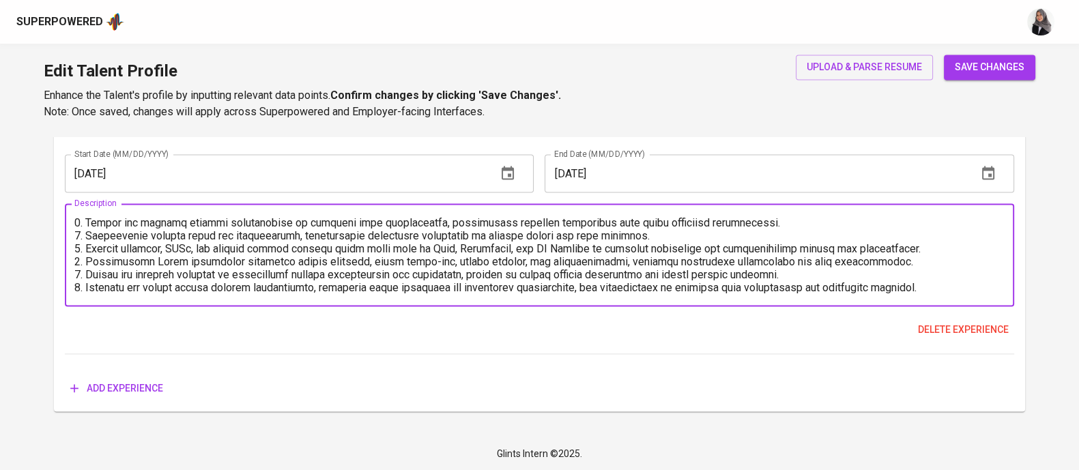
scroll to position [38, 0]
click at [949, 280] on textarea at bounding box center [539, 255] width 930 height 78
paste textarea "Skills: Project Management, SDLC, Quality of the product, Budget Planning, Jira…"
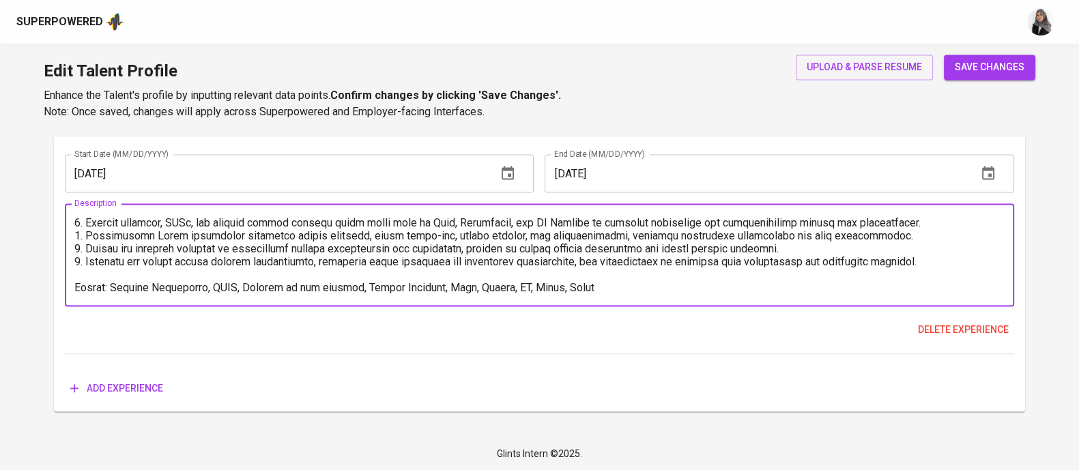
drag, startPoint x: 491, startPoint y: 284, endPoint x: 505, endPoint y: 284, distance: 13.7
click at [505, 284] on textarea at bounding box center [539, 255] width 930 height 78
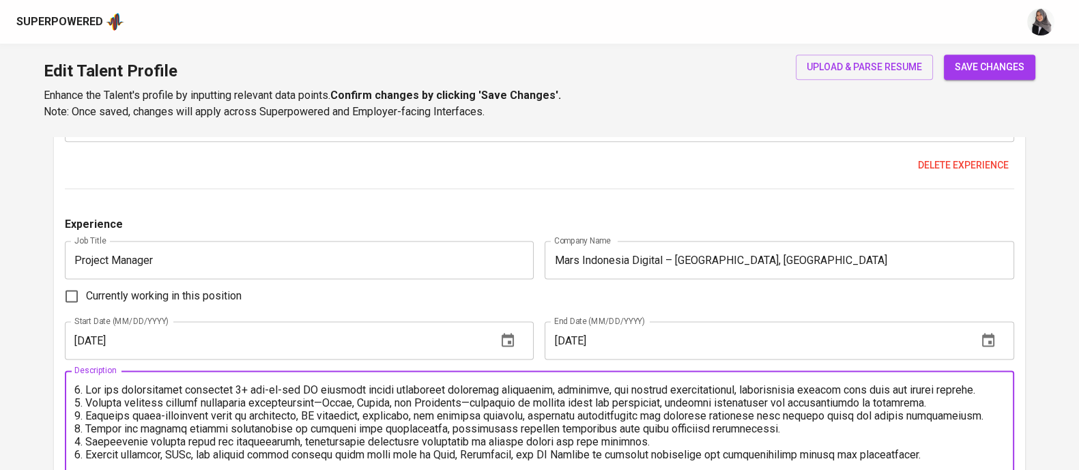
scroll to position [2430, 0]
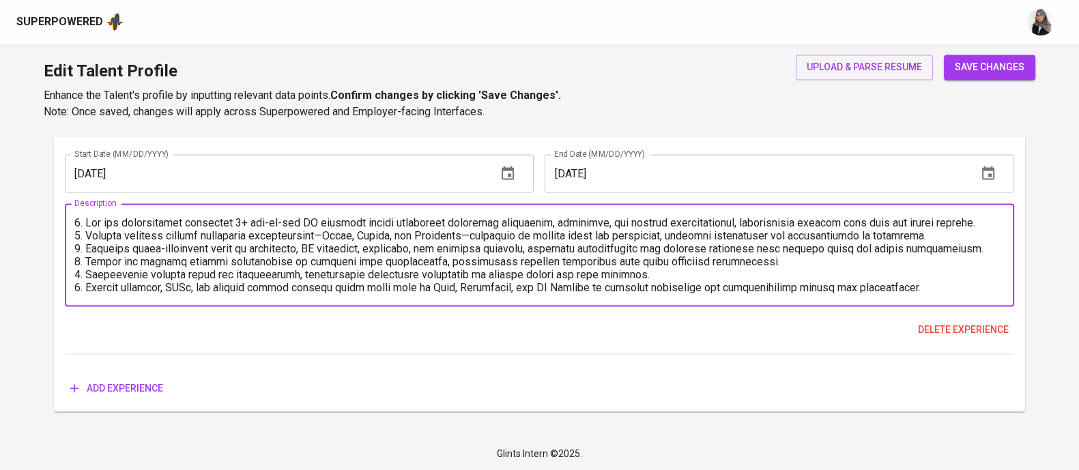
type textarea "1. Led and successfully delivered 7+ end-to-end IT projects across industries i…"
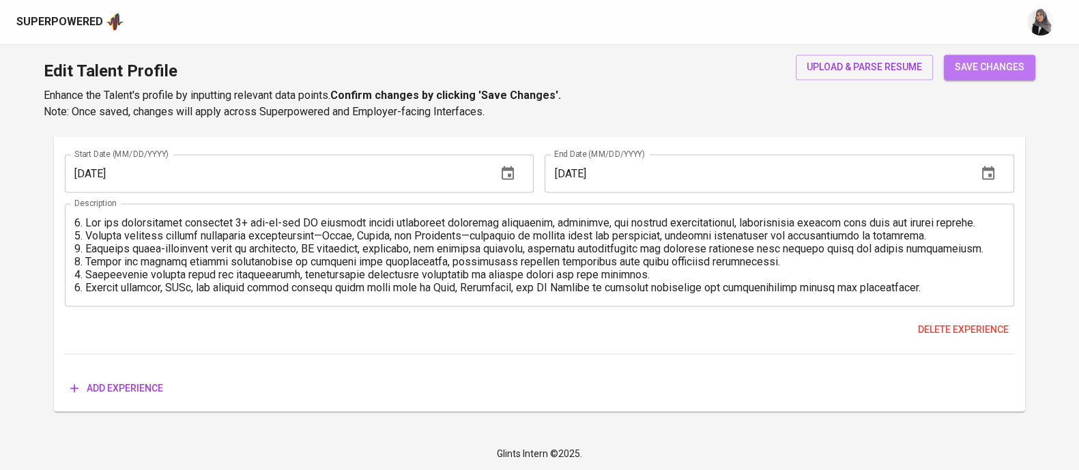
click at [990, 68] on span "save changes" at bounding box center [990, 67] width 70 height 17
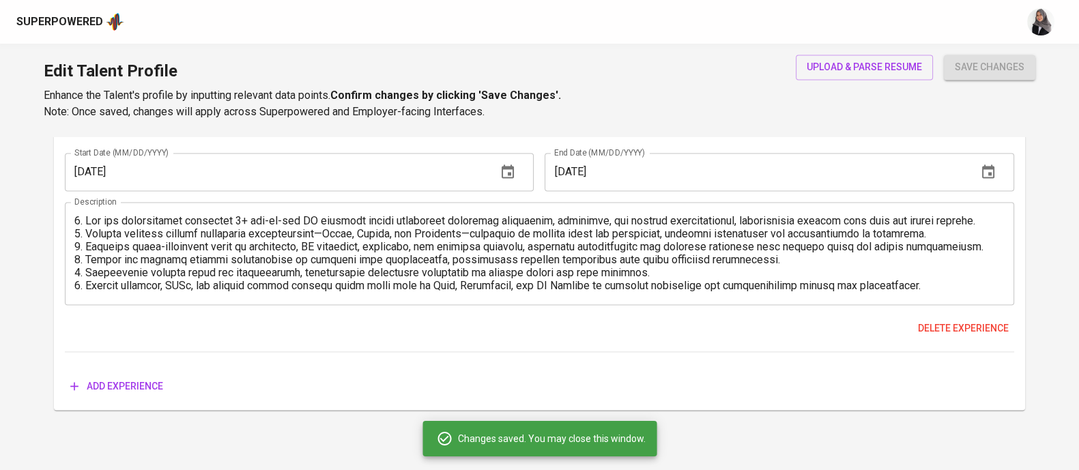
type input "Project Management"
type input "6"
type input "Budget Planning"
type input "Trello"
type input "5"
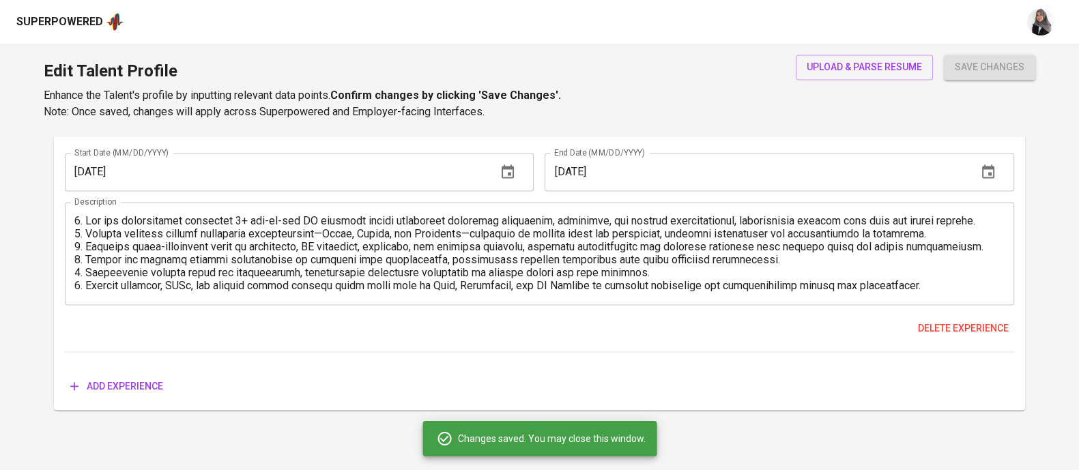
type input "Software Development Lifecycle (SDLC)"
type input "5"
type input "Agile Methodologies"
type input "5"
type input "Scrum"
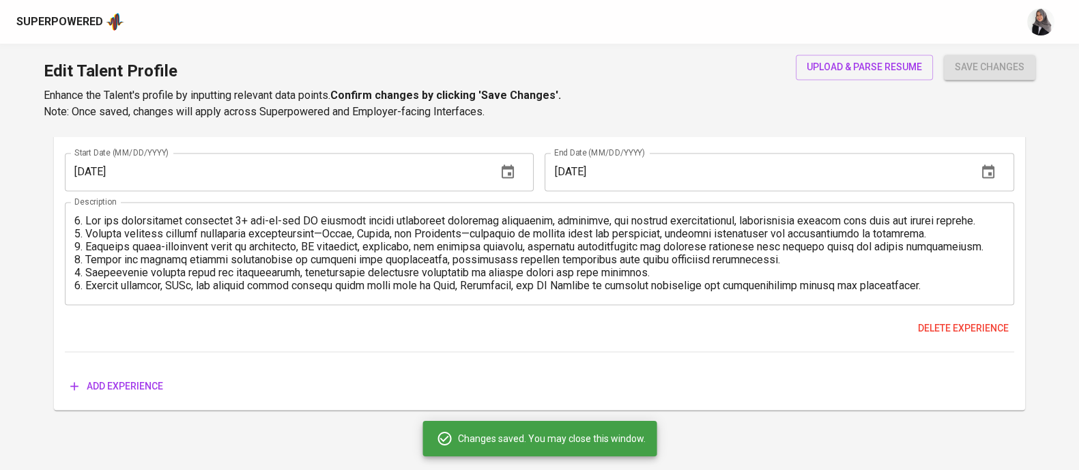
type input "Jira"
type input "5"
type input "Python"
type input "1"
type input "Automated Testing"
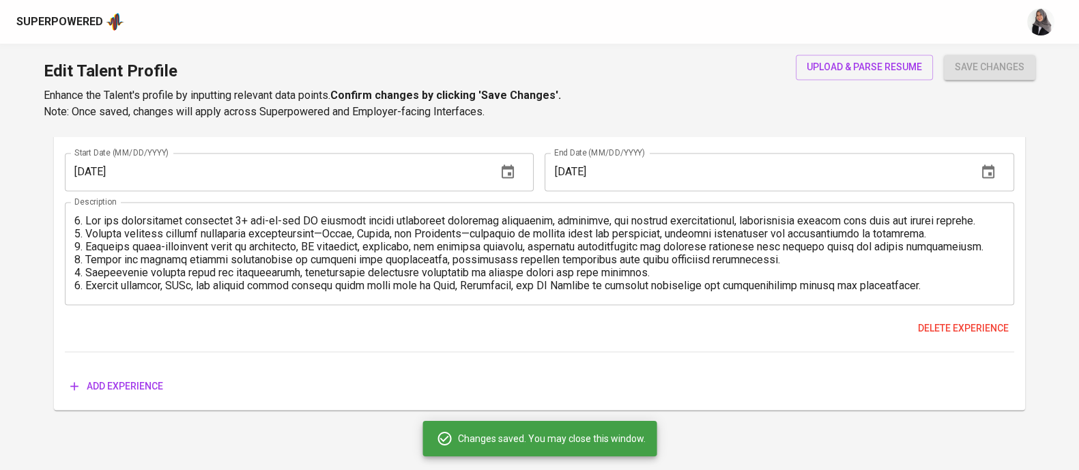
type input "1"
type input "Sprint Planning"
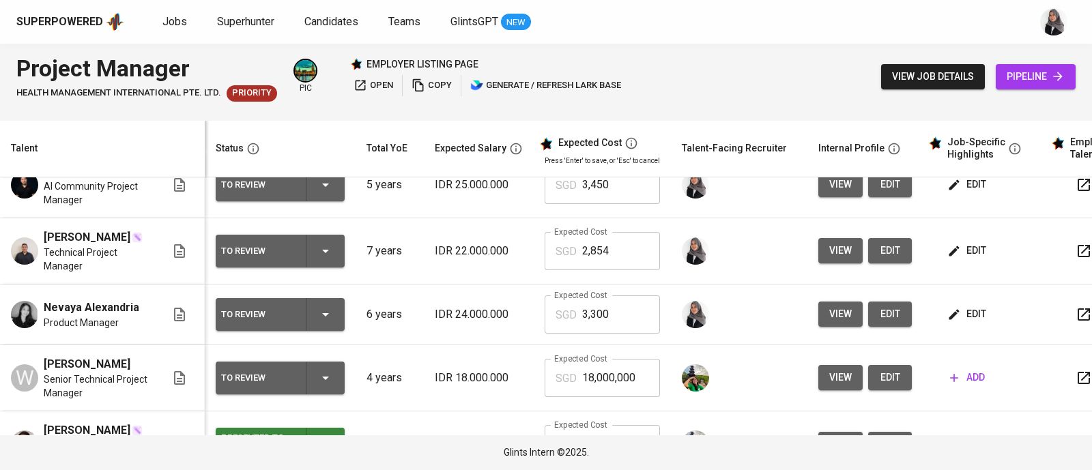
scroll to position [92, 0]
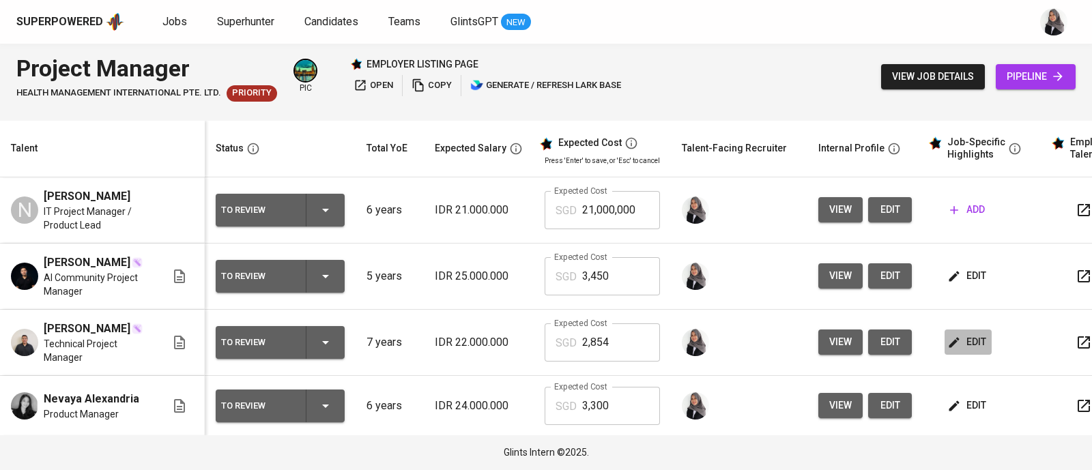
click at [962, 351] on span "edit" at bounding box center [968, 342] width 36 height 17
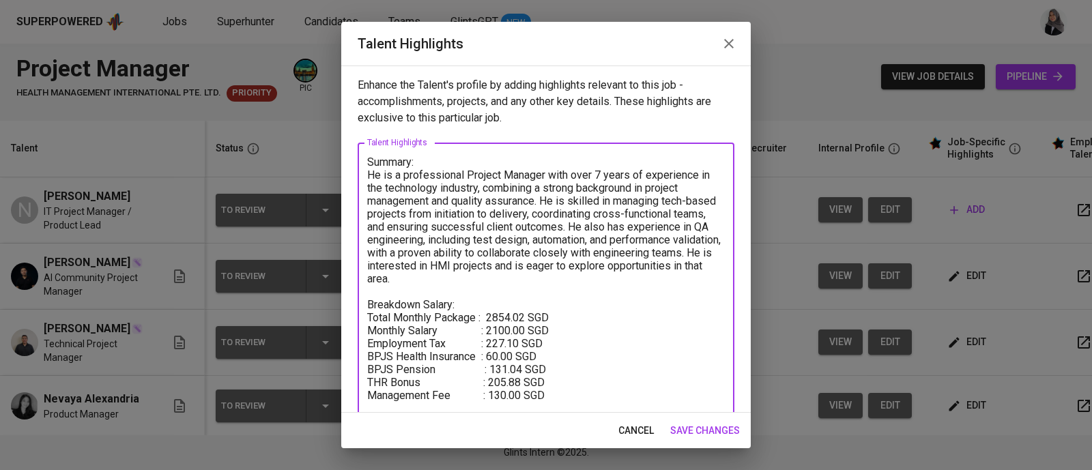
drag, startPoint x: 367, startPoint y: 303, endPoint x: 553, endPoint y: 390, distance: 204.9
click at [553, 390] on textarea "Summary: He is a professional Project Manager with over 7 years of experience i…" at bounding box center [546, 305] width 358 height 298
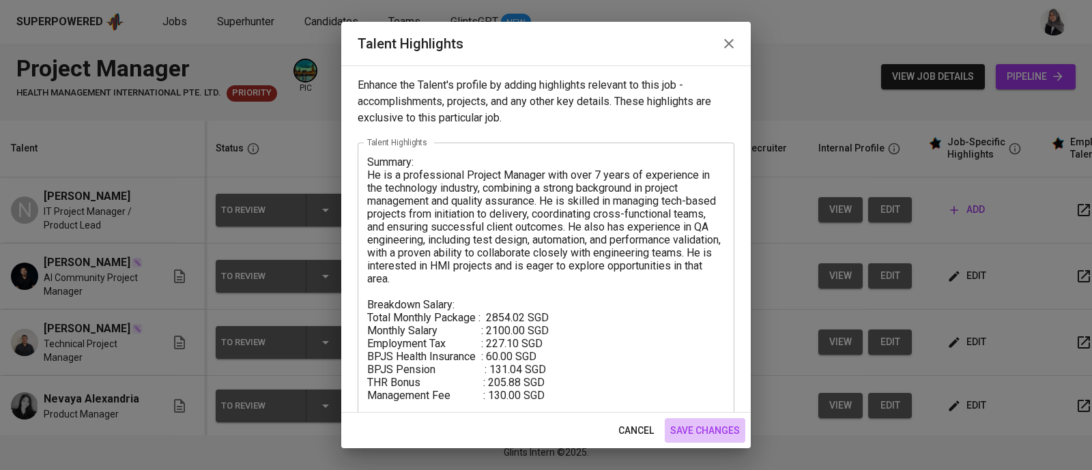
click at [701, 438] on span "save changes" at bounding box center [705, 430] width 70 height 17
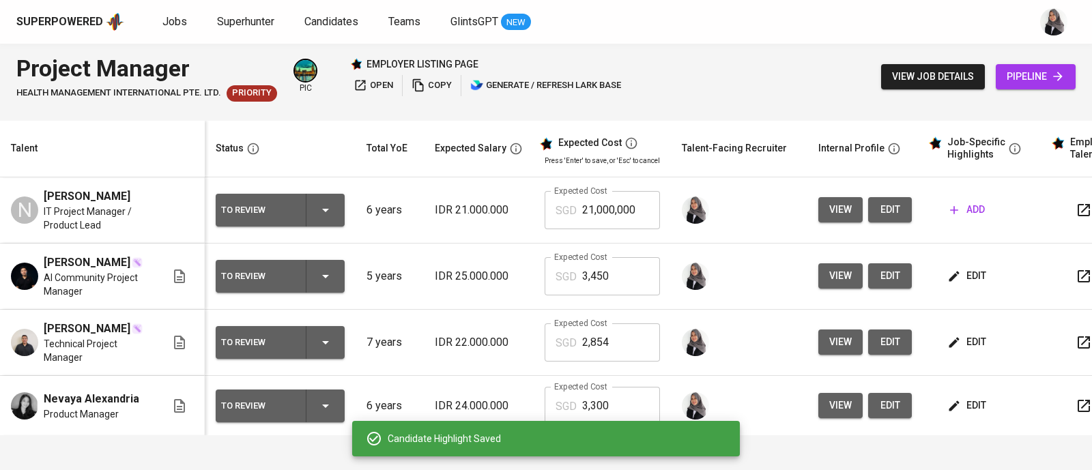
click at [983, 212] on button "add" at bounding box center [968, 209] width 46 height 25
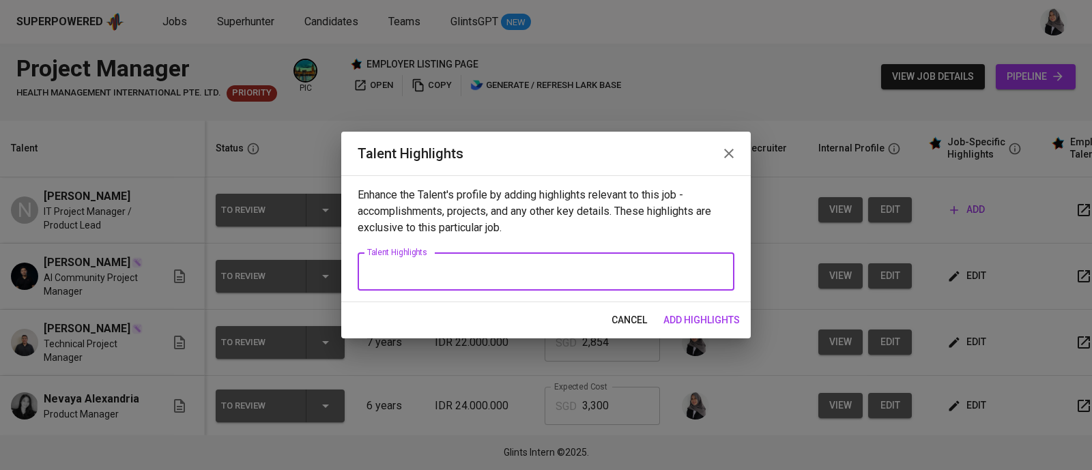
click at [450, 266] on textarea at bounding box center [546, 272] width 358 height 13
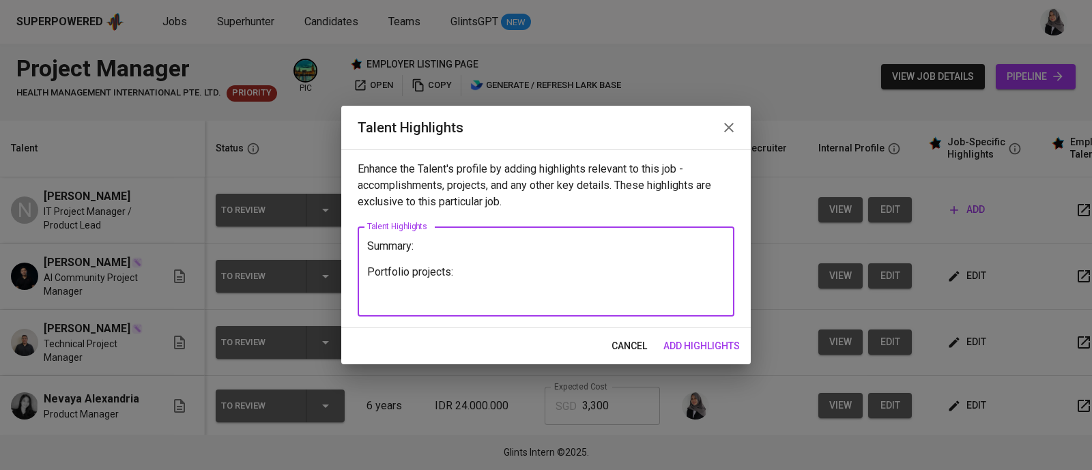
paste textarea "Breakdown Salary: Total Monthly Package : 2854.02 SGD Monthly Salary : 2100.00 …"
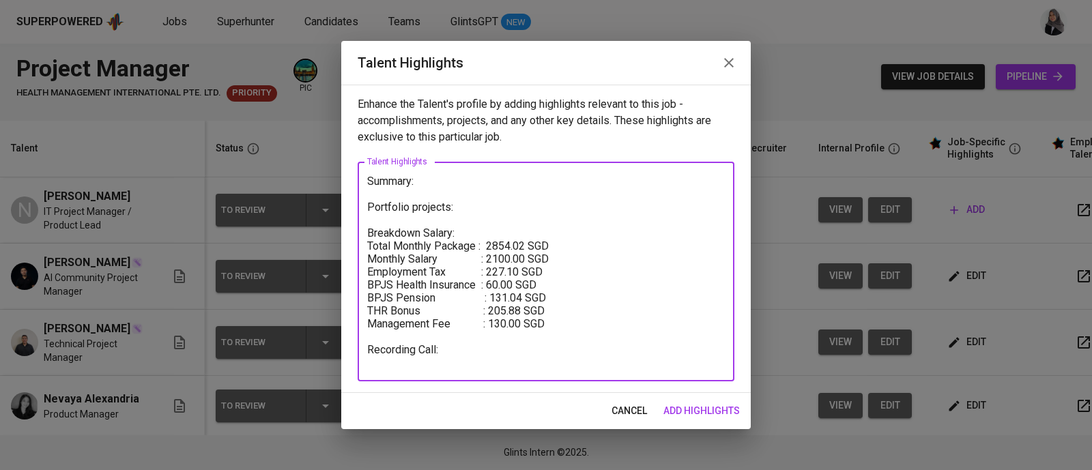
paste textarea "[URL][DOMAIN_NAME]"
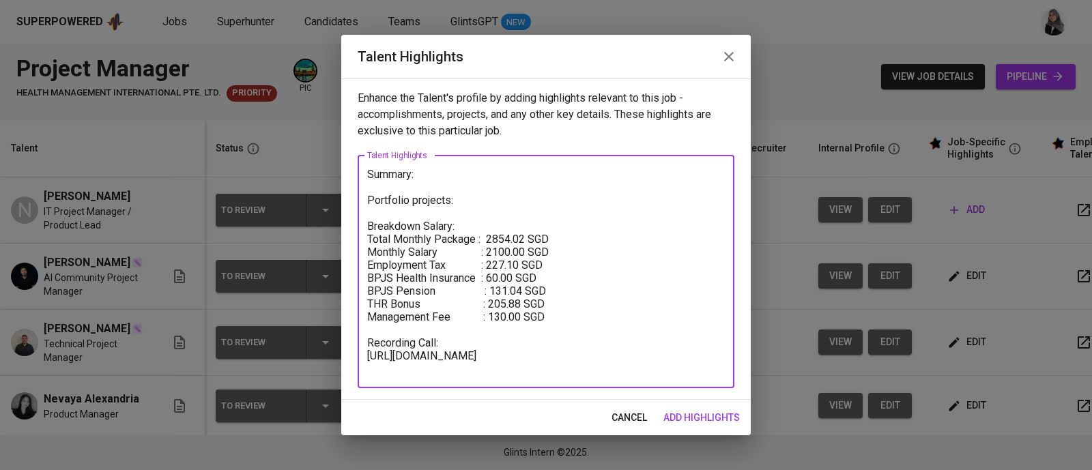
click at [505, 187] on textarea "Summary: Portfolio projects: Breakdown Salary: Total Monthly Package : 2854.02 …" at bounding box center [546, 271] width 358 height 207
click at [482, 205] on textarea "Summary: Portfolio projects: Breakdown Salary: Total Monthly Package : 2854.02 …" at bounding box center [546, 271] width 358 height 207
click at [696, 213] on textarea "Summary: Portfolio projects: Breakdown Salary: Total Monthly Package : 2854.02 …" at bounding box center [546, 271] width 358 height 207
click at [474, 199] on textarea "Summary: Portfolio projects: Breakdown Salary: Total Monthly Package : 2854.02 …" at bounding box center [546, 271] width 358 height 207
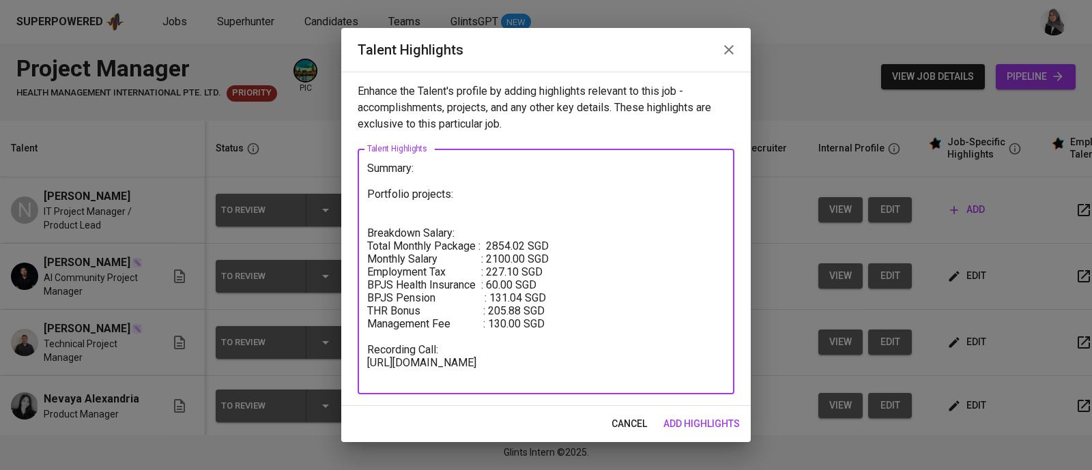
paste textarea "⁠[URL][DOMAIN_NAME]"
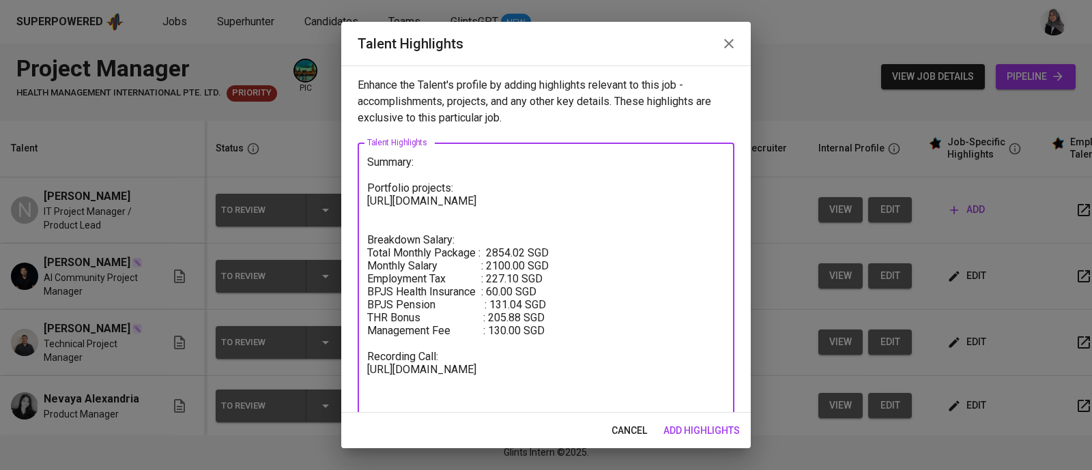
click at [576, 347] on textarea "Summary: Portfolio projects: ⁠[URL][DOMAIN_NAME] Breakdown Salary: Total Monthl…" at bounding box center [546, 279] width 358 height 246
drag, startPoint x: 487, startPoint y: 264, endPoint x: 528, endPoint y: 263, distance: 41.0
click at [528, 263] on textarea "Summary: Portfolio projects: ⁠[URL][DOMAIN_NAME] Breakdown Salary: Total Monthl…" at bounding box center [546, 285] width 358 height 259
type textarea "Summary: Portfolio projects: ⁠[URL][DOMAIN_NAME] Breakdown Salary: Total Monthl…"
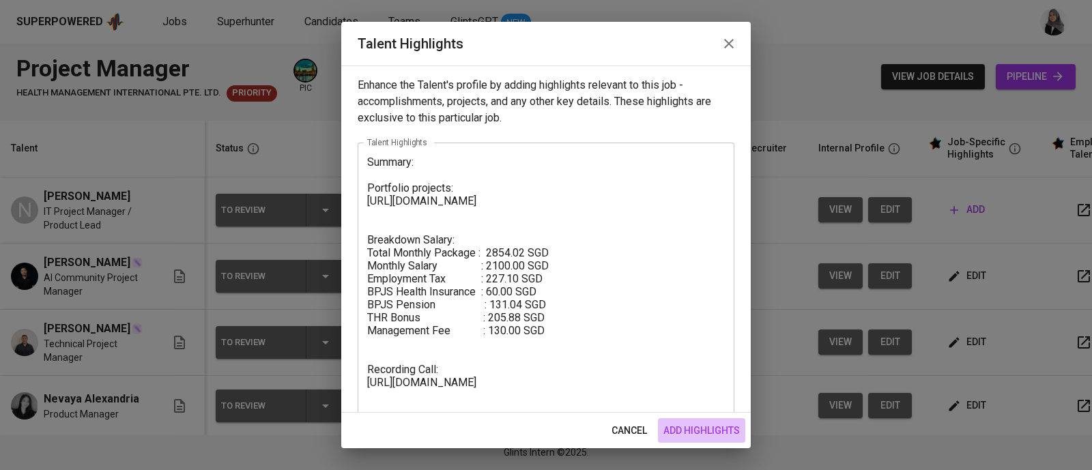
click at [706, 428] on span "add highlights" at bounding box center [701, 430] width 76 height 17
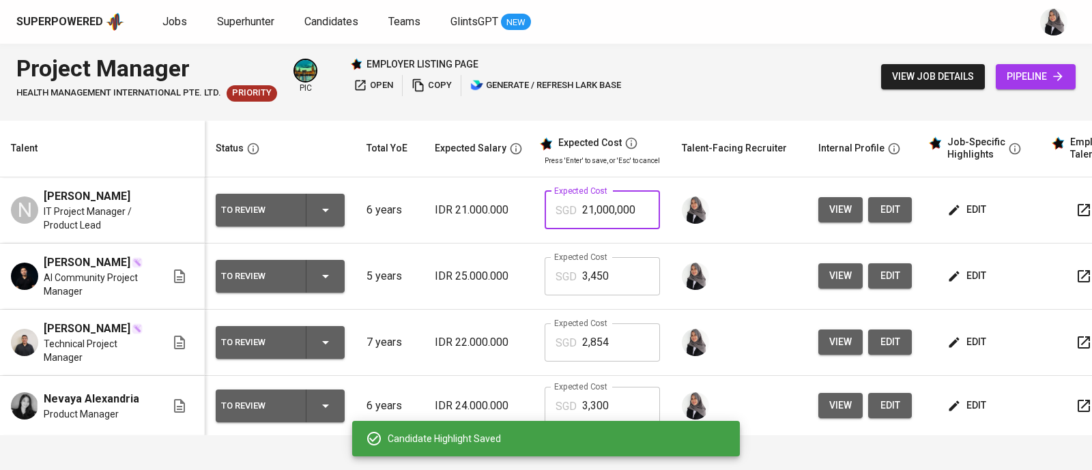
click at [609, 213] on input "21,000,000" at bounding box center [621, 210] width 78 height 38
paste input "85,402"
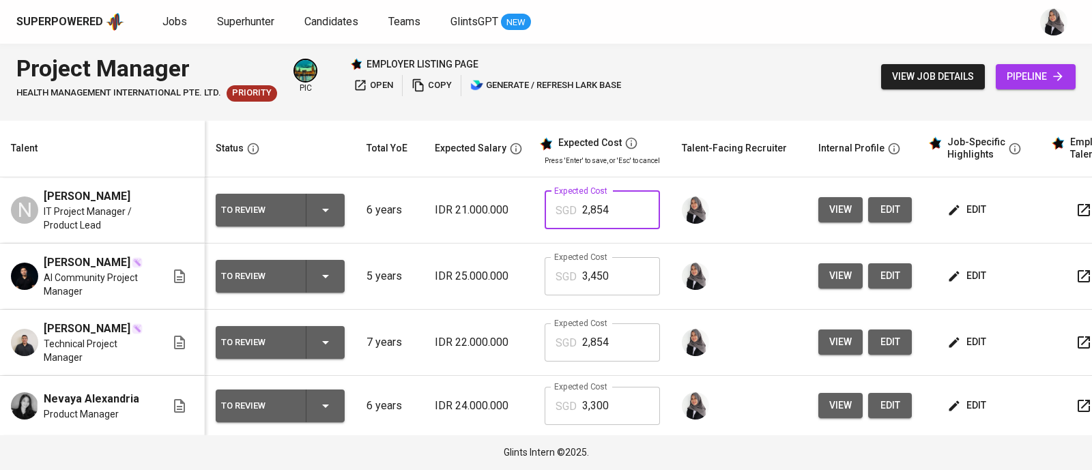
type input "2,854"
click at [883, 351] on span "edit" at bounding box center [890, 342] width 22 height 17
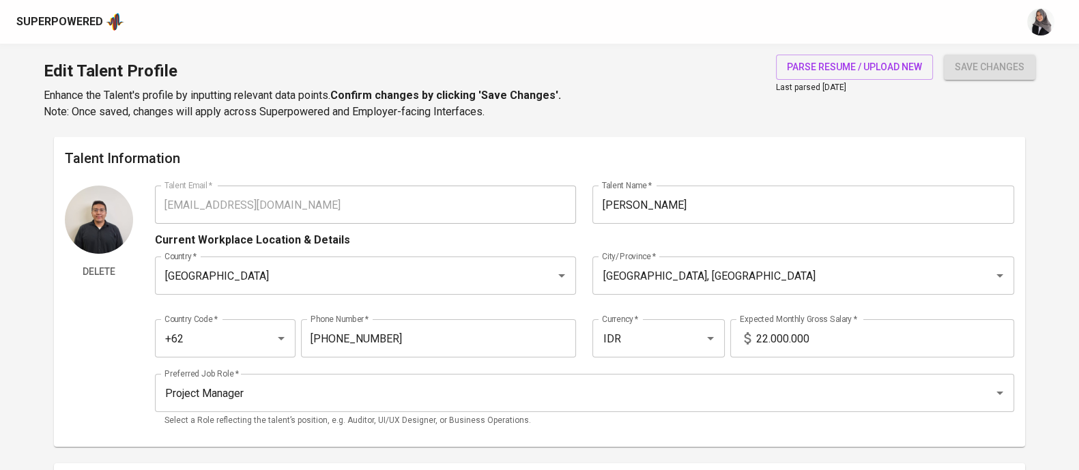
click at [769, 339] on input "22.000.000" at bounding box center [885, 338] width 258 height 38
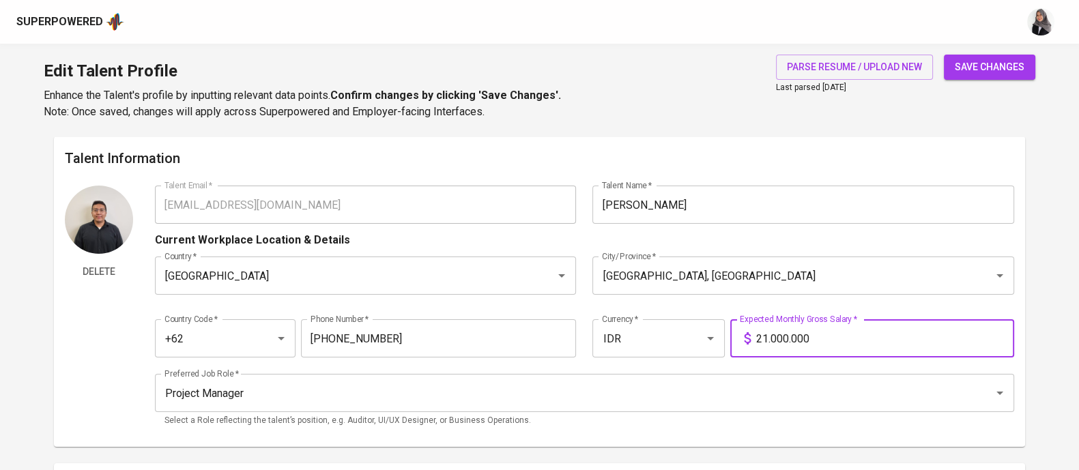
type input "21.000.000"
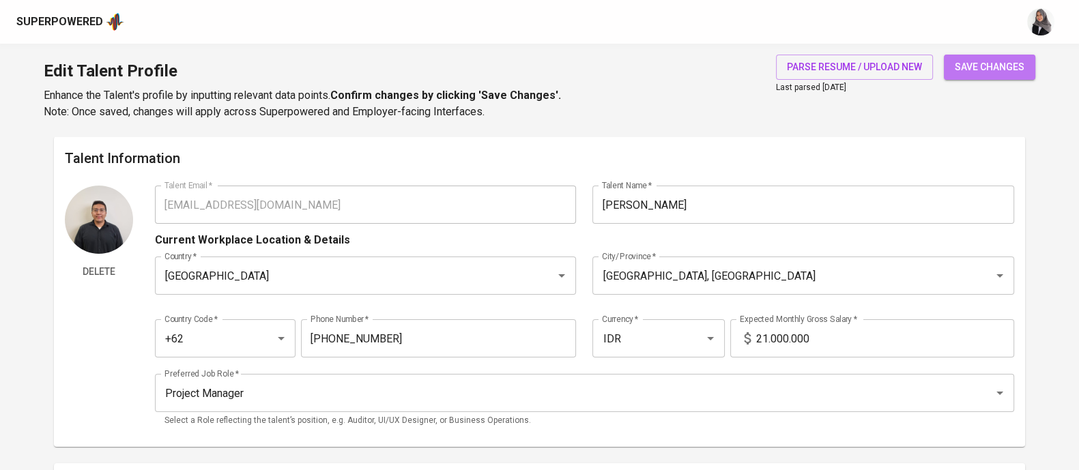
click at [997, 66] on span "save changes" at bounding box center [990, 67] width 70 height 17
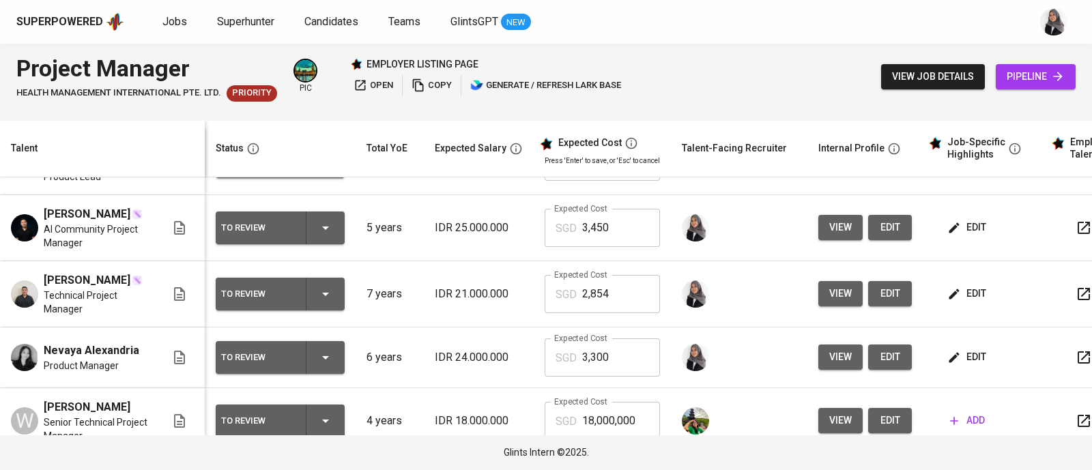
scroll to position [44, 0]
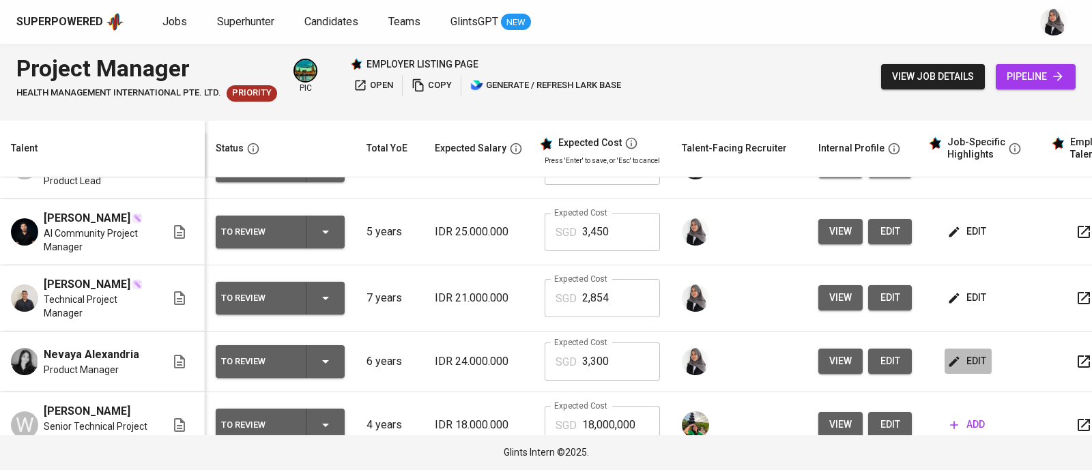
click at [962, 370] on span "edit" at bounding box center [968, 361] width 36 height 17
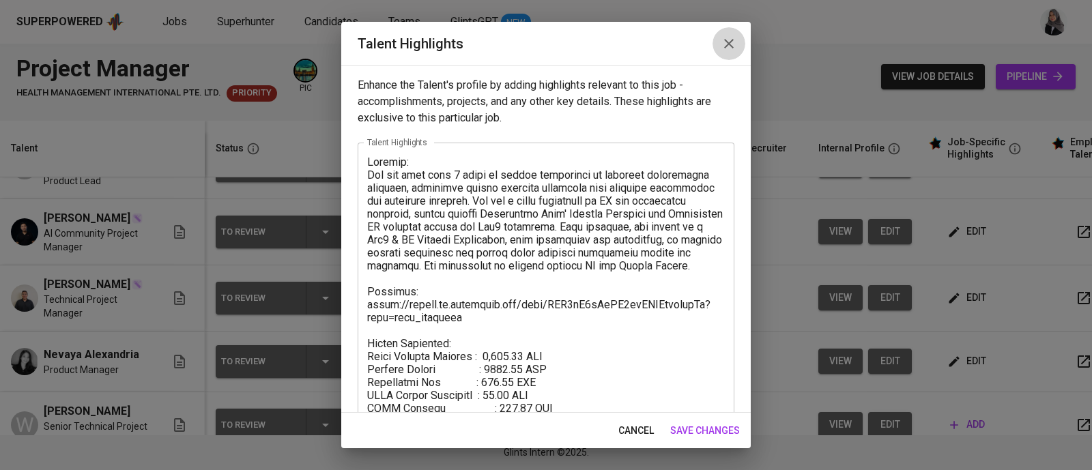
click at [737, 33] on button "button" at bounding box center [729, 43] width 33 height 33
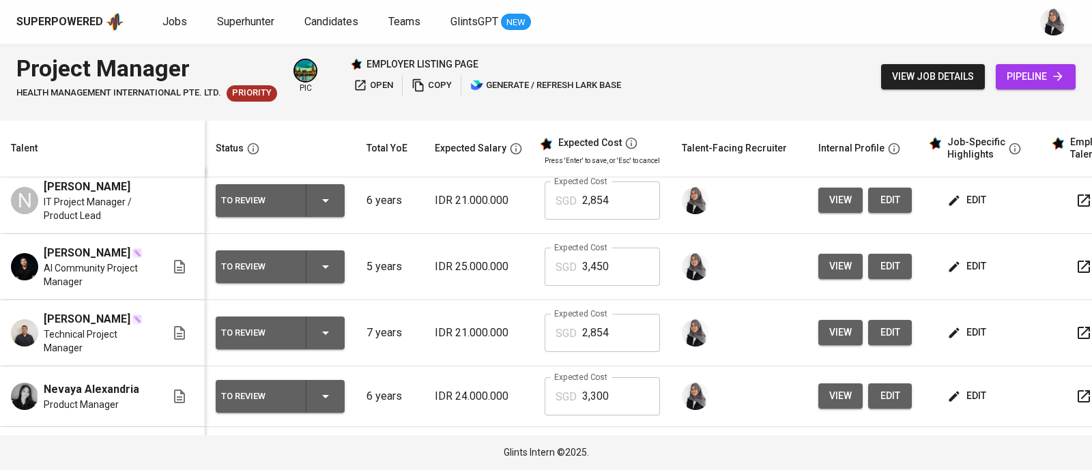
scroll to position [0, 0]
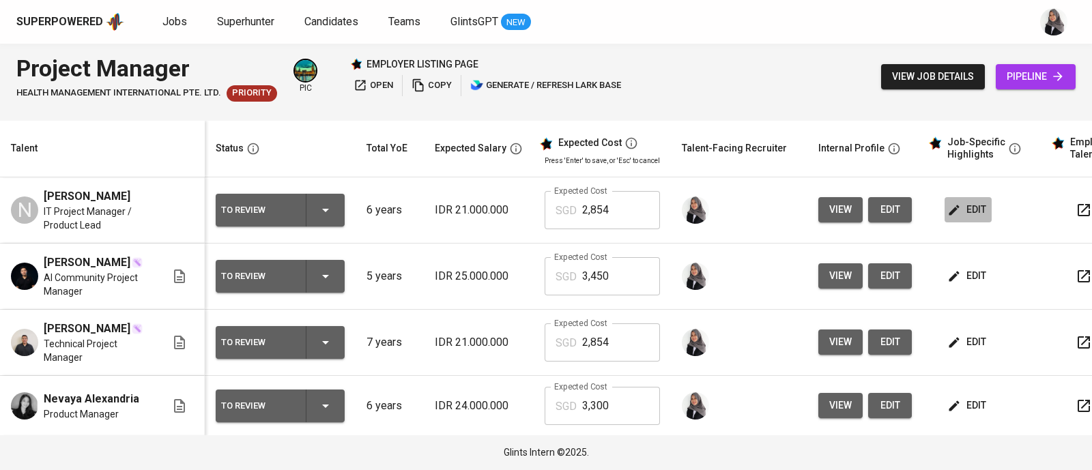
click at [960, 202] on span "edit" at bounding box center [968, 209] width 36 height 17
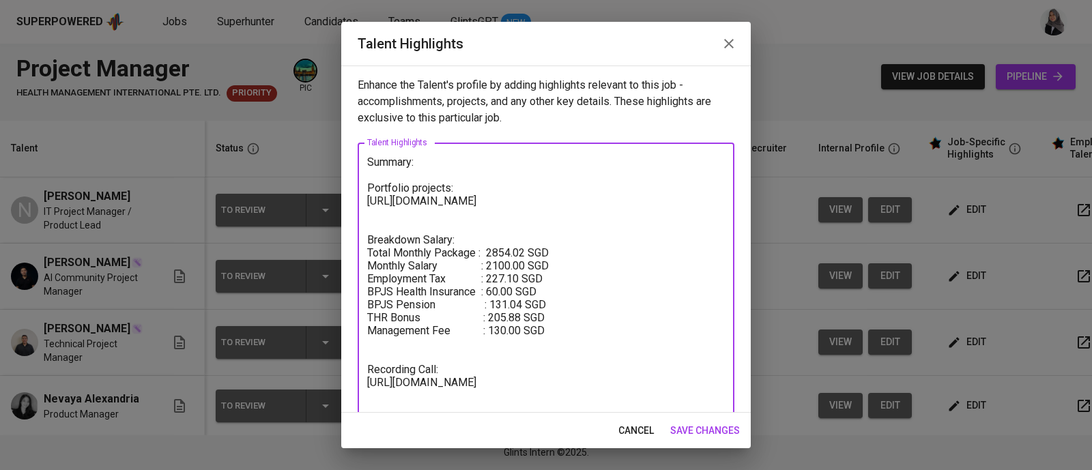
click at [448, 162] on textarea "Summary: Portfolio projects: ⁠[URL][DOMAIN_NAME] Breakdown Salary: Total Monthl…" at bounding box center [546, 285] width 358 height 259
click at [620, 203] on textarea "Summary: Portfolio projects: ⁠[URL][DOMAIN_NAME] Breakdown Salary: Total Monthl…" at bounding box center [546, 285] width 358 height 259
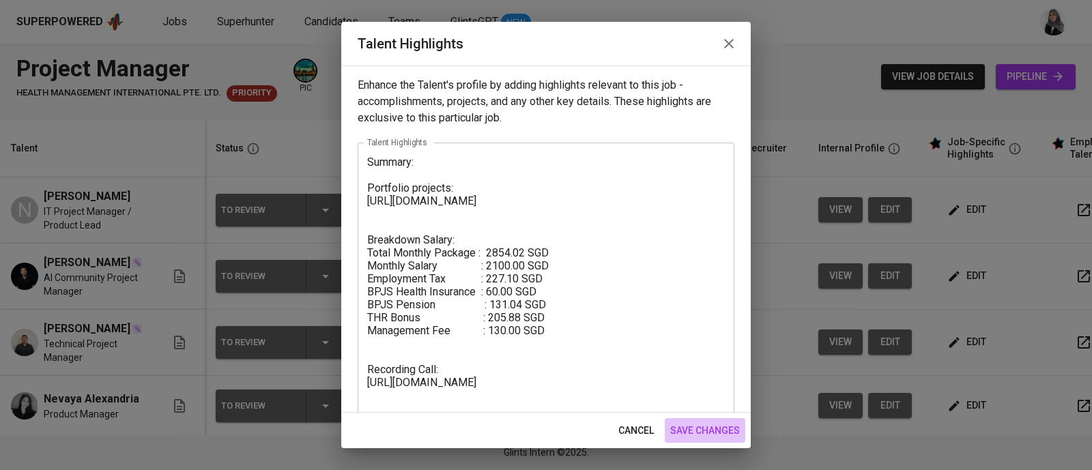
click at [723, 431] on span "save changes" at bounding box center [705, 430] width 70 height 17
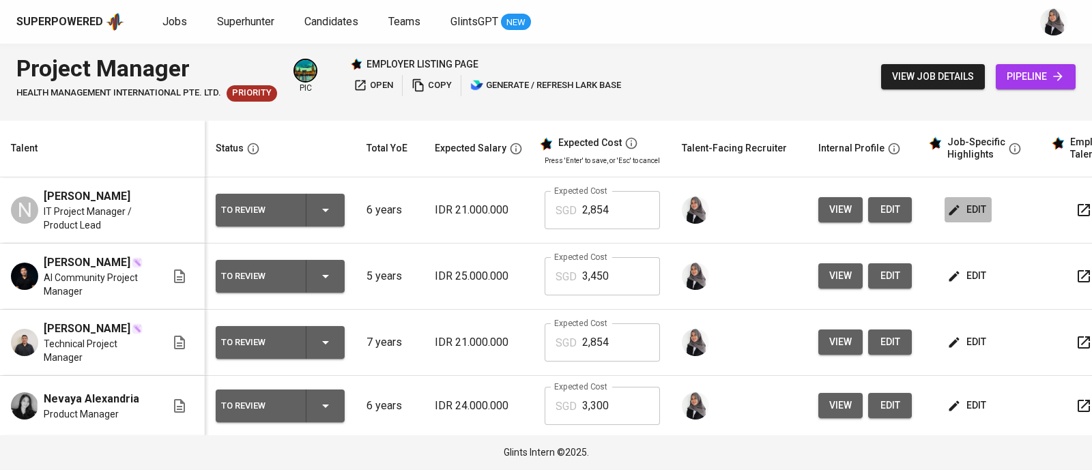
click at [956, 214] on icon "button" at bounding box center [954, 210] width 14 height 14
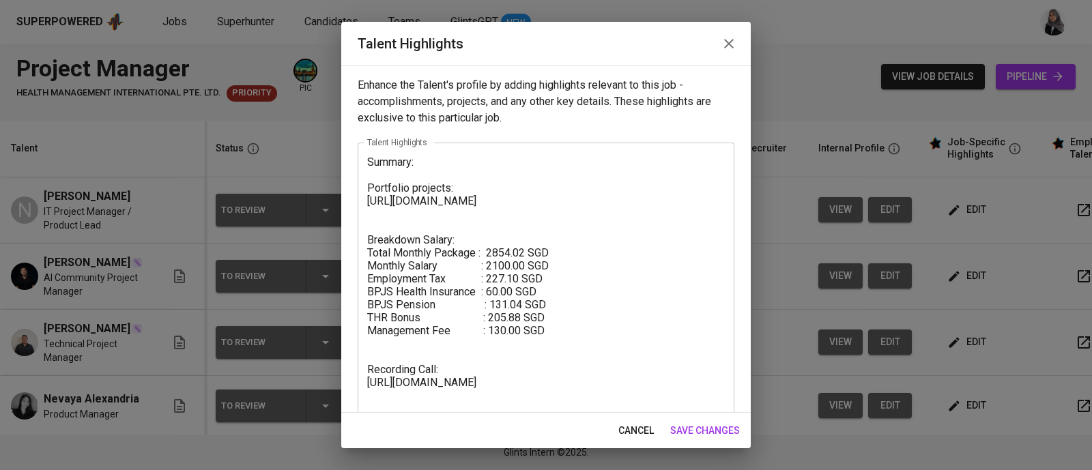
scroll to position [23, 0]
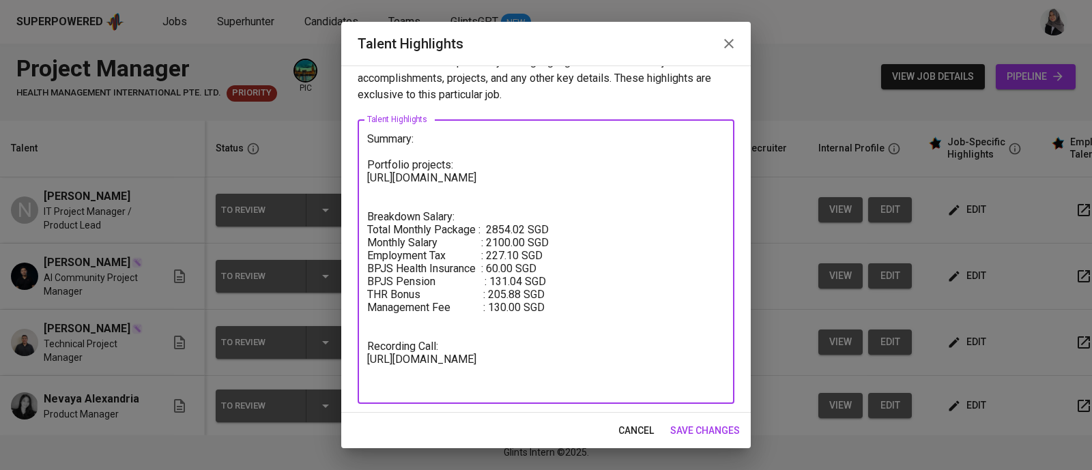
click at [435, 137] on textarea "Summary: Portfolio projects: ⁠[URL][DOMAIN_NAME] Breakdown Salary: Total Monthl…" at bounding box center [546, 261] width 358 height 259
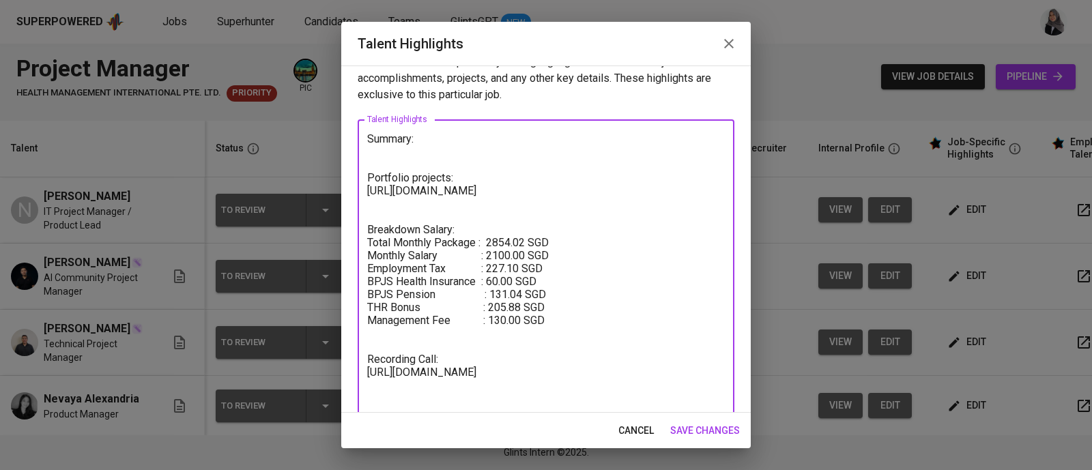
paste textarea "Project Manager with 6+ years of experience leading digital and SaaS initiative…"
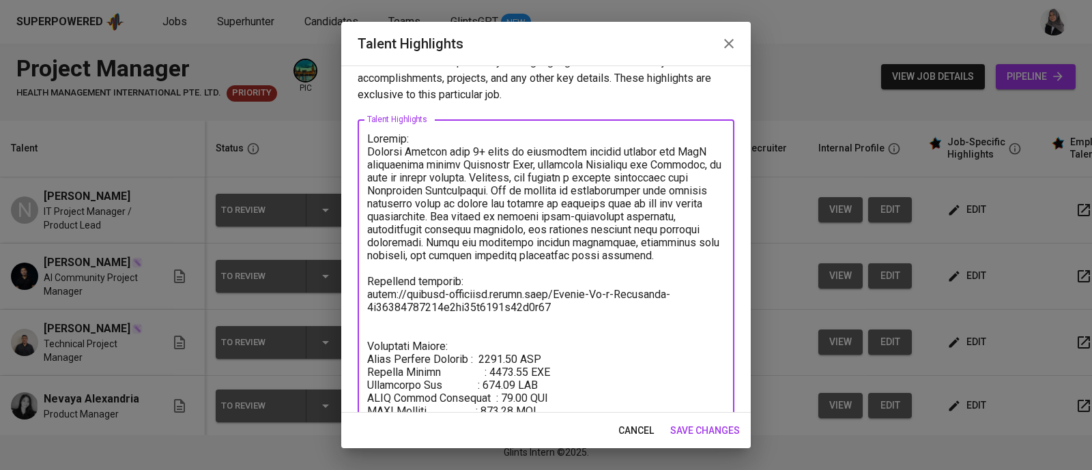
click at [369, 151] on textarea at bounding box center [546, 320] width 358 height 376
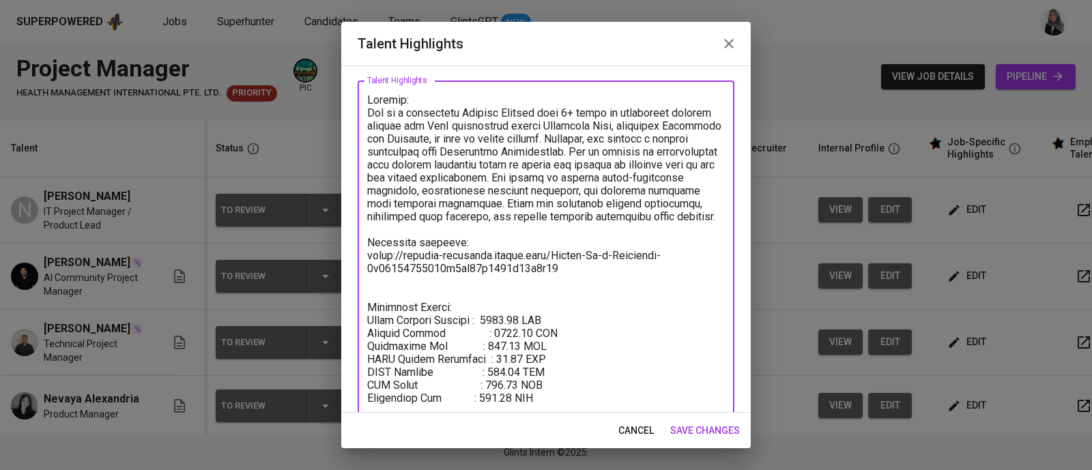
scroll to position [155, 0]
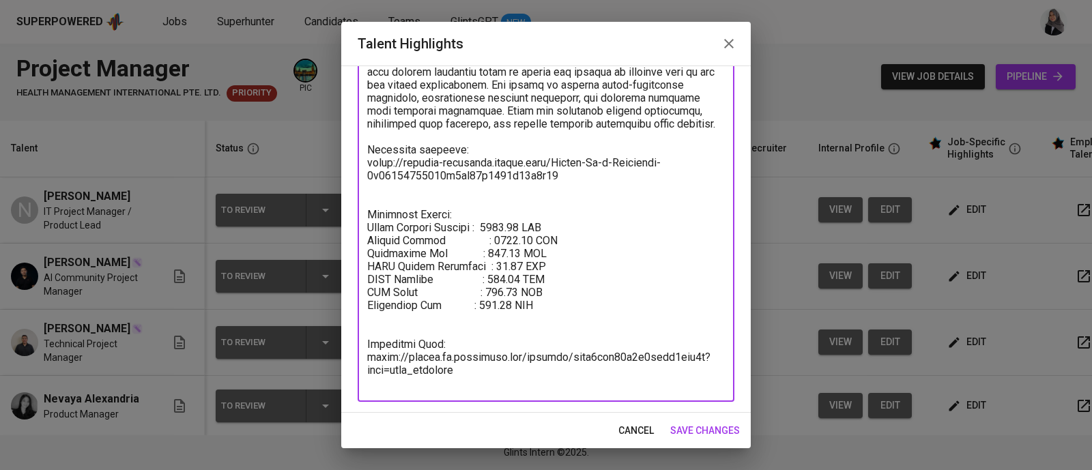
type textarea "Loremip: Dol si a consectetu Adipisc Elitsed doei 0+ tempo in utlaboreet dolore…"
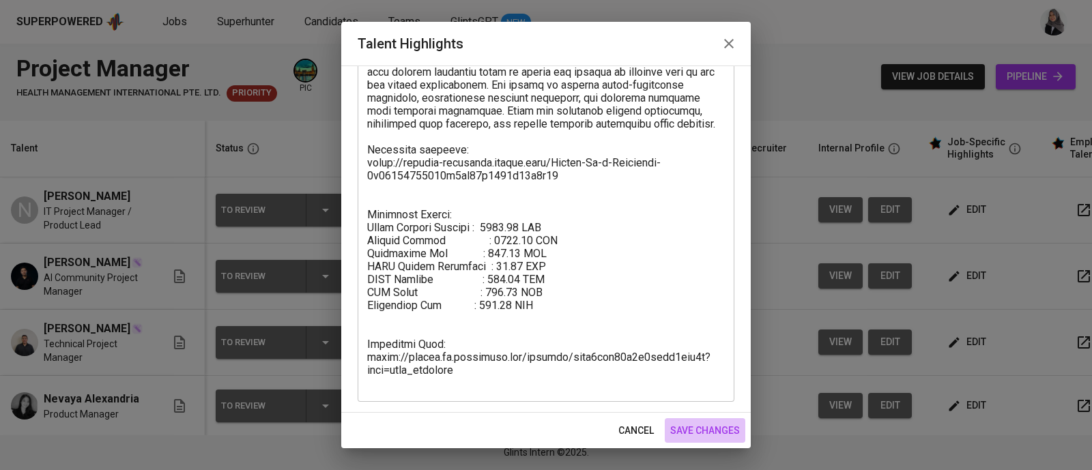
click at [717, 428] on span "save changes" at bounding box center [705, 430] width 70 height 17
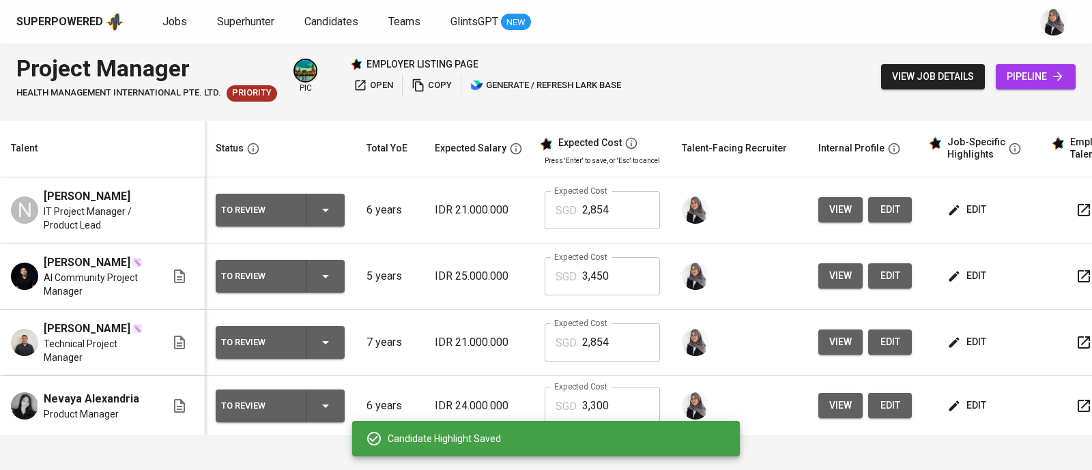
scroll to position [97, 0]
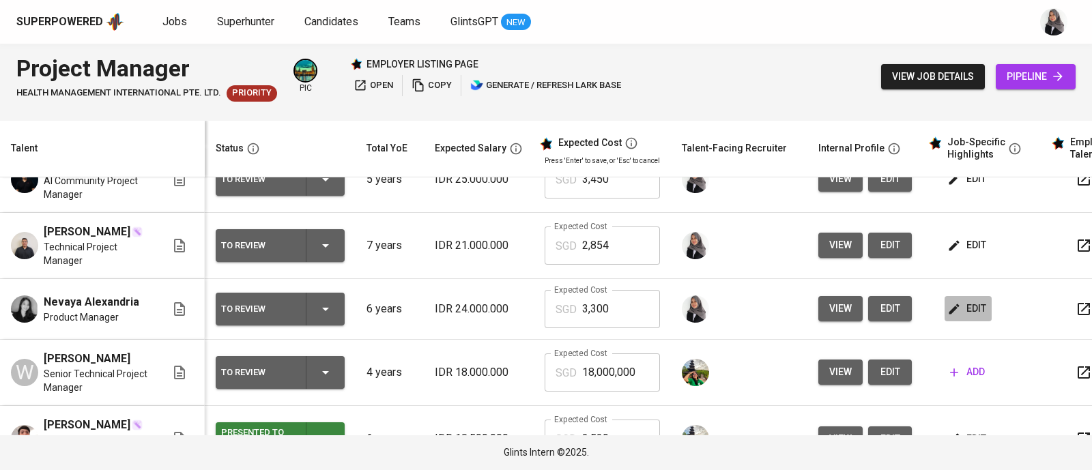
click at [970, 317] on span "edit" at bounding box center [968, 308] width 36 height 17
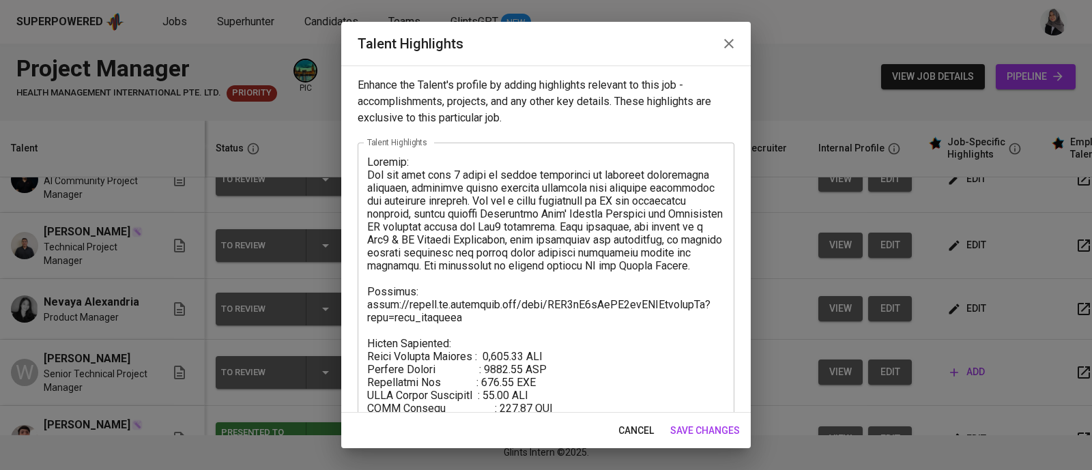
scroll to position [52, 0]
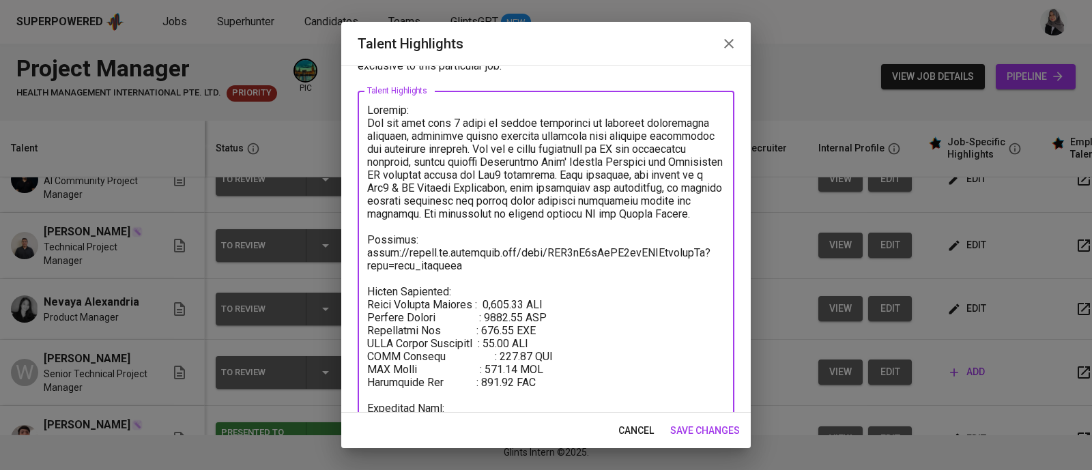
click at [503, 327] on textarea at bounding box center [546, 279] width 358 height 350
click at [506, 378] on textarea at bounding box center [546, 279] width 358 height 350
click at [515, 331] on textarea at bounding box center [546, 279] width 358 height 350
click at [530, 317] on textarea at bounding box center [546, 279] width 358 height 350
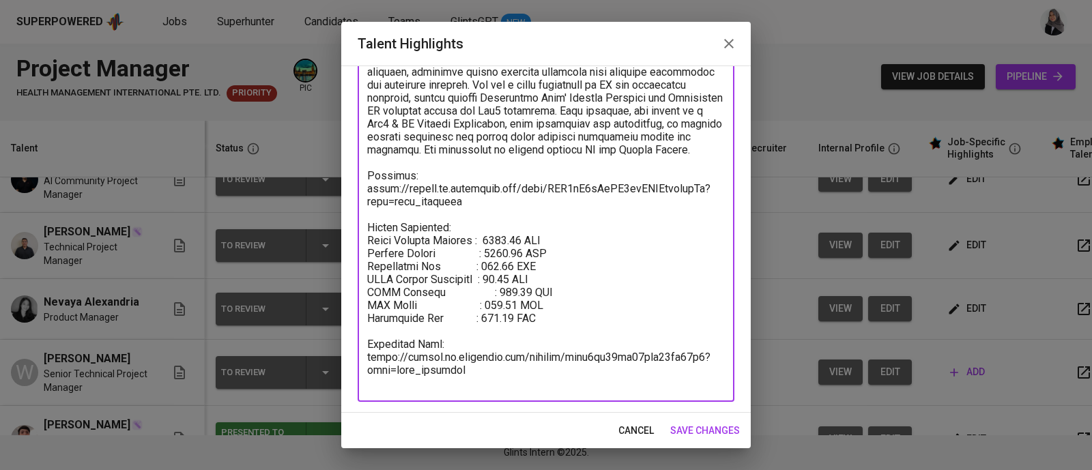
scroll to position [0, 0]
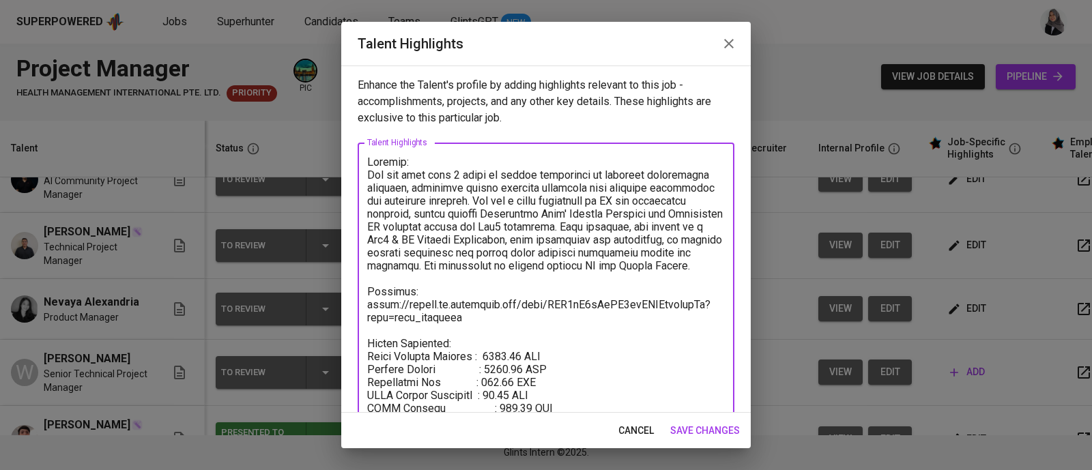
type textarea "Summary: She has more than 5 years of proven experience in software development…"
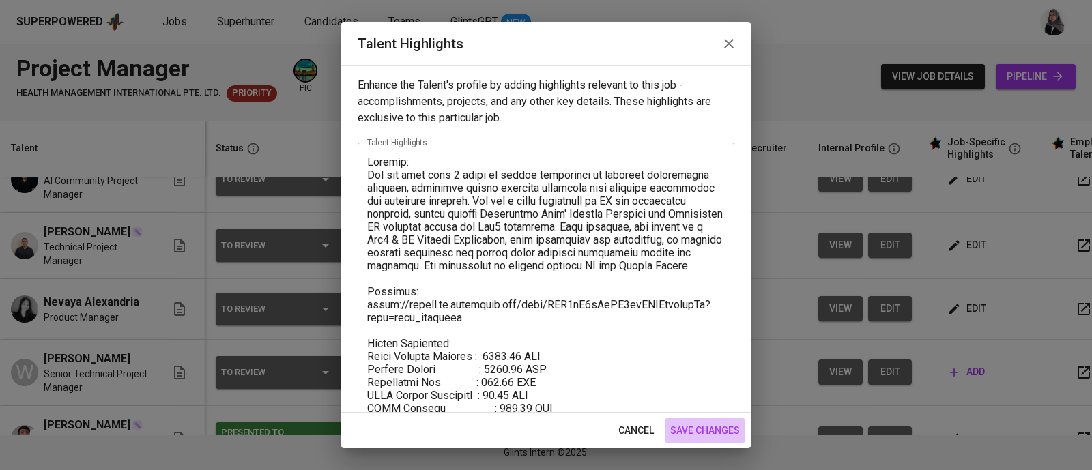
click at [718, 420] on button "save changes" at bounding box center [705, 430] width 81 height 25
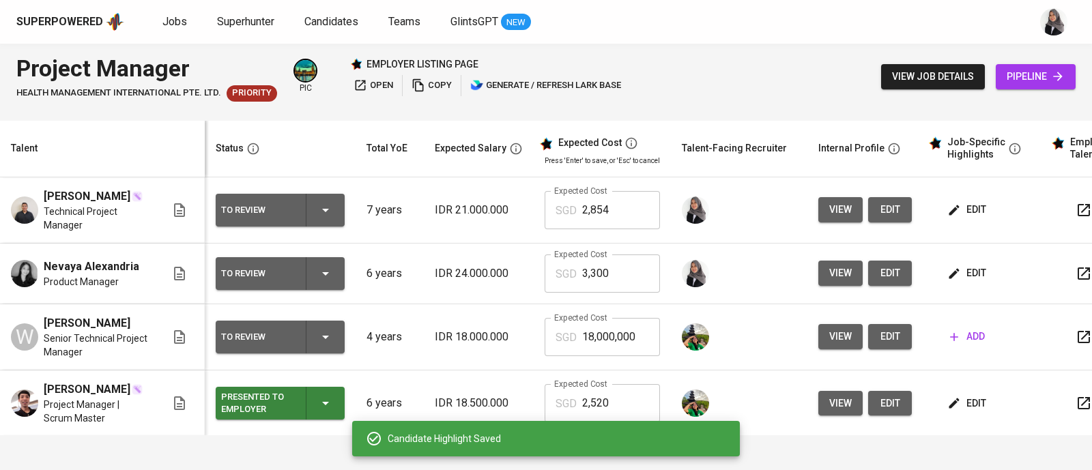
scroll to position [129, 0]
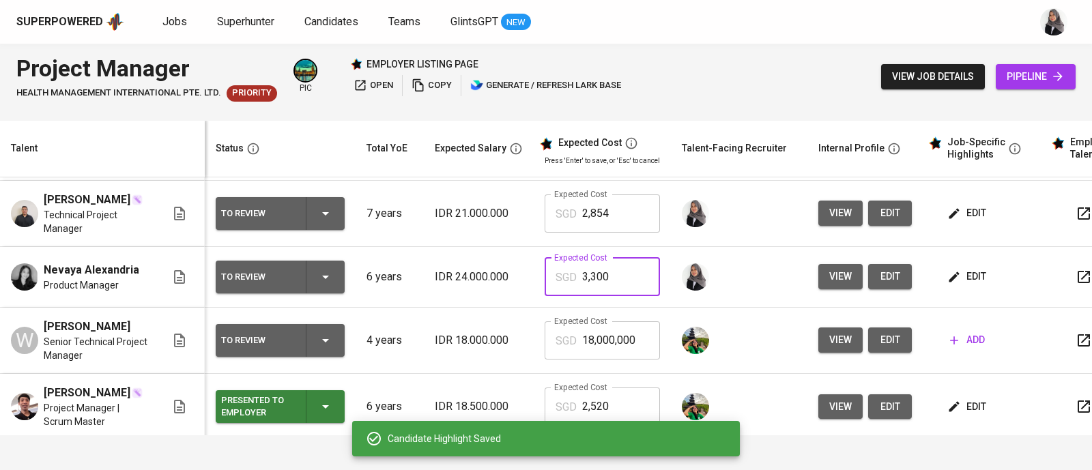
click at [615, 296] on input "3,300" at bounding box center [621, 277] width 78 height 38
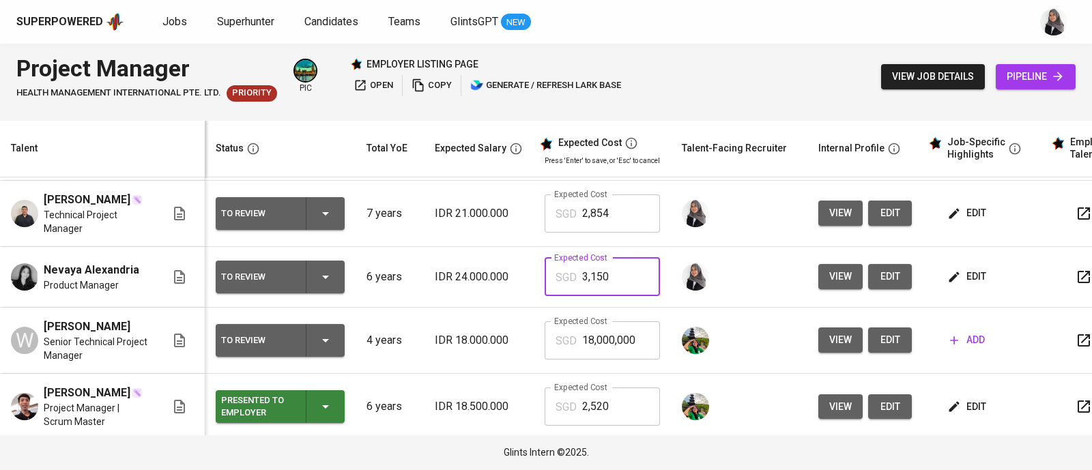
type input "3,150"
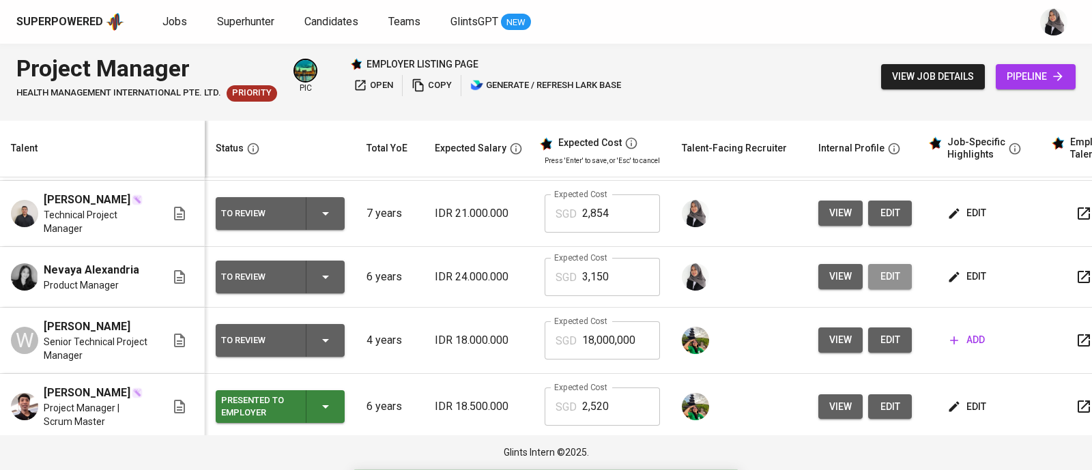
click at [895, 285] on span "edit" at bounding box center [890, 276] width 22 height 17
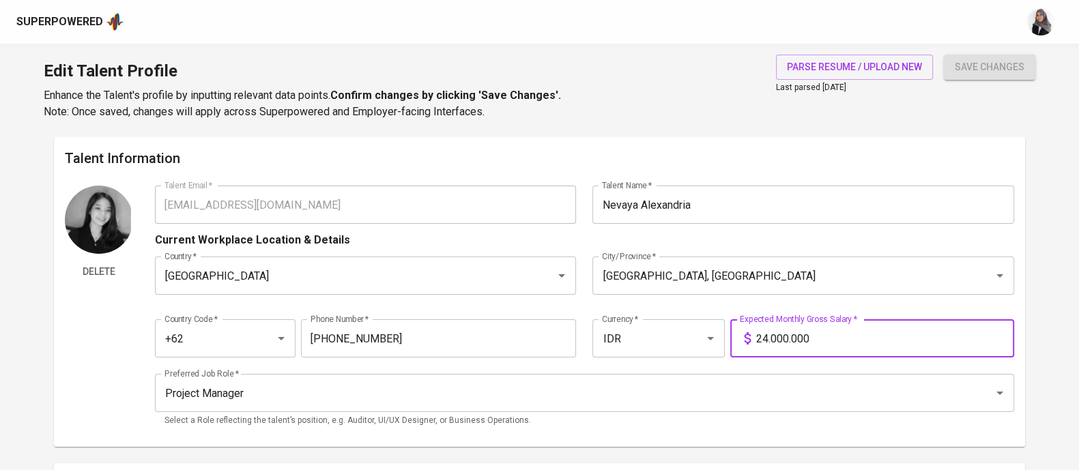
click at [767, 341] on input "24.000.000" at bounding box center [885, 338] width 258 height 38
type input "23.000.000"
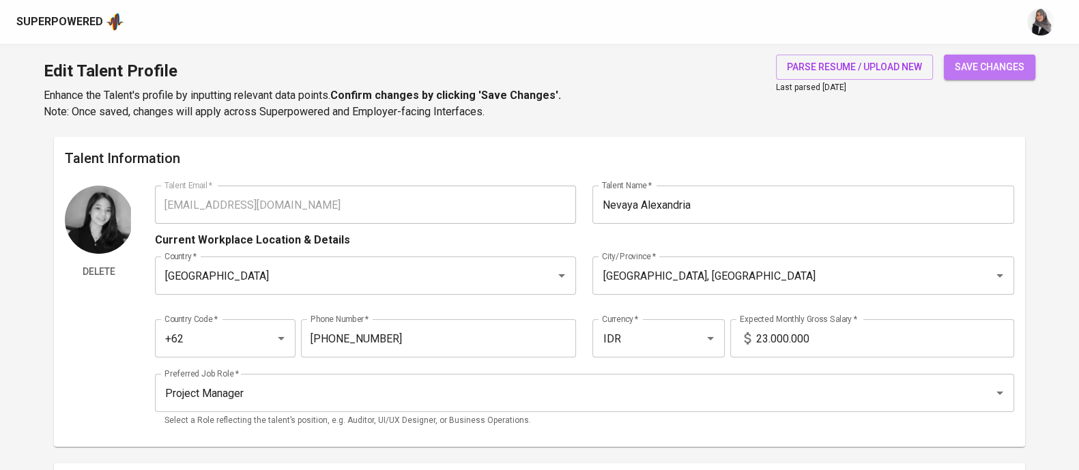
click at [973, 63] on span "save changes" at bounding box center [990, 67] width 70 height 17
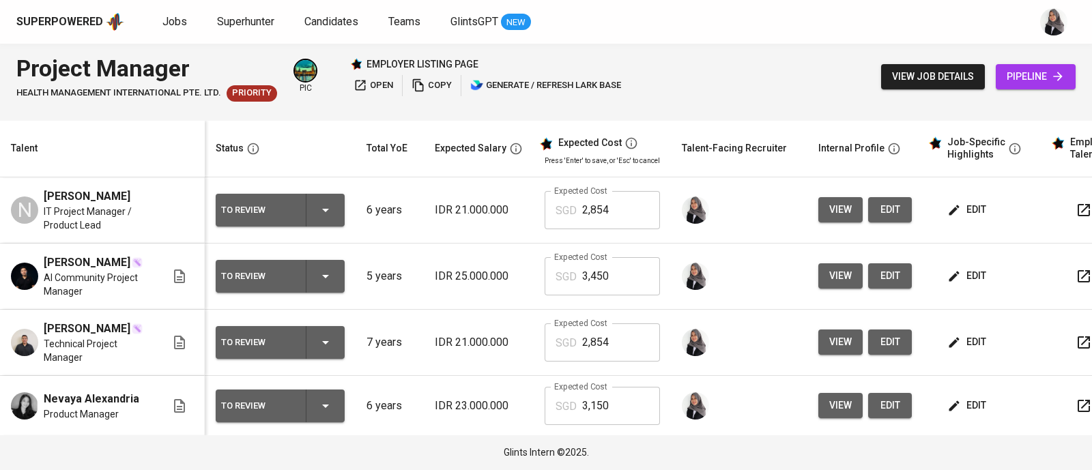
click at [790, 83] on div "Project Manager HEALTH MANAGEMENT INTERNATIONAL PTE. LTD. Priority pic employer…" at bounding box center [546, 77] width 1092 height 66
click at [1010, 14] on div "Superpowered Jobs Superhunter Candidates Teams GlintsGPT NEW" at bounding box center [524, 22] width 1016 height 20
